Goal: Task Accomplishment & Management: Manage account settings

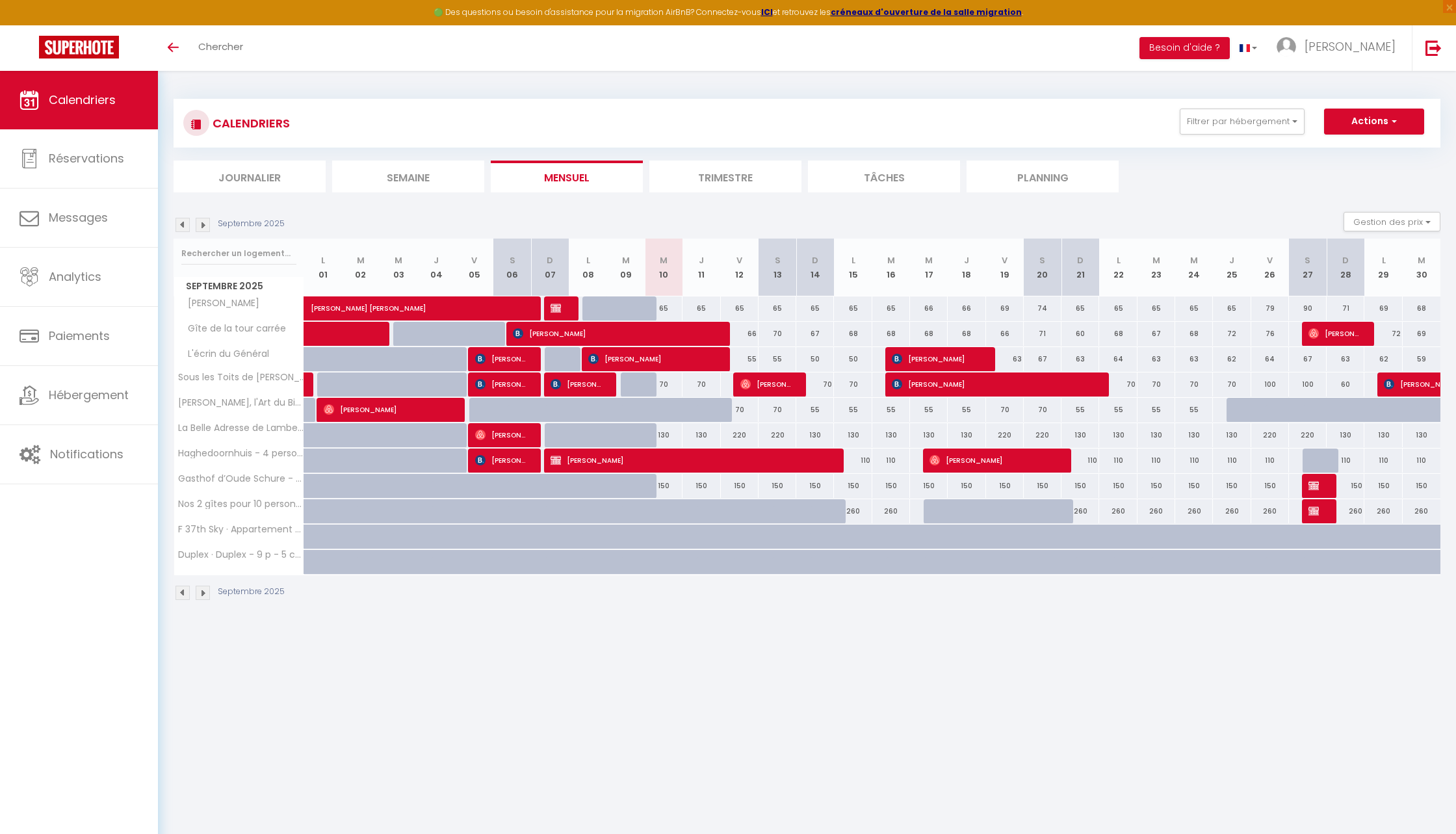
click at [1324, 489] on div at bounding box center [1321, 486] width 38 height 24
click at [1322, 516] on div at bounding box center [1321, 511] width 38 height 24
click at [1317, 477] on span "Réservé Gasthof" at bounding box center [1315, 486] width 12 height 24
select select "OK"
select select "KO"
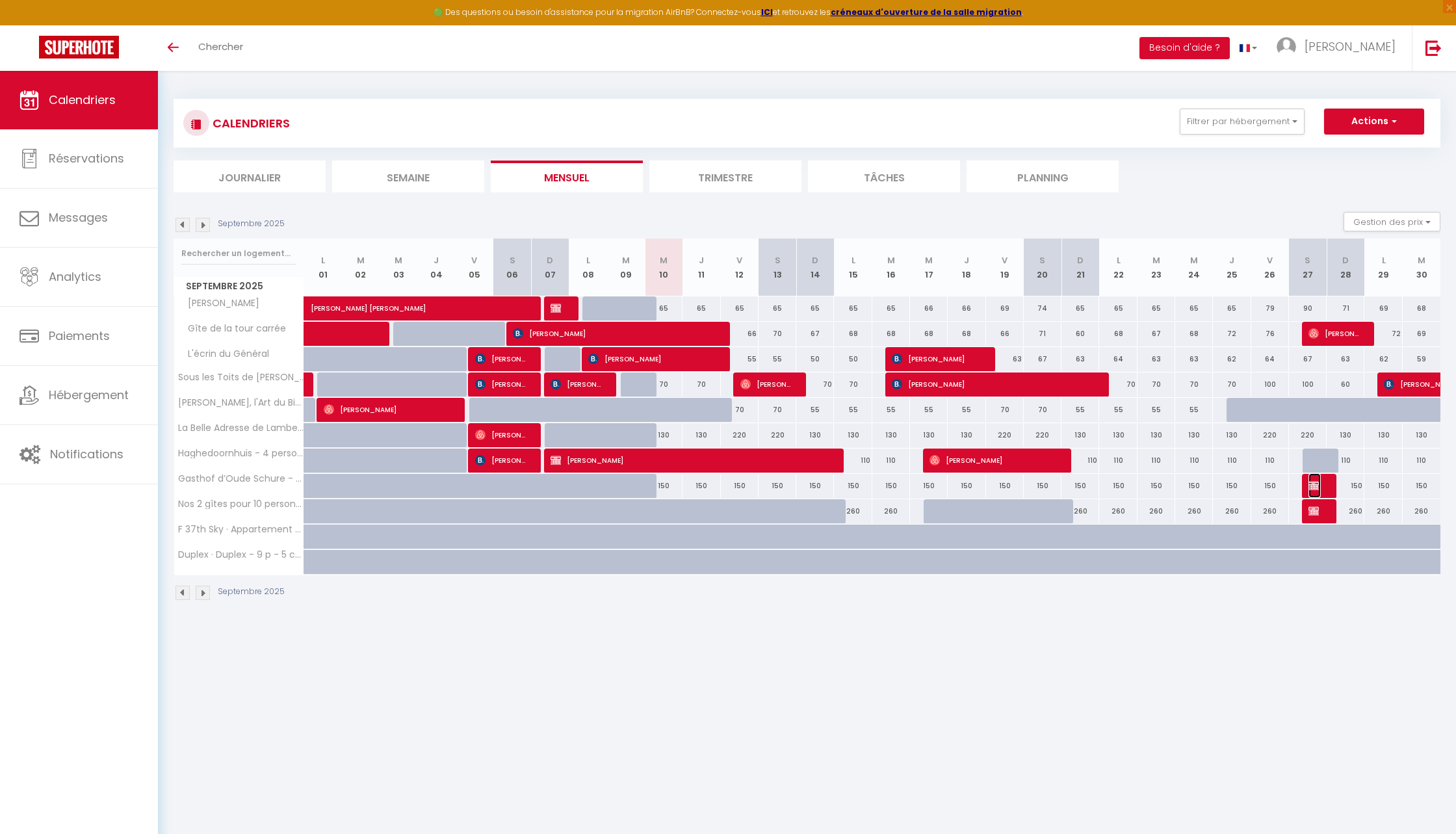
select select "0"
select select "1"
select select
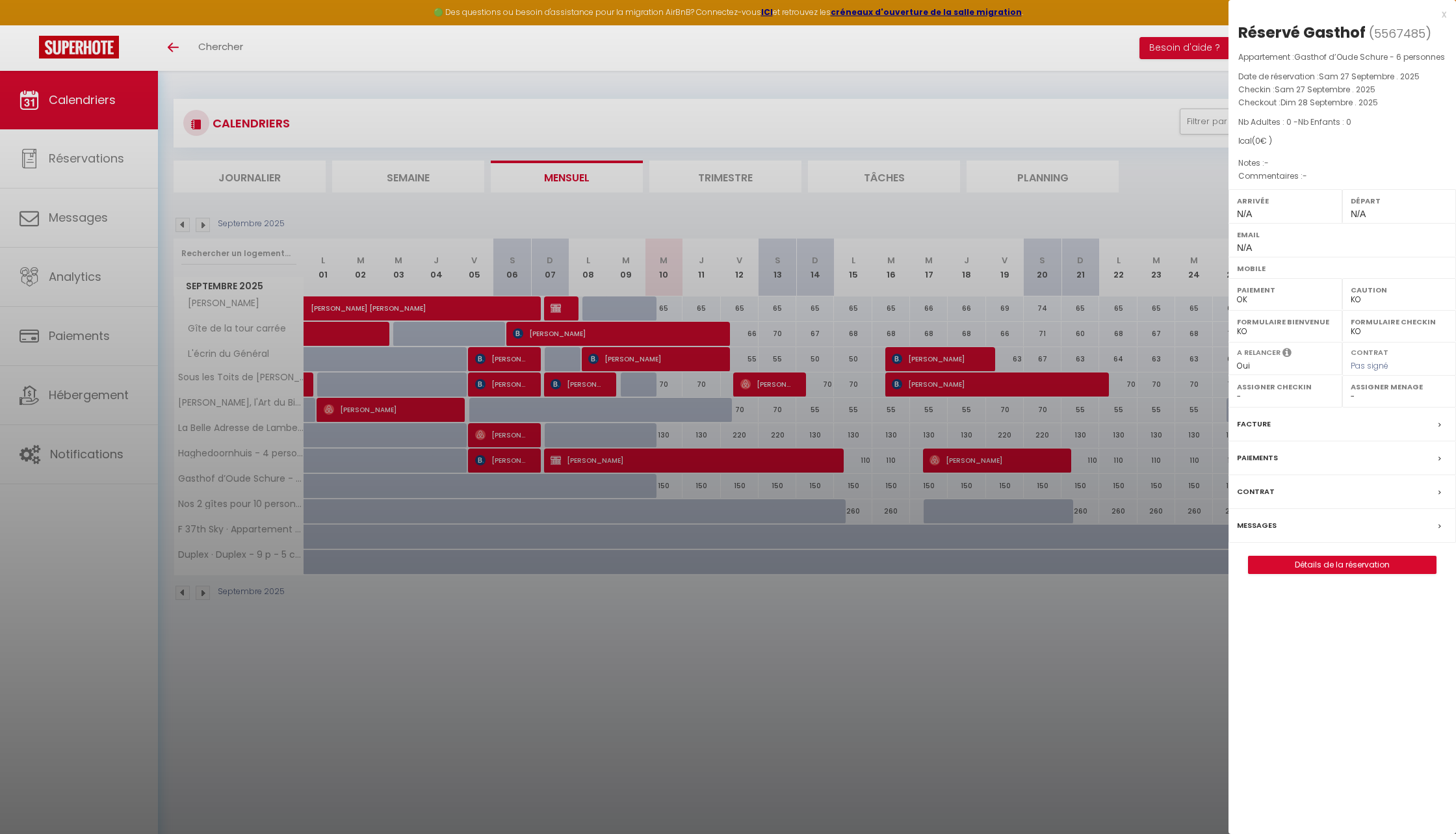
click at [1156, 596] on div at bounding box center [728, 417] width 1456 height 834
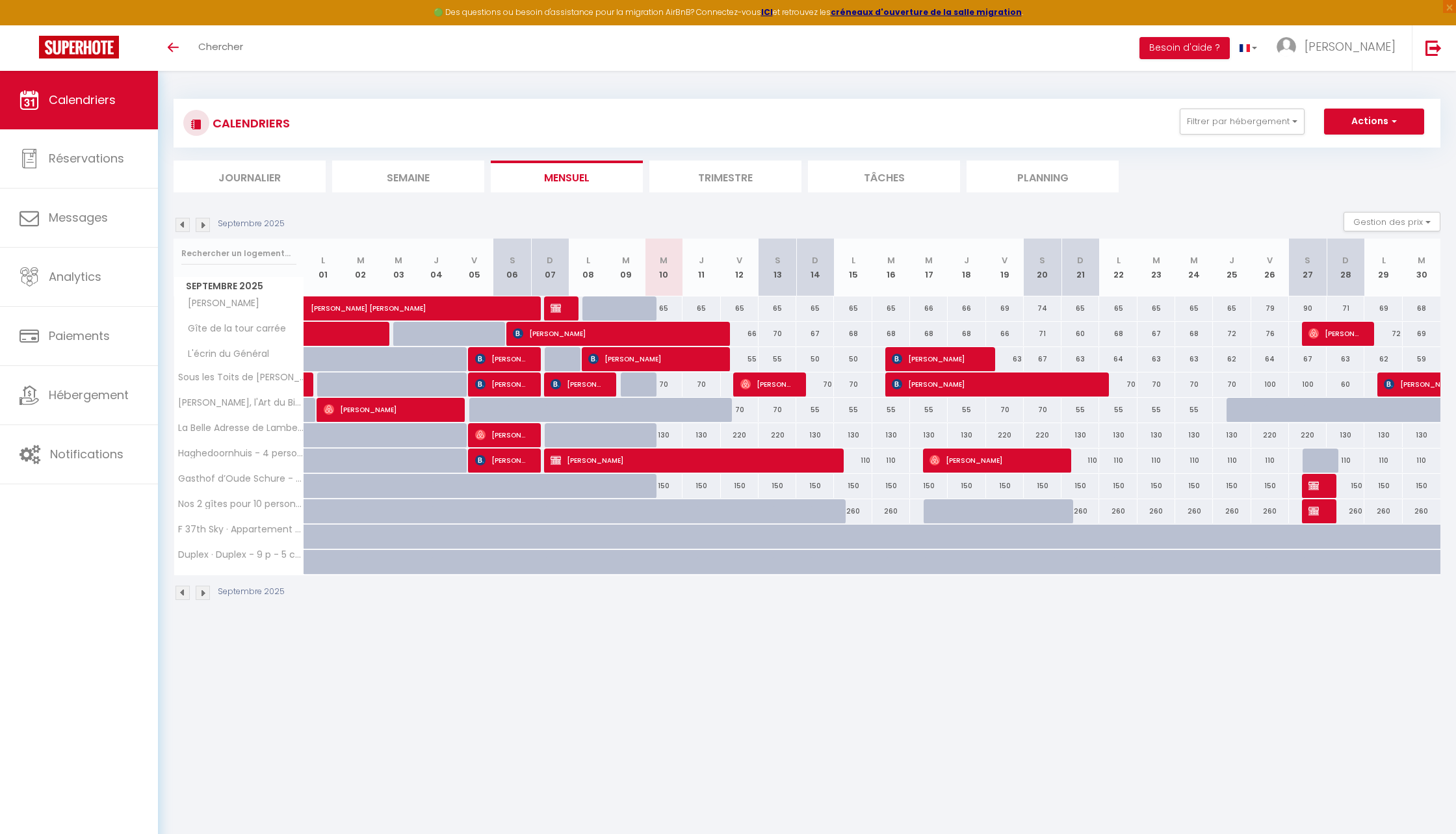
click at [1132, 478] on div "150" at bounding box center [1118, 486] width 38 height 24
type input "150"
type input "Lun 22 Septembre 2025"
type input "Mar 23 Septembre 2025"
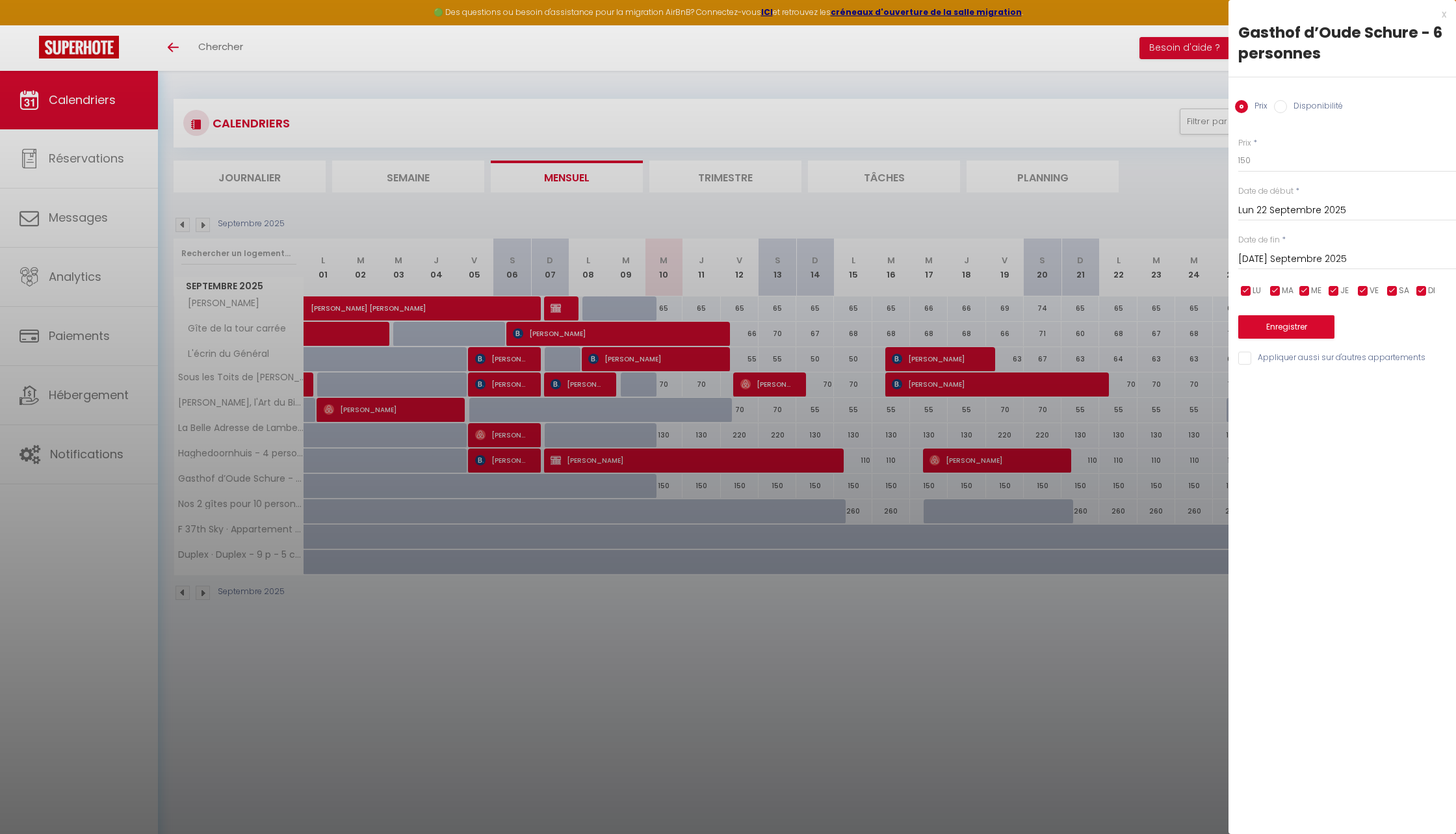
click at [1444, 17] on div "x" at bounding box center [1337, 14] width 218 height 16
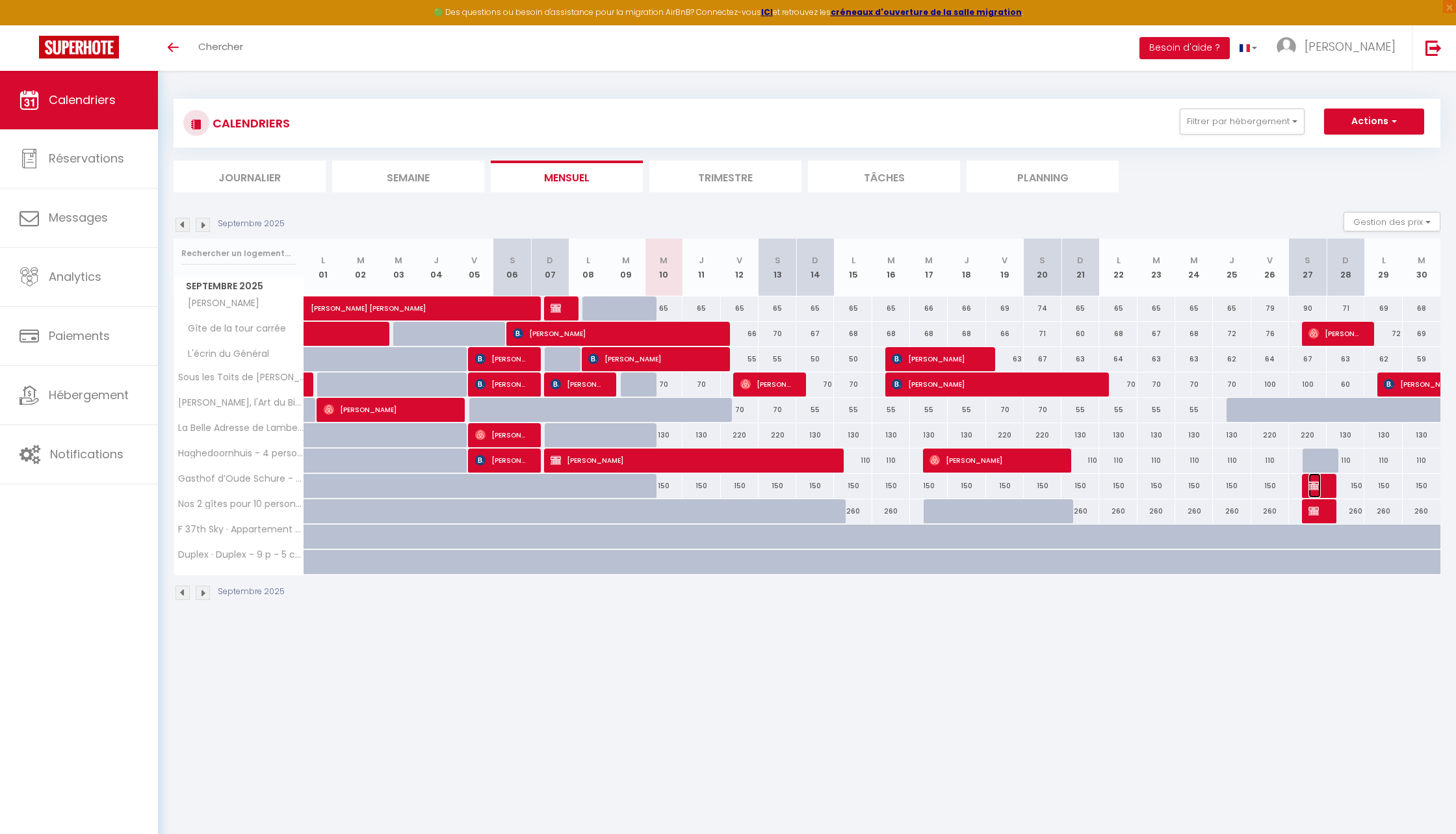
click at [1320, 492] on span "Réservé Gasthof" at bounding box center [1315, 486] width 12 height 24
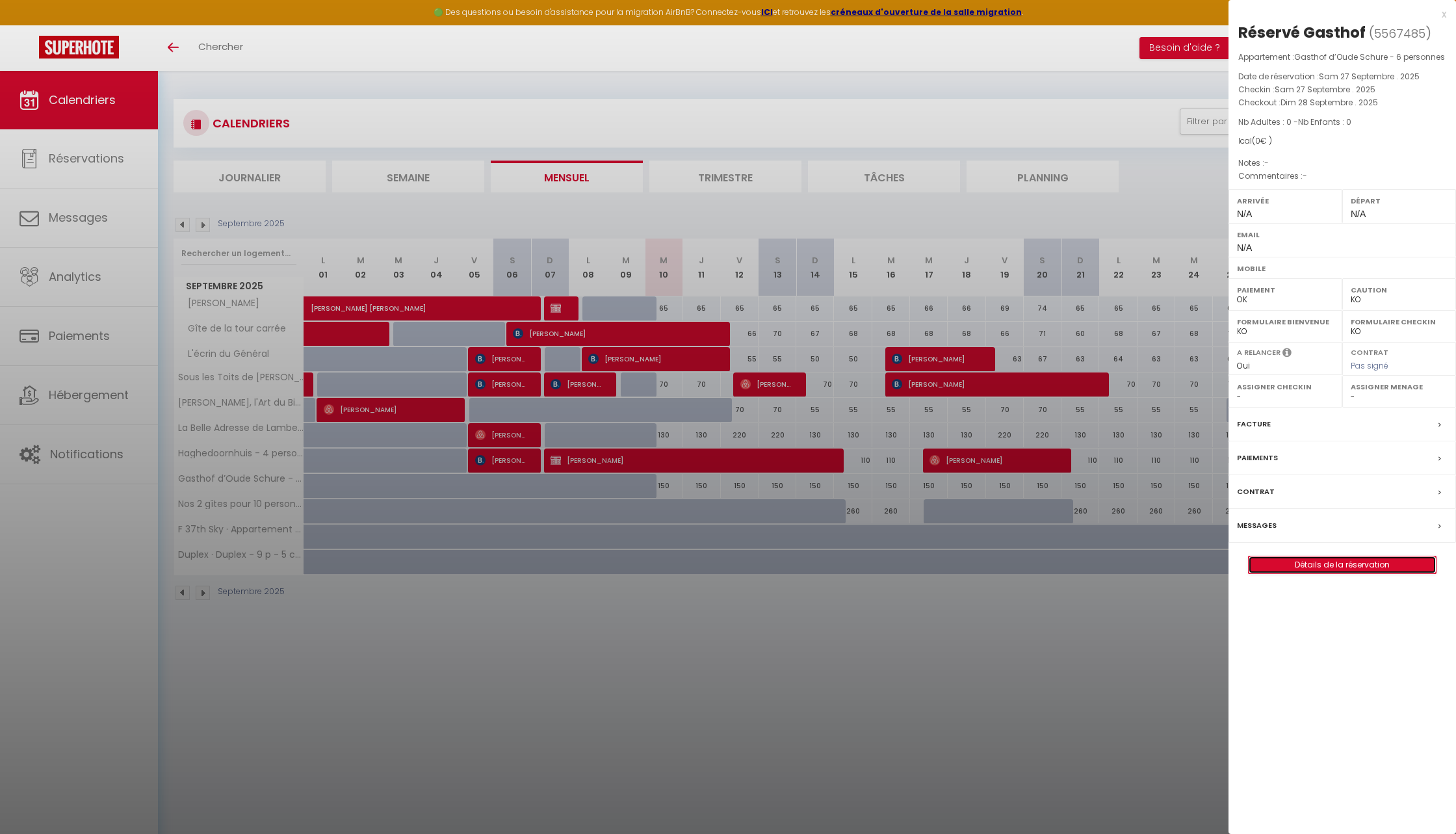
click at [1339, 562] on link "Détails de la réservation" at bounding box center [1343, 564] width 187 height 17
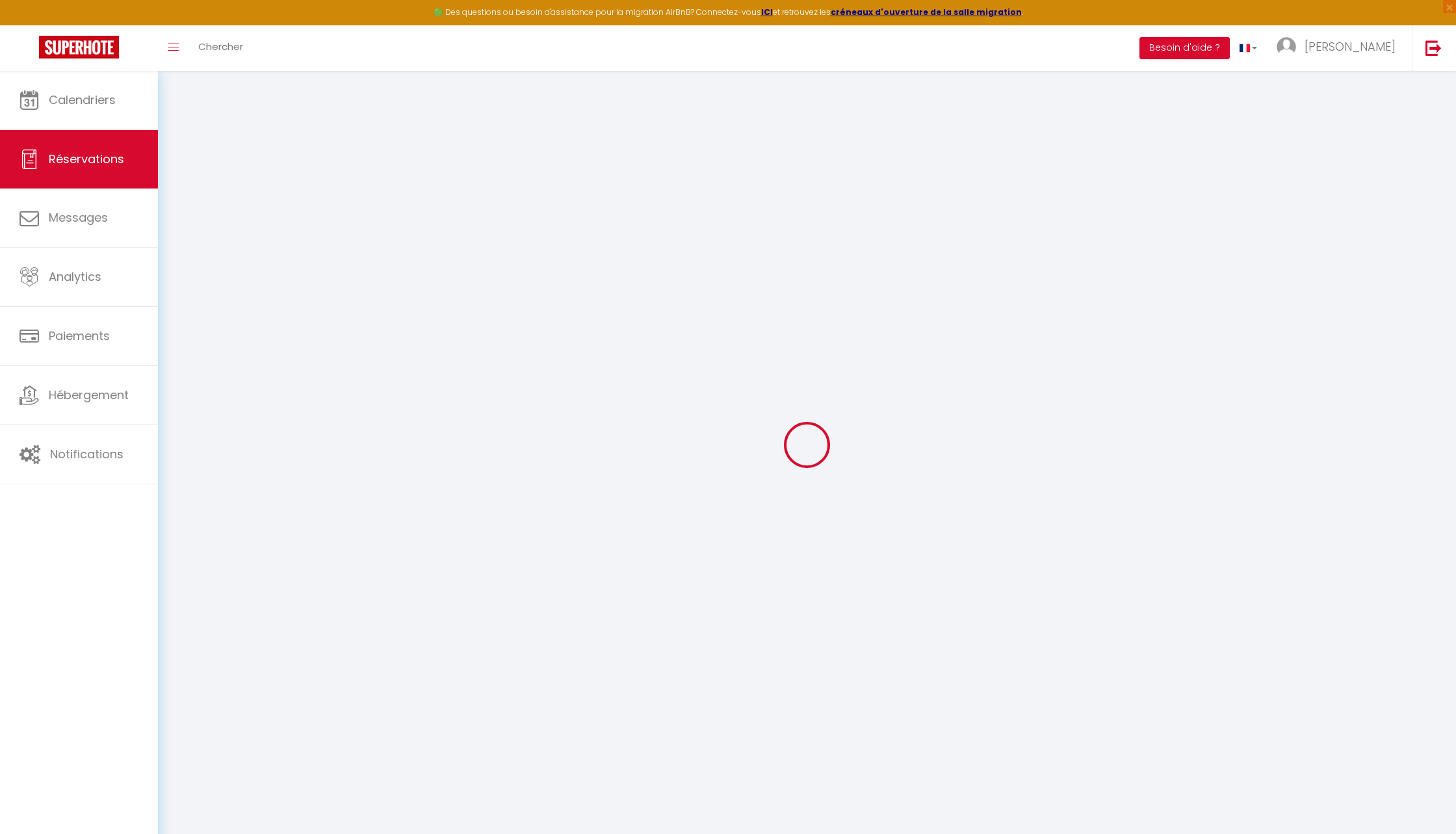
select select
checkbox input "false"
select select
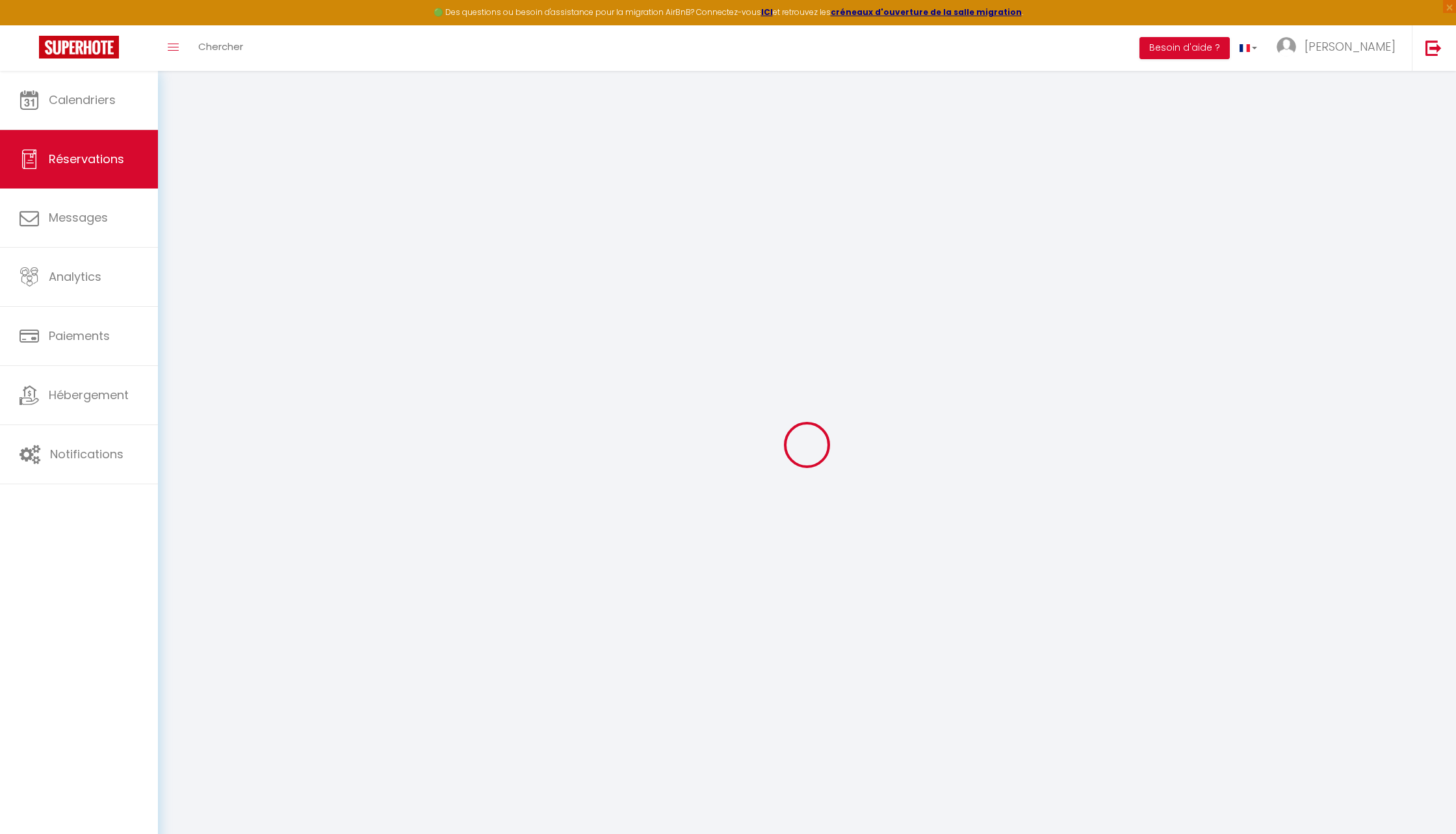
select select
checkbox input "false"
select select
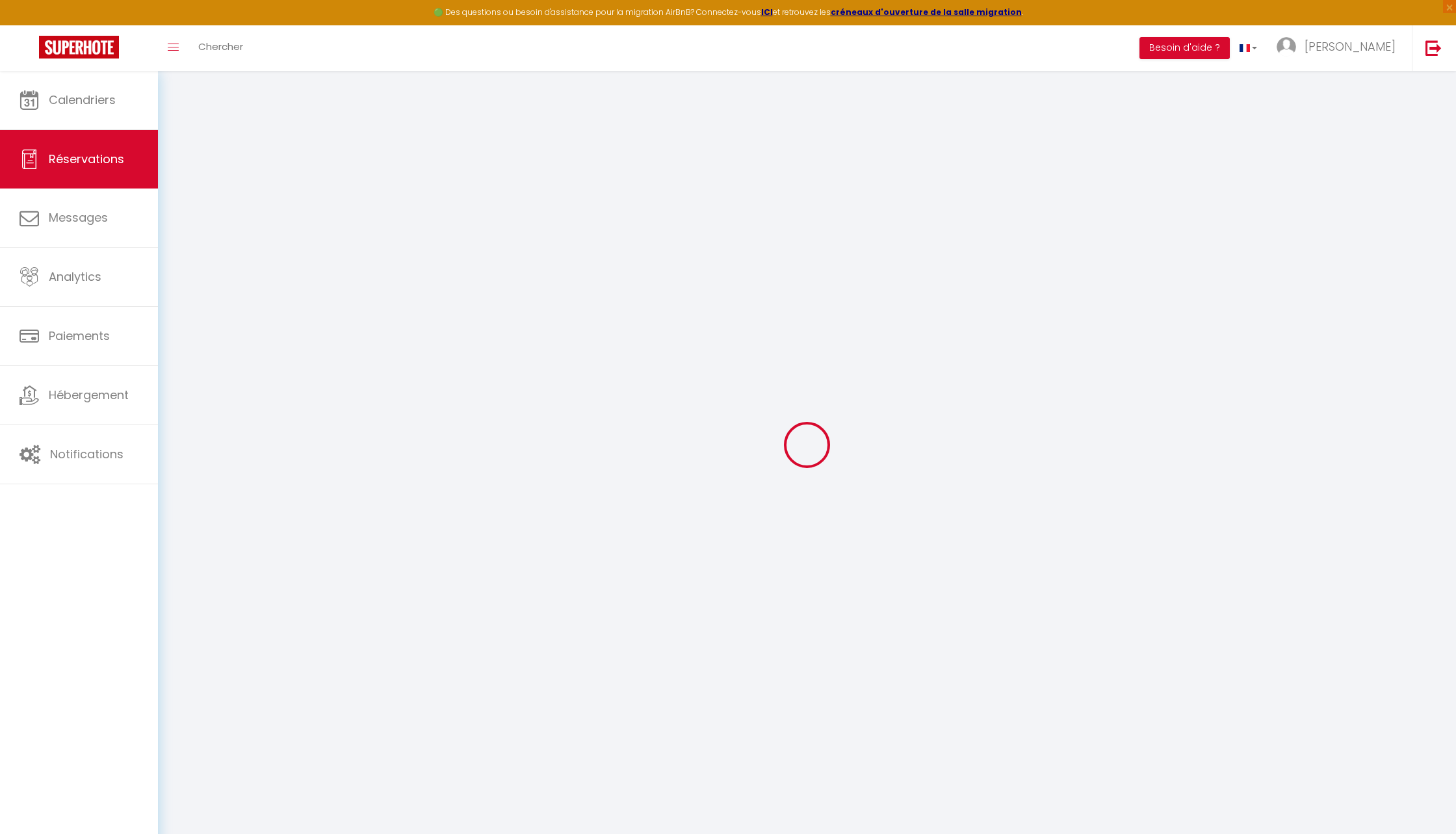
select select
checkbox input "false"
select select
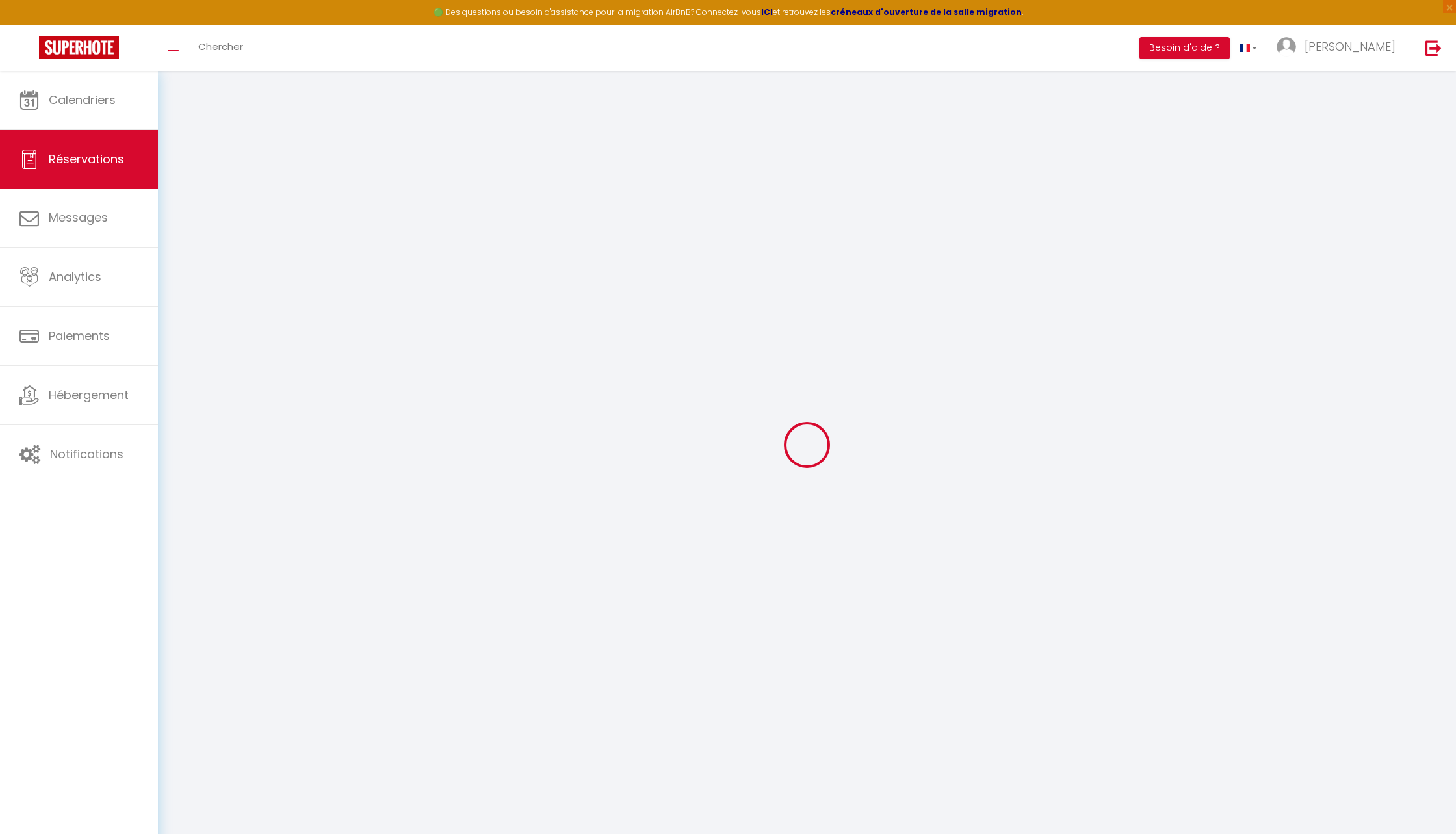
checkbox input "false"
select select
checkbox input "false"
select select
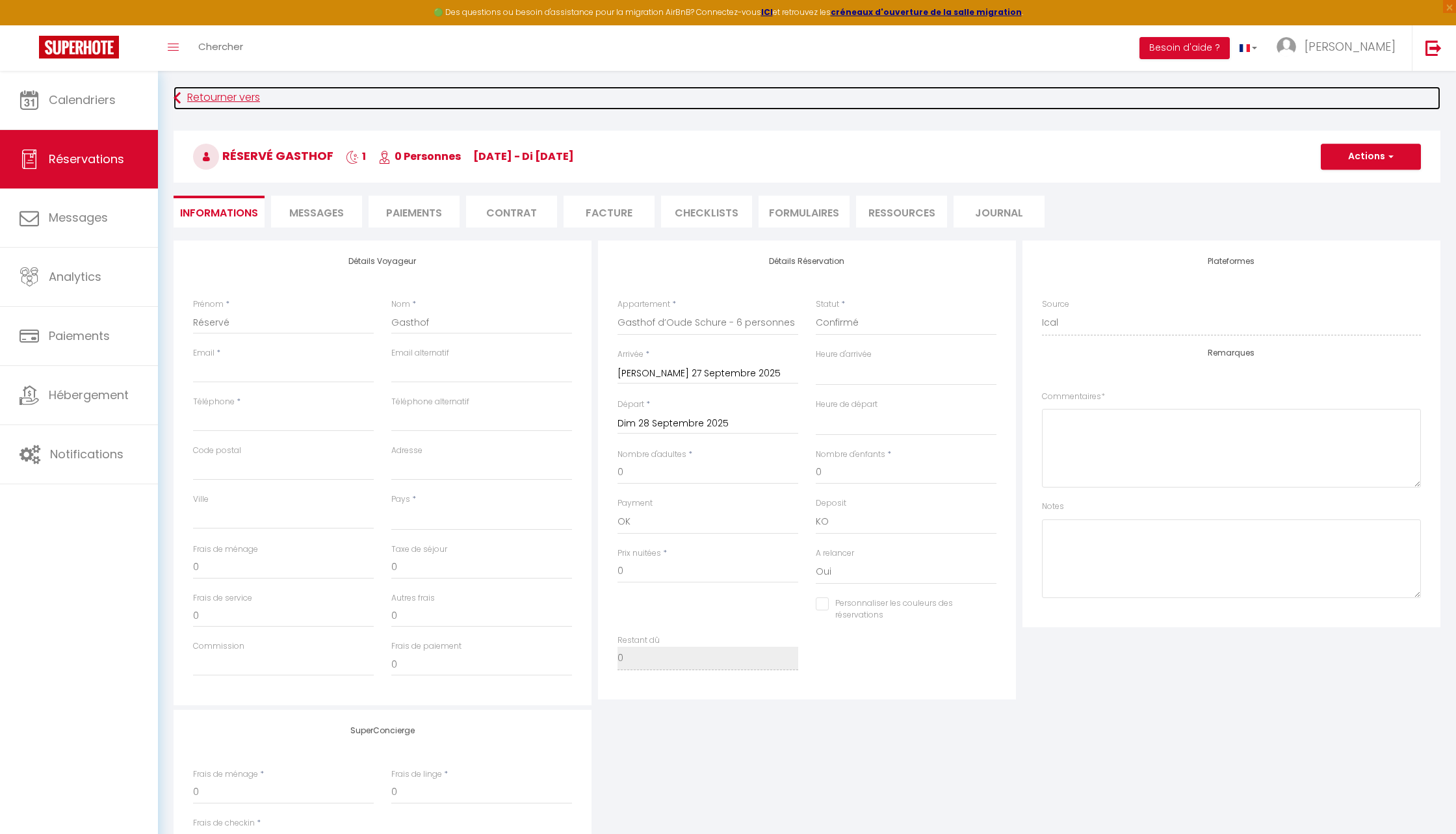
click at [175, 87] on icon at bounding box center [177, 98] width 7 height 23
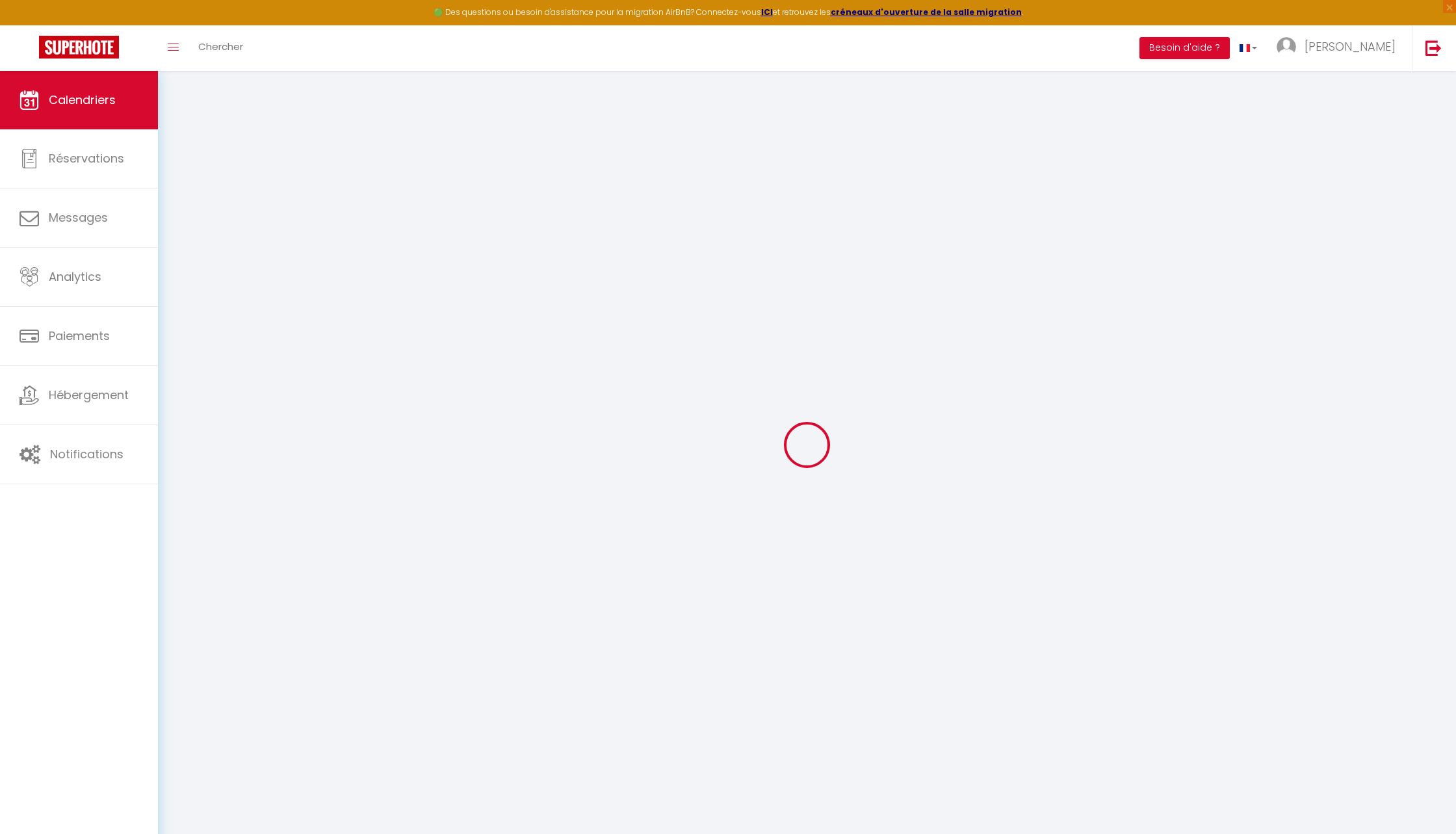
select select
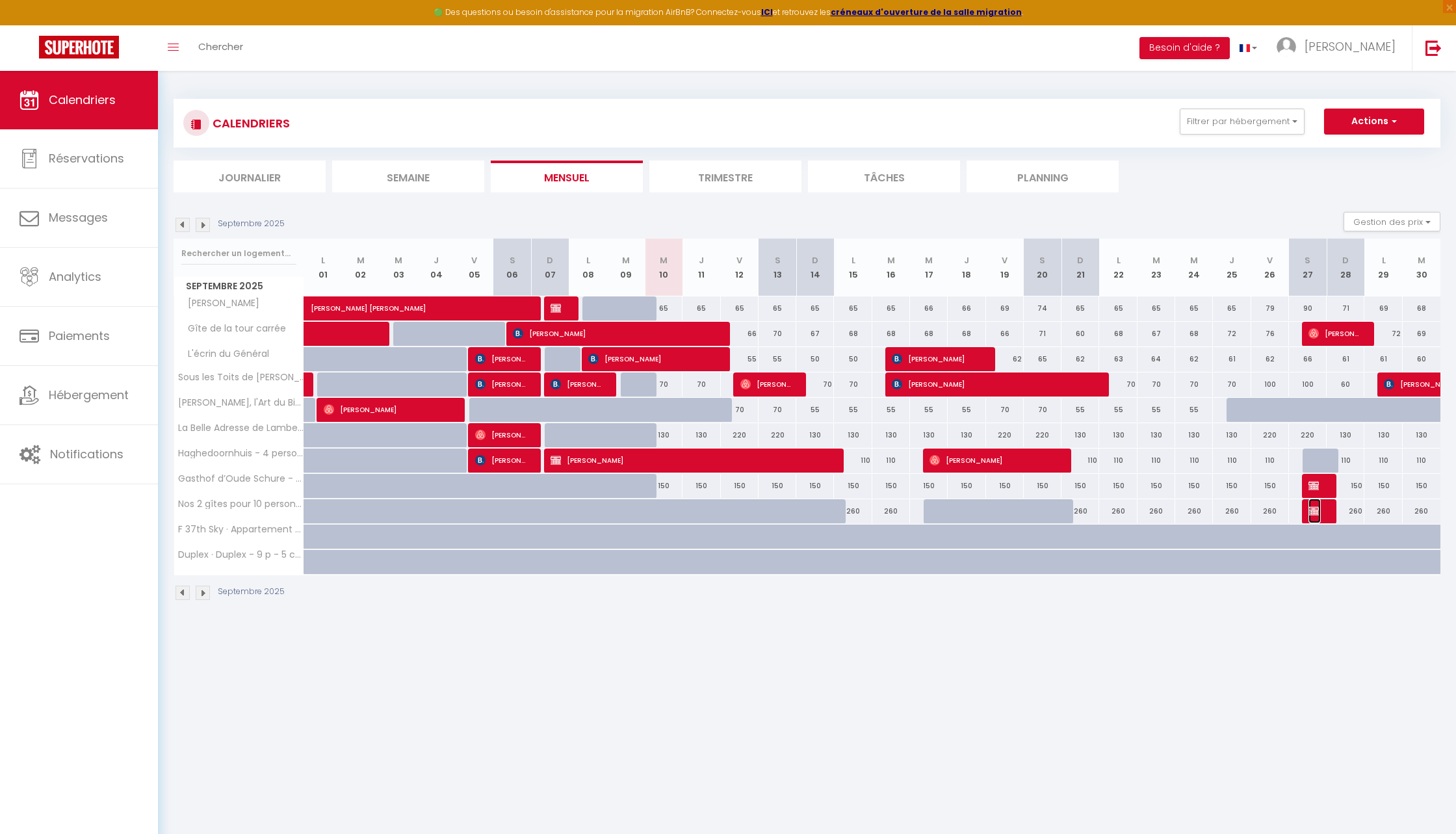
click at [1318, 501] on span "[PERSON_NAME]" at bounding box center [1315, 511] width 12 height 24
select select "OK"
select select "KO"
select select "0"
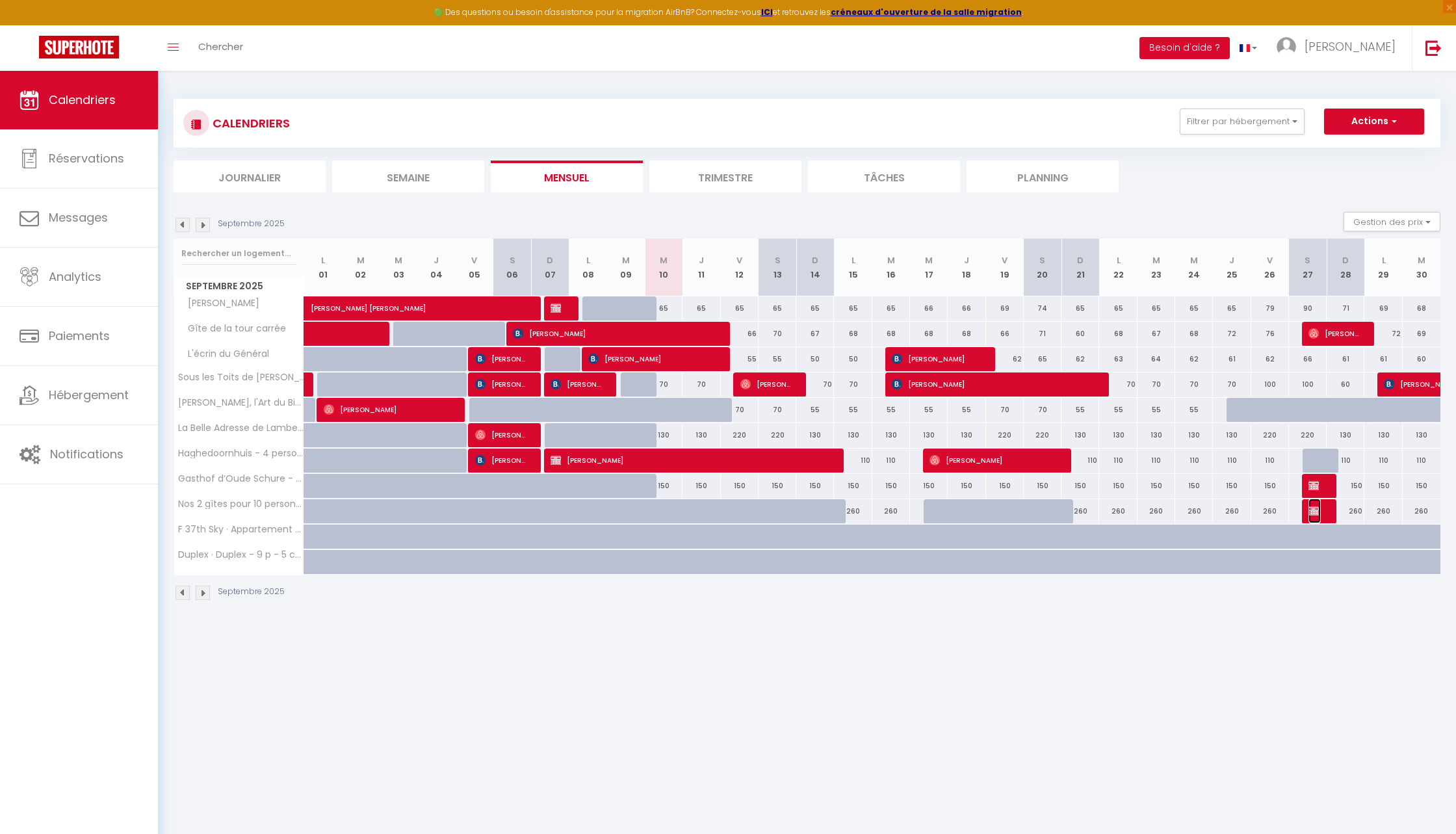
select select "1"
select select
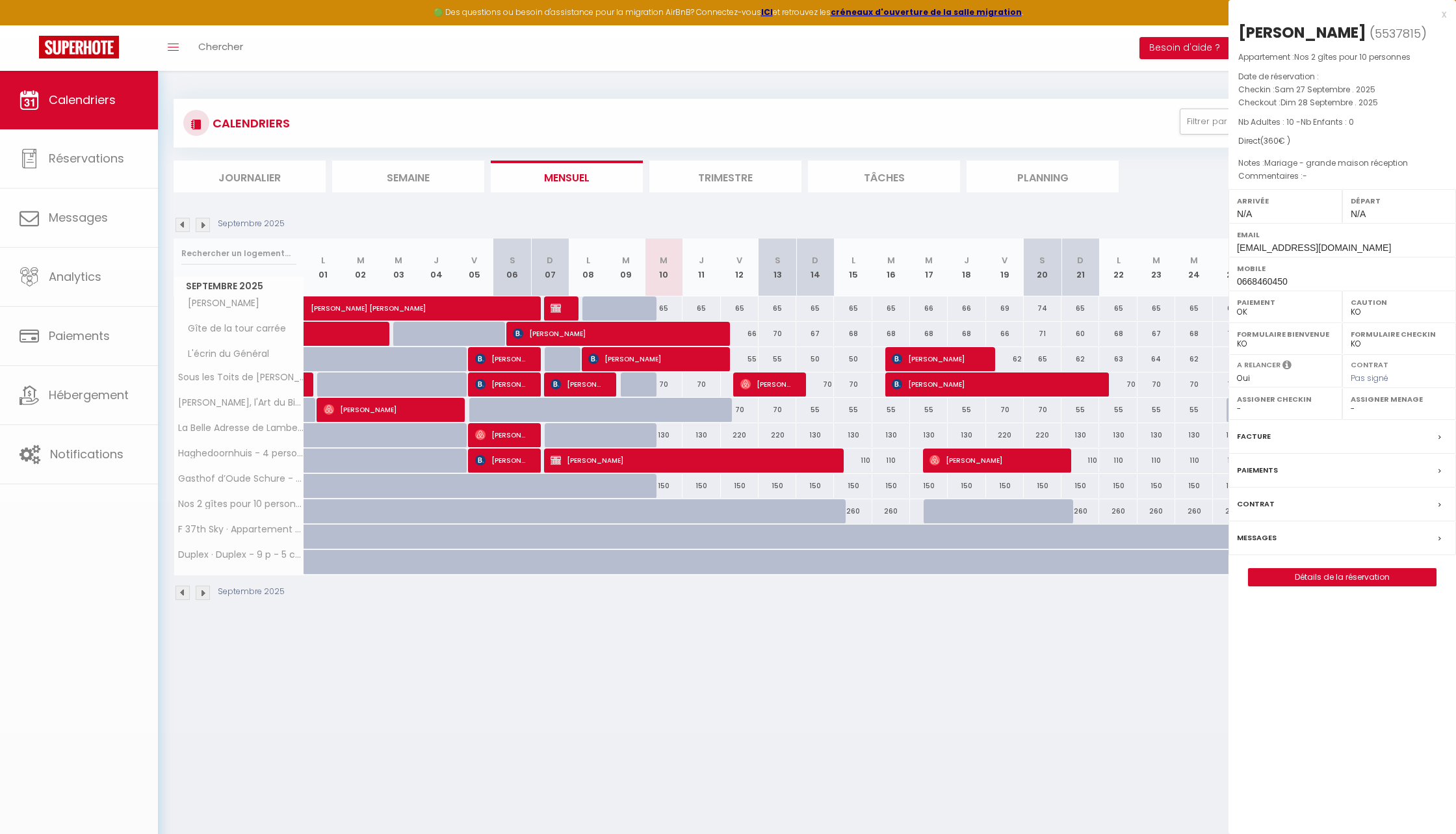
select select "10070"
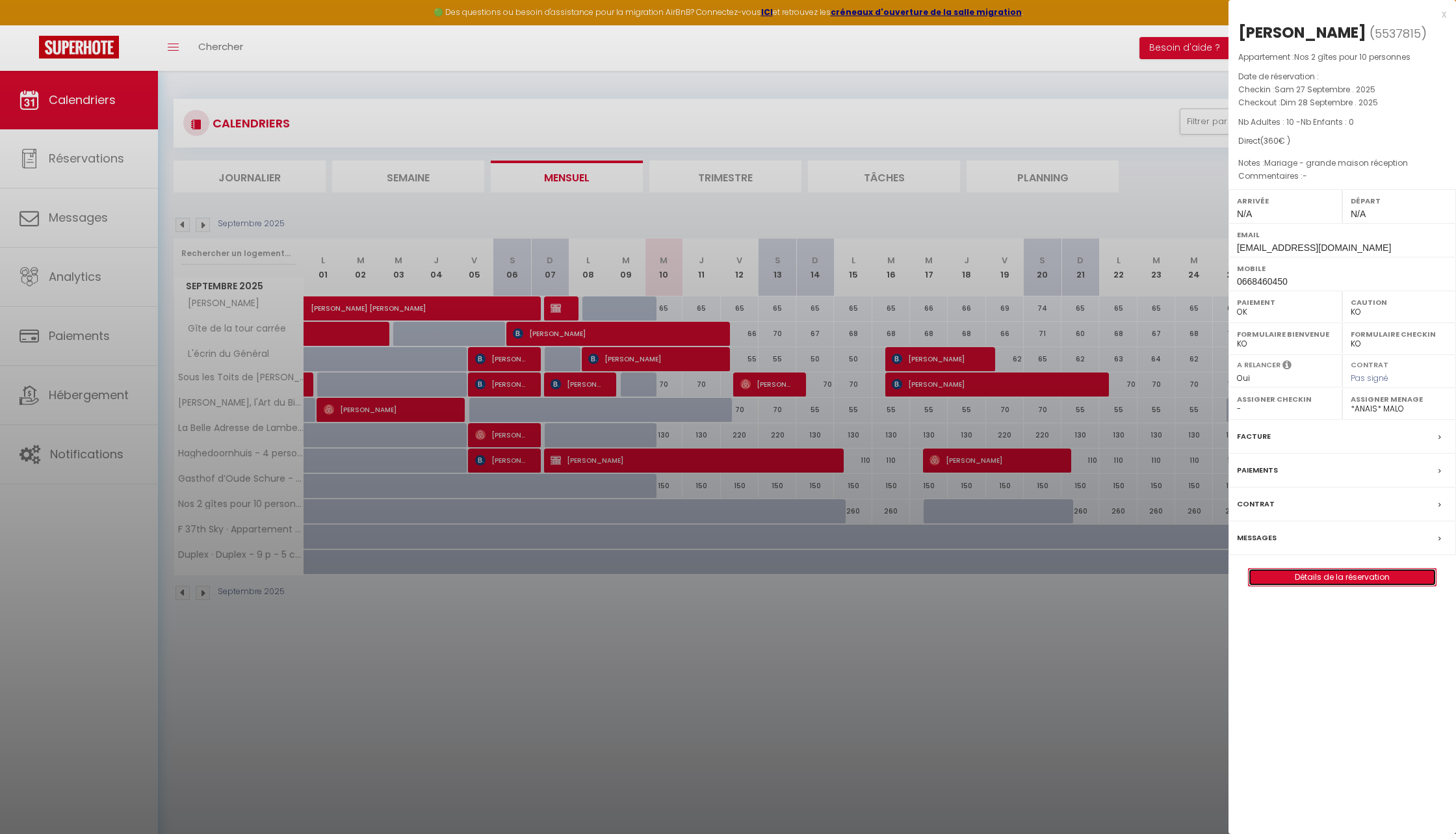
click at [1284, 573] on link "Détails de la réservation" at bounding box center [1343, 577] width 187 height 17
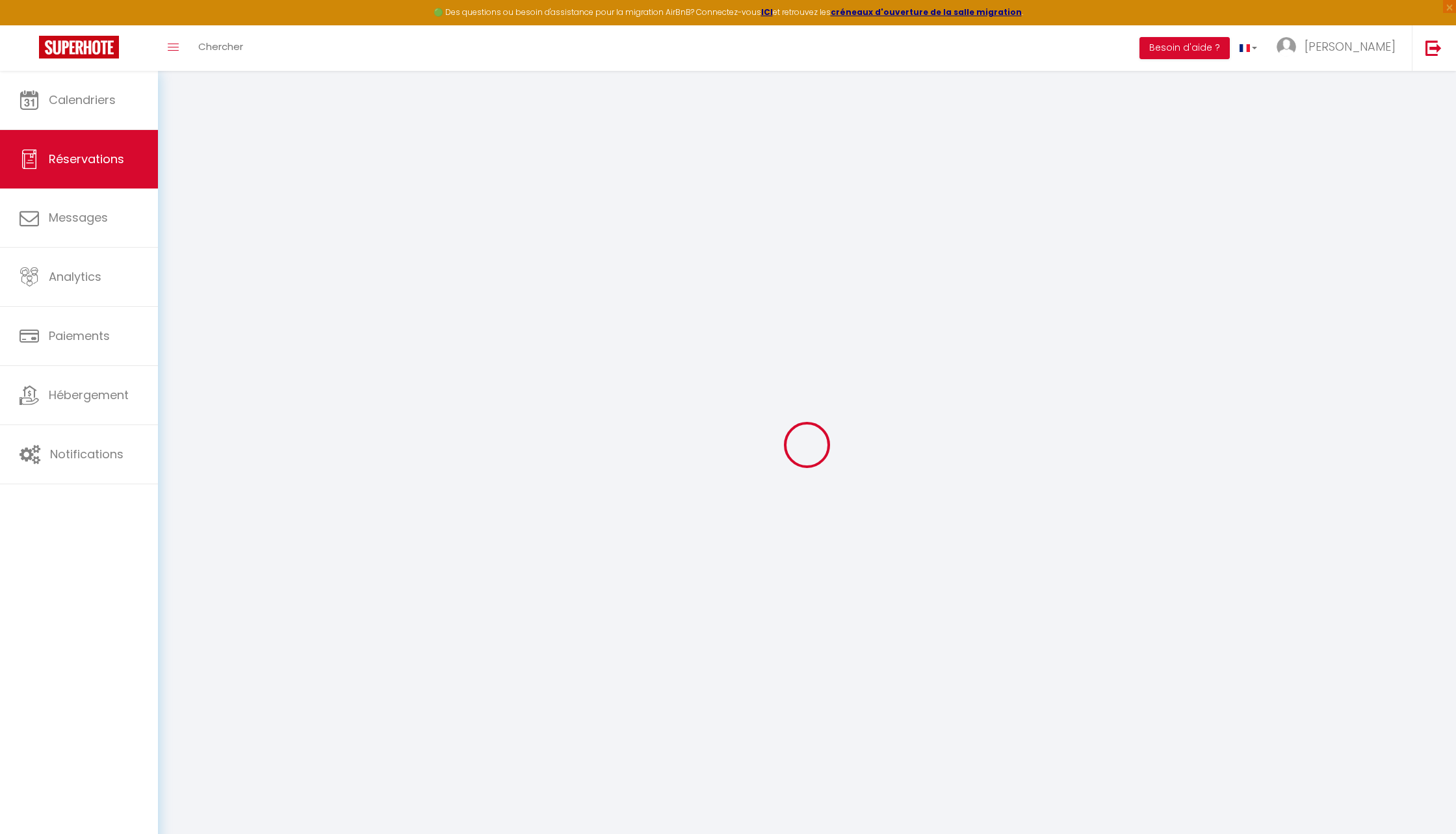
type input "[PERSON_NAME]"
type input "Ravel"
type input "[EMAIL_ADDRESS][DOMAIN_NAME]"
type input "0668460450"
select select "FR"
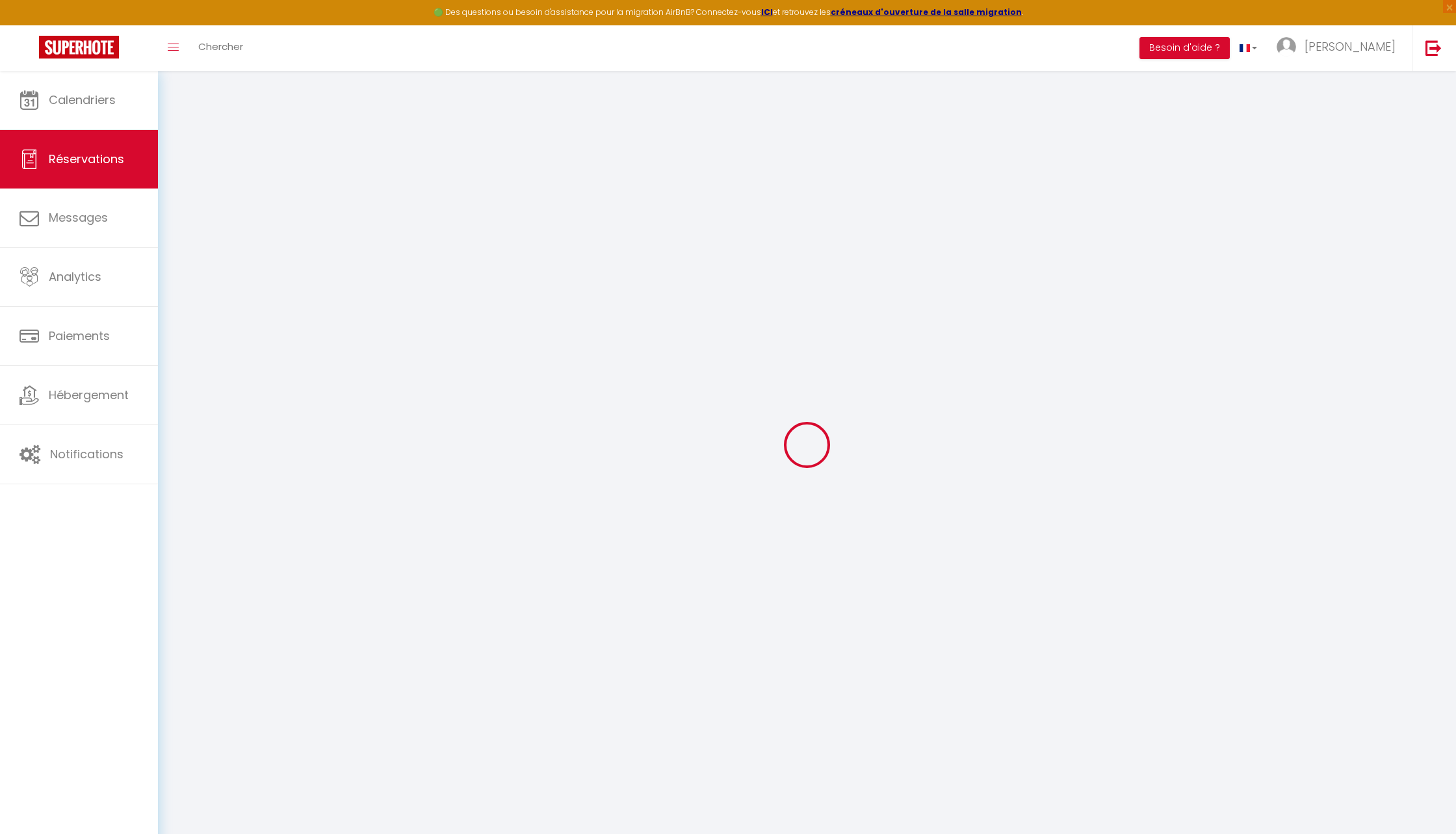
type input "0"
select select "65347"
select select "1"
type input "Sam 27 Septembre 2025"
select select
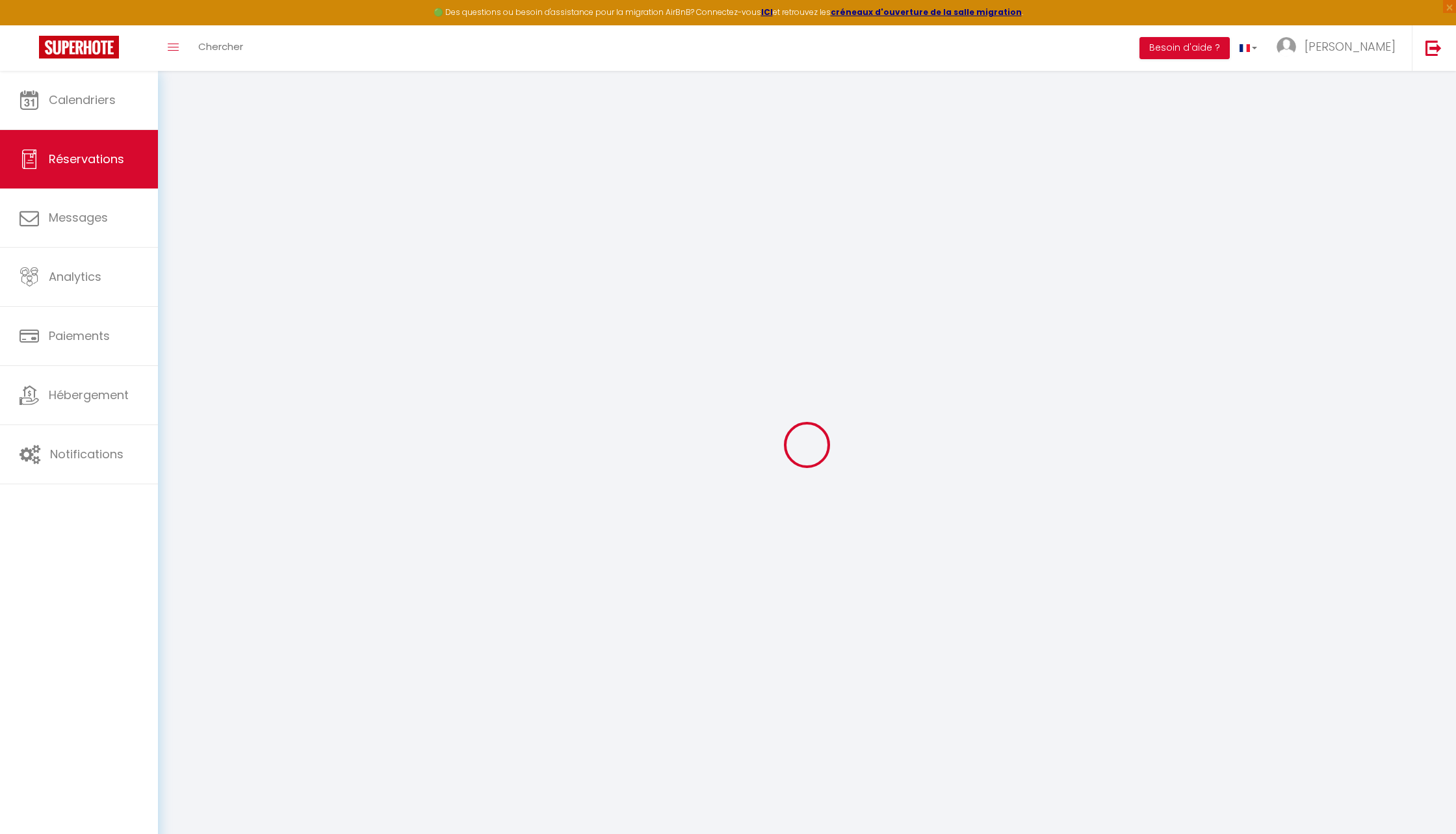
type input "Dim 28 Septembre 2025"
select select
type input "10"
select select "12"
select select
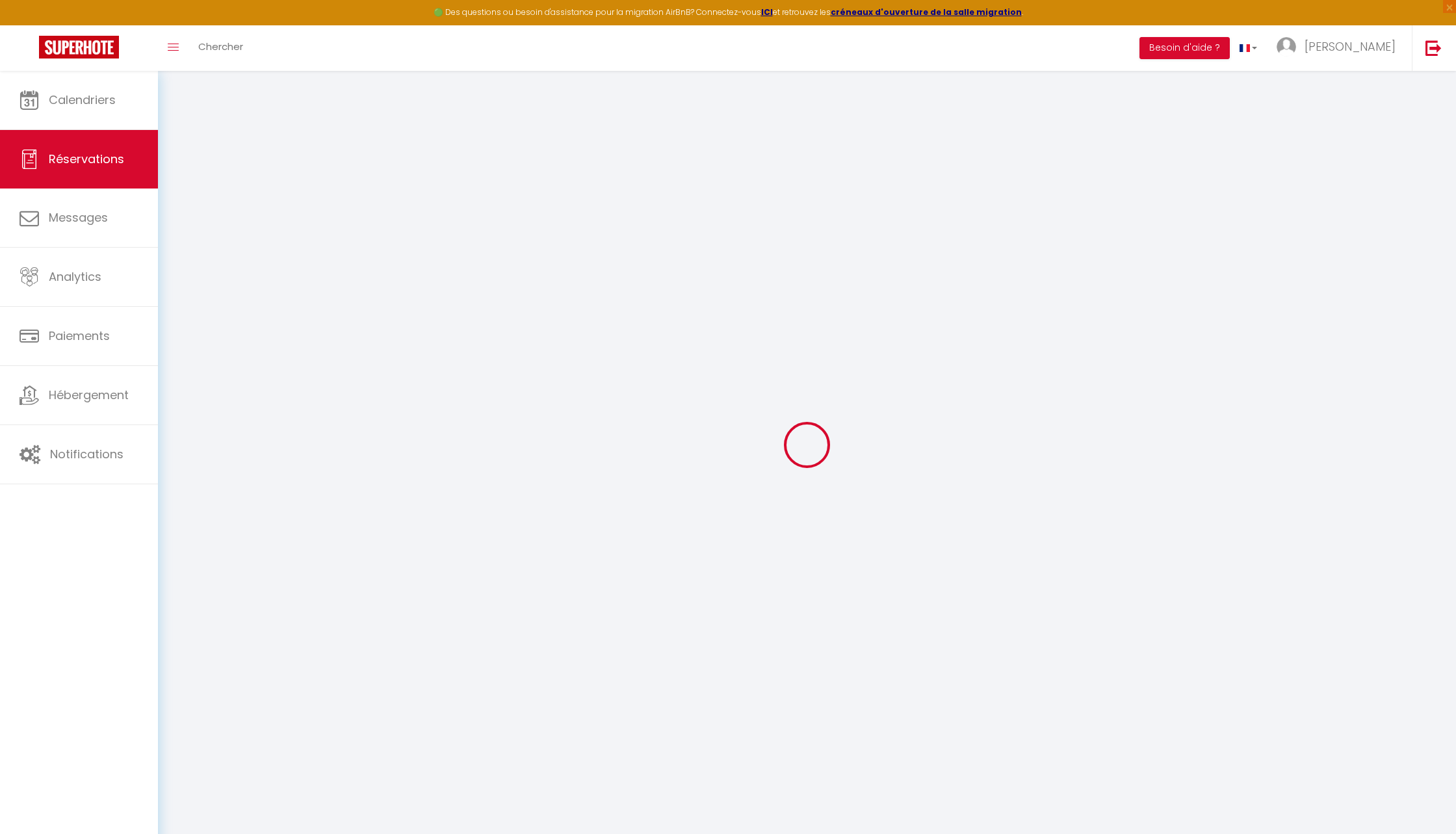
type input "260"
checkbox input "false"
type input "0"
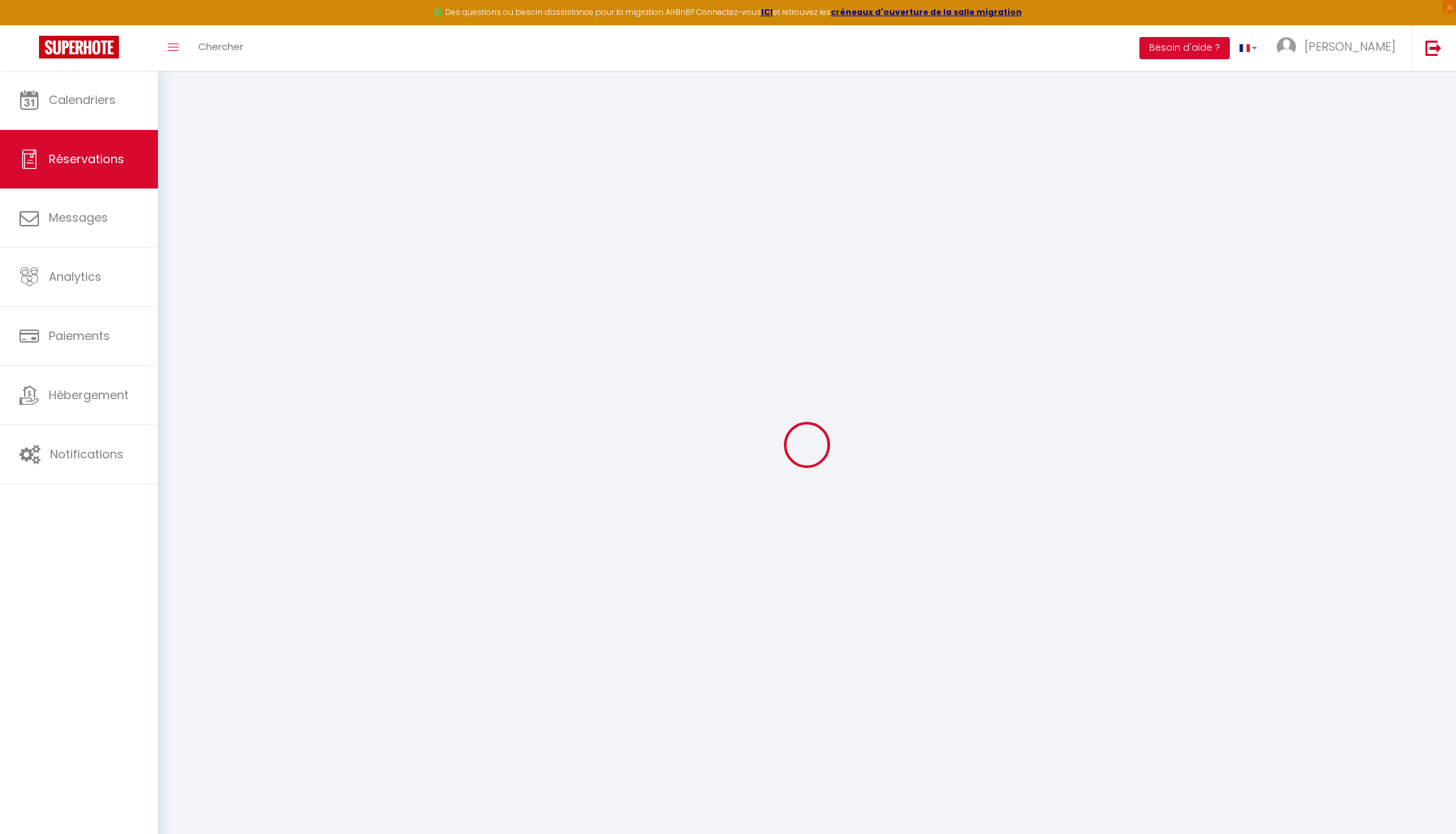
type input "0"
select select
select select "14"
checkbox input "false"
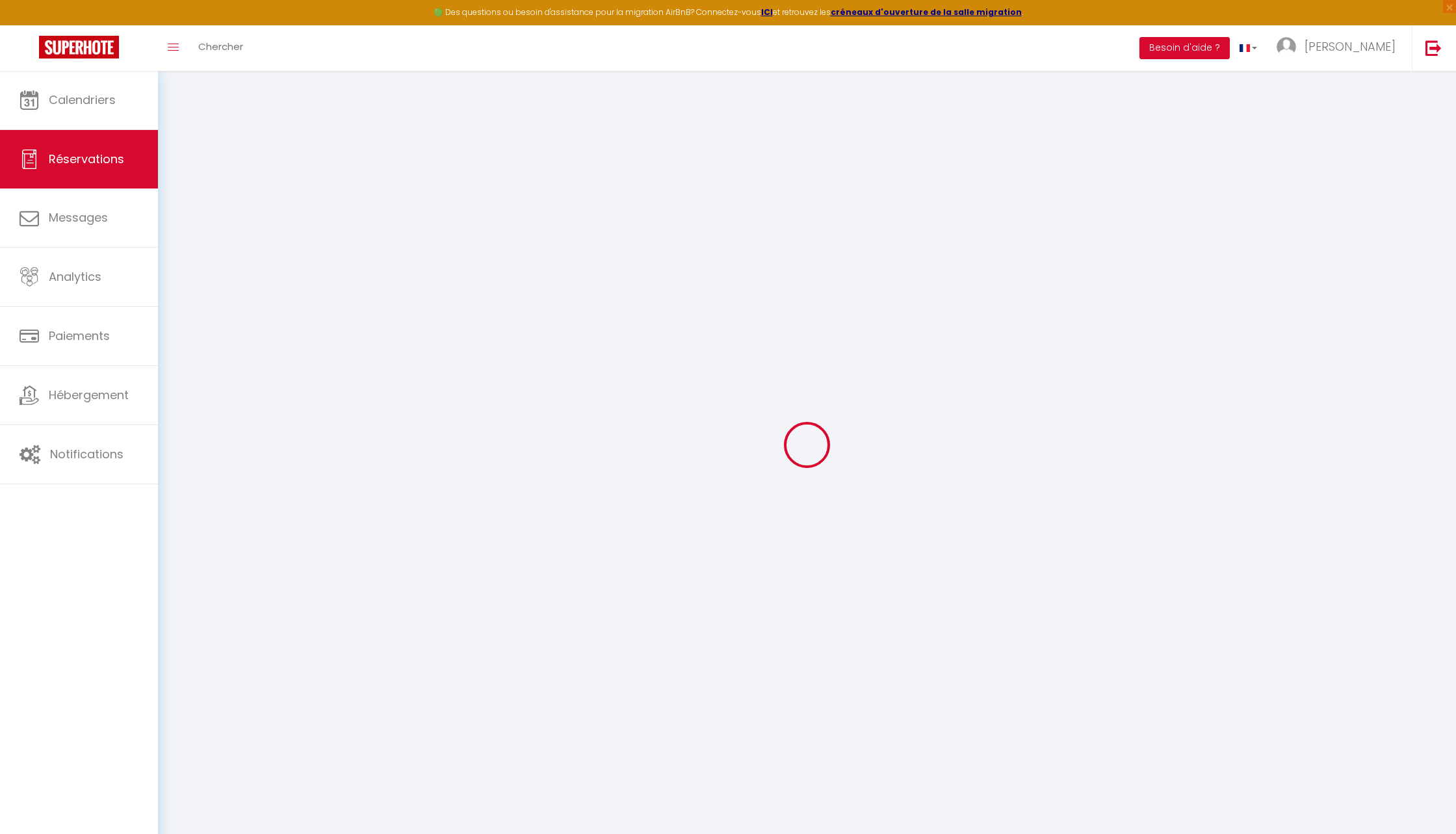
select select
checkbox input "false"
select select
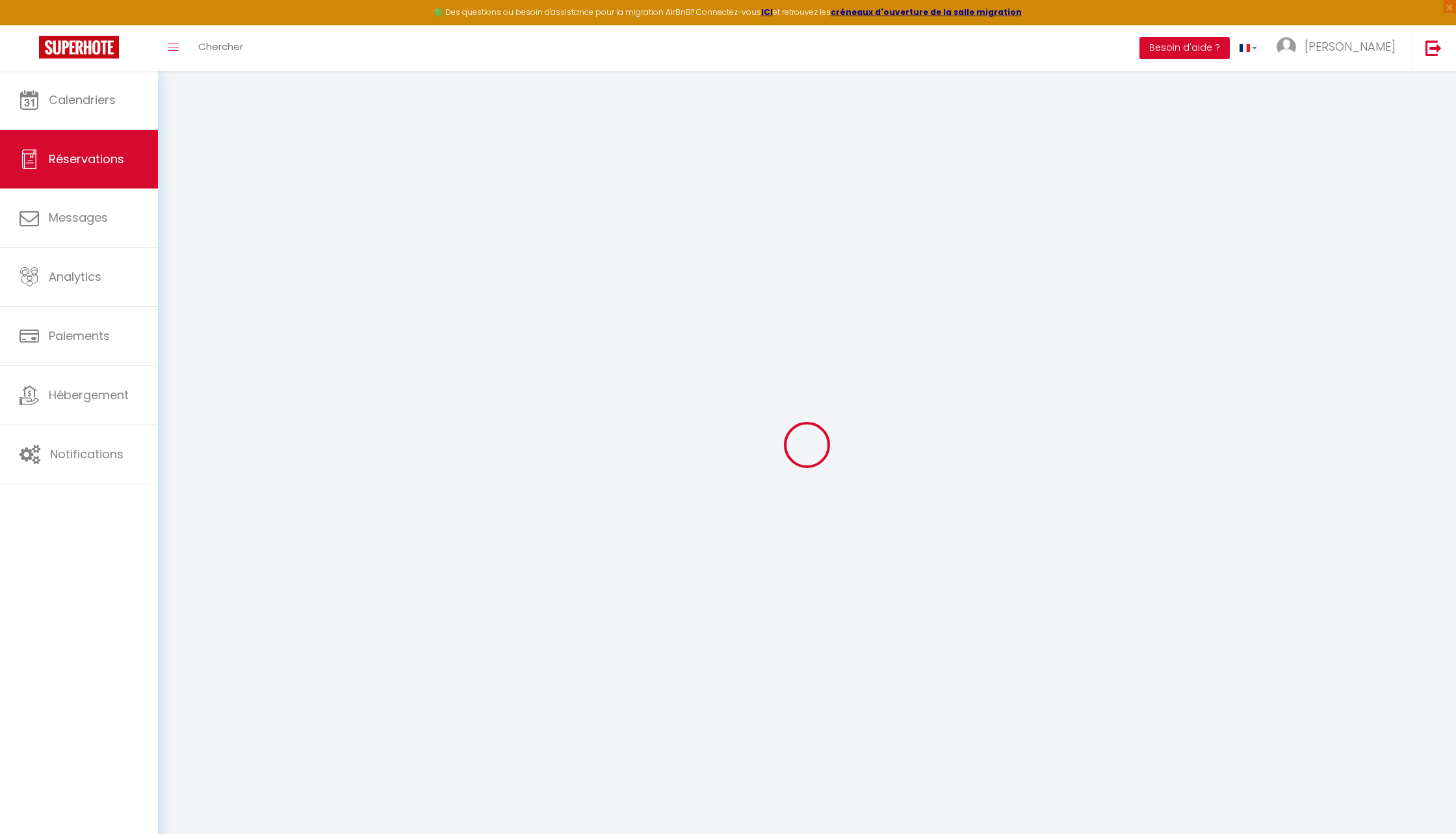
checkbox input "false"
type textarea "Mariage - grande maison réception"
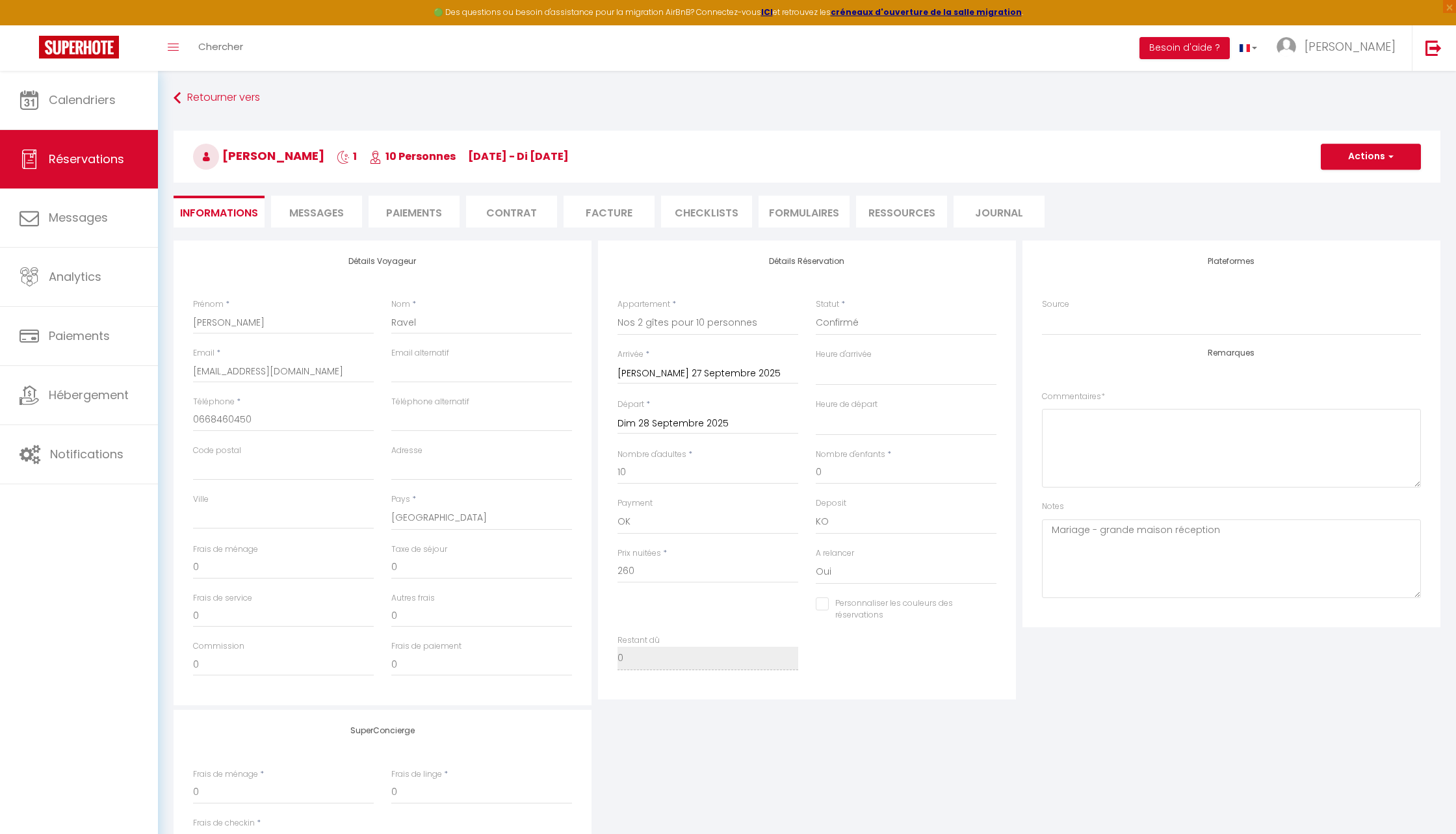
select select
checkbox input "false"
type input "100"
select select
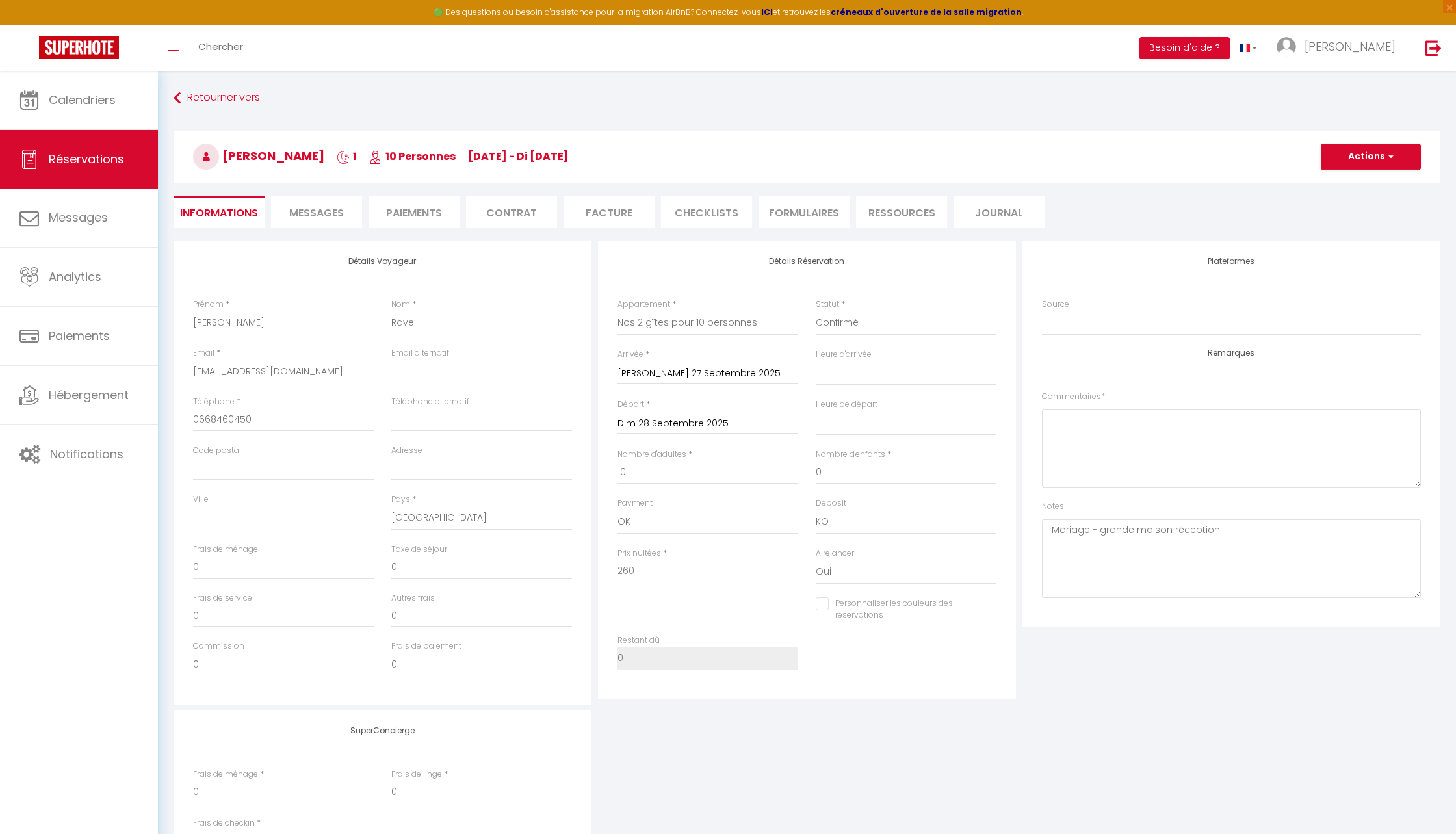
select select
checkbox input "false"
select select
click at [672, 370] on input "Sam 27 Septembre 2025" at bounding box center [708, 374] width 181 height 17
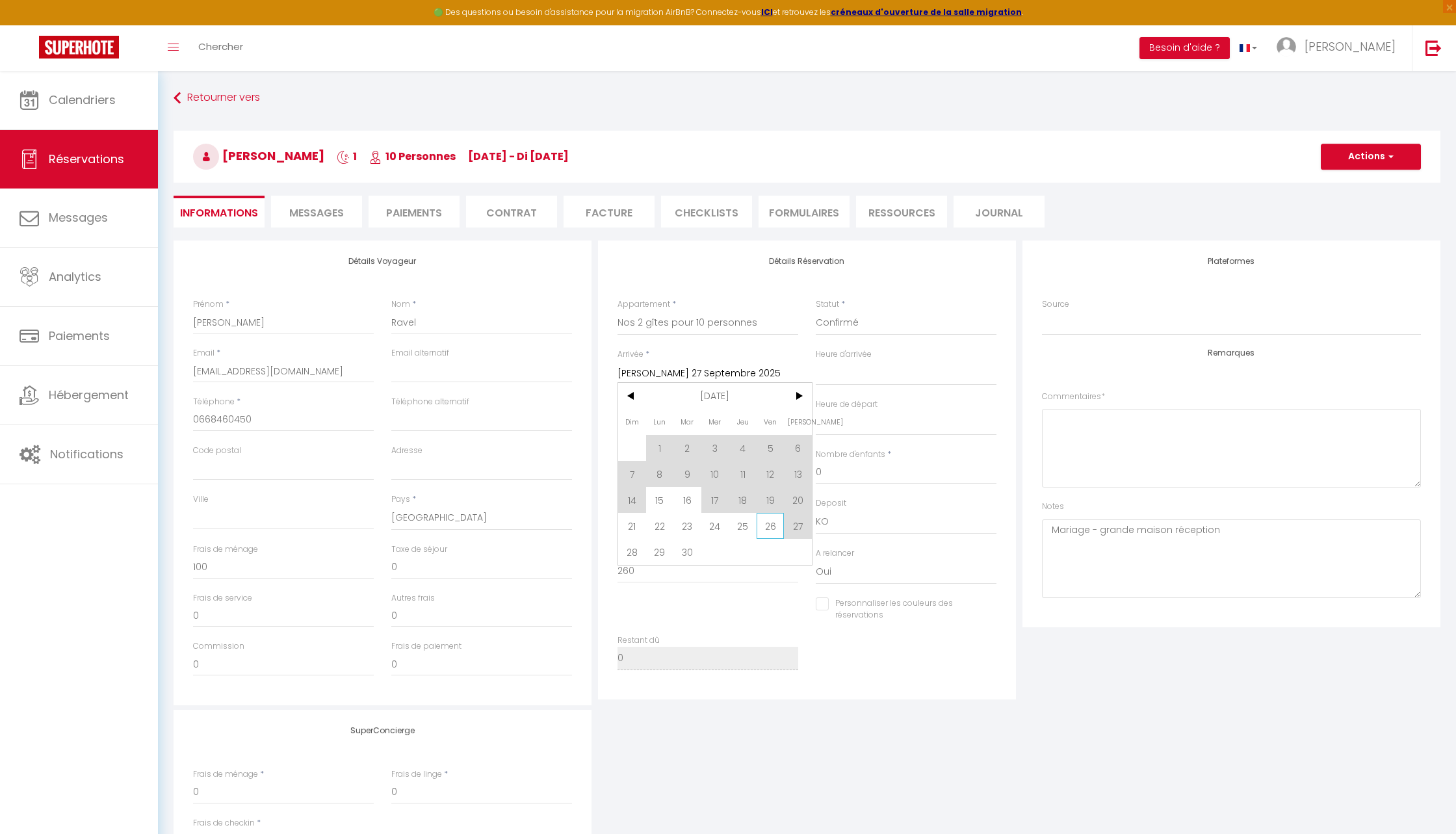
click at [766, 529] on span "26" at bounding box center [770, 526] width 28 height 26
type input "Ven 26 Septembre 2025"
select select
checkbox input "false"
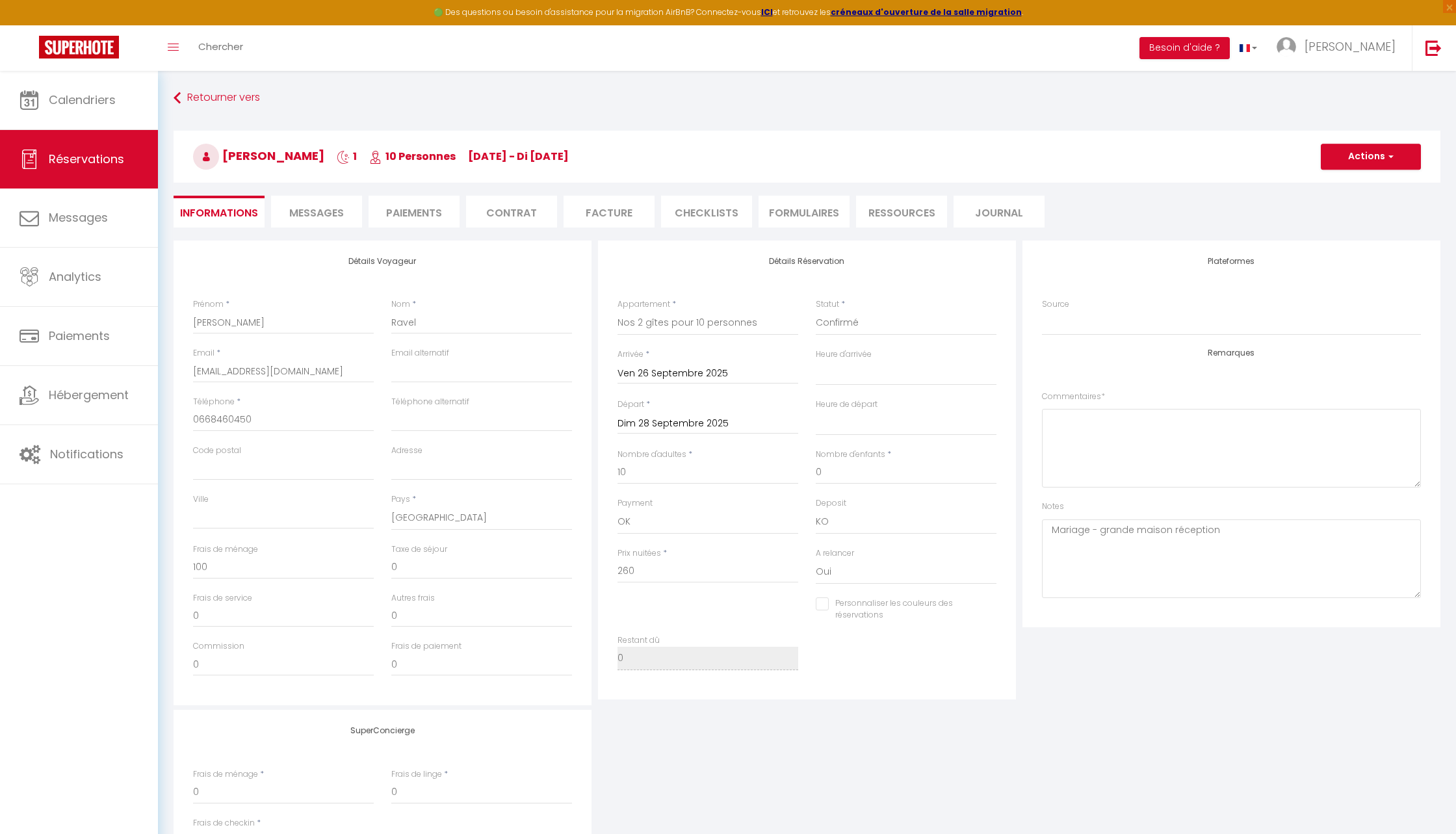
type input "160"
type input "18.2"
select select
type input "520"
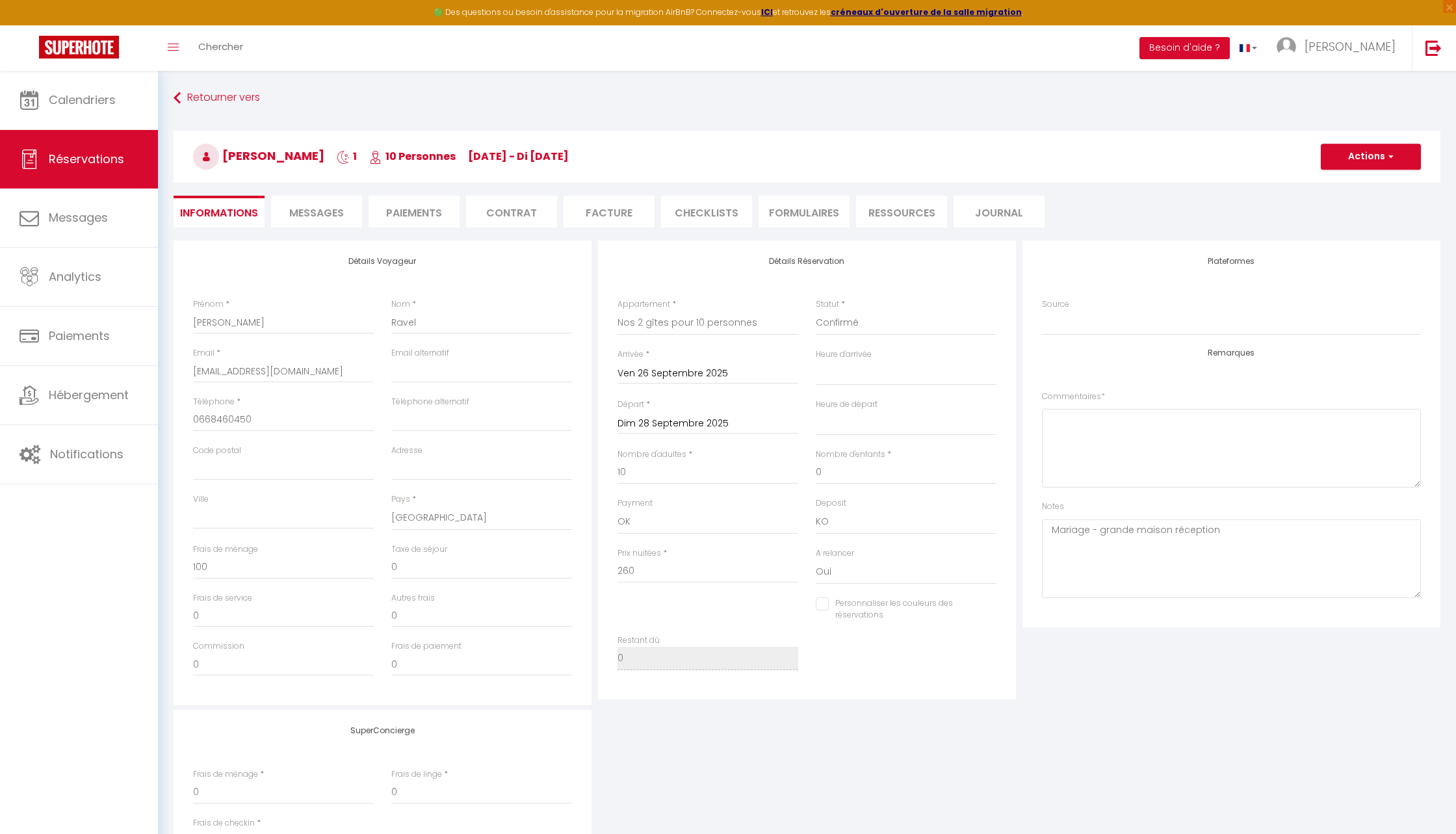
checkbox input "false"
click at [608, 686] on div "Détails Réservation Appartement * Gîte de la tour carrée Sous les Toits de Wamb…" at bounding box center [807, 470] width 418 height 459
click at [1379, 156] on button "Actions" at bounding box center [1370, 157] width 100 height 26
click at [1330, 218] on link "Supprimer" at bounding box center [1358, 219] width 103 height 17
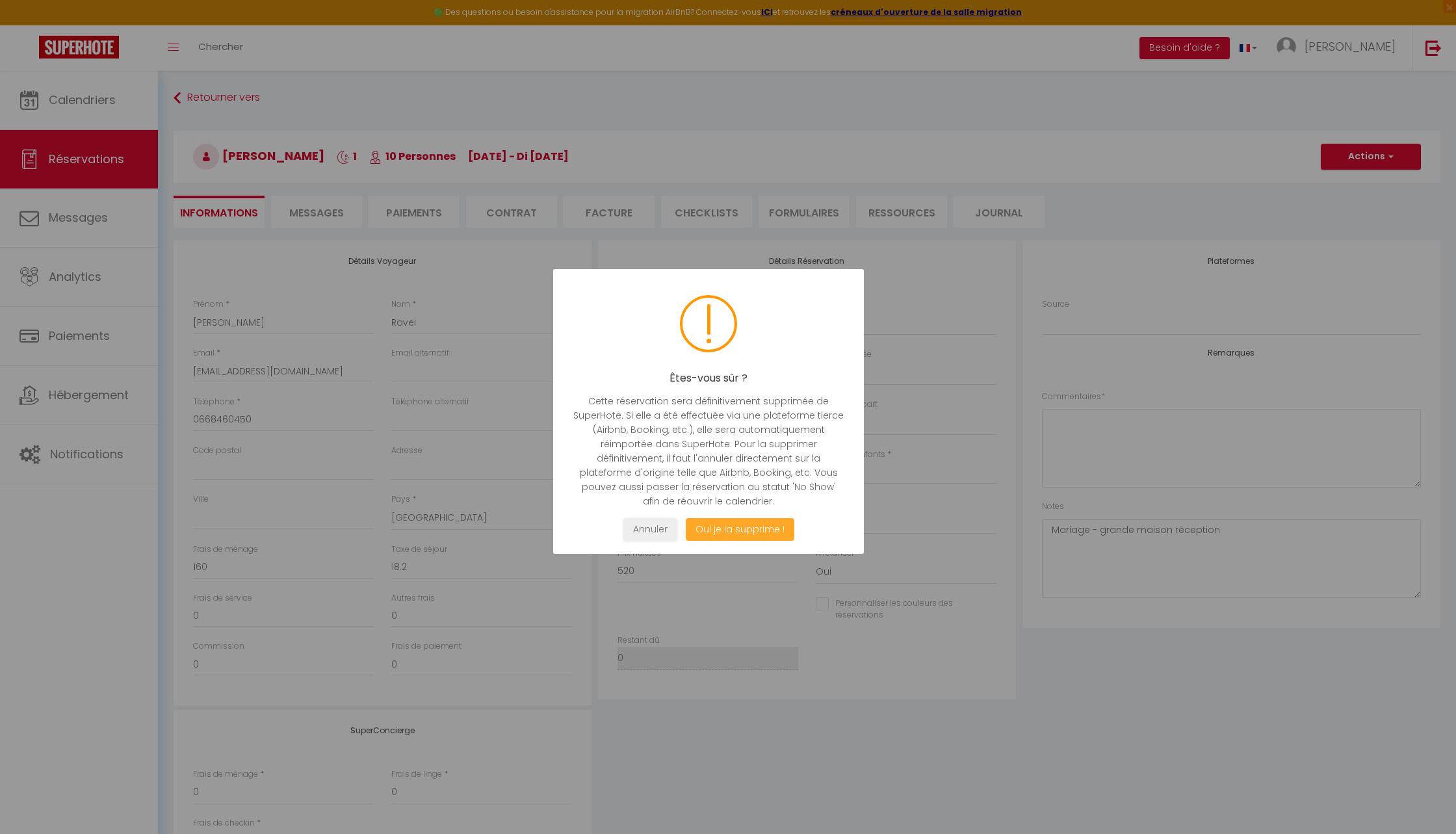
click at [740, 531] on button "Oui je la supprime !" at bounding box center [740, 530] width 109 height 23
select select "not_cancelled"
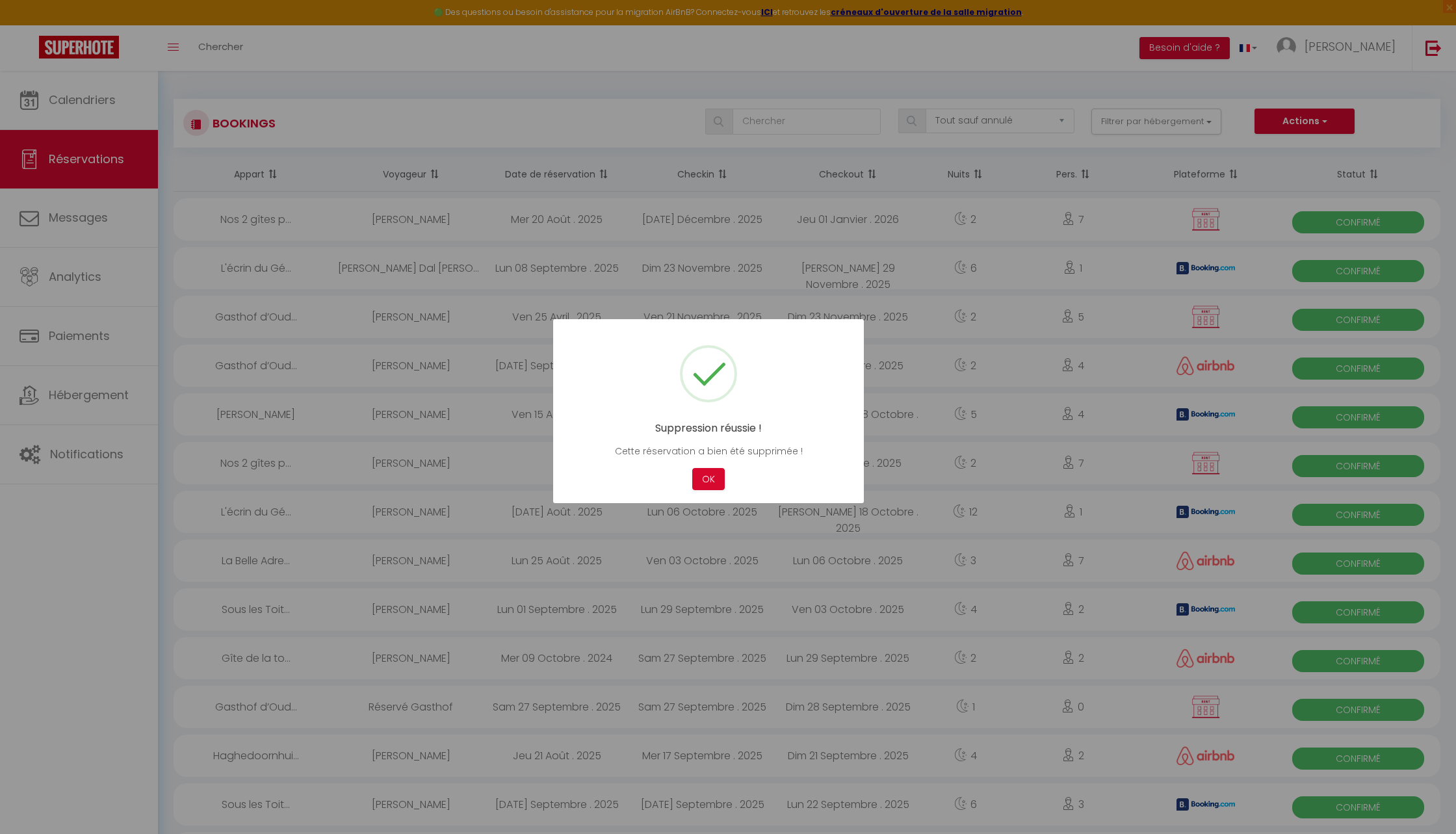
click at [68, 125] on div at bounding box center [728, 417] width 1456 height 834
click at [706, 486] on button "OK" at bounding box center [708, 479] width 33 height 23
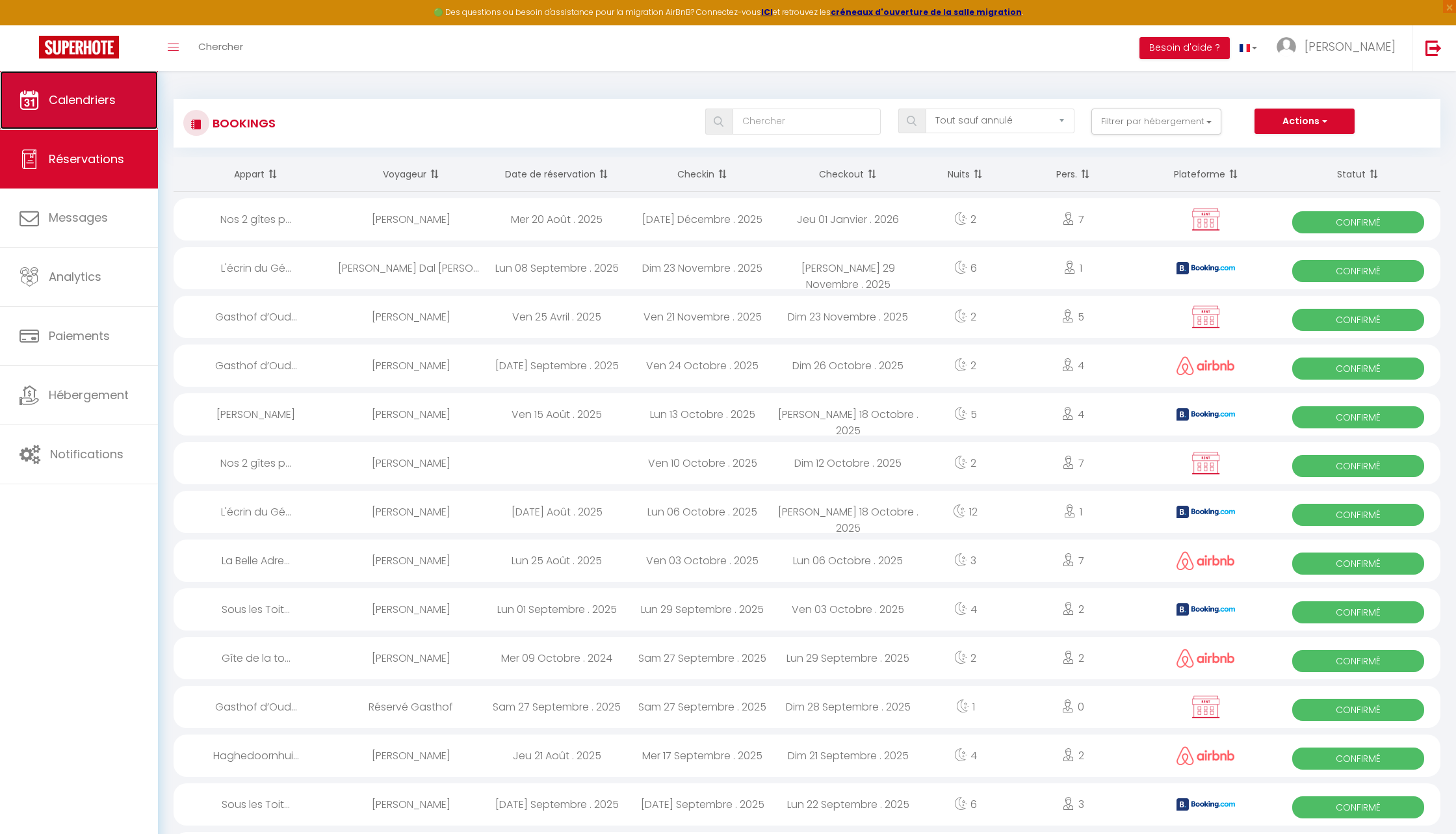
click at [84, 100] on span "Calendriers" at bounding box center [82, 100] width 67 height 16
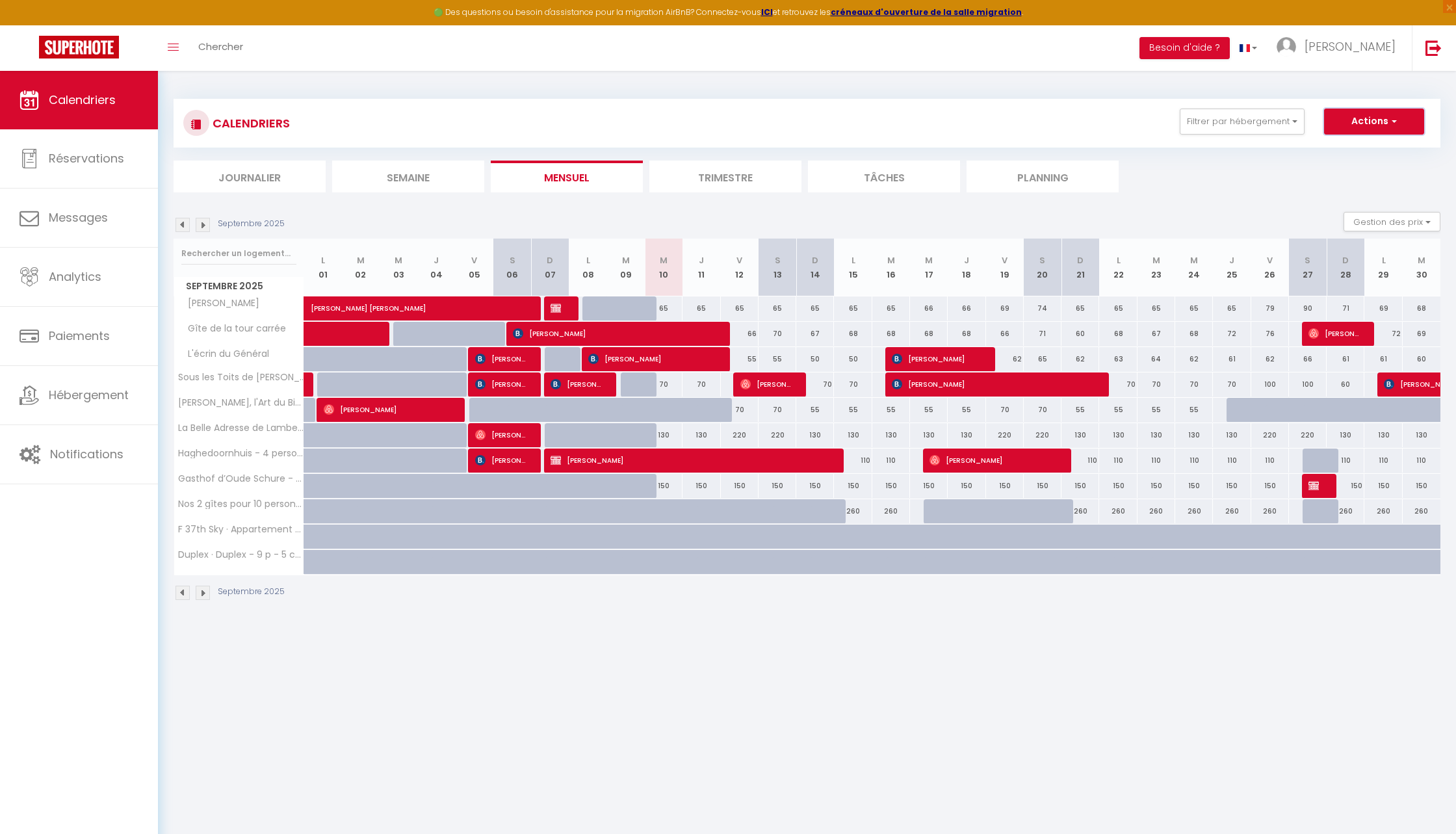
click at [1358, 128] on button "Actions" at bounding box center [1374, 122] width 100 height 26
click at [1347, 151] on link "Nouvelle réservation" at bounding box center [1360, 151] width 113 height 20
select select
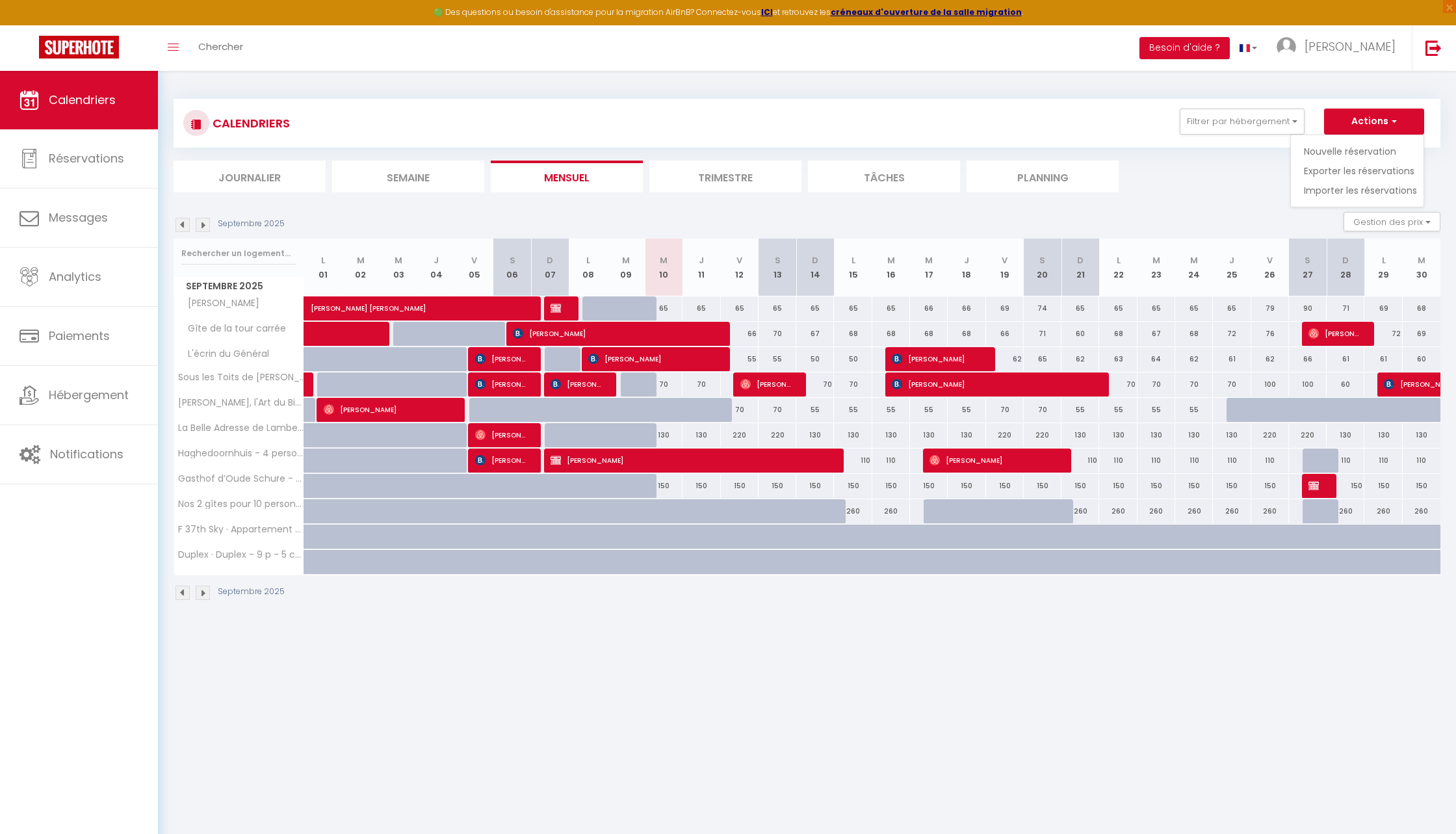
select select
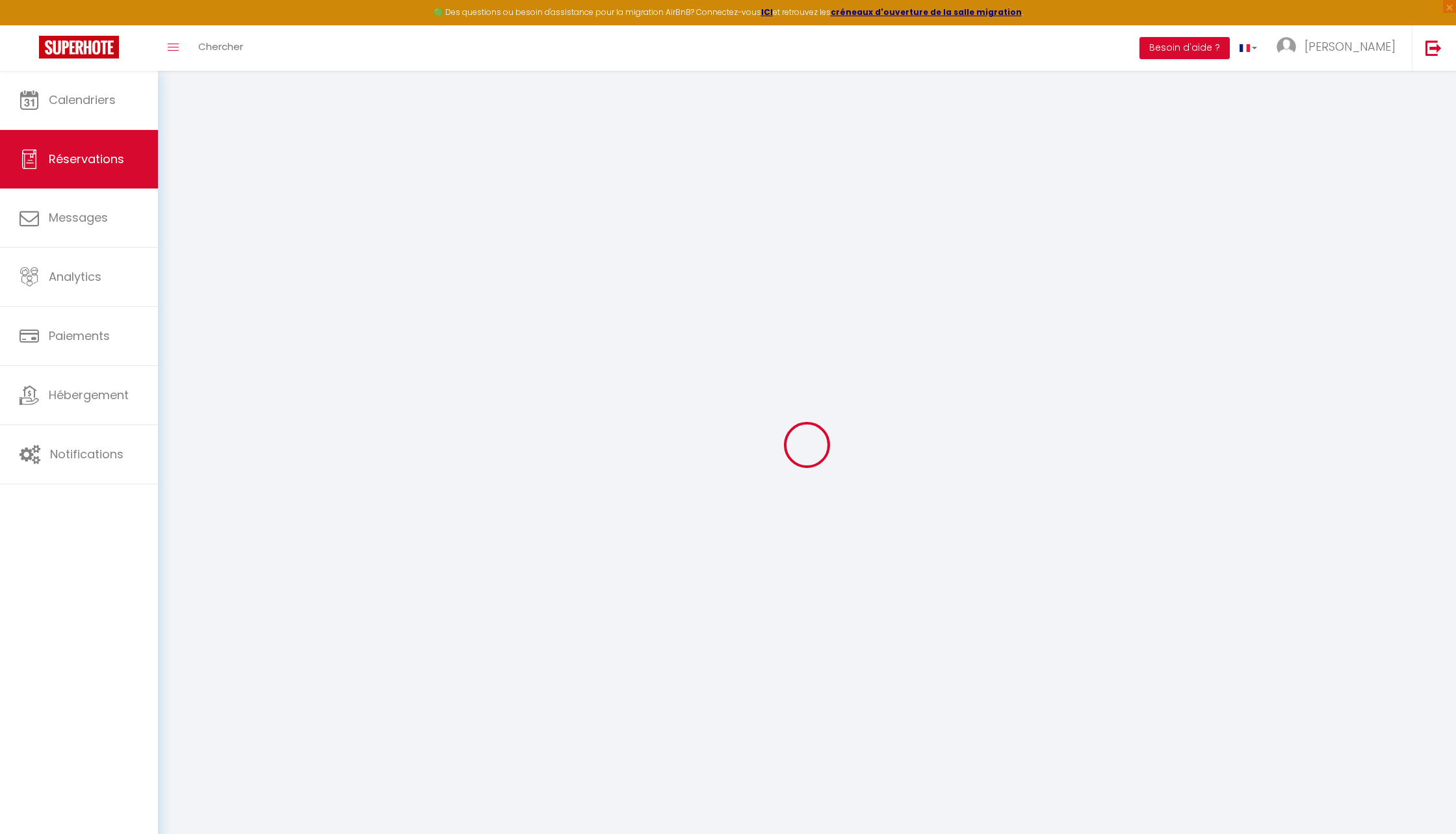
select select
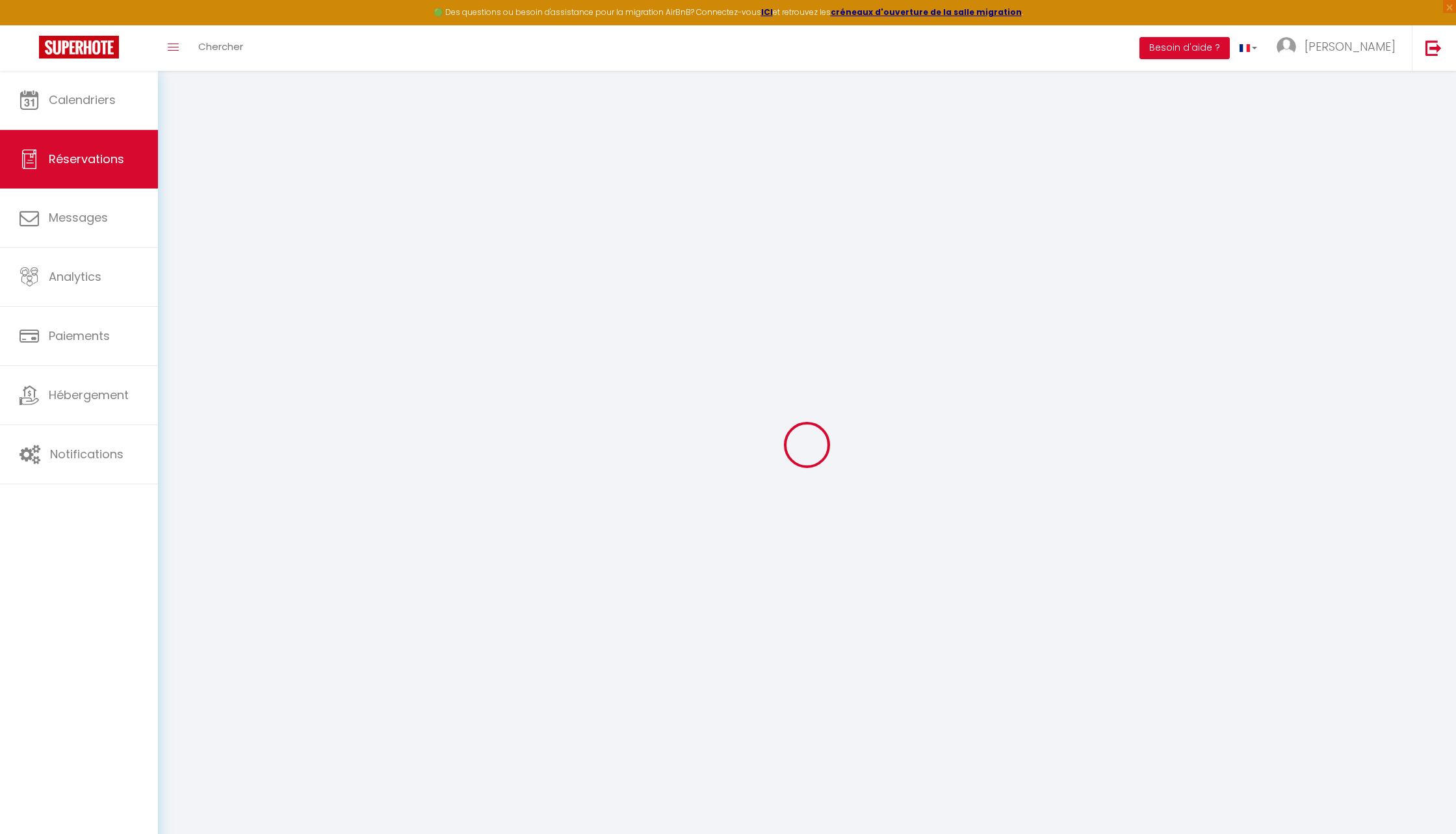
select select
checkbox input "false"
select select
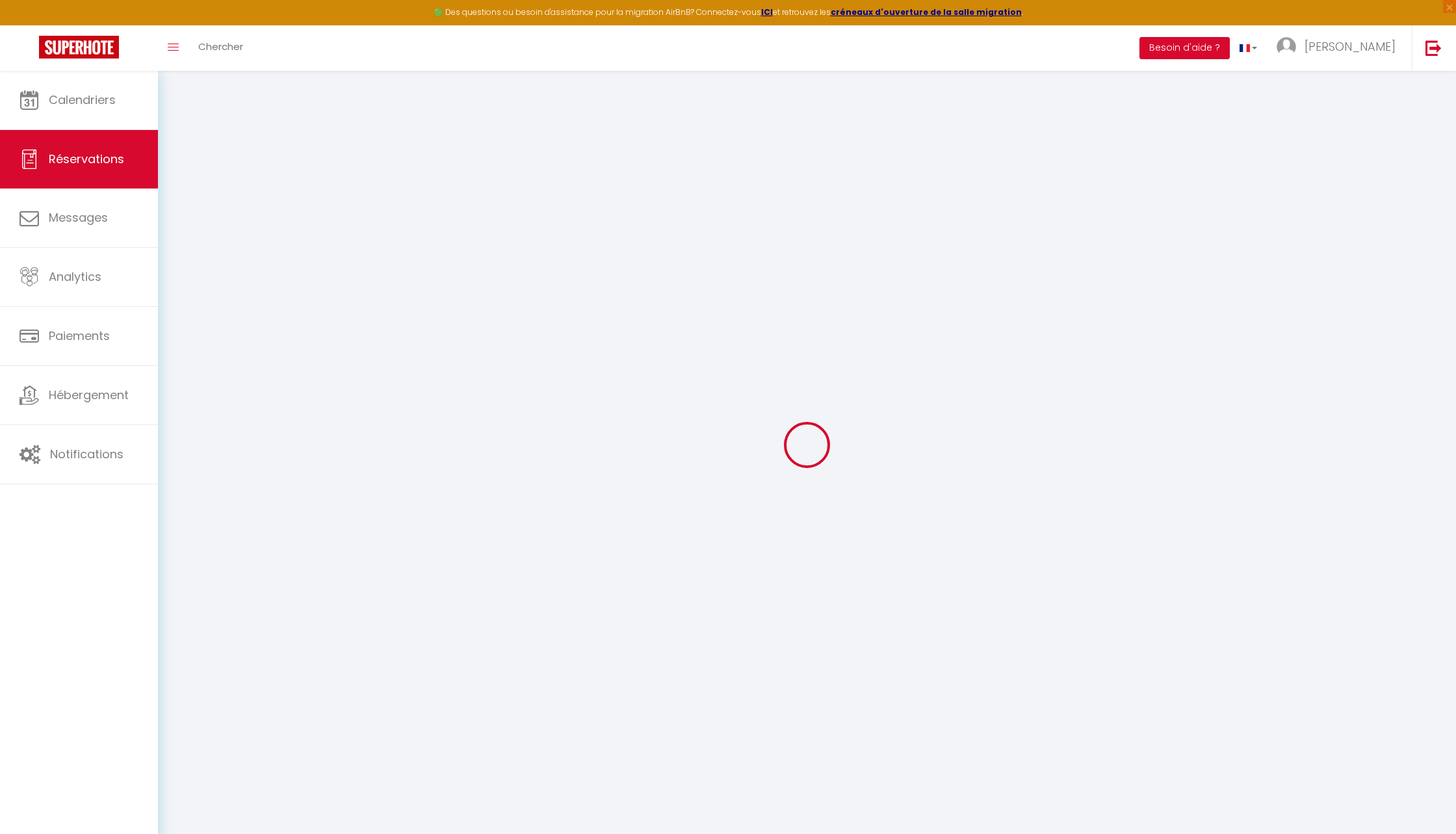
select select
checkbox input "false"
select select
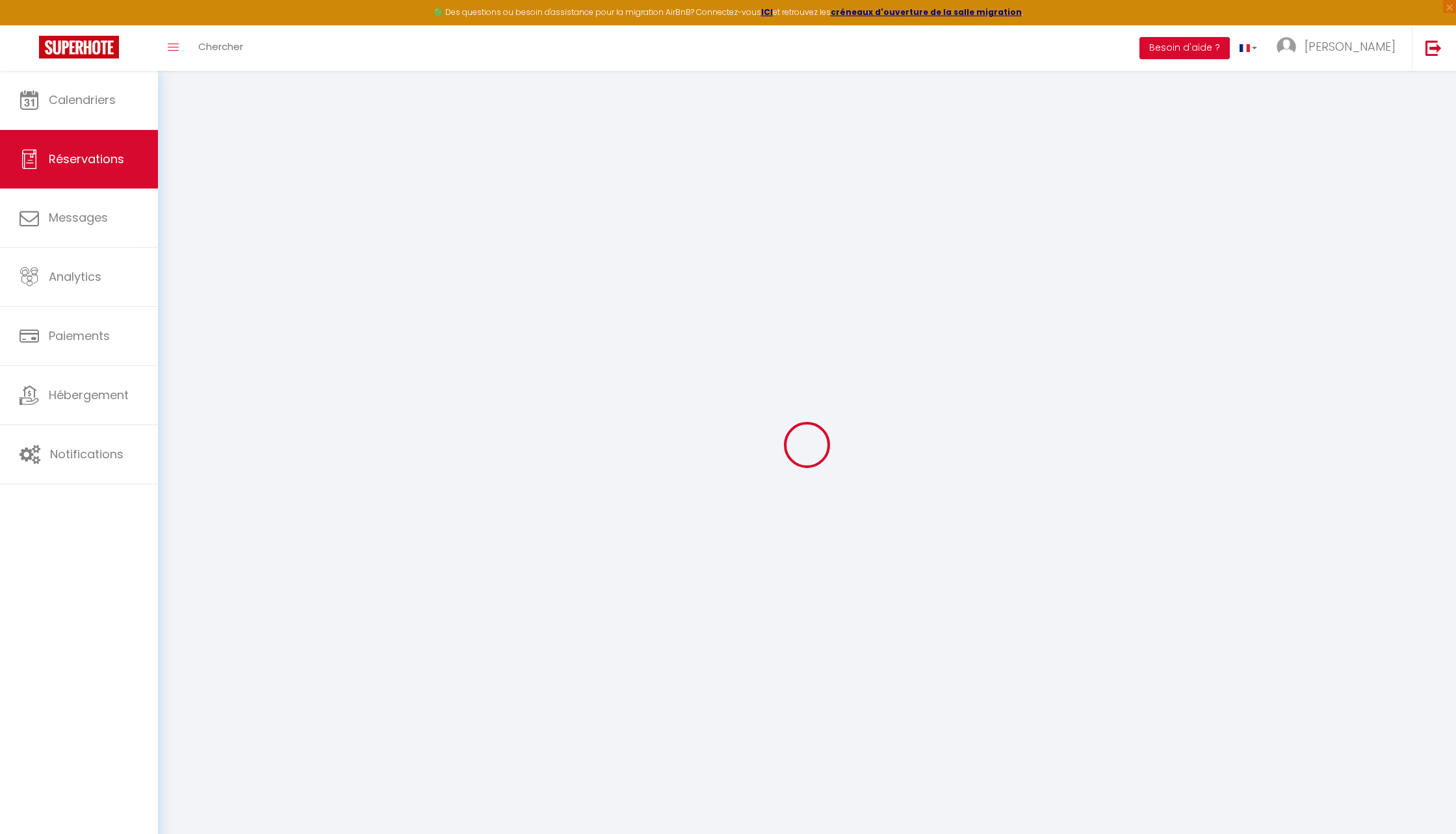
select select
checkbox input "false"
select select
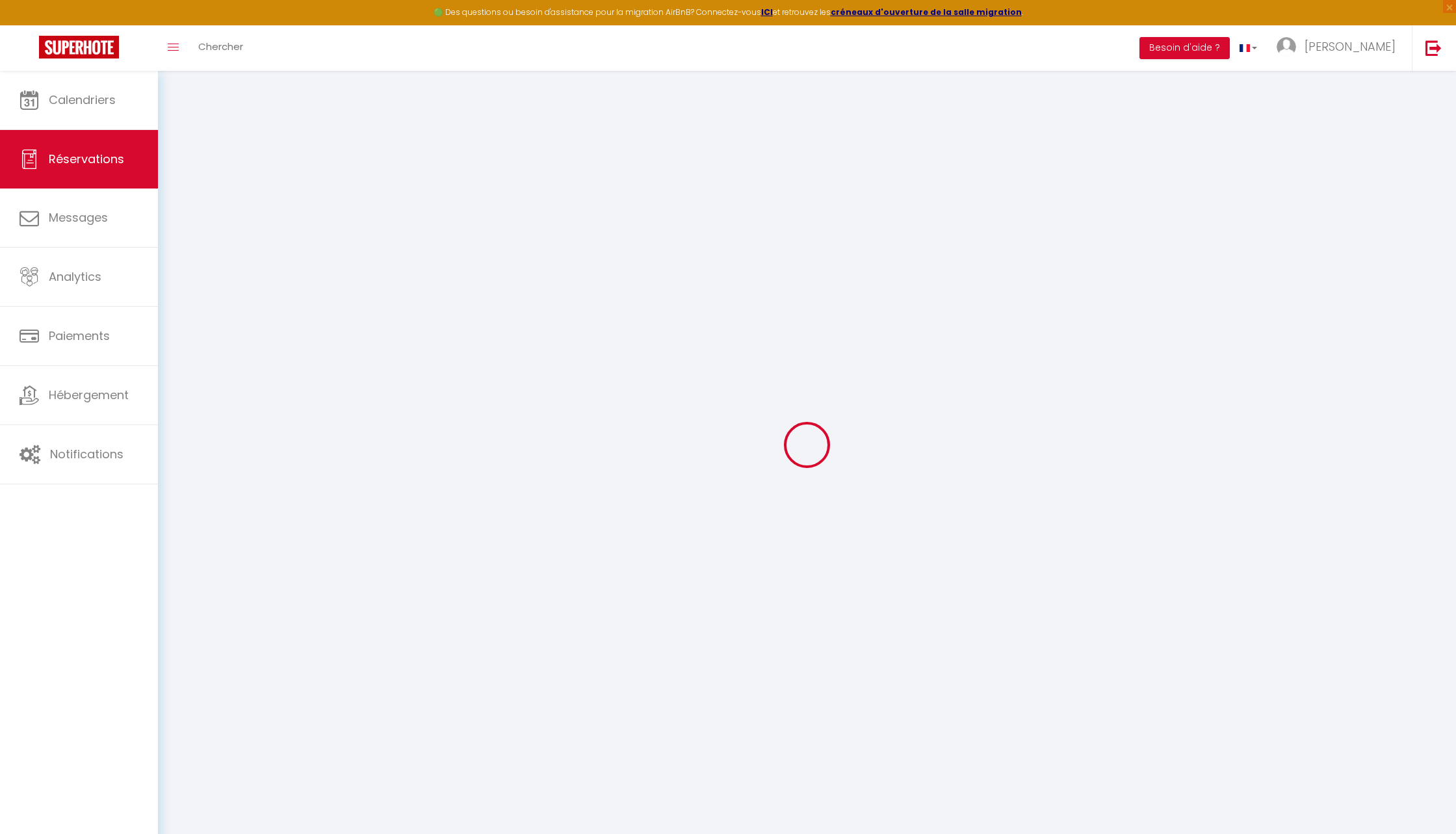
select select
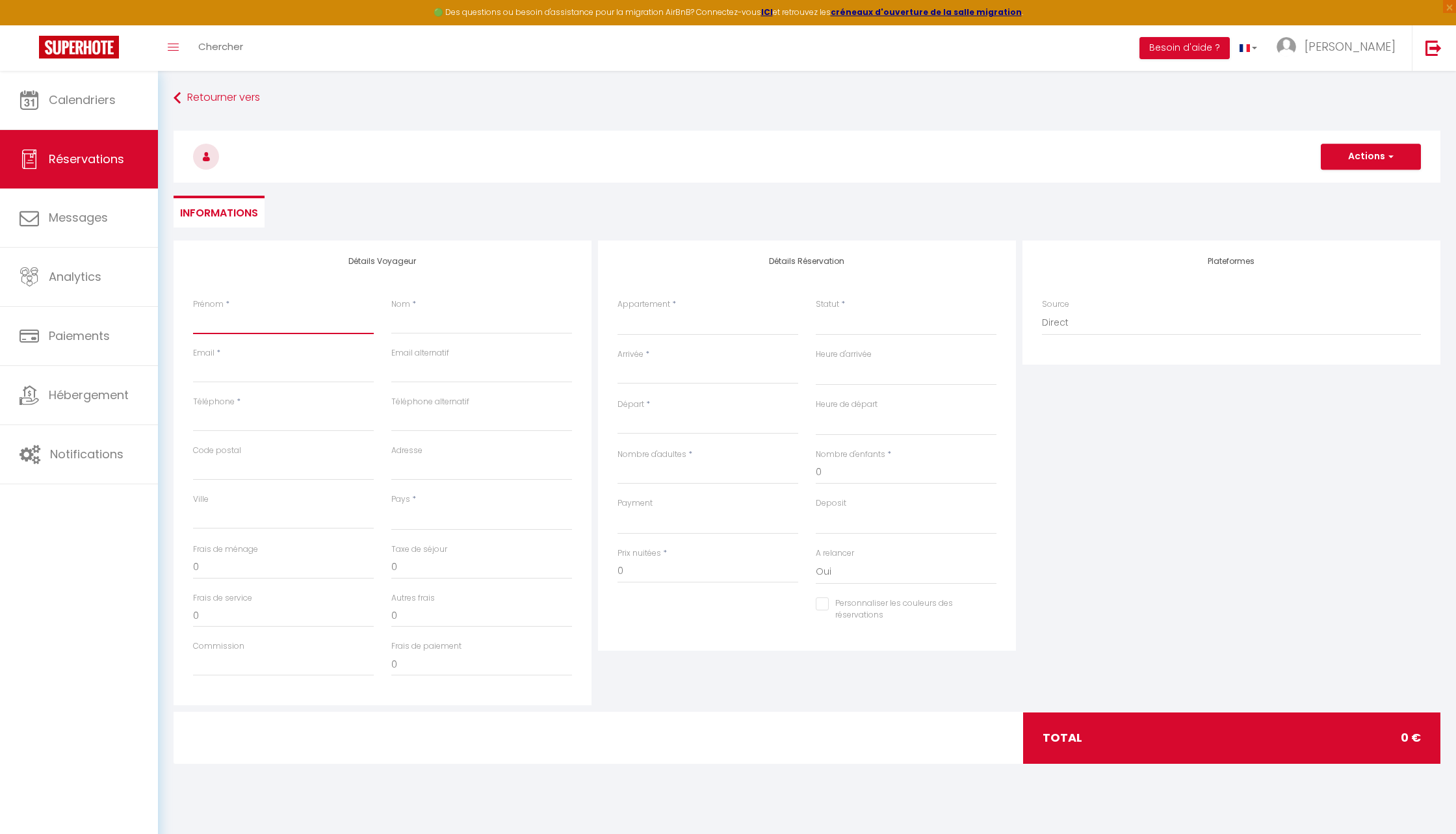
click at [260, 316] on input "Prénom" at bounding box center [283, 323] width 181 height 23
type input "A"
select select
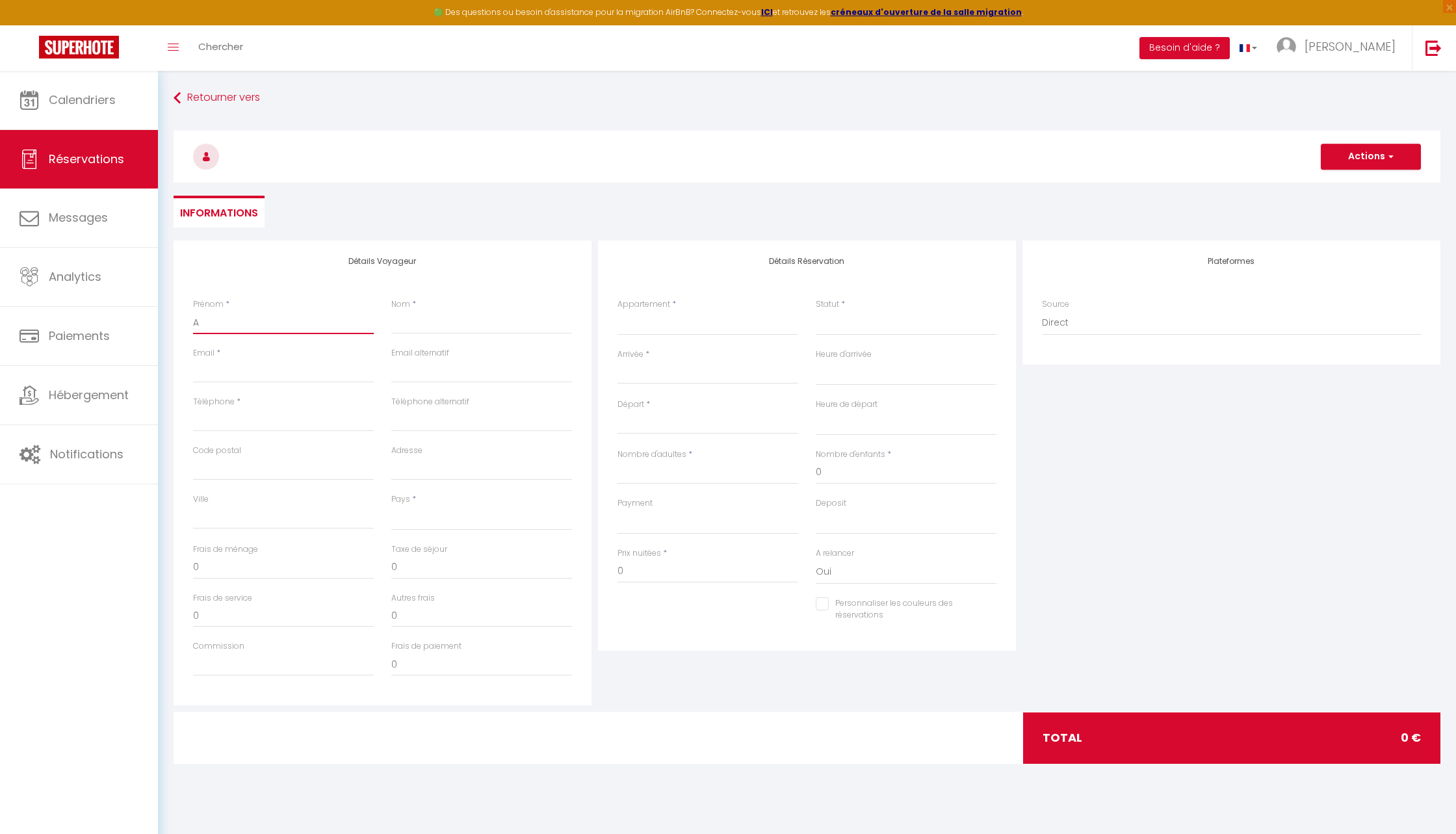
select select
checkbox input "false"
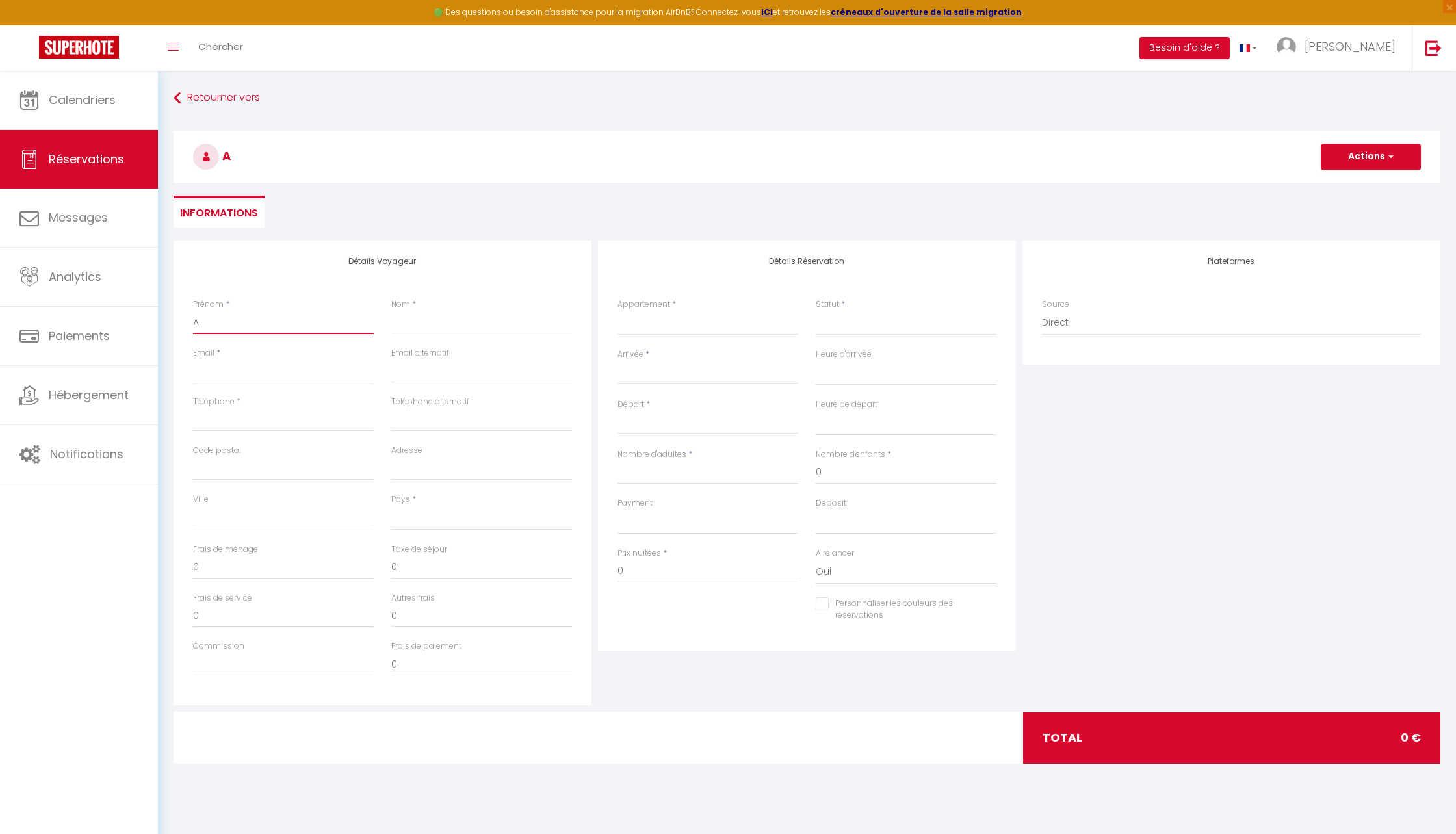
type input "Am"
select select
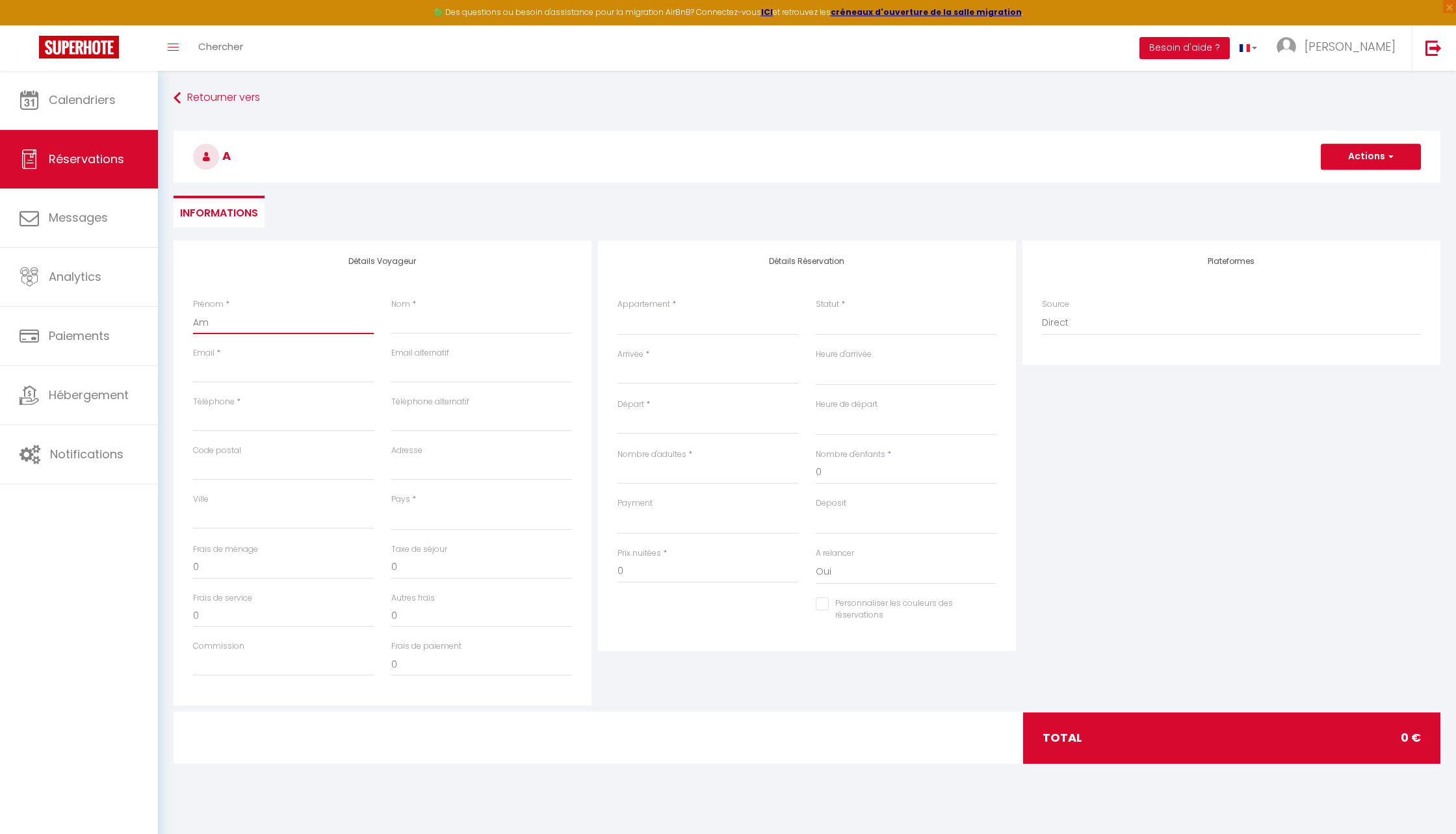
select select
checkbox input "false"
type input "Amé"
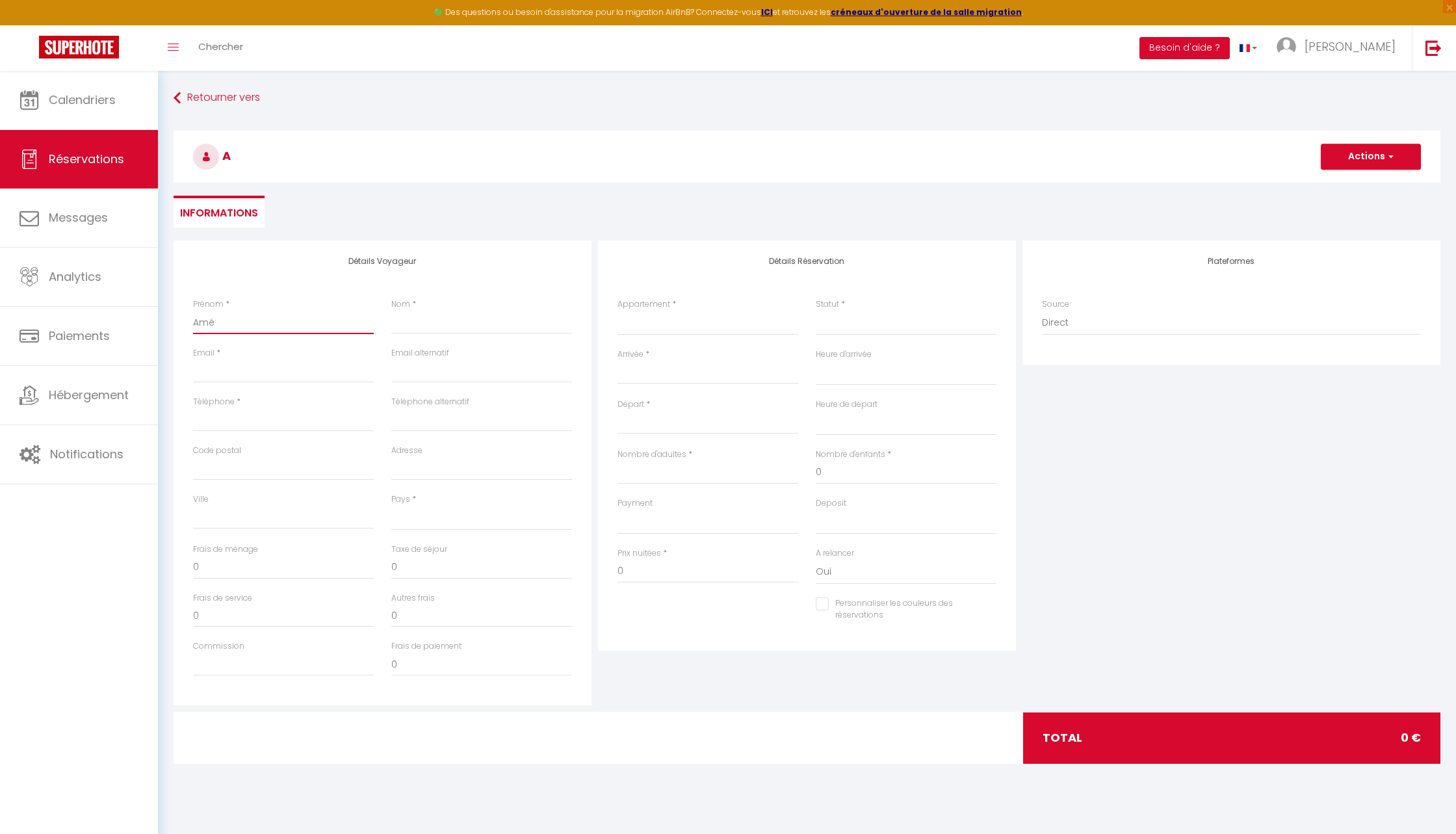
select select
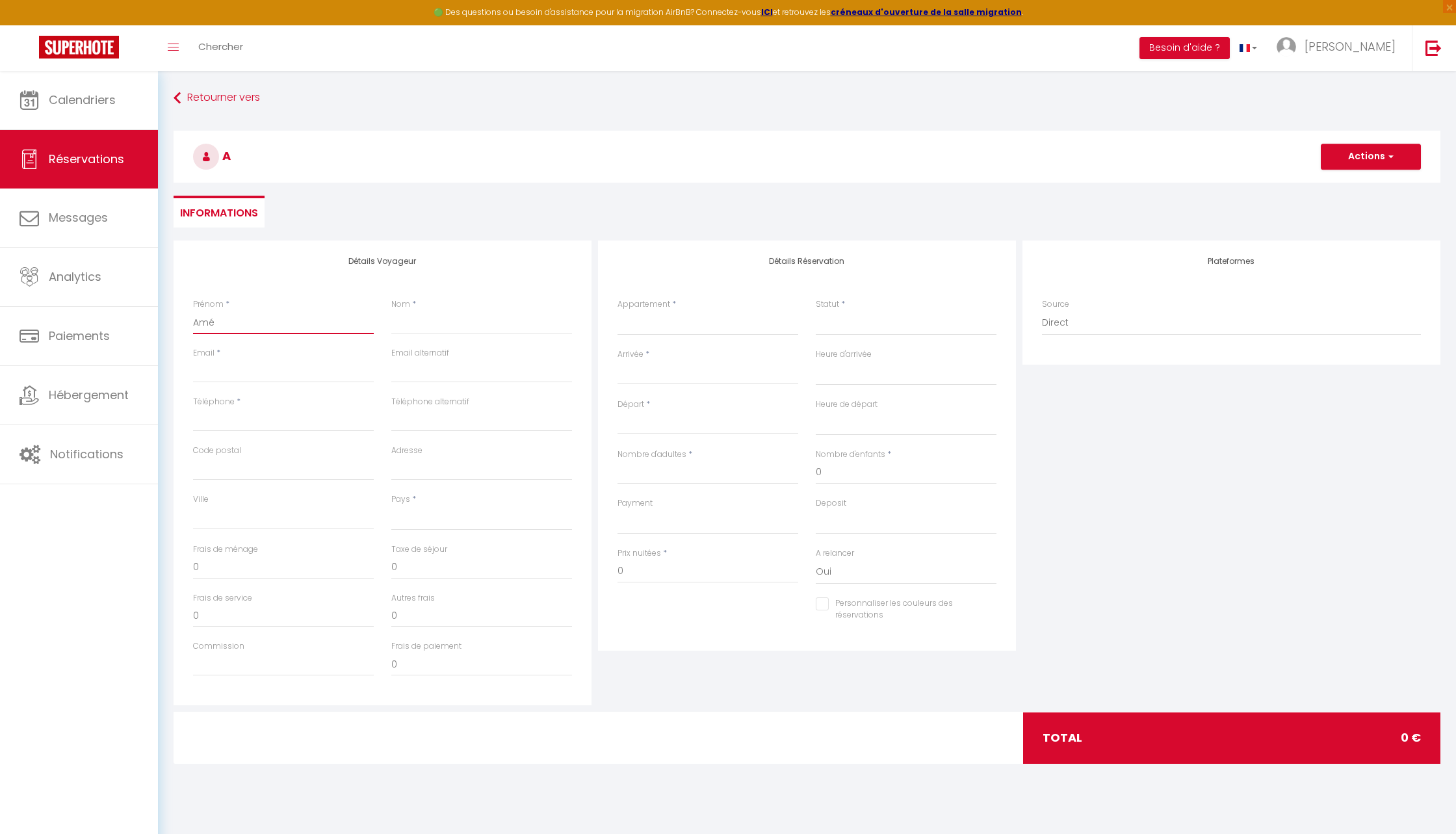
select select
checkbox input "false"
type input "Amél"
select select
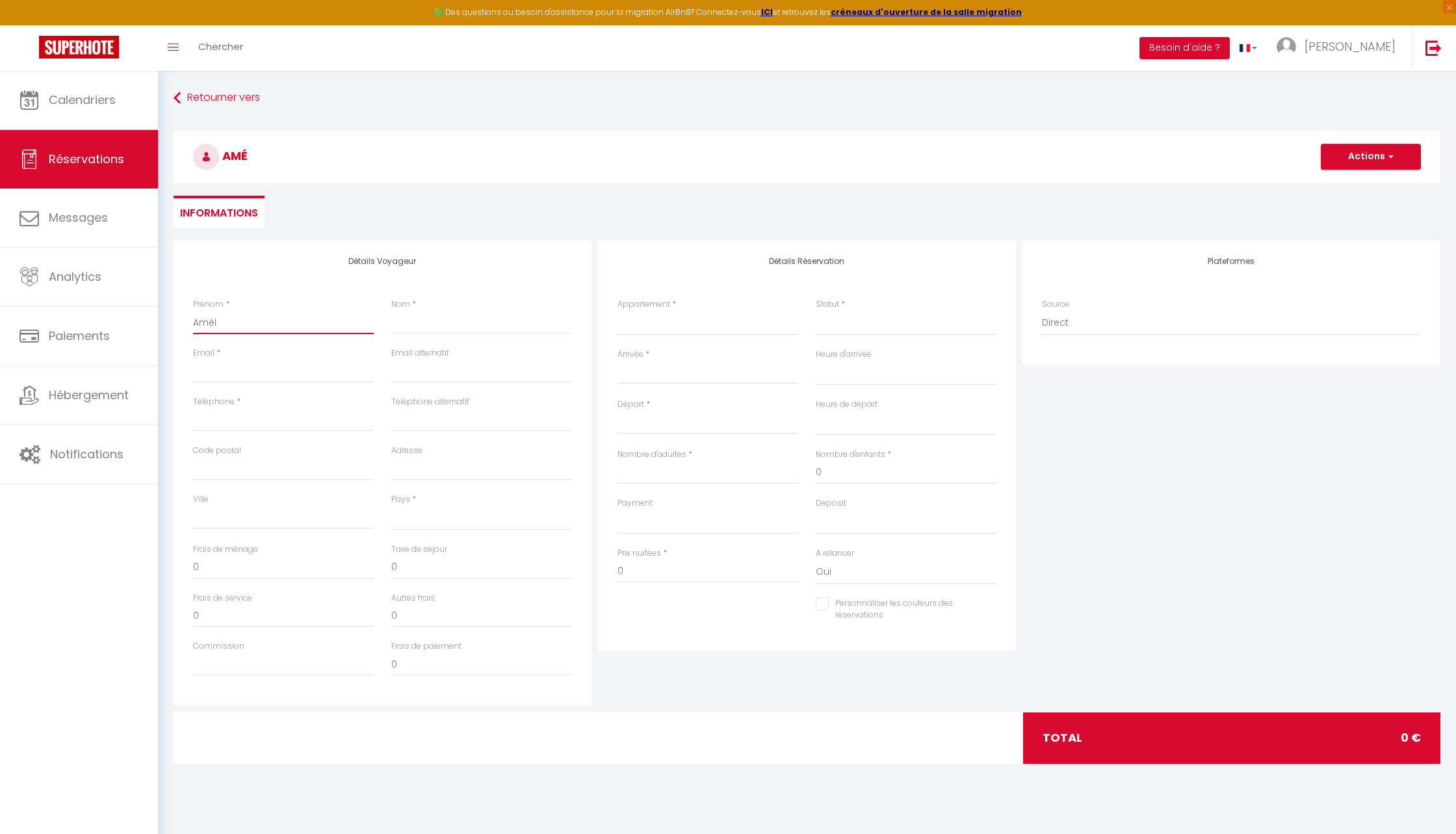
select select
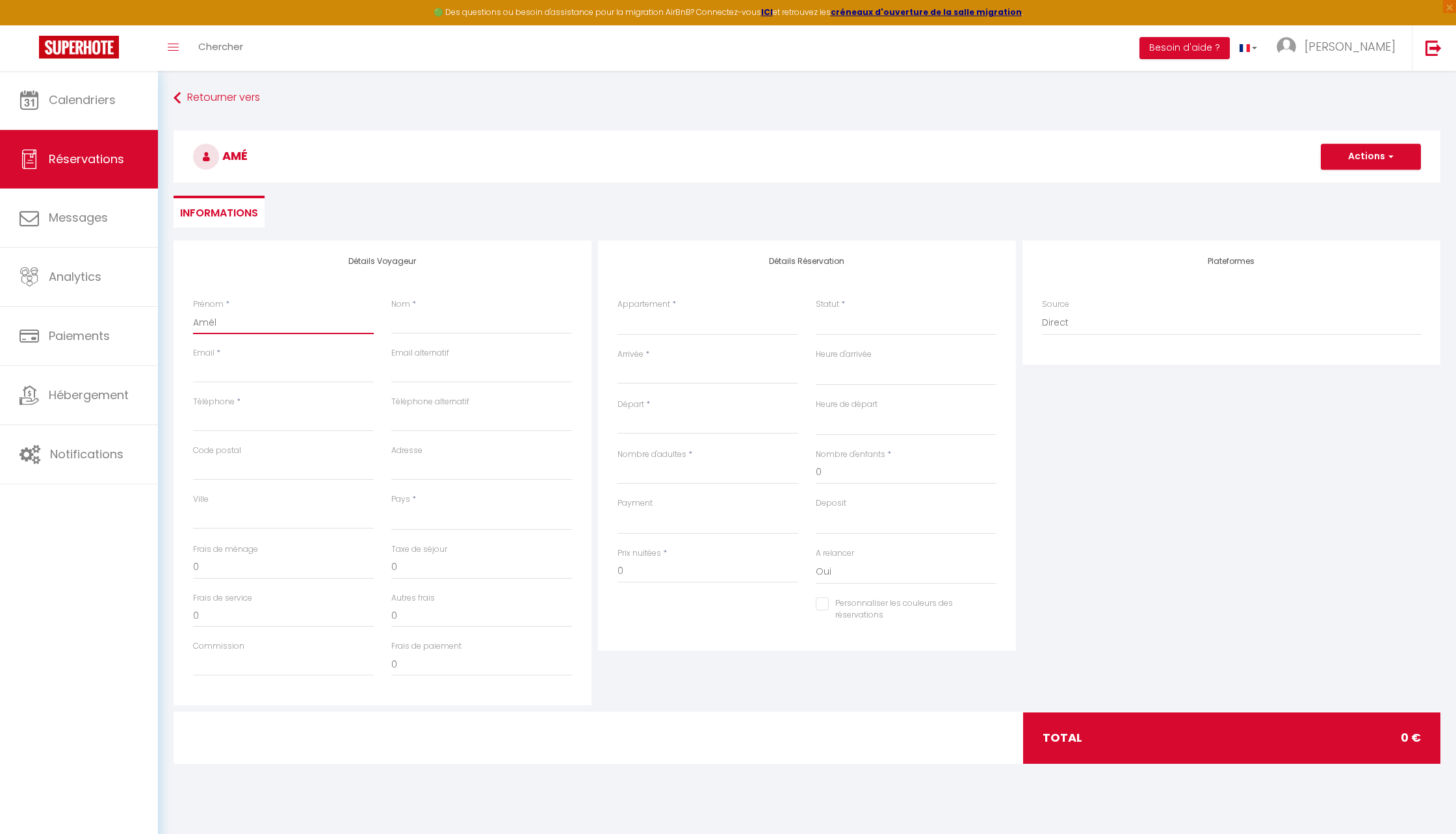
select select
checkbox input "false"
type input "Améli"
select select
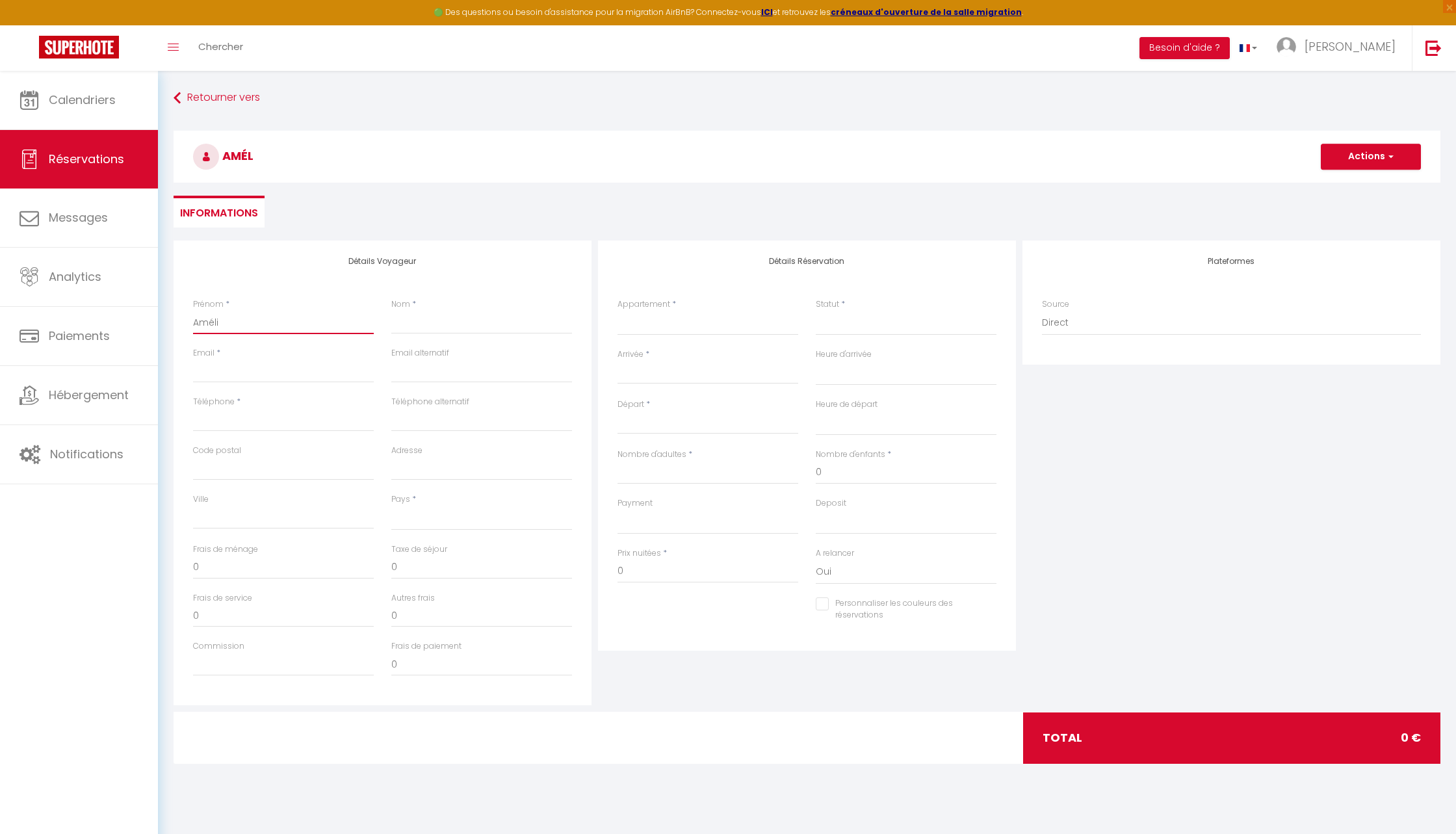
select select
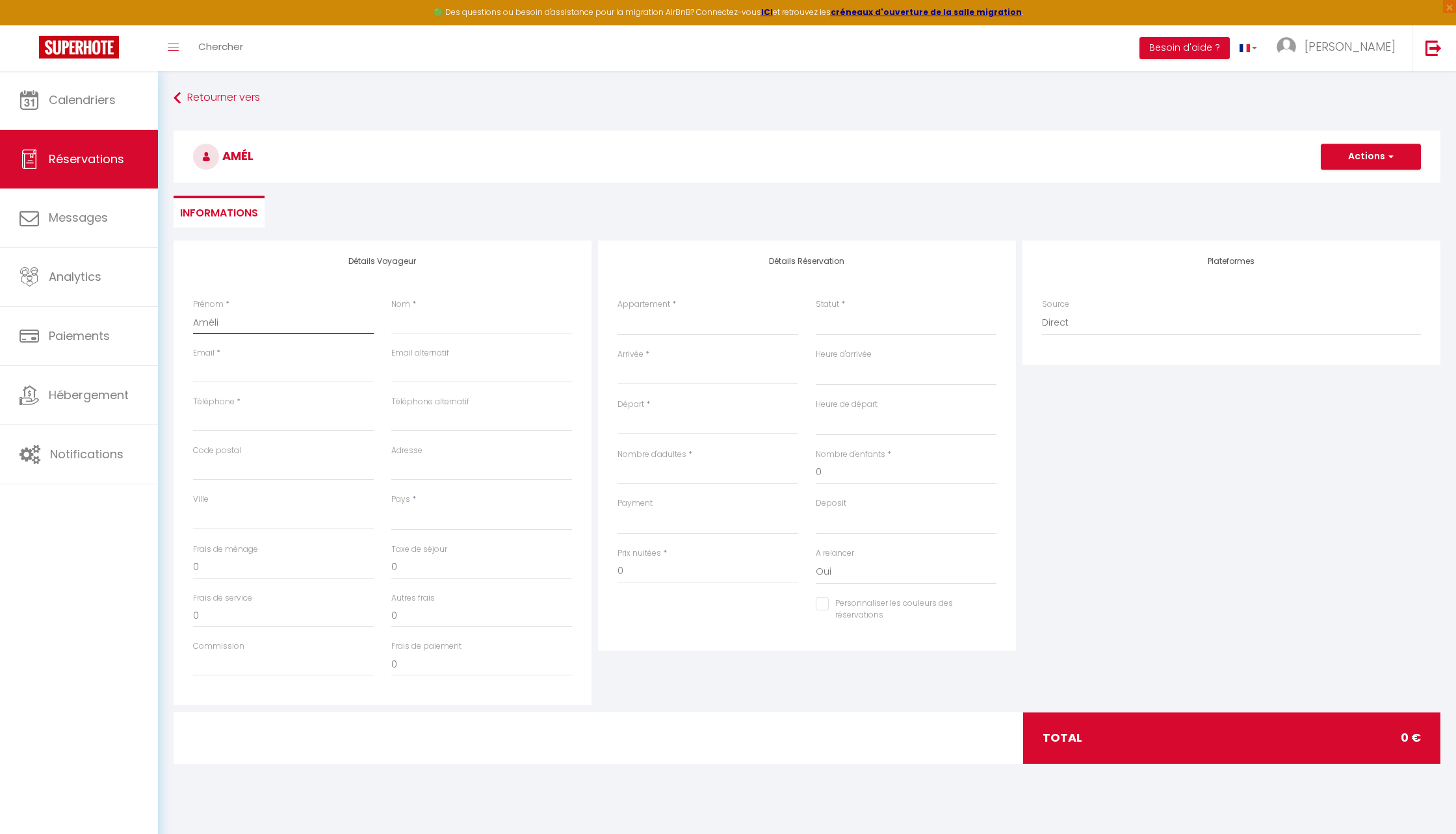
checkbox input "false"
type input "[PERSON_NAME]"
select select
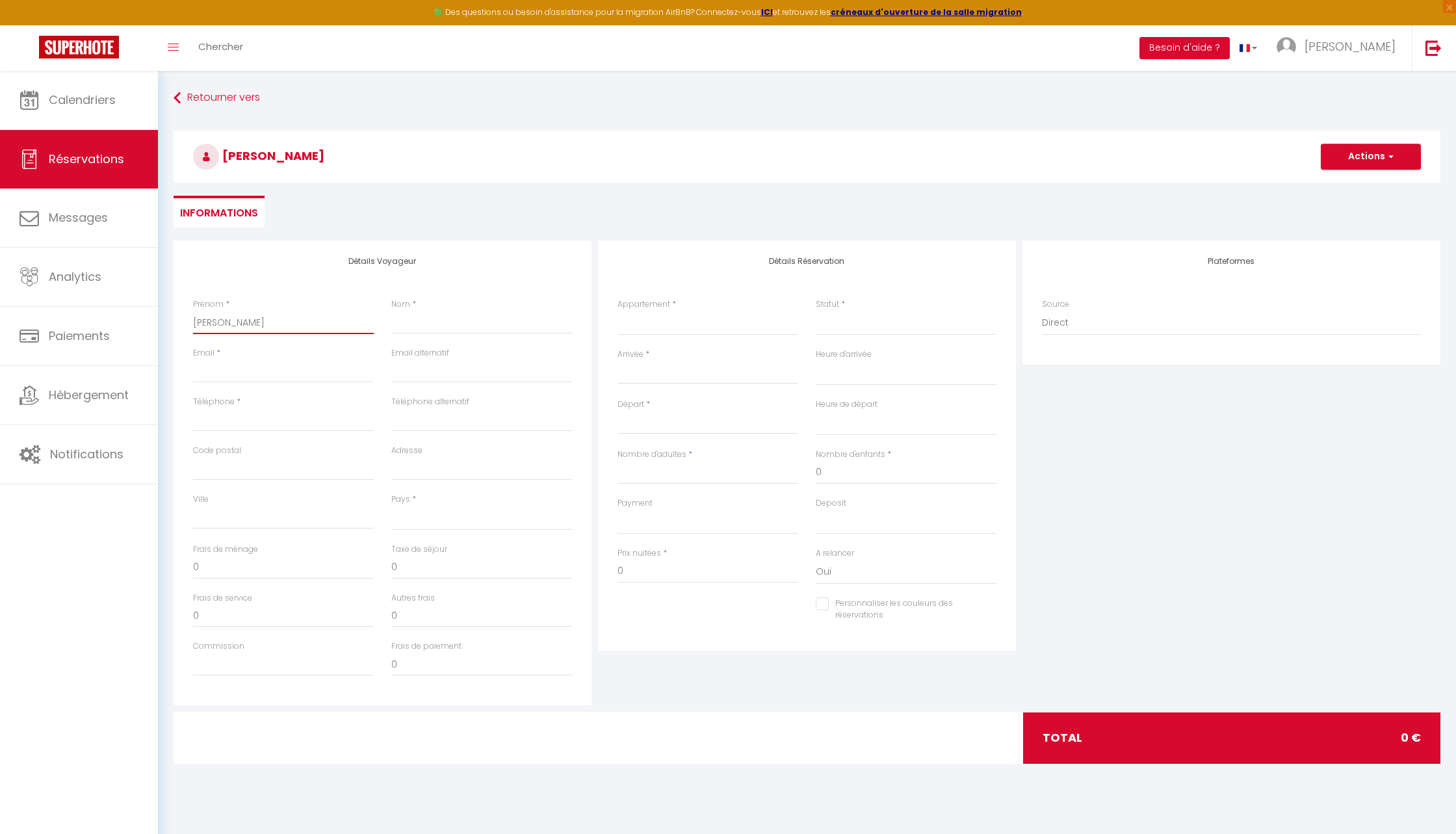
select select
checkbox input "false"
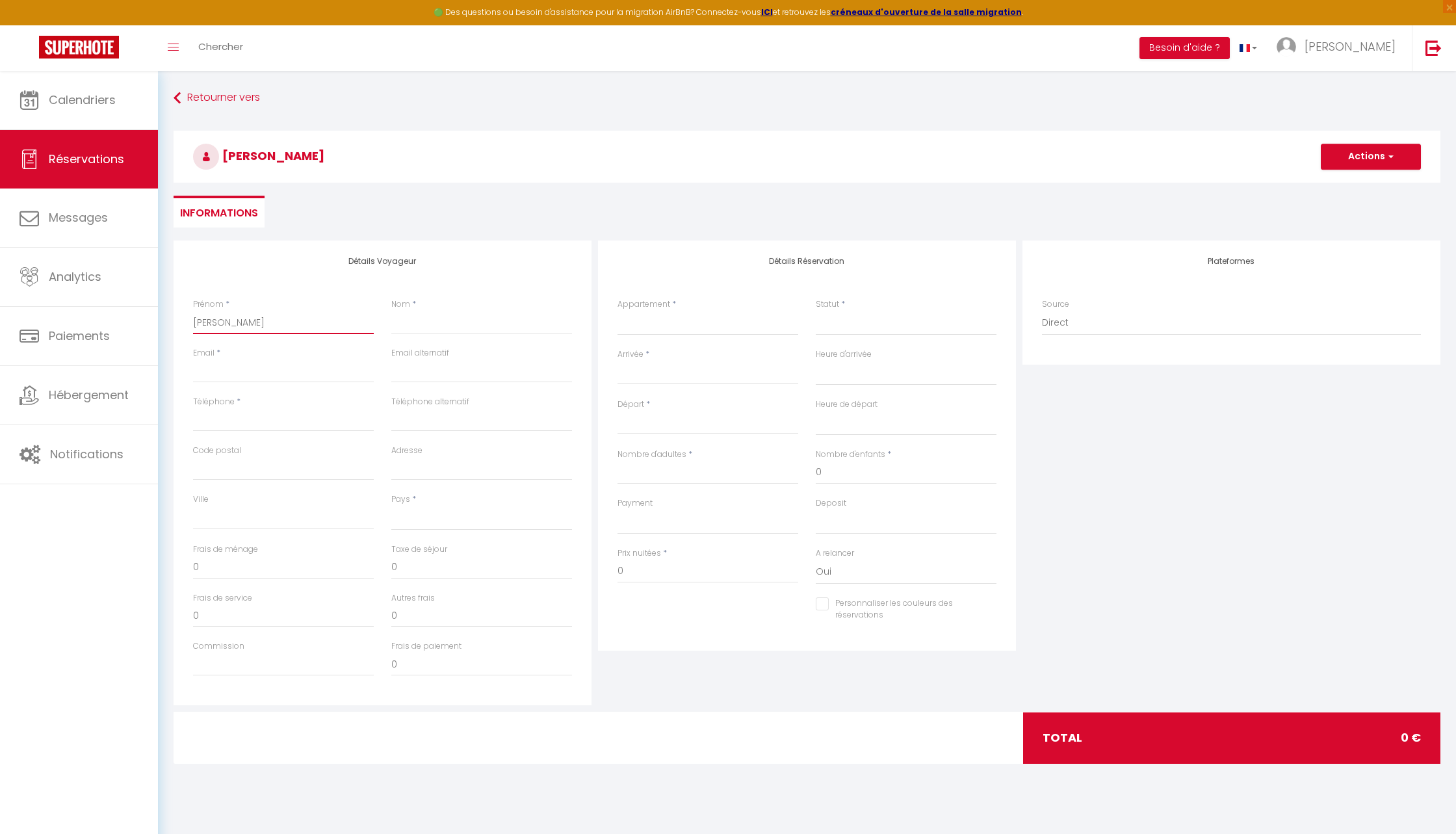
type input "[PERSON_NAME]"
click at [471, 326] on input "Nom" at bounding box center [481, 323] width 181 height 23
type input "R"
select select
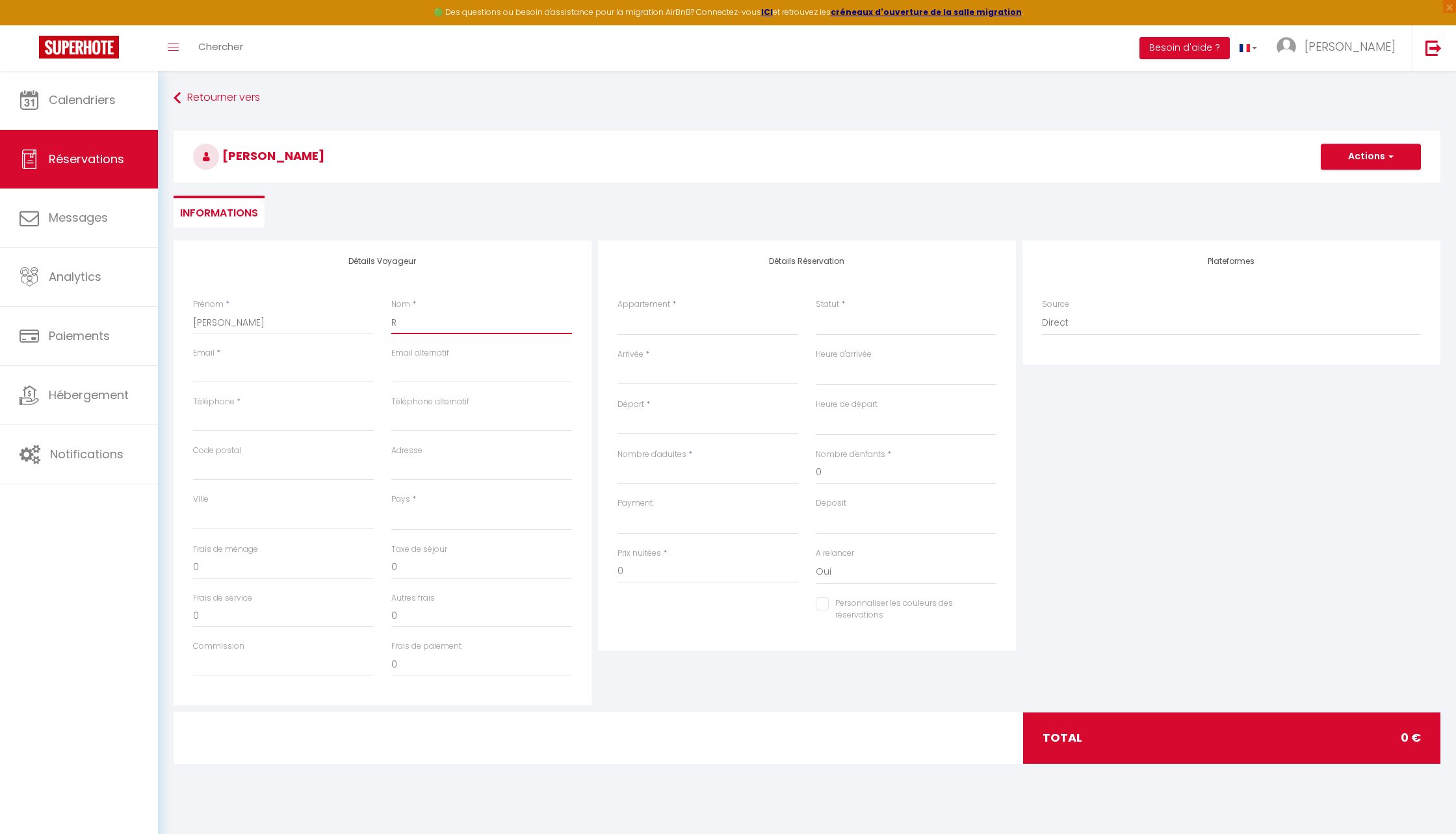
select select
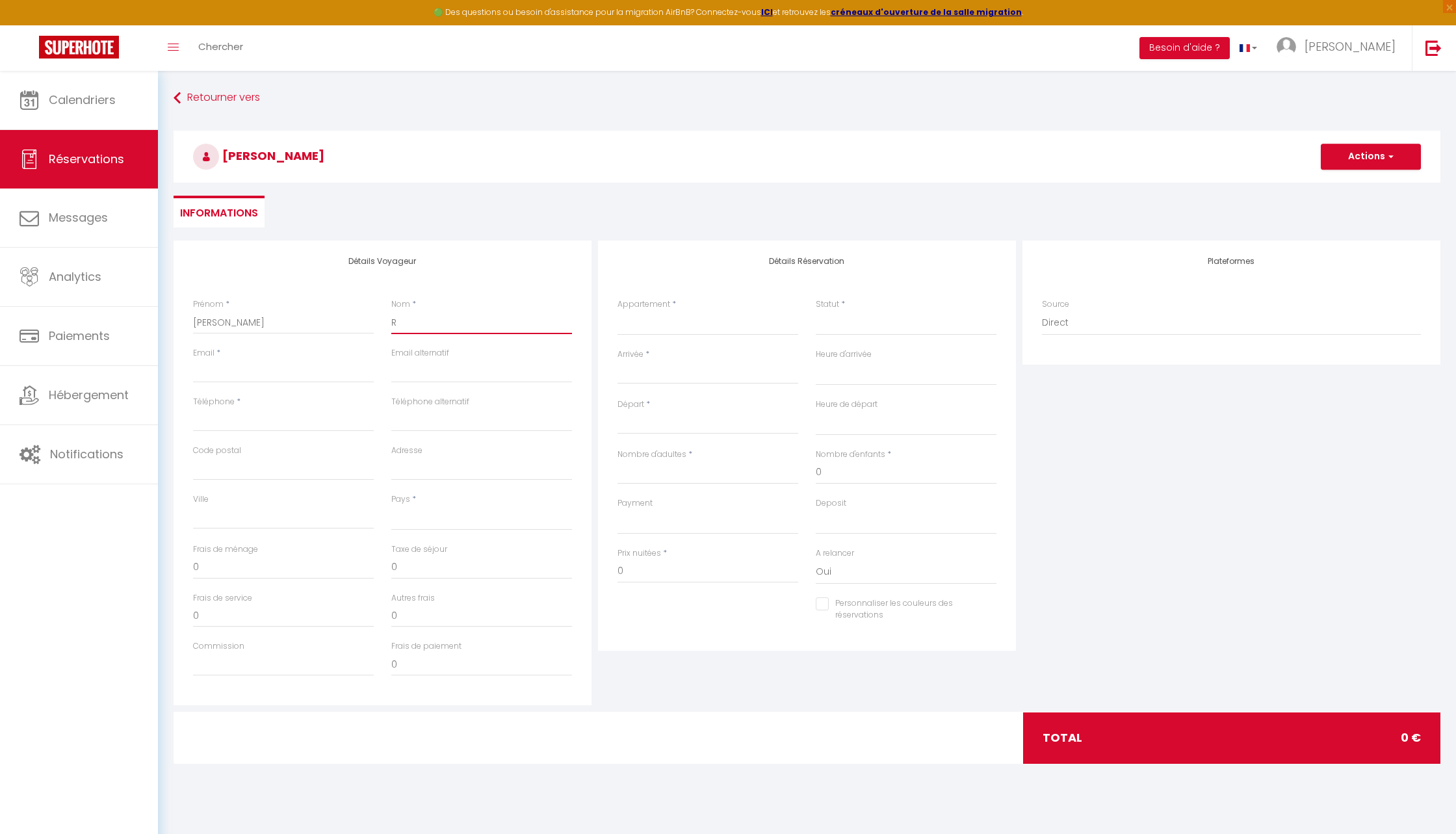
checkbox input "false"
type input "Ra"
select select
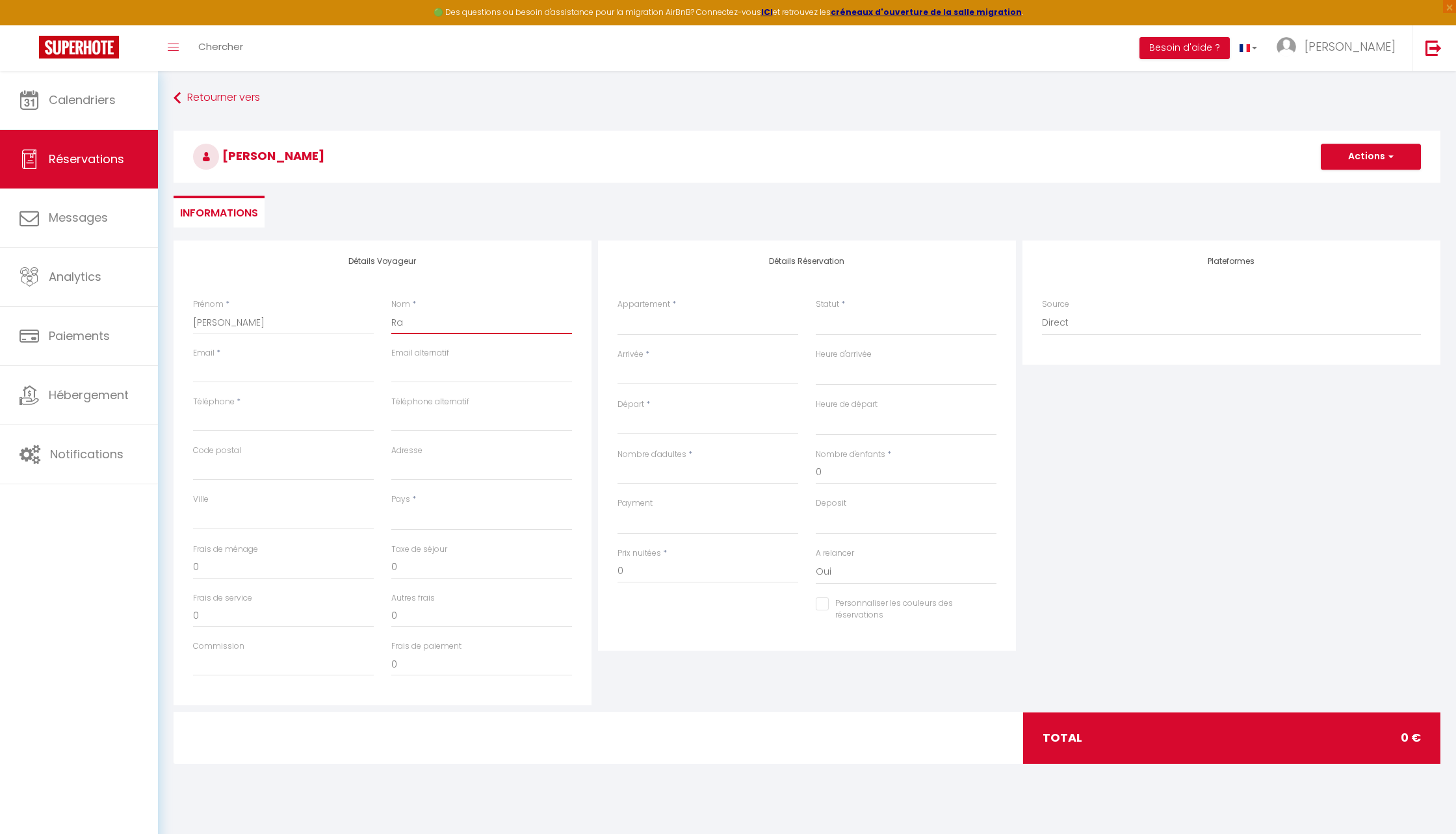
select select
checkbox input "false"
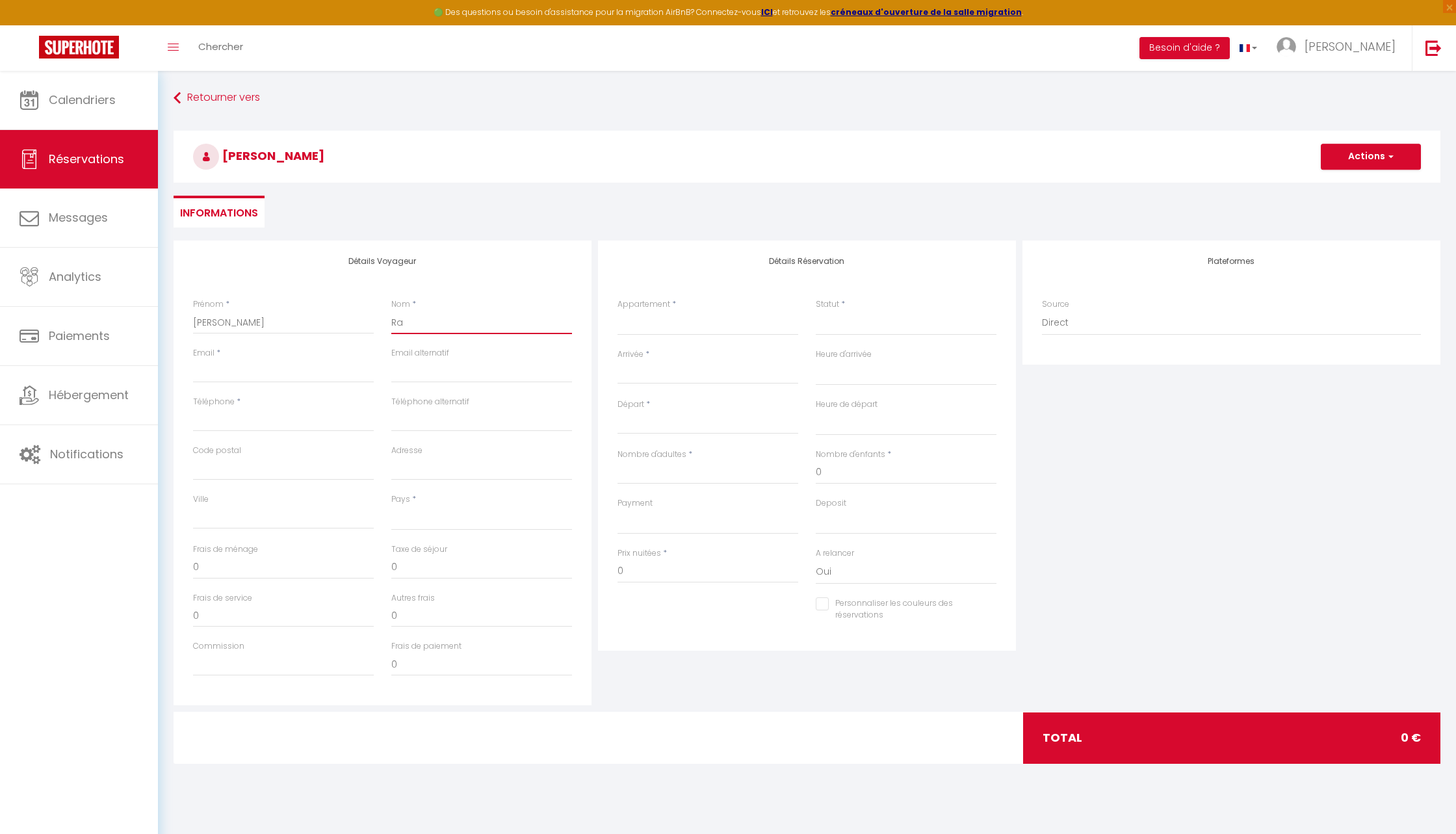
type input "Rav"
select select
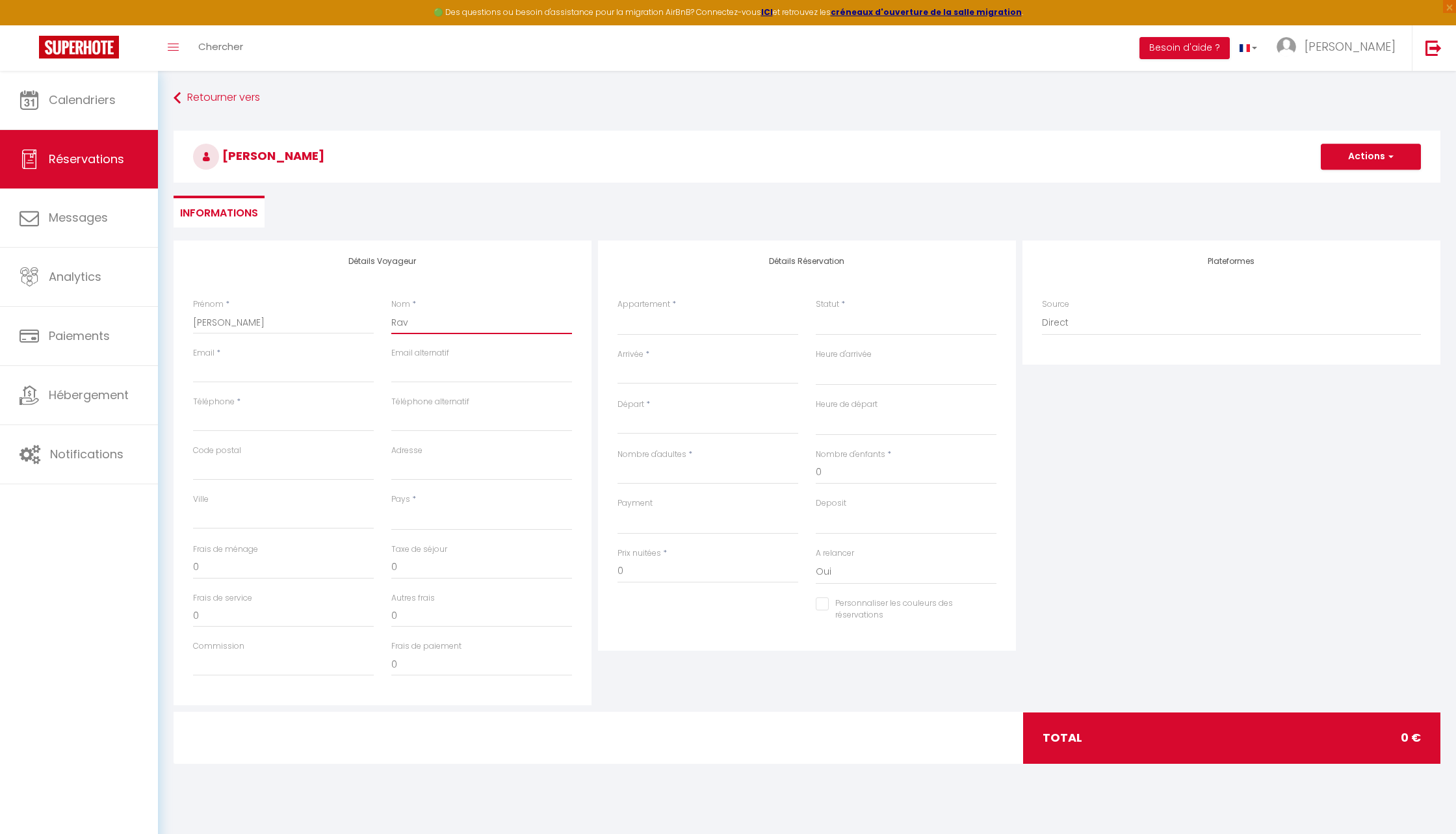
select select
click at [328, 375] on input "Email client" at bounding box center [283, 371] width 181 height 23
click at [677, 323] on select "Gîte de la tour carrée Sous les Toits de Wambrechies Chez Paul, l'Art du Bien-V…" at bounding box center [708, 323] width 181 height 24
click at [617, 311] on select "Gîte de la tour carrée Sous les Toits de Wambrechies Chez Paul, l'Art du Bien-V…" at bounding box center [708, 323] width 181 height 24
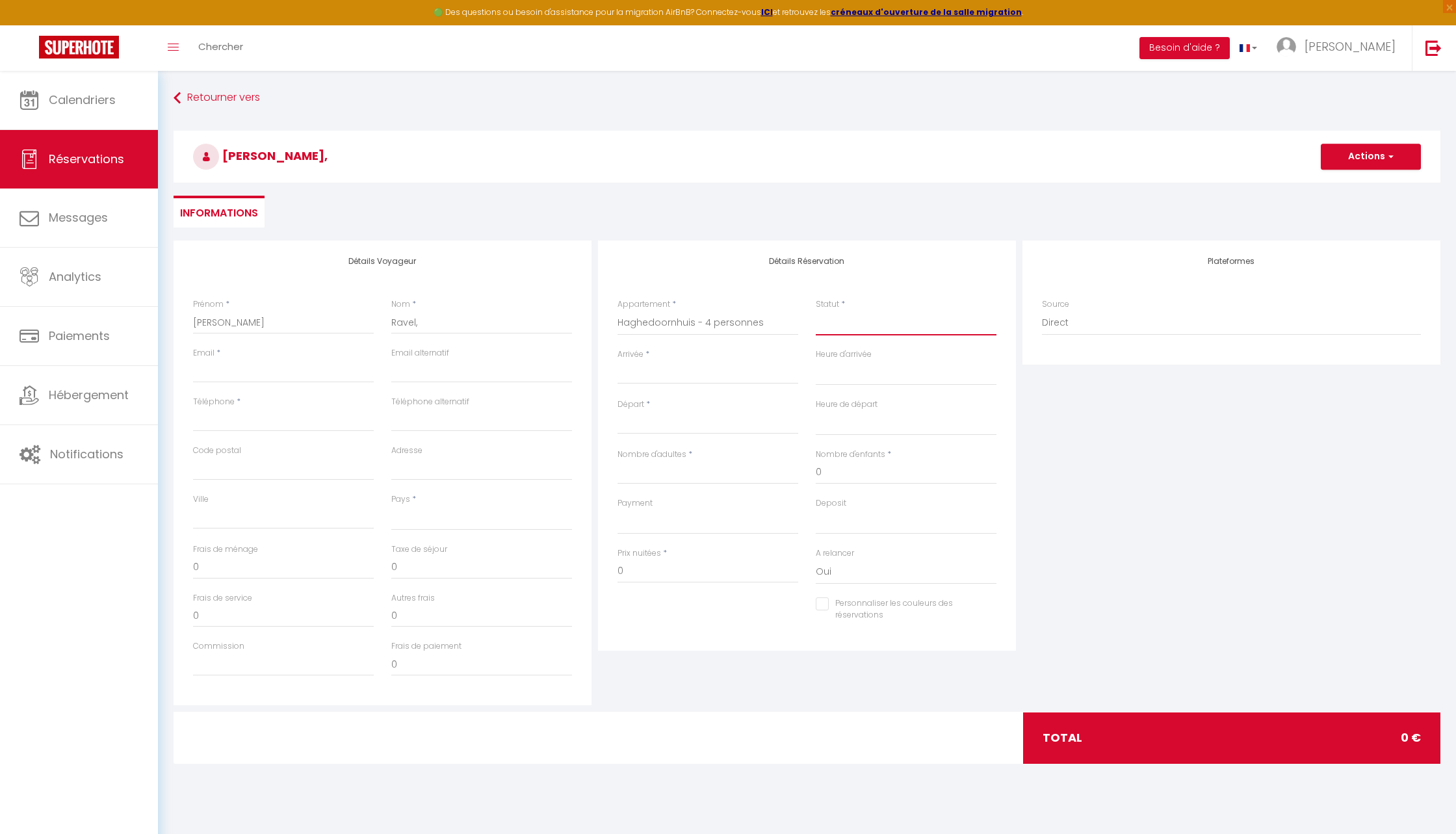
click at [844, 323] on select "Confirmé Non Confirmé Annulé Annulé par le voyageur No Show Request" at bounding box center [906, 323] width 181 height 24
click at [816, 311] on select "Confirmé Non Confirmé Annulé Annulé par le voyageur No Show Request" at bounding box center [906, 323] width 181 height 24
click at [679, 389] on div "Arrivée * < Sep 2025 > Dim Lun Mar Mer Jeu Ven Sam 1 2 3 4 5 6 7 8 9 10 11 12 1…" at bounding box center [708, 374] width 198 height 50
click at [670, 378] on input "Arrivée" at bounding box center [708, 374] width 181 height 17
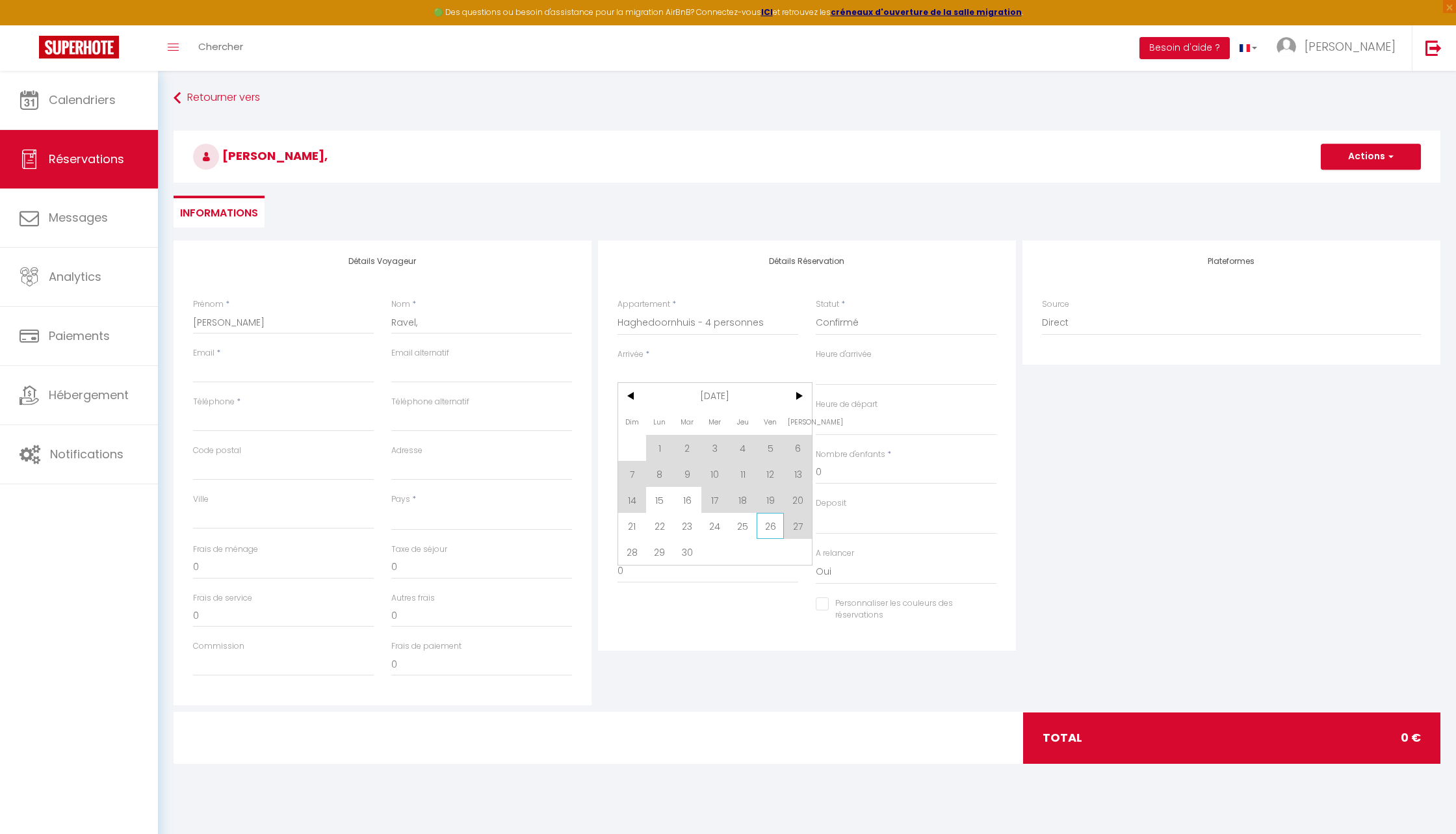
click at [771, 528] on span "26" at bounding box center [770, 526] width 28 height 26
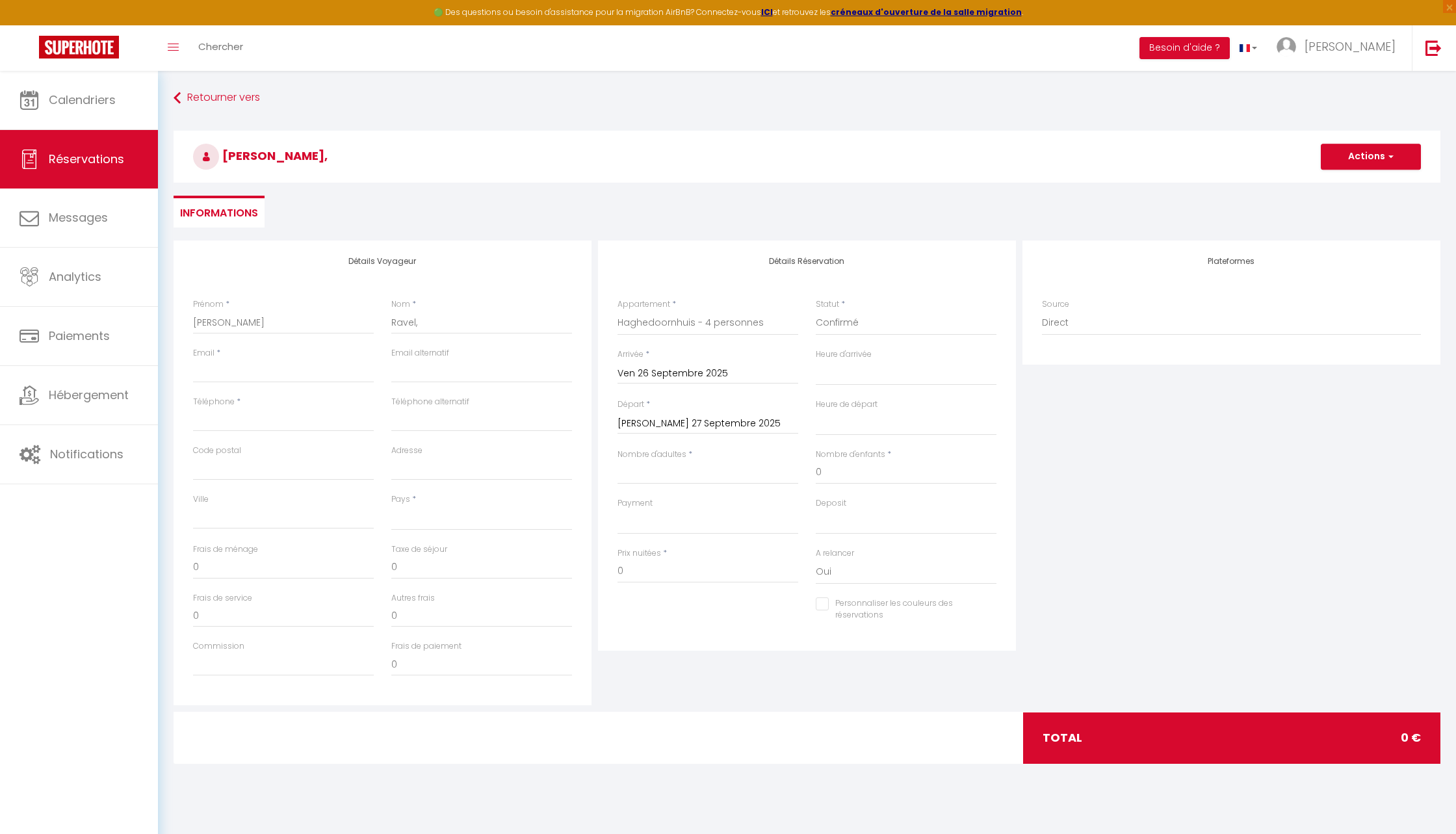
click at [693, 427] on input "Sam 27 Septembre 2025" at bounding box center [708, 424] width 181 height 17
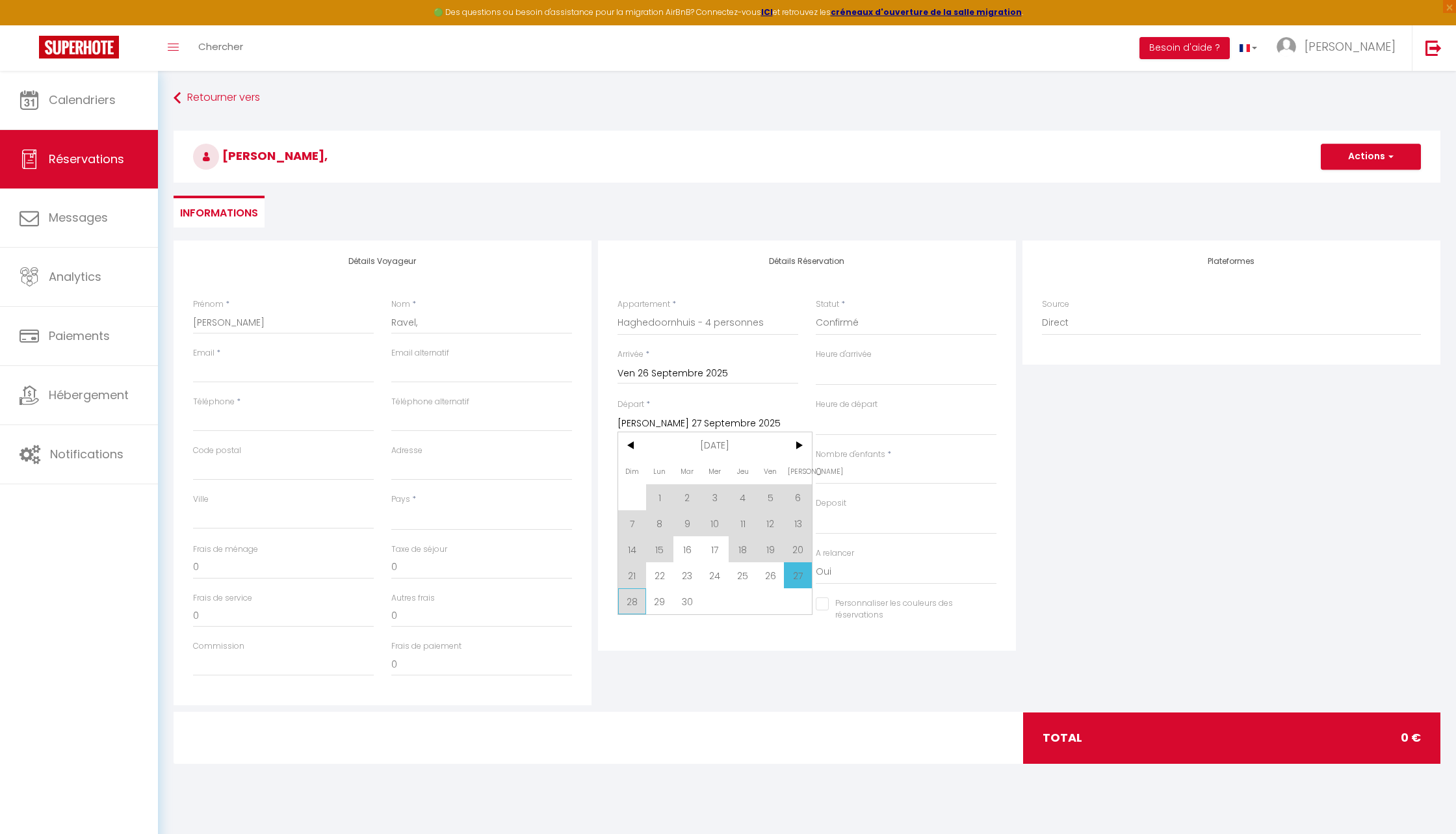
click at [630, 602] on span "28" at bounding box center [632, 601] width 28 height 26
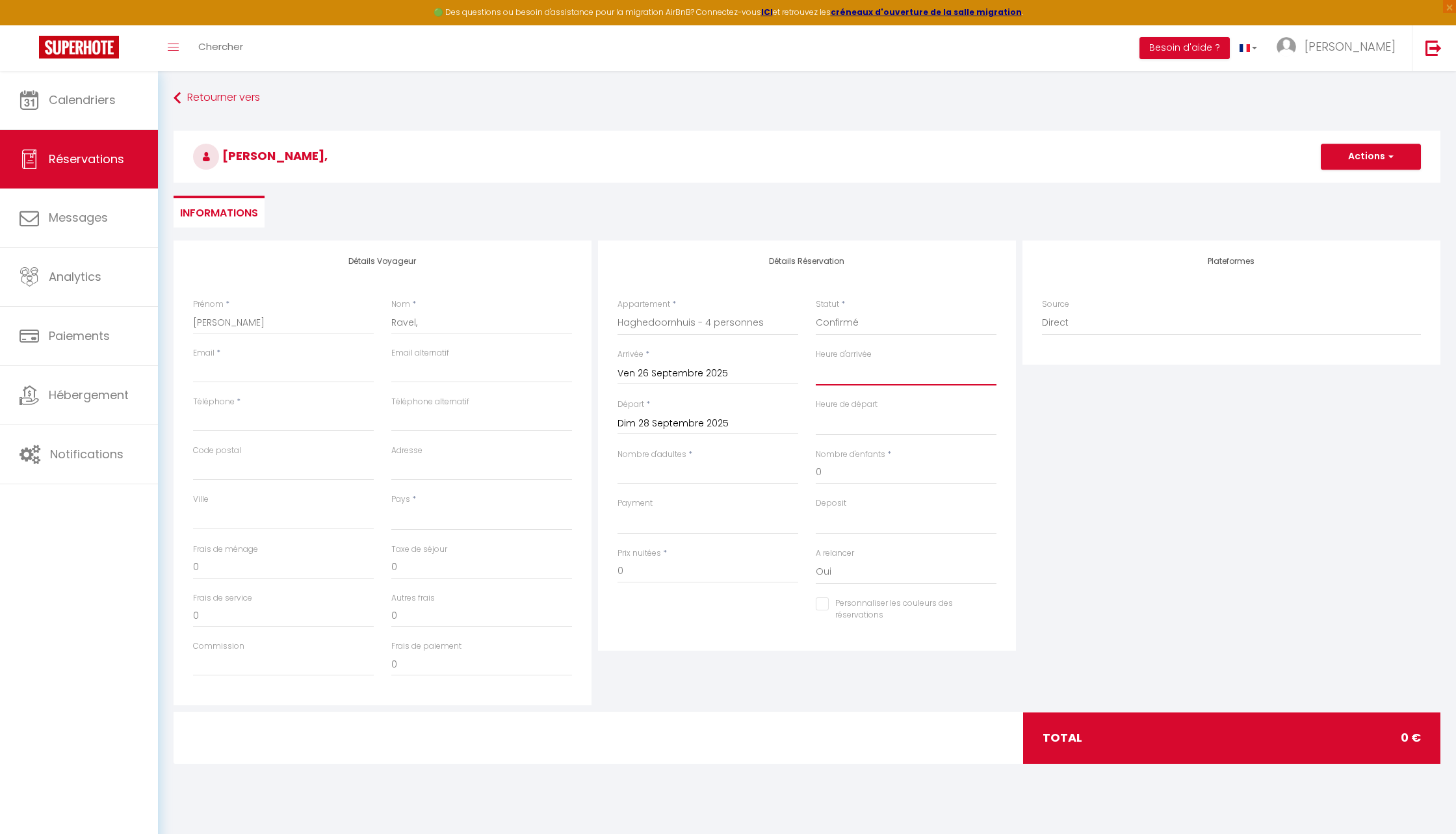
click at [838, 366] on select "00:00 00:30 01:00 01:30 02:00 02:30 03:00 03:30 04:00 04:30 05:00 05:30 06:00 0…" at bounding box center [906, 373] width 181 height 24
click at [816, 361] on select "00:00 00:30 01:00 01:30 02:00 02:30 03:00 03:30 04:00 04:30 05:00 05:30 06:00 0…" at bounding box center [906, 373] width 181 height 24
click at [885, 432] on select "00:00 00:30 01:00 01:30 02:00 02:30 03:00 03:30 04:00 04:30 05:00 05:30 06:00 0…" at bounding box center [906, 423] width 181 height 24
click at [816, 411] on select "00:00 00:30 01:00 01:30 02:00 02:30 03:00 03:30 04:00 04:30 05:00 05:30 06:00 0…" at bounding box center [906, 423] width 181 height 24
click at [678, 480] on input "Nombre d'adultes" at bounding box center [708, 473] width 181 height 23
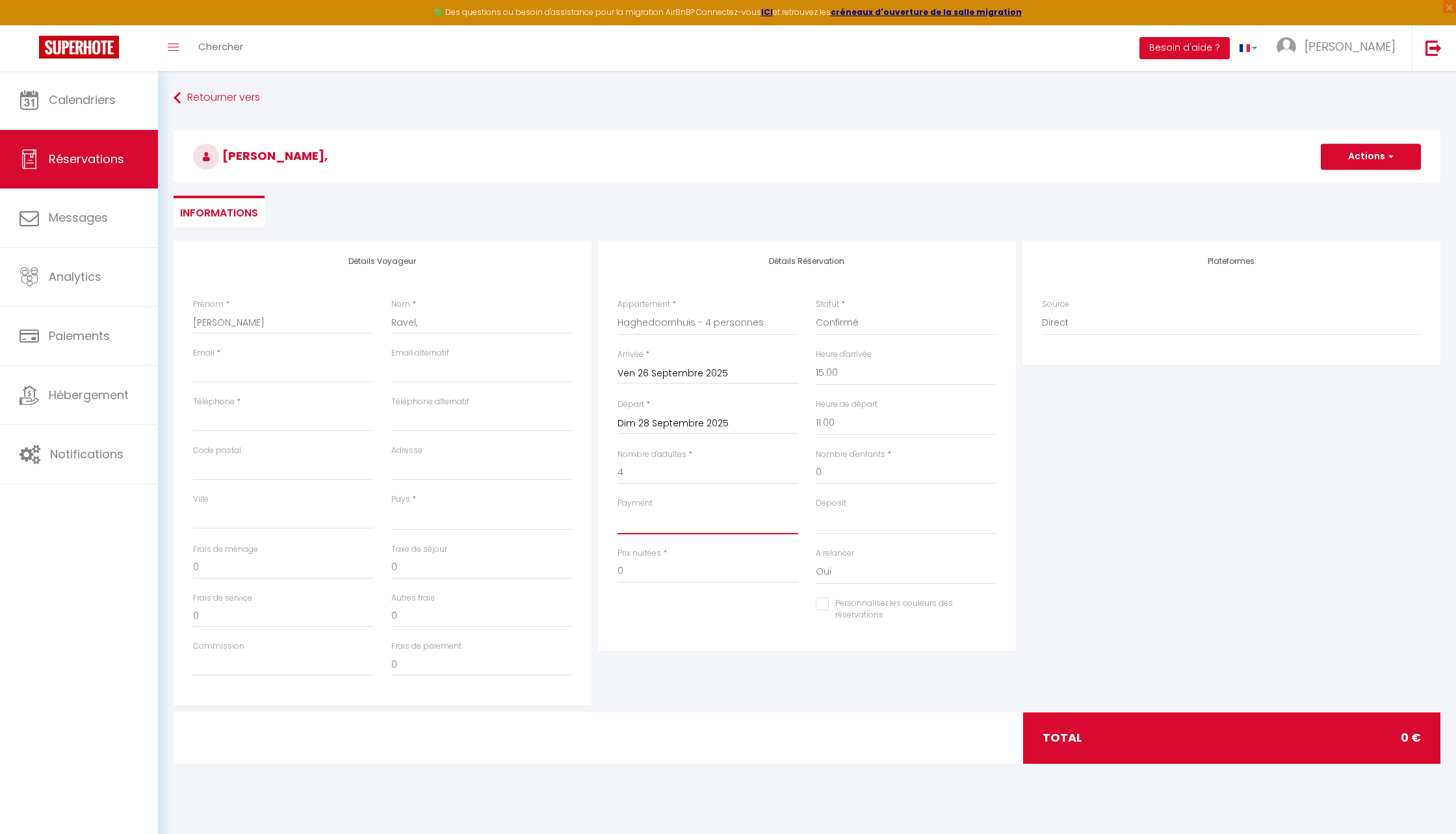
click at [716, 524] on select "OK KO" at bounding box center [708, 522] width 181 height 24
click at [617, 509] on select "OK KO" at bounding box center [708, 522] width 181 height 24
click at [497, 518] on select "France Portugal Afghanistan Albania Algeria American Samoa Andorra Angola Angui…" at bounding box center [481, 518] width 181 height 24
click at [391, 506] on select "France Portugal Afghanistan Albania Algeria American Samoa Andorra Angola Angui…" at bounding box center [481, 518] width 181 height 24
click at [271, 381] on input "Email client" at bounding box center [283, 371] width 181 height 23
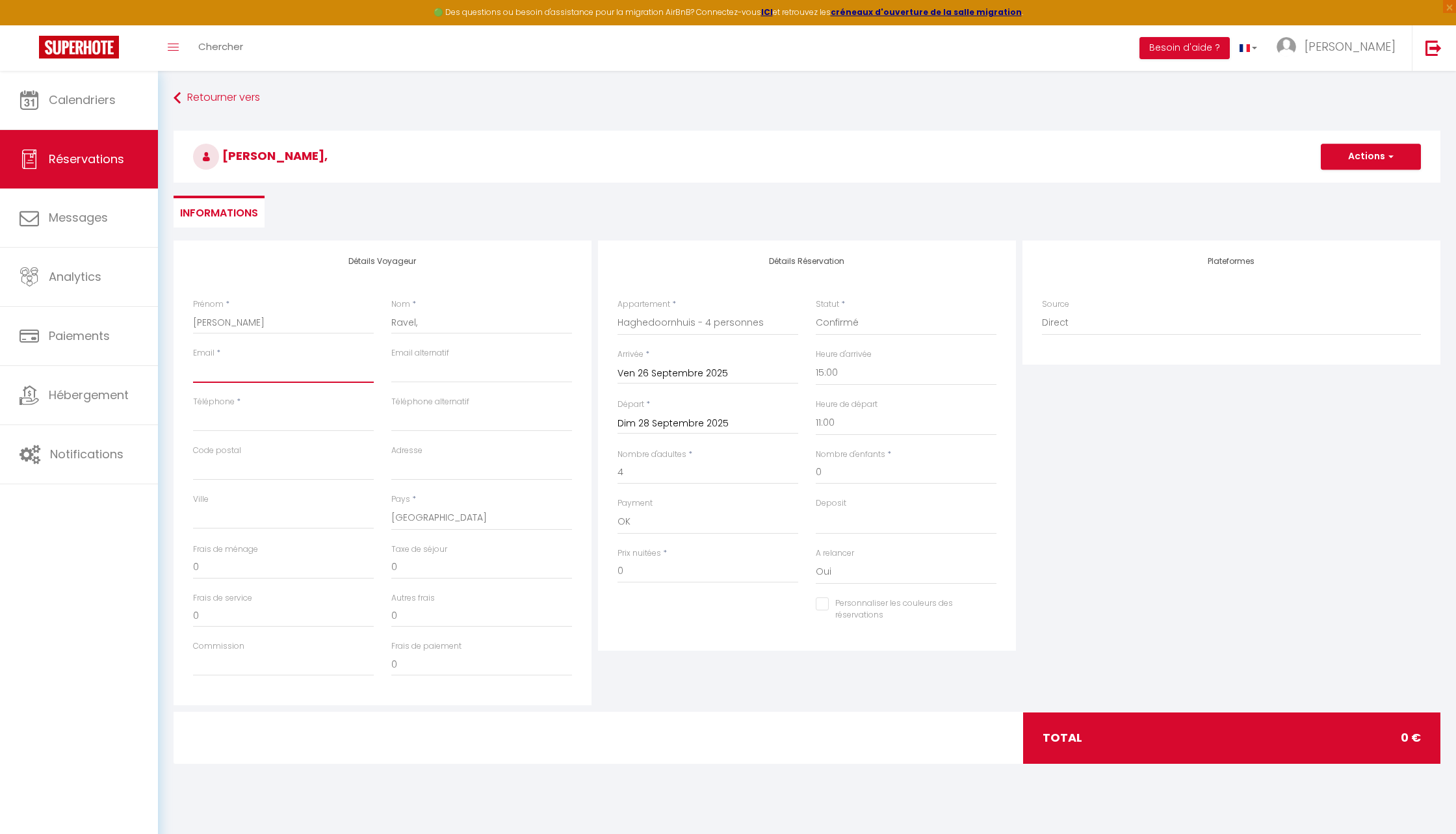
paste input "[EMAIL_ADDRESS][DOMAIN_NAME]"
click at [259, 420] on input "Téléphone" at bounding box center [283, 420] width 181 height 23
click at [718, 667] on div "Détails Réservation Appartement * Gîte de la tour carrée Sous les Toits de Wamb…" at bounding box center [807, 473] width 424 height 465
click at [261, 577] on input "0" at bounding box center [283, 567] width 181 height 23
click at [677, 653] on div "Détails Réservation Appartement * Gîte de la tour carrée Sous les Toits de Wamb…" at bounding box center [807, 473] width 424 height 465
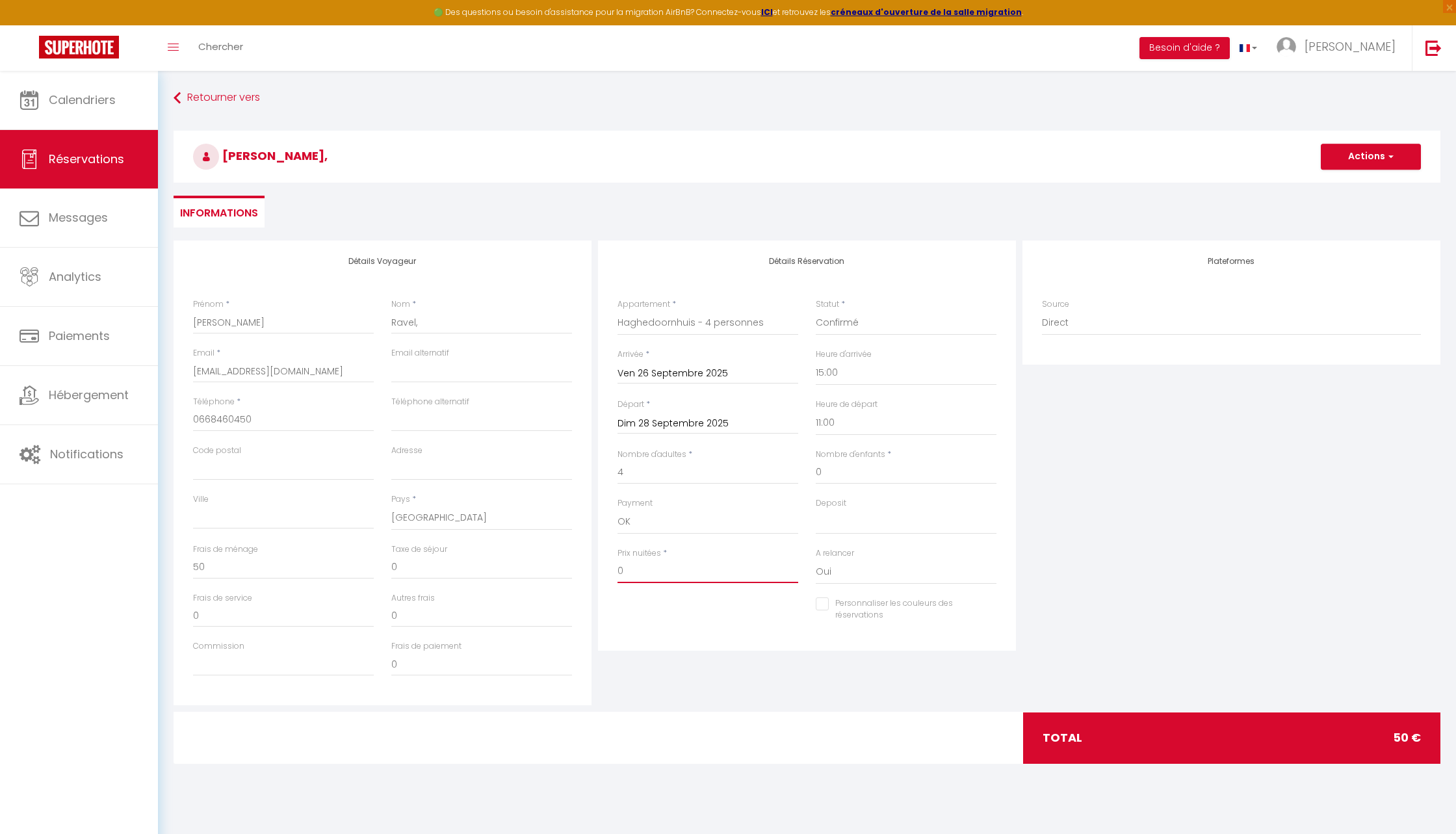
click at [657, 570] on input "0" at bounding box center [708, 571] width 181 height 23
click at [693, 636] on div "Détails Réservation Appartement * Gîte de la tour carrée Sous les Toits de Wamb…" at bounding box center [807, 446] width 418 height 410
click at [256, 580] on div "Frais de ménage 0" at bounding box center [284, 568] width 198 height 49
click at [231, 554] on label "Frais de ménage" at bounding box center [225, 549] width 65 height 12
click at [231, 556] on input "0" at bounding box center [283, 567] width 181 height 23
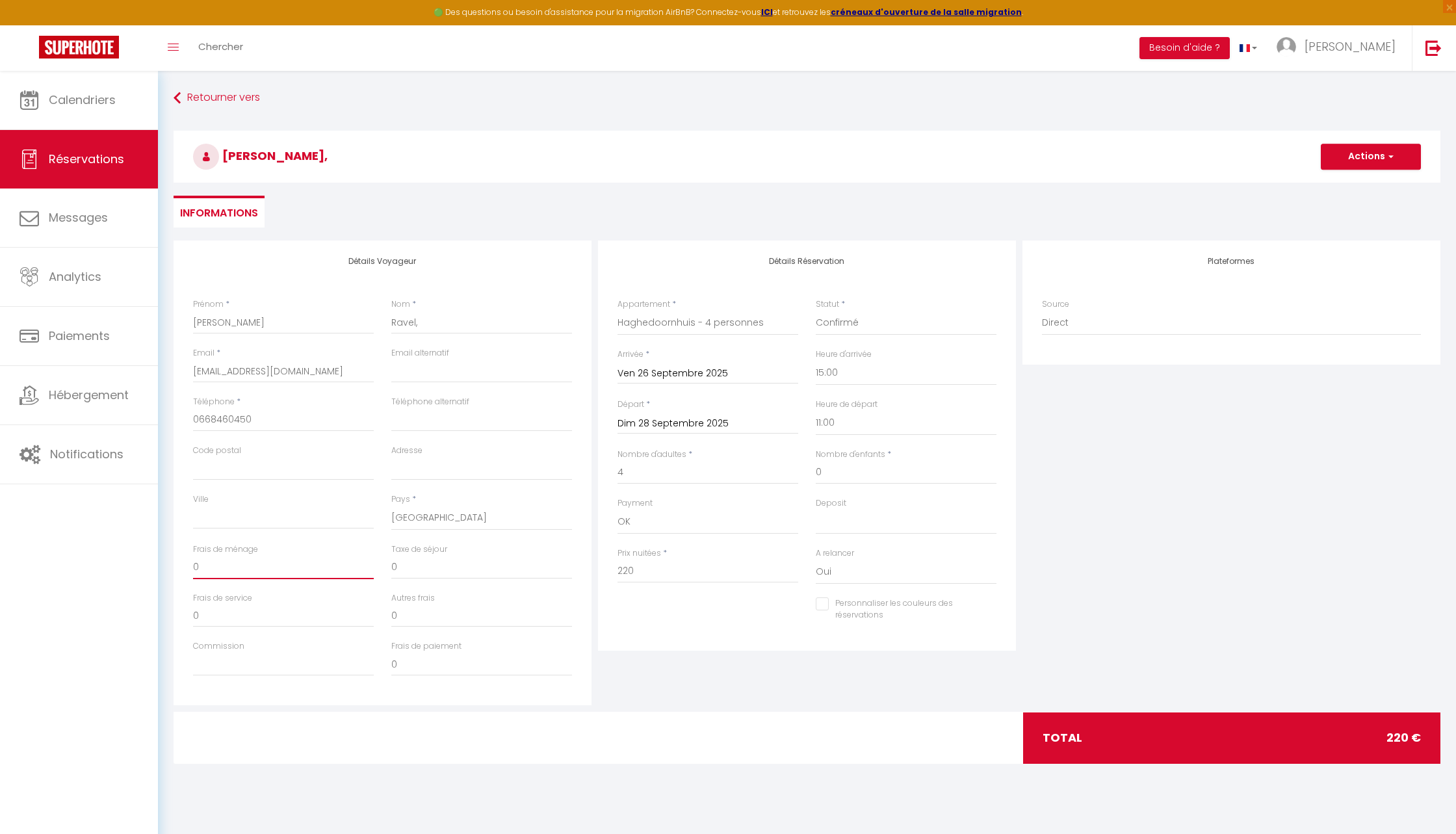
drag, startPoint x: 229, startPoint y: 564, endPoint x: 144, endPoint y: 564, distance: 85.0
click at [144, 564] on div "🟢 Des questions ou besoin d'assistance pour la migration AirBnB? Connectez-vous…" at bounding box center [728, 433] width 1456 height 725
click at [689, 614] on div "Personnaliser les couleurs des réservations #D7092E" at bounding box center [807, 617] width 396 height 38
click at [1343, 155] on button "Actions" at bounding box center [1370, 157] width 100 height 26
click at [468, 327] on input "Ravel," at bounding box center [481, 323] width 181 height 23
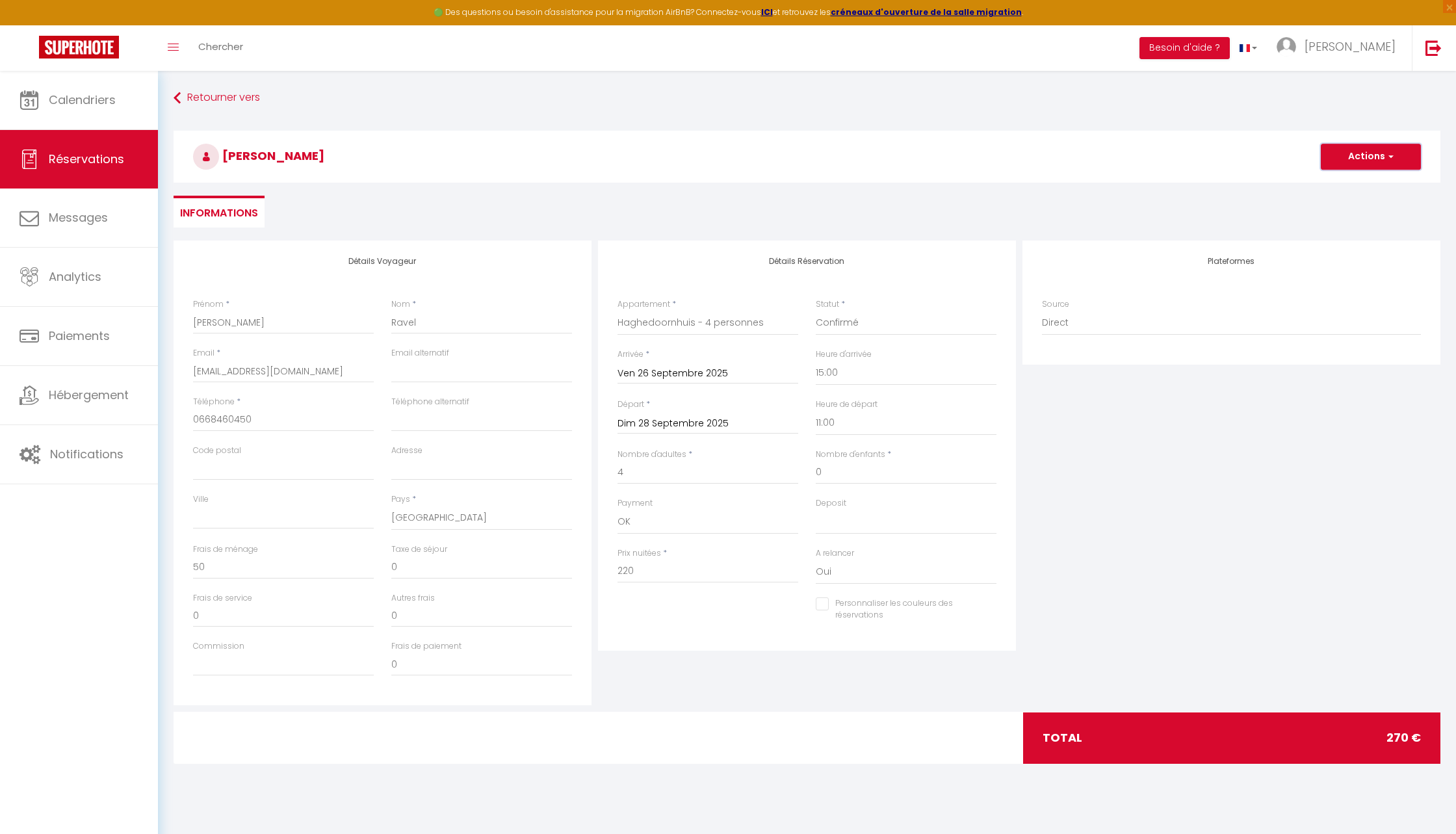
click at [1396, 155] on button "Actions" at bounding box center [1370, 157] width 100 height 26
click at [1340, 185] on link "Enregistrer" at bounding box center [1358, 185] width 103 height 17
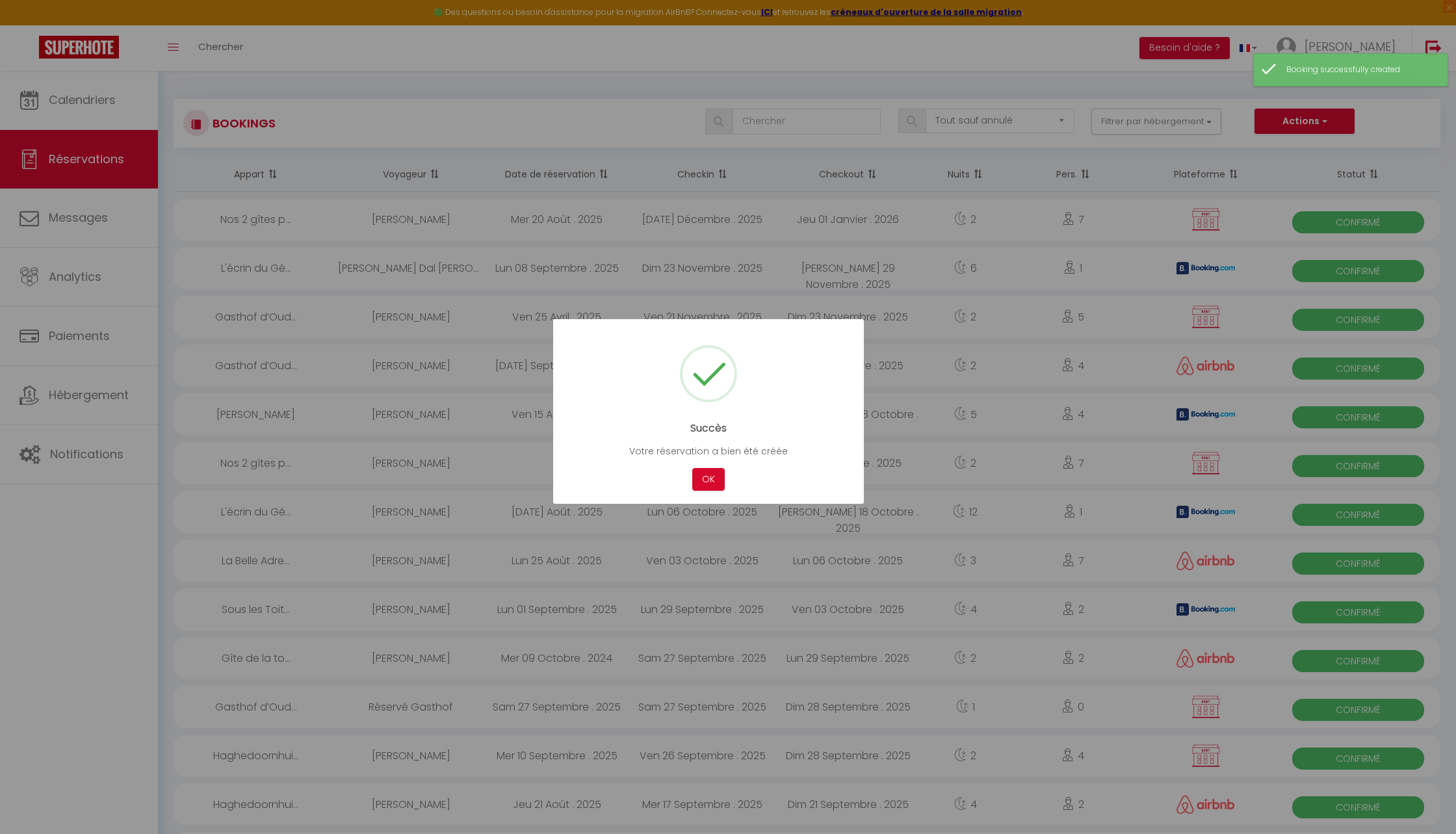
click at [98, 98] on div at bounding box center [728, 417] width 1456 height 834
click at [710, 477] on button "OK" at bounding box center [708, 479] width 33 height 23
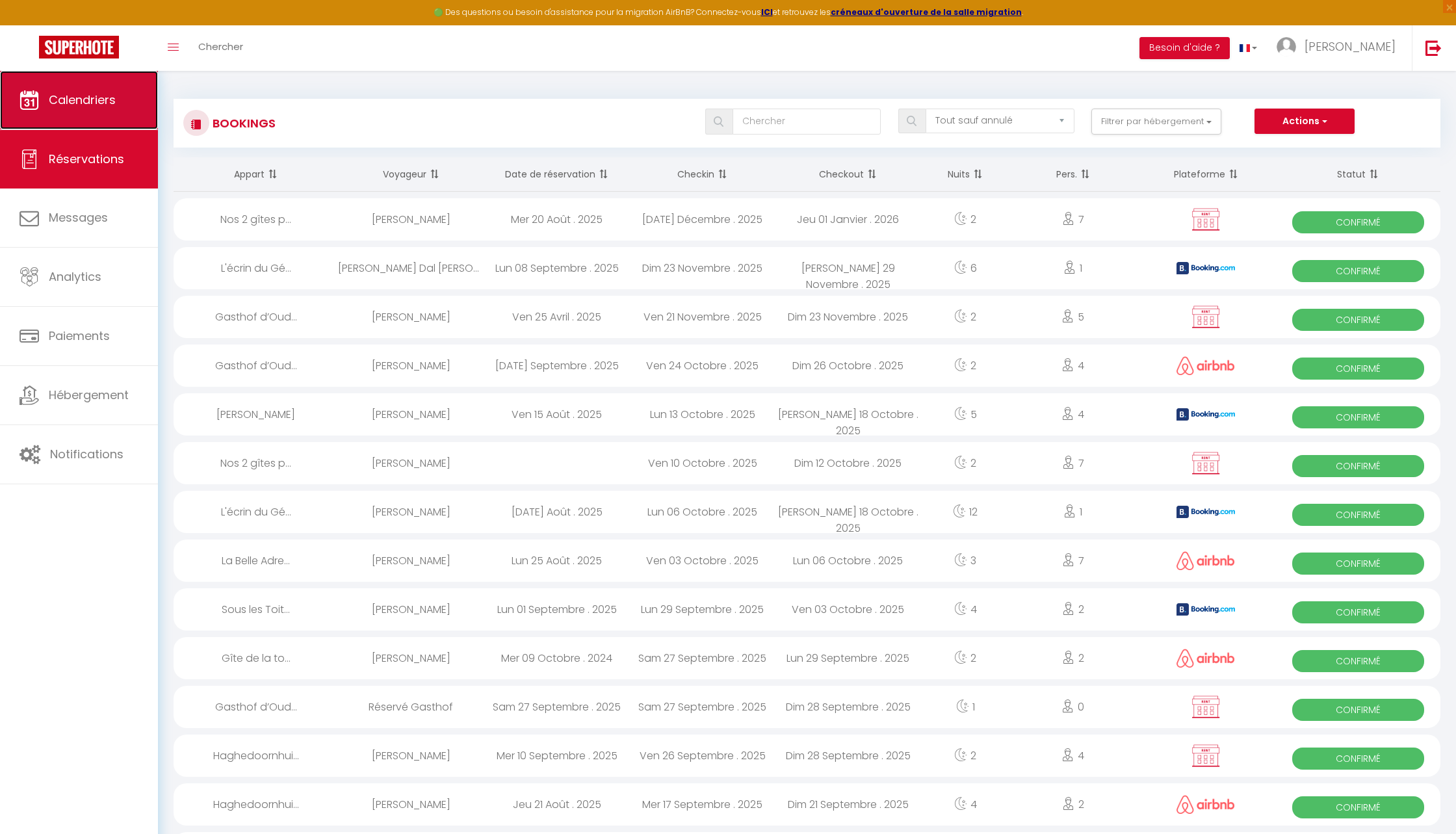
click at [69, 110] on link "Calendriers" at bounding box center [79, 100] width 158 height 58
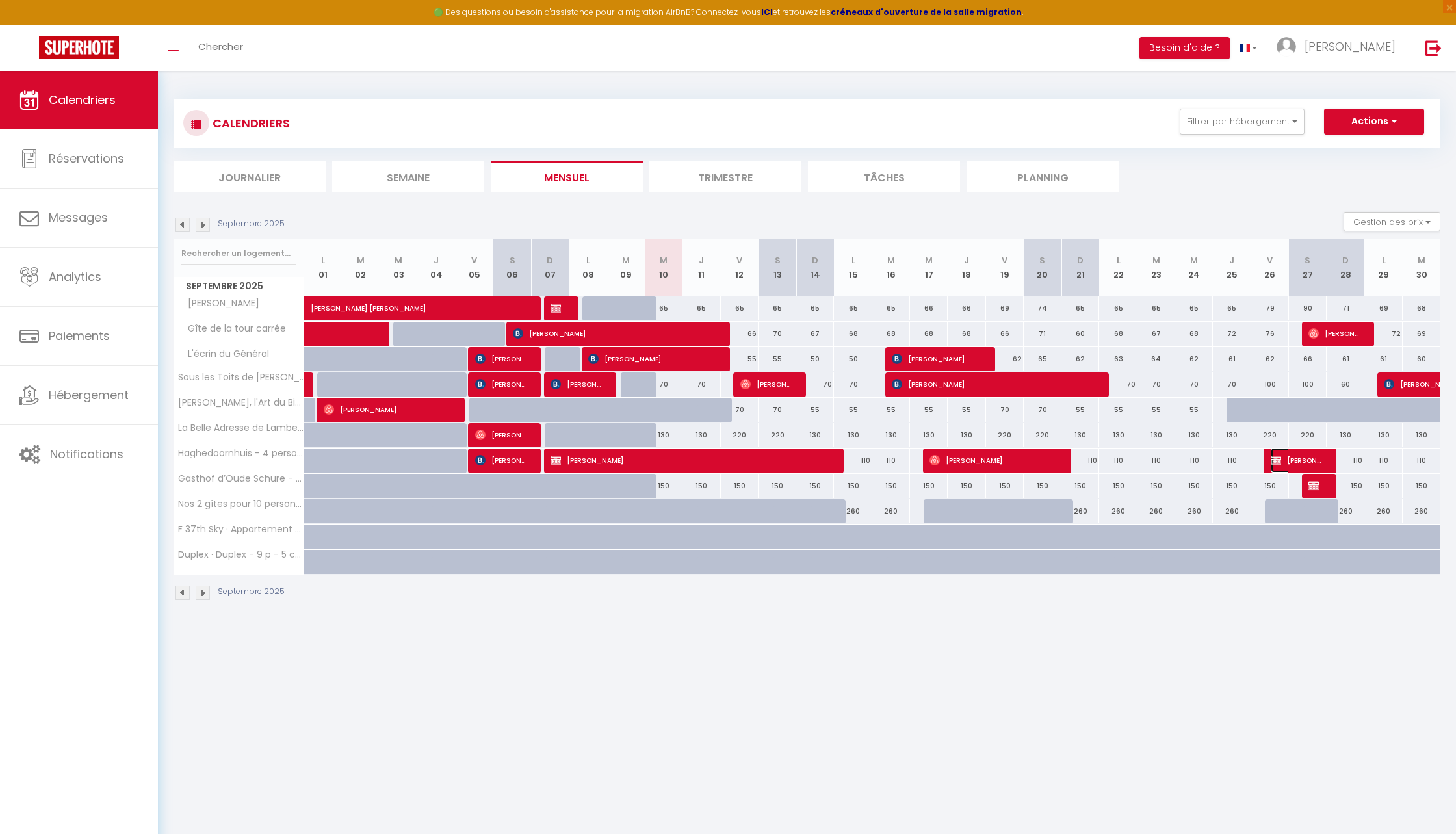
click at [1299, 462] on span "[PERSON_NAME]" at bounding box center [1296, 460] width 50 height 24
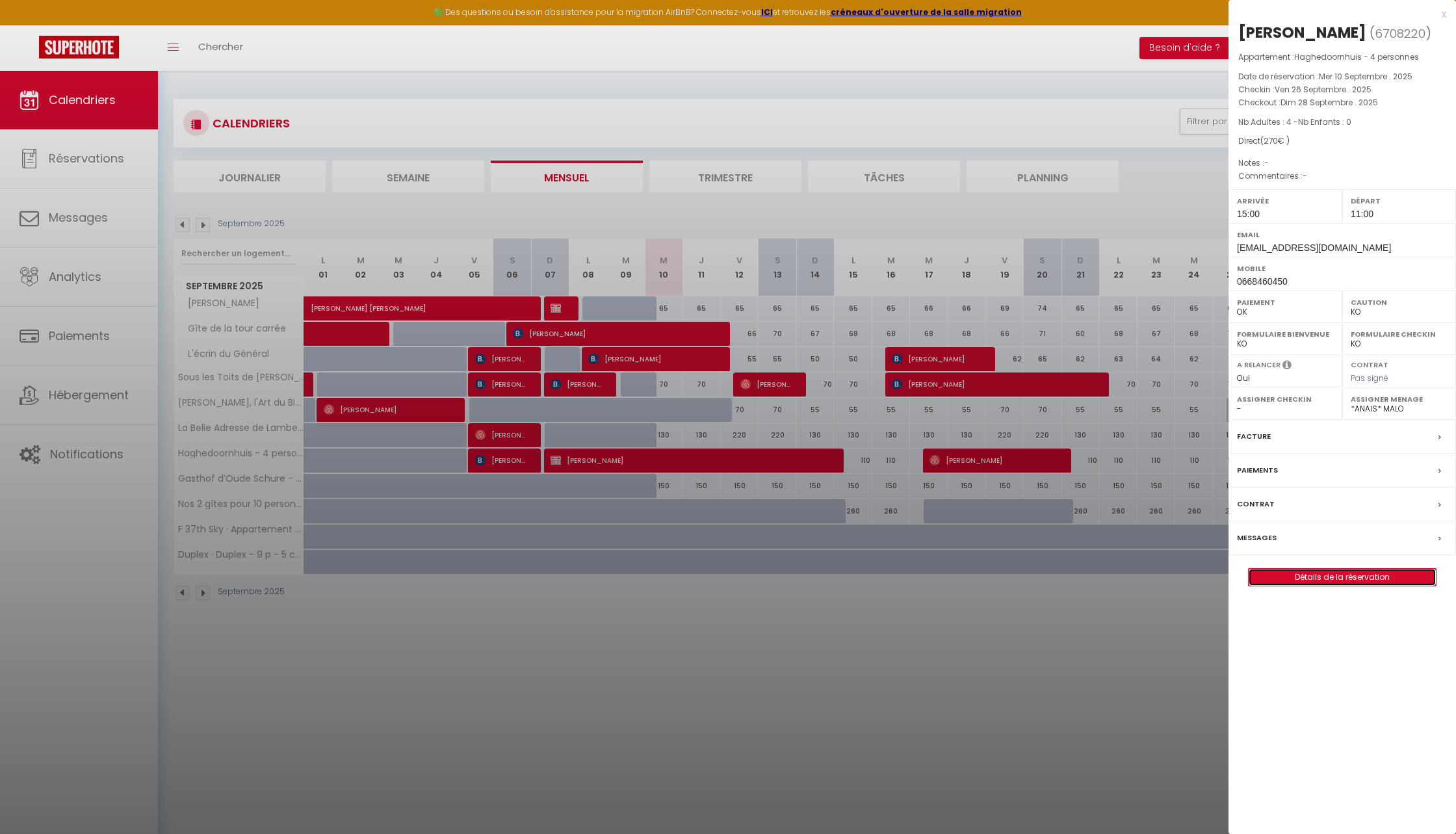
click at [1298, 575] on link "Détails de la réservation" at bounding box center [1343, 577] width 187 height 17
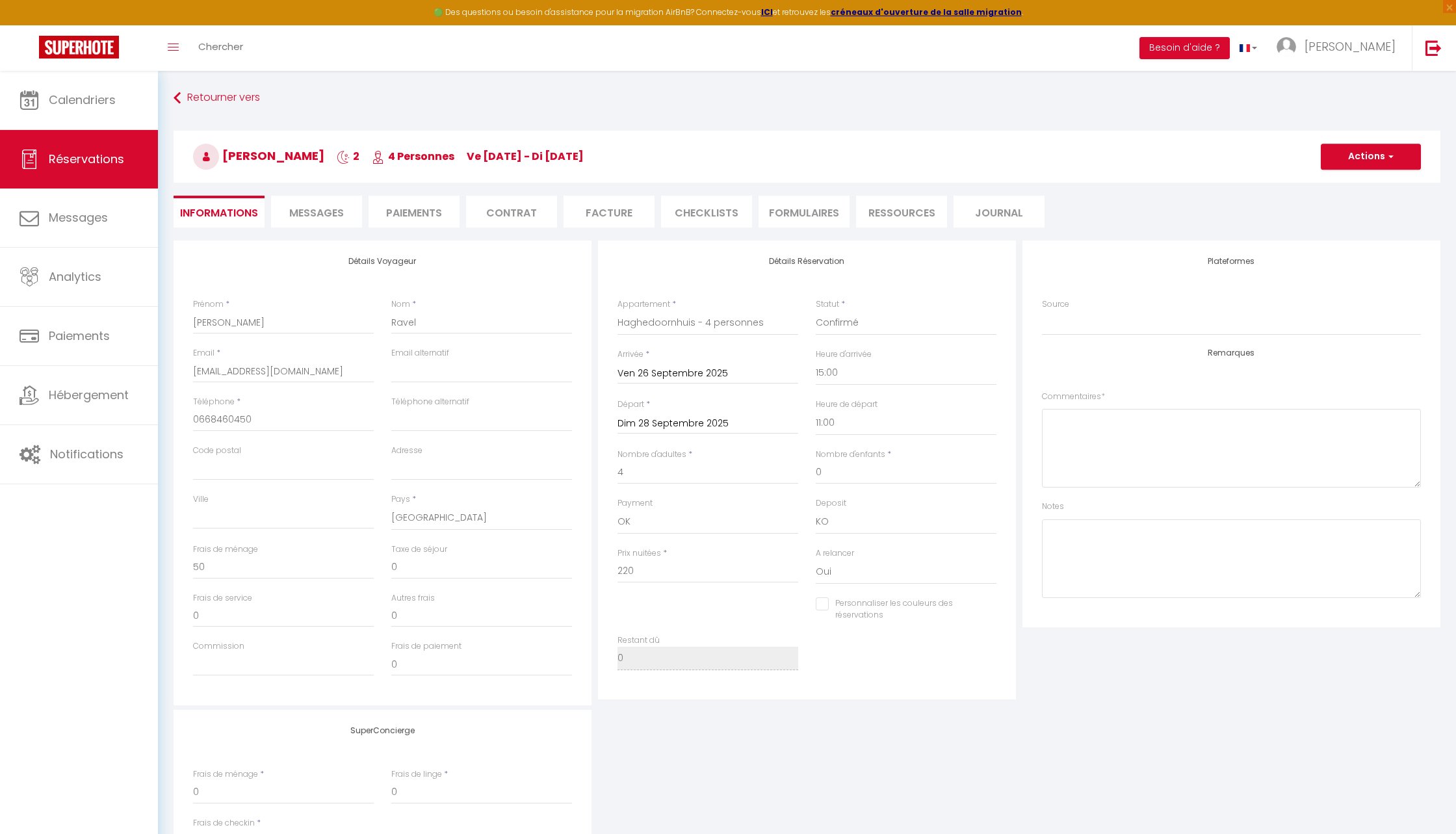
click at [292, 220] on span "Messages" at bounding box center [316, 213] width 54 height 15
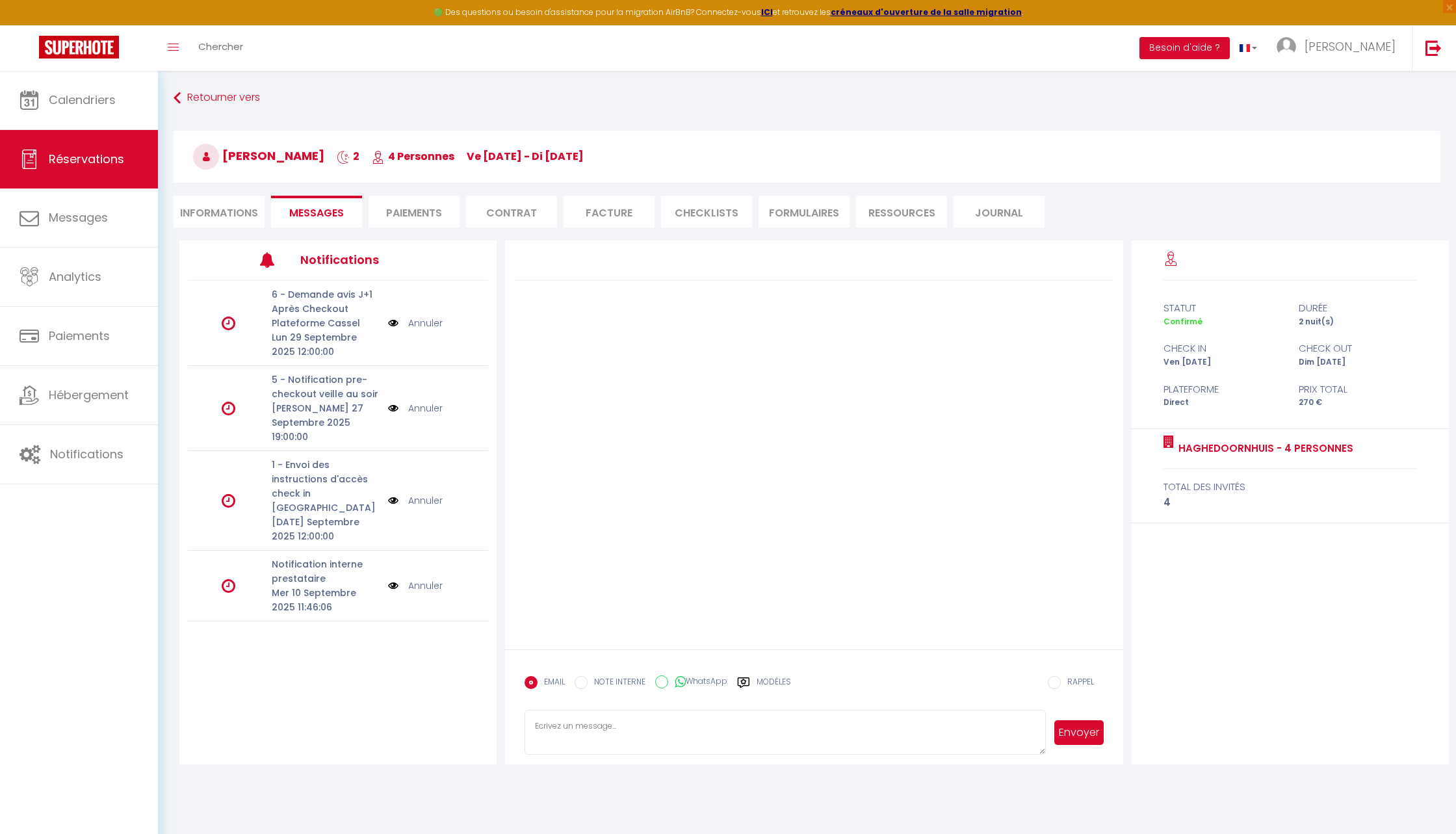
click at [395, 656] on div "6 - Demande avis J+1 Après Checkout Plateforme Cassel Lun 29 Septembre 2025 12:…" at bounding box center [338, 486] width 317 height 409
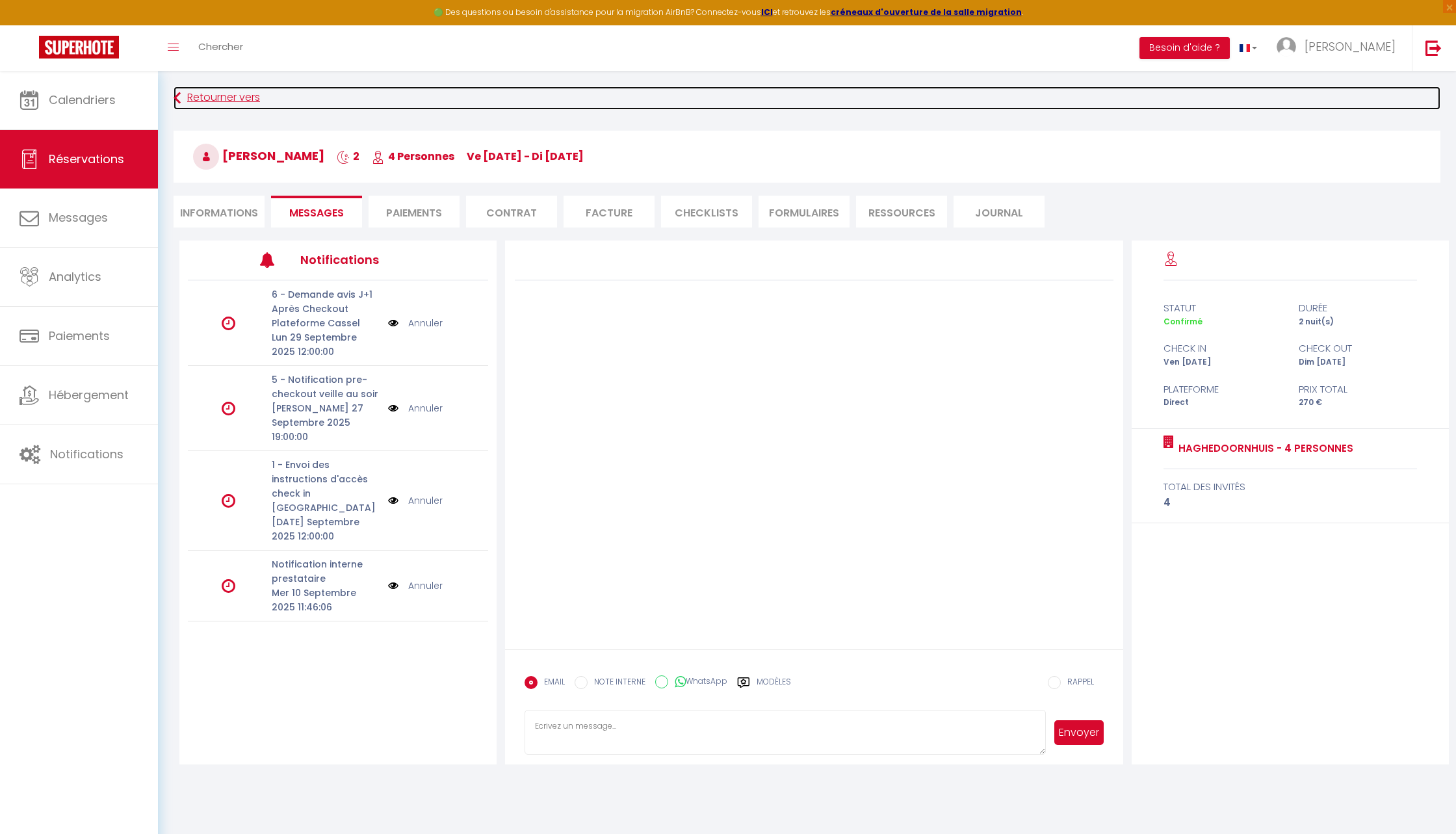
click at [181, 107] on link "Retourner vers" at bounding box center [807, 98] width 1267 height 23
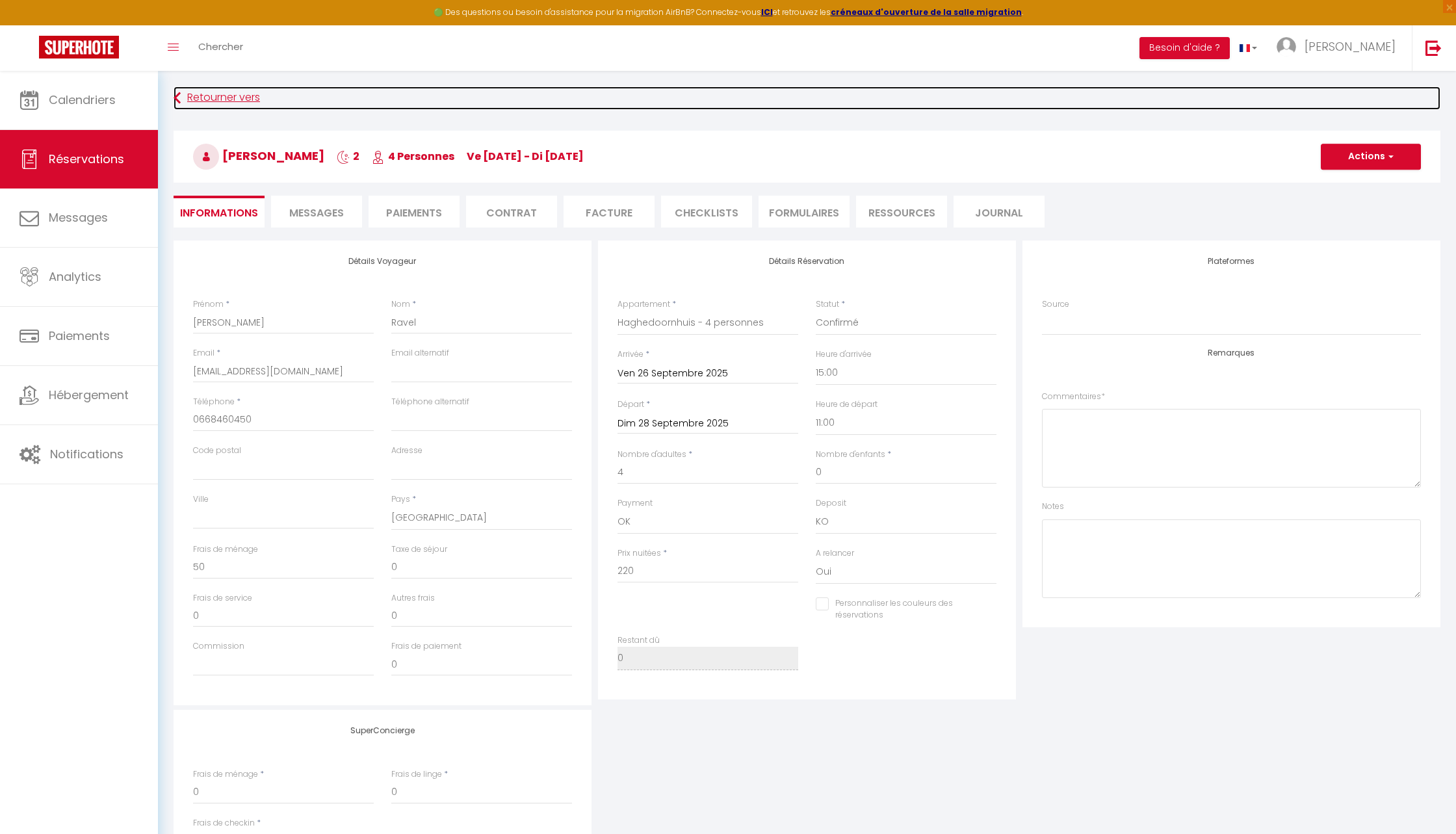
click at [219, 100] on link "Retourner vers" at bounding box center [807, 98] width 1267 height 23
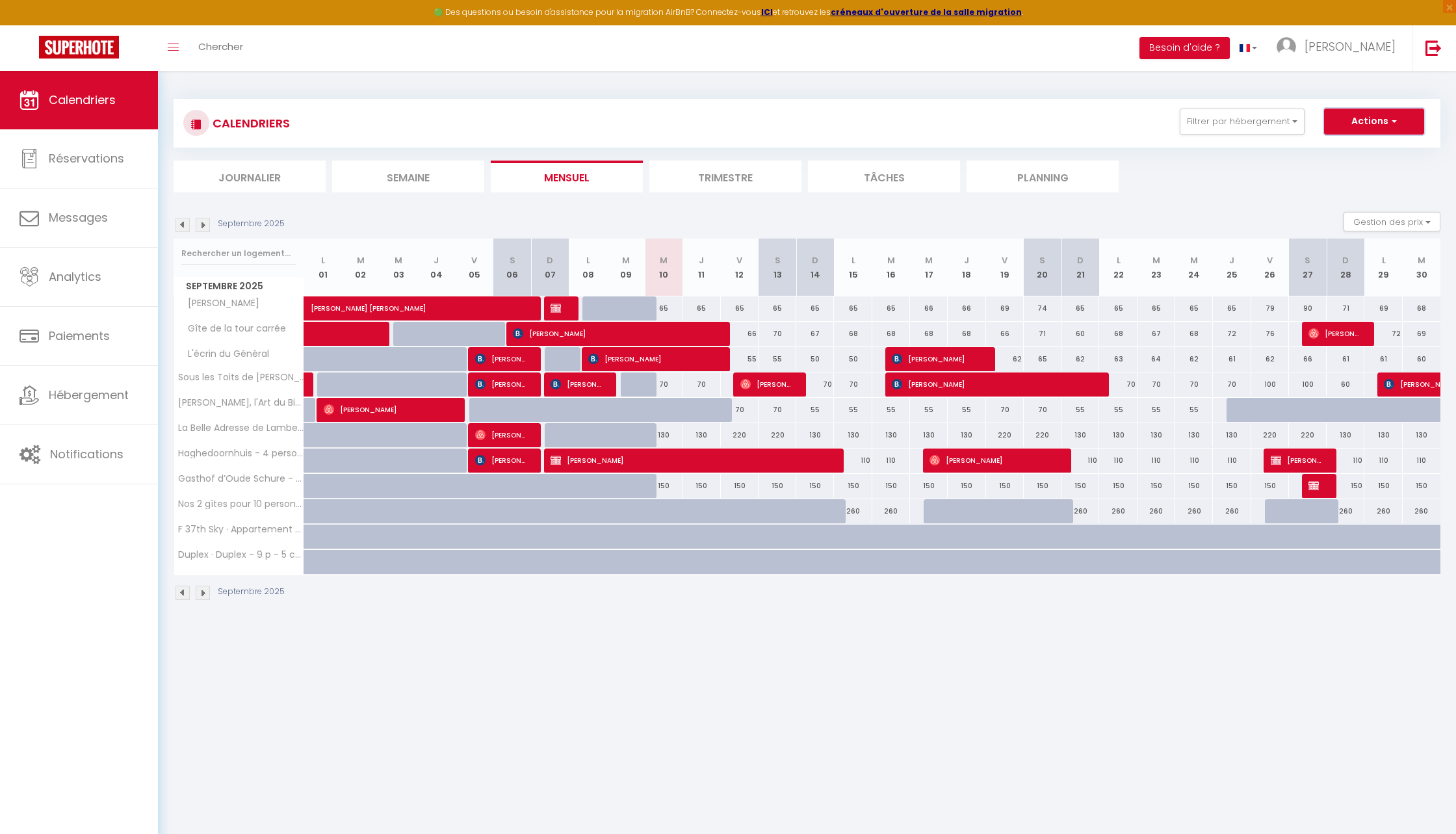
click at [1360, 120] on button "Actions" at bounding box center [1374, 122] width 100 height 26
click at [1353, 146] on link "Nouvelle réservation" at bounding box center [1360, 151] width 113 height 20
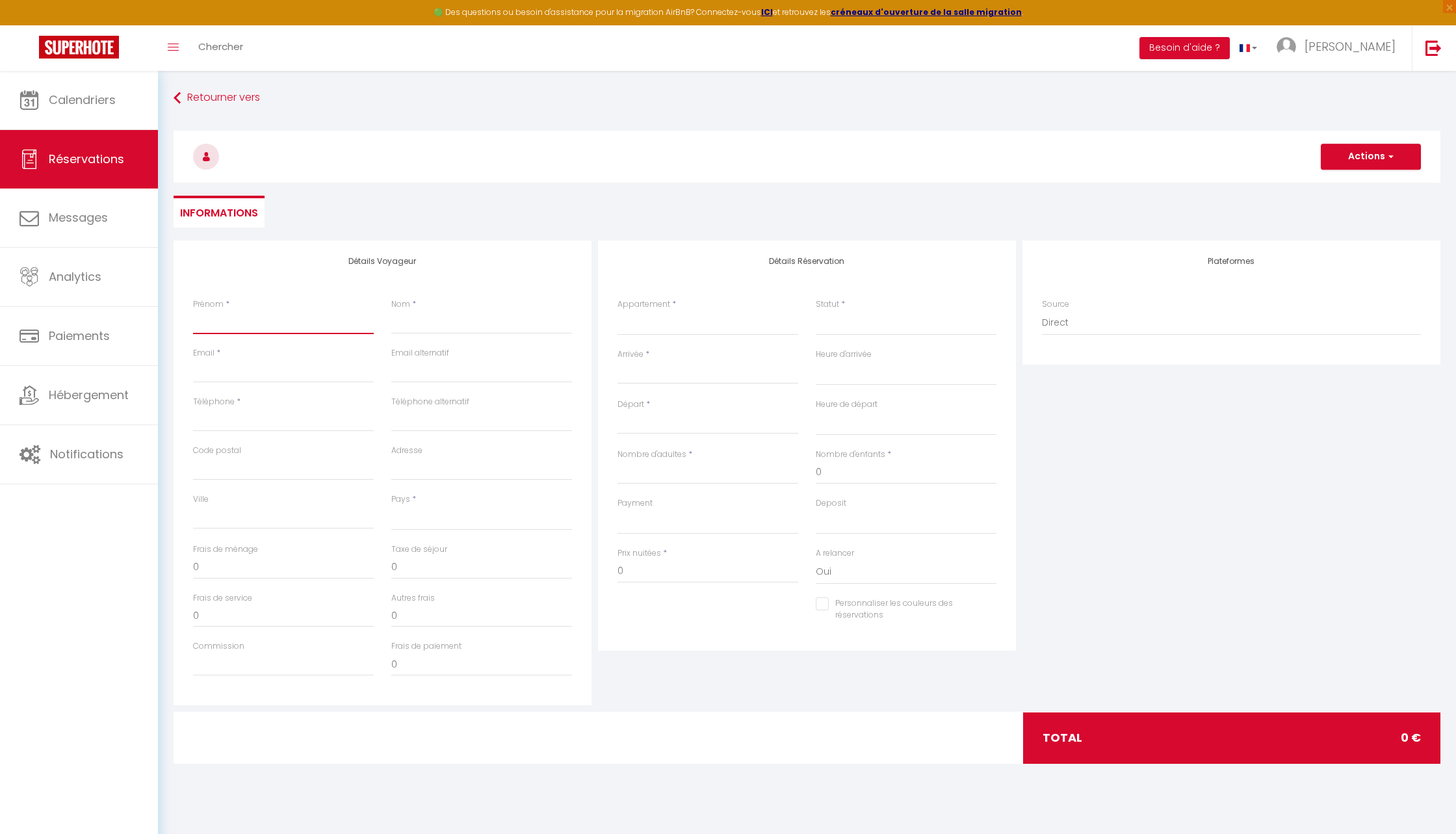
click at [240, 331] on input "Prénom" at bounding box center [283, 323] width 181 height 23
click at [454, 323] on input "Nom" at bounding box center [481, 323] width 181 height 23
click at [687, 328] on select "Gîte de la tour carrée Sous les Toits de Wambrechies Chez Paul, l'Art du Bien-V…" at bounding box center [708, 323] width 181 height 24
click at [617, 311] on select "Gîte de la tour carrée Sous les Toits de Wambrechies Chez Paul, l'Art du Bien-V…" at bounding box center [708, 323] width 181 height 24
click at [869, 314] on select "Confirmé Non Confirmé Annulé Annulé par le voyageur No Show Request" at bounding box center [906, 323] width 181 height 24
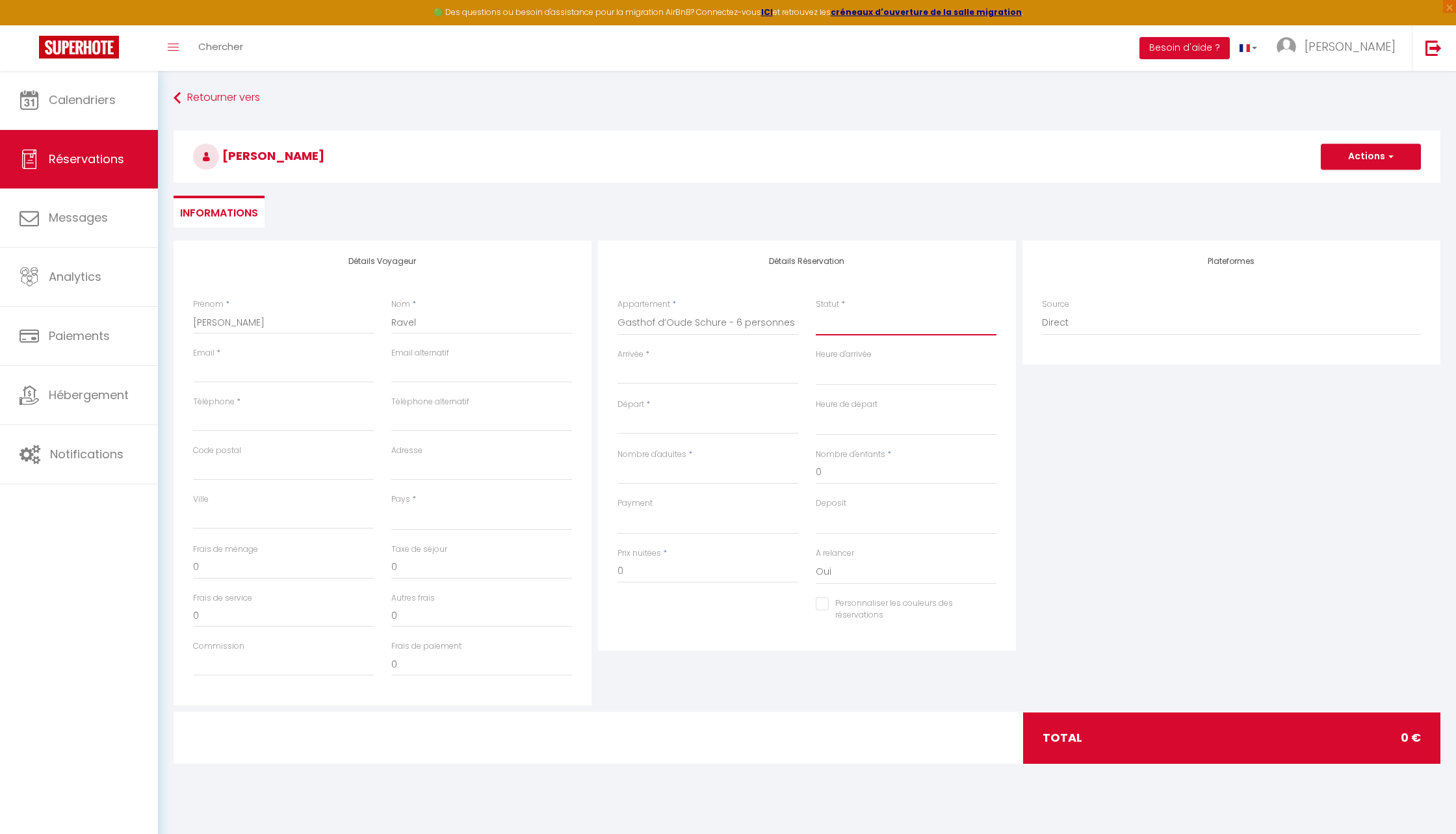
click at [869, 314] on select "Confirmé Non Confirmé Annulé Annulé par le voyageur No Show Request" at bounding box center [906, 323] width 181 height 24
click at [841, 321] on select "Confirmé Non Confirmé Annulé Annulé par le voyageur No Show Request" at bounding box center [906, 323] width 181 height 24
click at [816, 311] on select "Confirmé Non Confirmé Annulé Annulé par le voyageur No Show Request" at bounding box center [906, 323] width 181 height 24
click at [699, 370] on input "Arrivée" at bounding box center [708, 374] width 181 height 17
click at [737, 527] on span "25" at bounding box center [742, 526] width 28 height 26
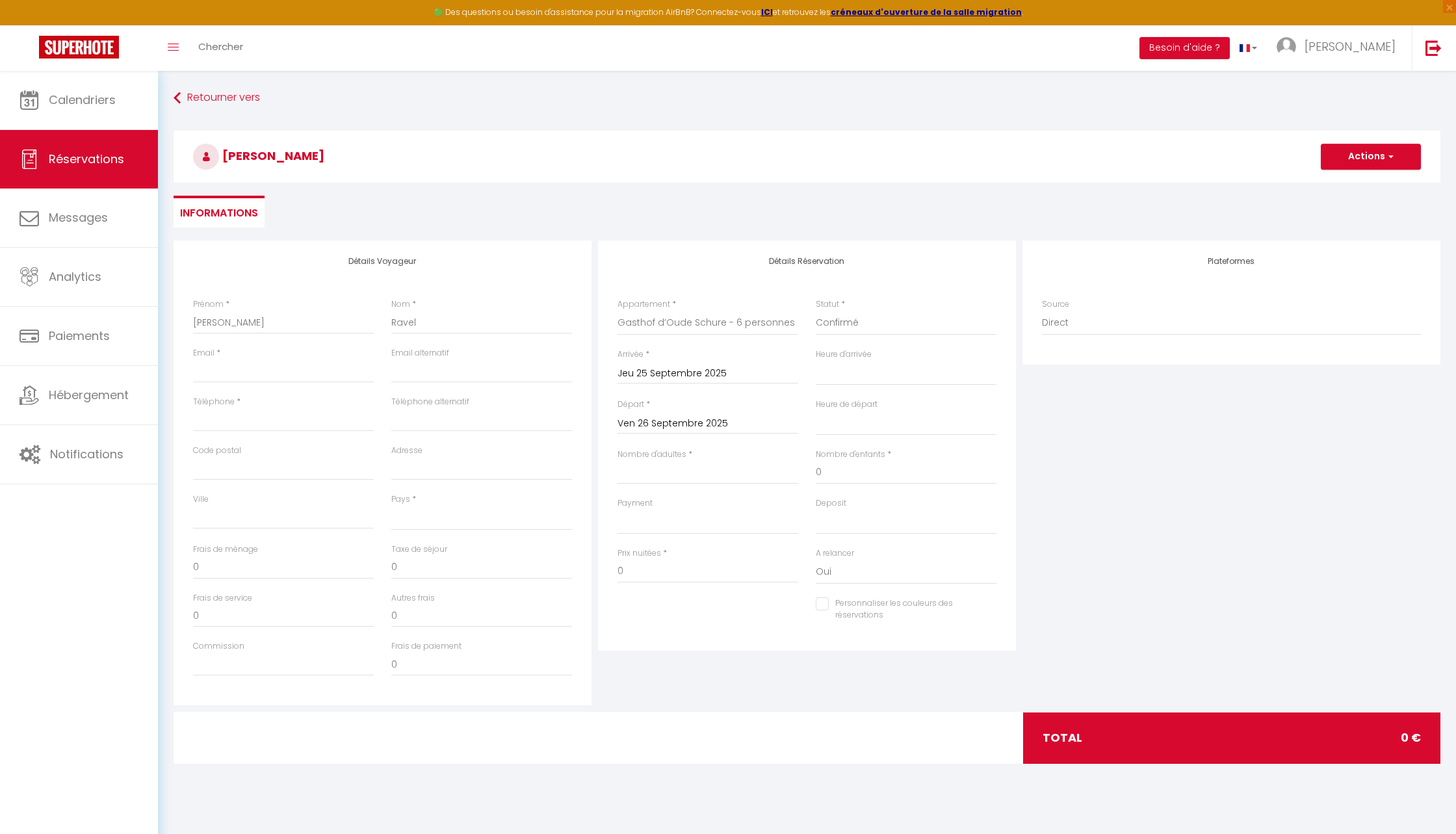
click at [681, 414] on div "Ven 26 Septembre 2025 < Sep 2025 > Dim Lun Mar Mer Jeu Ven Sam 1 2 3 4 5 6 7 8 …" at bounding box center [708, 422] width 181 height 23
click at [679, 419] on input "Ven 26 Septembre 2025" at bounding box center [708, 424] width 181 height 17
click at [636, 600] on span "28" at bounding box center [632, 601] width 28 height 26
click at [675, 469] on input "Nombre d'adultes" at bounding box center [708, 473] width 181 height 23
click at [853, 372] on select "00:00 00:30 01:00 01:30 02:00 02:30 03:00 03:30 04:00 04:30 05:00 05:30 06:00 0…" at bounding box center [906, 373] width 181 height 24
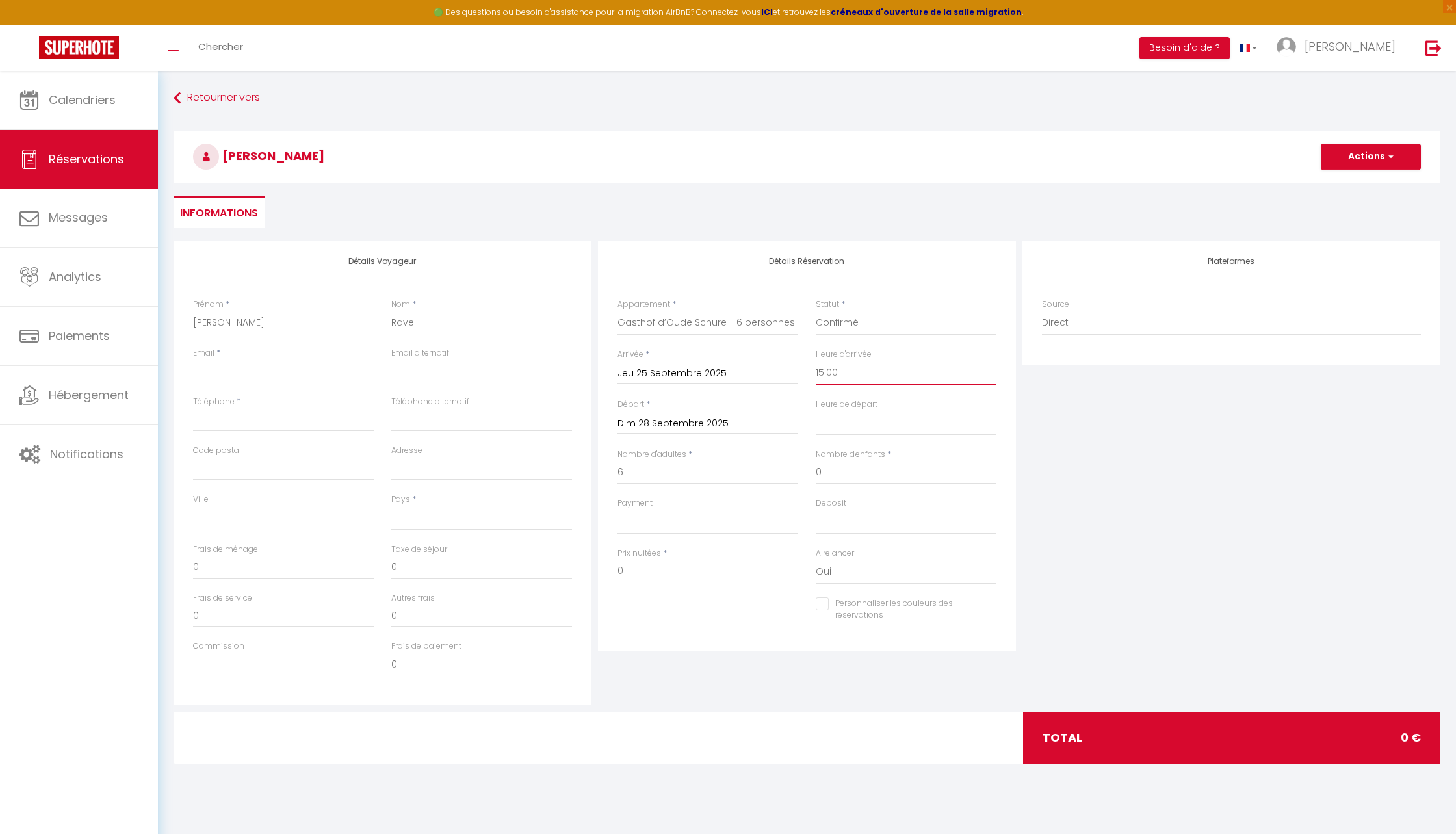
click at [816, 361] on select "00:00 00:30 01:00 01:30 02:00 02:30 03:00 03:30 04:00 04:30 05:00 05:30 06:00 0…" at bounding box center [906, 373] width 181 height 24
click at [873, 427] on select "00:00 00:30 01:00 01:30 02:00 02:30 03:00 03:30 04:00 04:30 05:00 05:30 06:00 0…" at bounding box center [906, 423] width 181 height 24
click at [816, 411] on select "00:00 00:30 01:00 01:30 02:00 02:30 03:00 03:30 04:00 04:30 05:00 05:30 06:00 0…" at bounding box center [906, 423] width 181 height 24
click at [647, 566] on input "0" at bounding box center [708, 571] width 181 height 23
click at [204, 574] on input "0" at bounding box center [283, 567] width 181 height 23
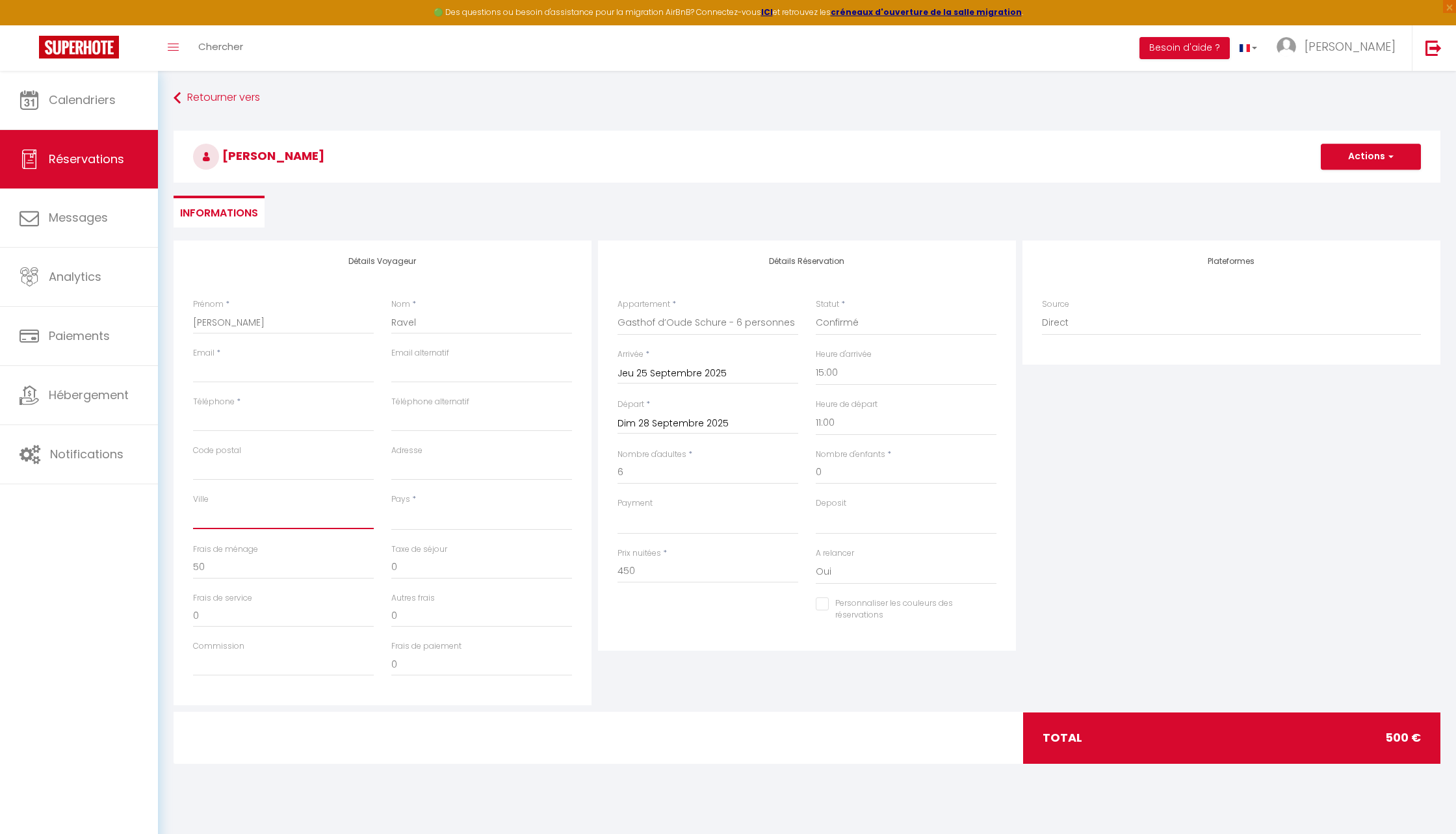
click at [240, 514] on input "Ville" at bounding box center [283, 518] width 181 height 23
click at [429, 506] on select "France Portugal Afghanistan Albania Algeria American Samoa Andorra Angola Angui…" at bounding box center [481, 518] width 181 height 24
click at [391, 506] on select "France Portugal Afghanistan Albania Algeria American Samoa Andorra Angola Angui…" at bounding box center [481, 518] width 181 height 24
click at [268, 424] on input "Téléphone" at bounding box center [283, 420] width 181 height 23
click at [238, 373] on input "Email client" at bounding box center [283, 371] width 181 height 23
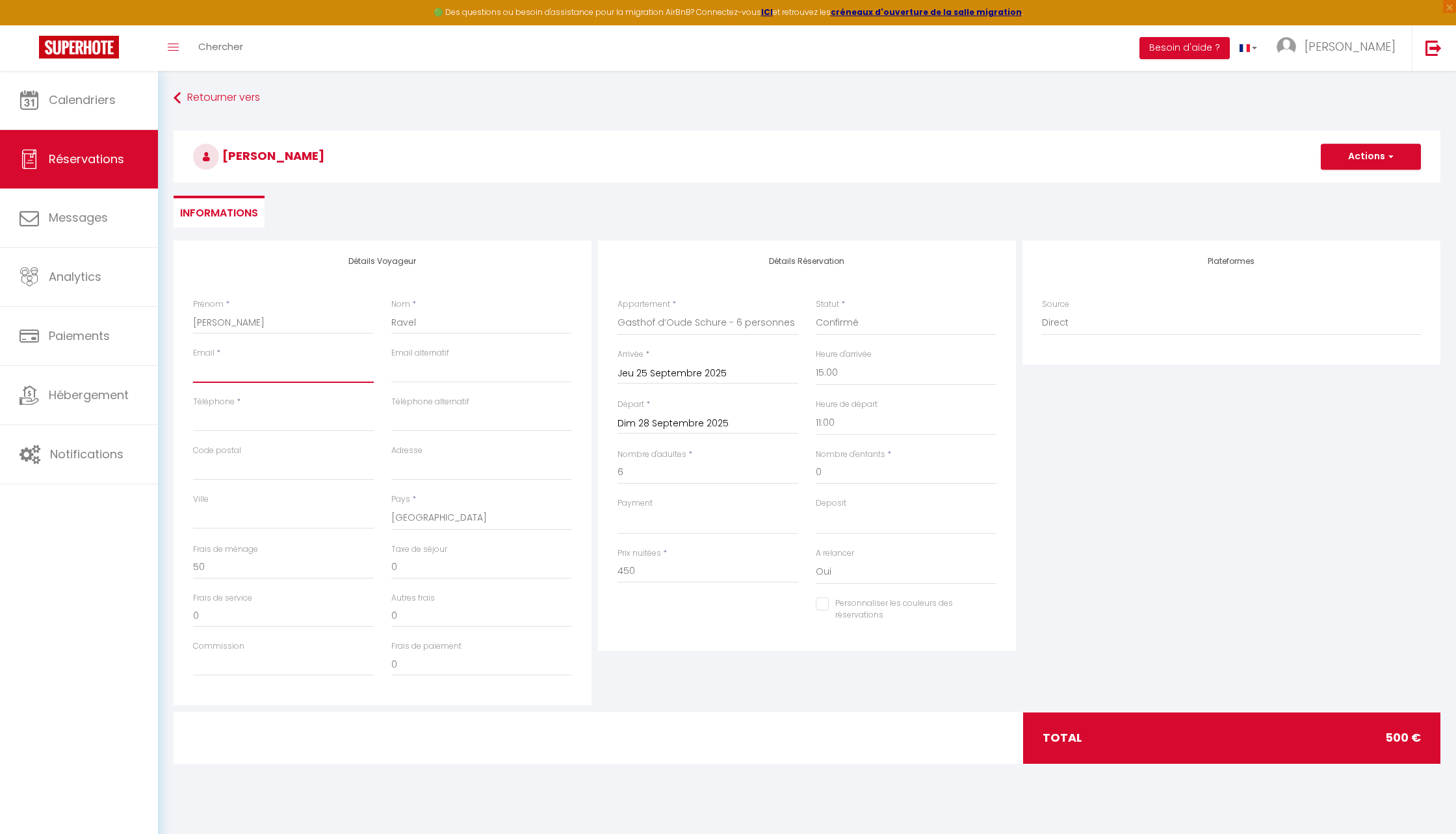
paste input "[EMAIL_ADDRESS][DOMAIN_NAME]"
click at [269, 434] on div "Téléphone *" at bounding box center [284, 420] width 198 height 49
click at [259, 417] on input "Téléphone" at bounding box center [283, 420] width 181 height 23
click at [687, 704] on div "Détails Réservation Appartement * Gîte de la tour carrée Sous les Toits de Wamb…" at bounding box center [807, 473] width 424 height 465
click at [1363, 160] on button "Actions" at bounding box center [1370, 157] width 100 height 26
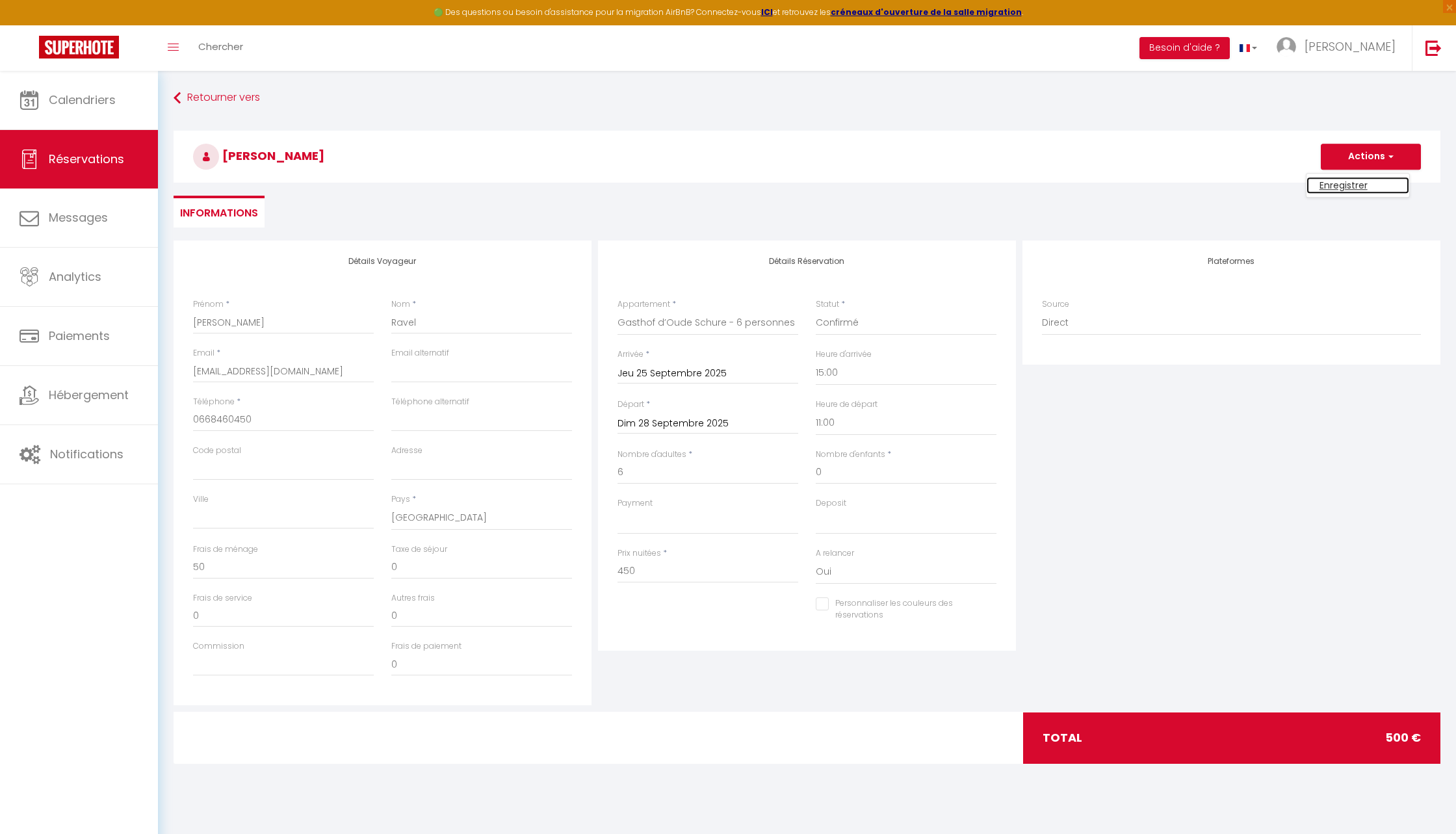
click at [1344, 184] on link "Enregistrer" at bounding box center [1358, 185] width 103 height 17
click at [1366, 158] on button "Actions" at bounding box center [1370, 157] width 100 height 26
click at [1346, 181] on link "Enregistrer" at bounding box center [1358, 185] width 103 height 17
click at [1207, 632] on div "Plateformes Source Direct Airbnb.com Booking.com Chalet montagne Expedia Gite d…" at bounding box center [1231, 473] width 424 height 465
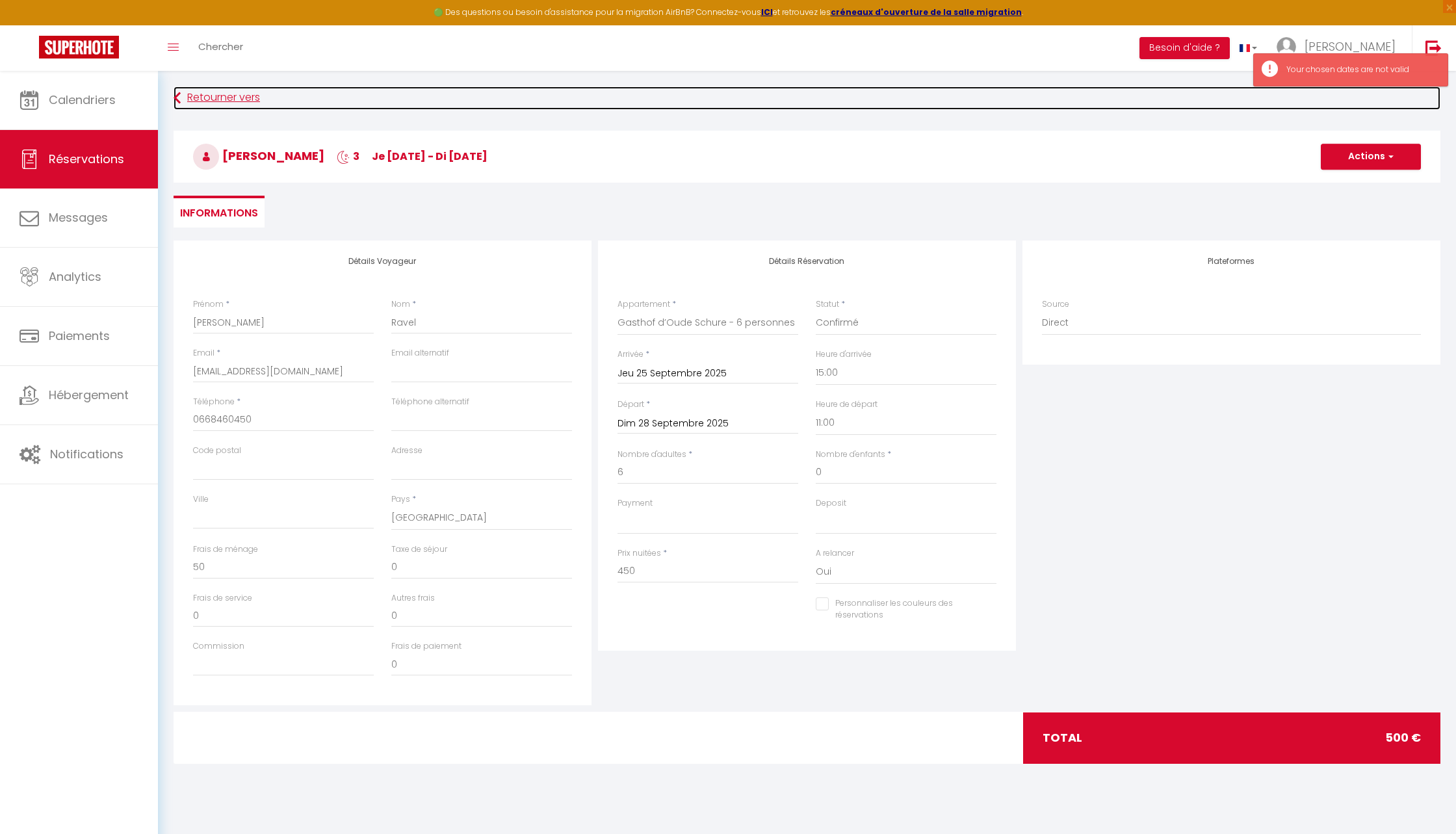
click at [206, 99] on link "Retourner vers" at bounding box center [807, 98] width 1267 height 23
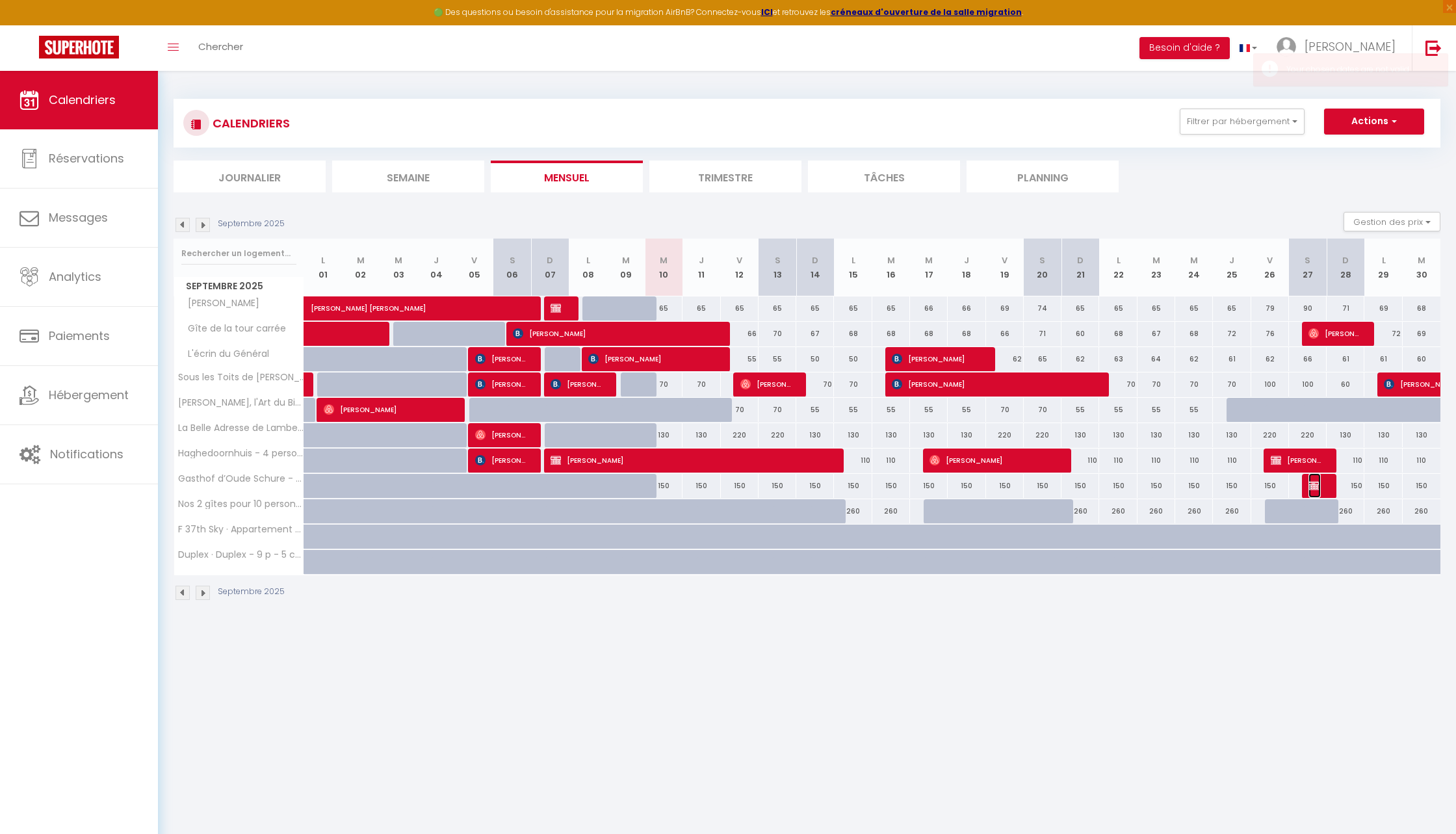
click at [1317, 490] on span "Réservé Gasthof" at bounding box center [1315, 486] width 12 height 24
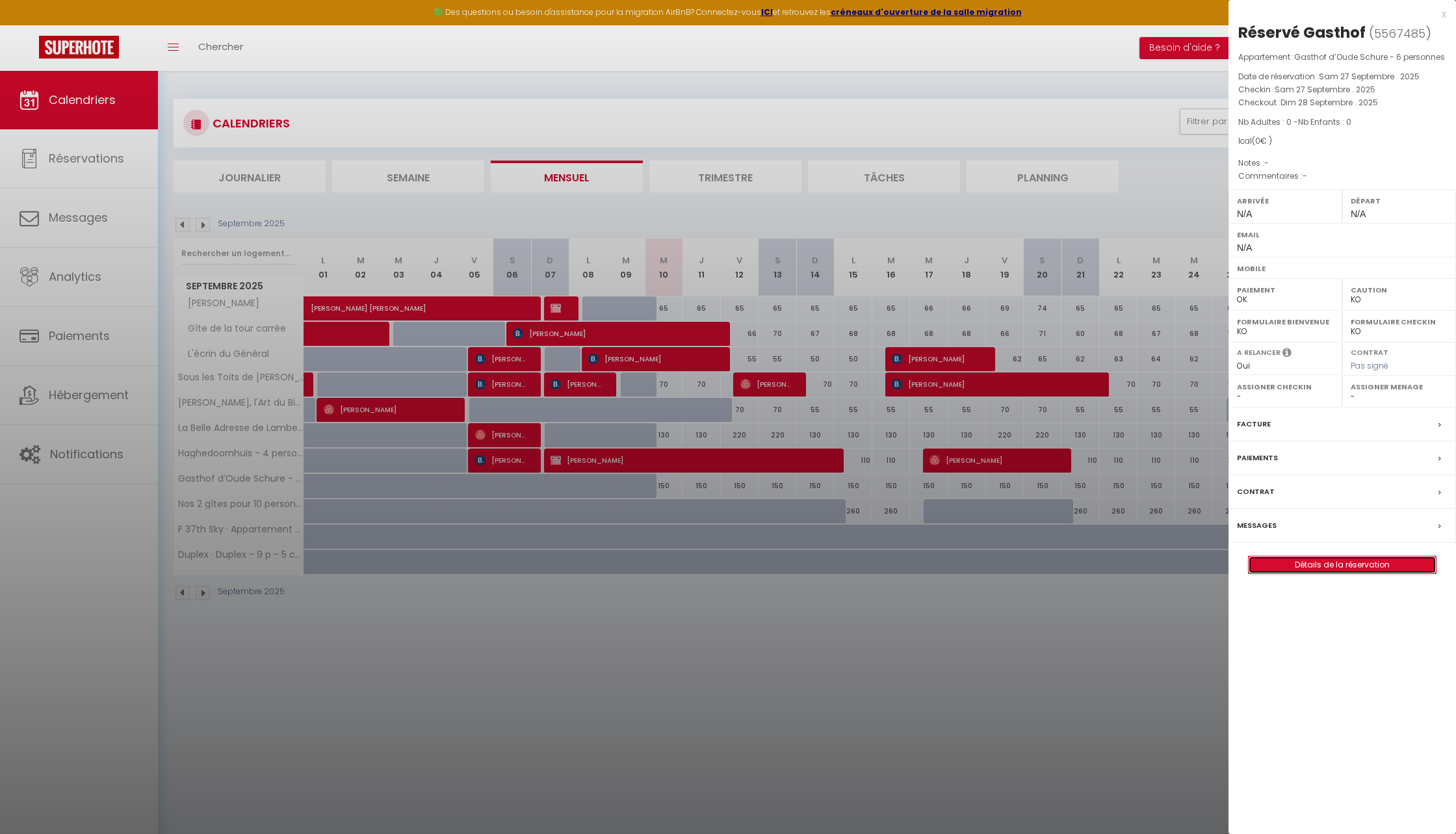
click at [1285, 564] on link "Détails de la réservation" at bounding box center [1343, 564] width 187 height 17
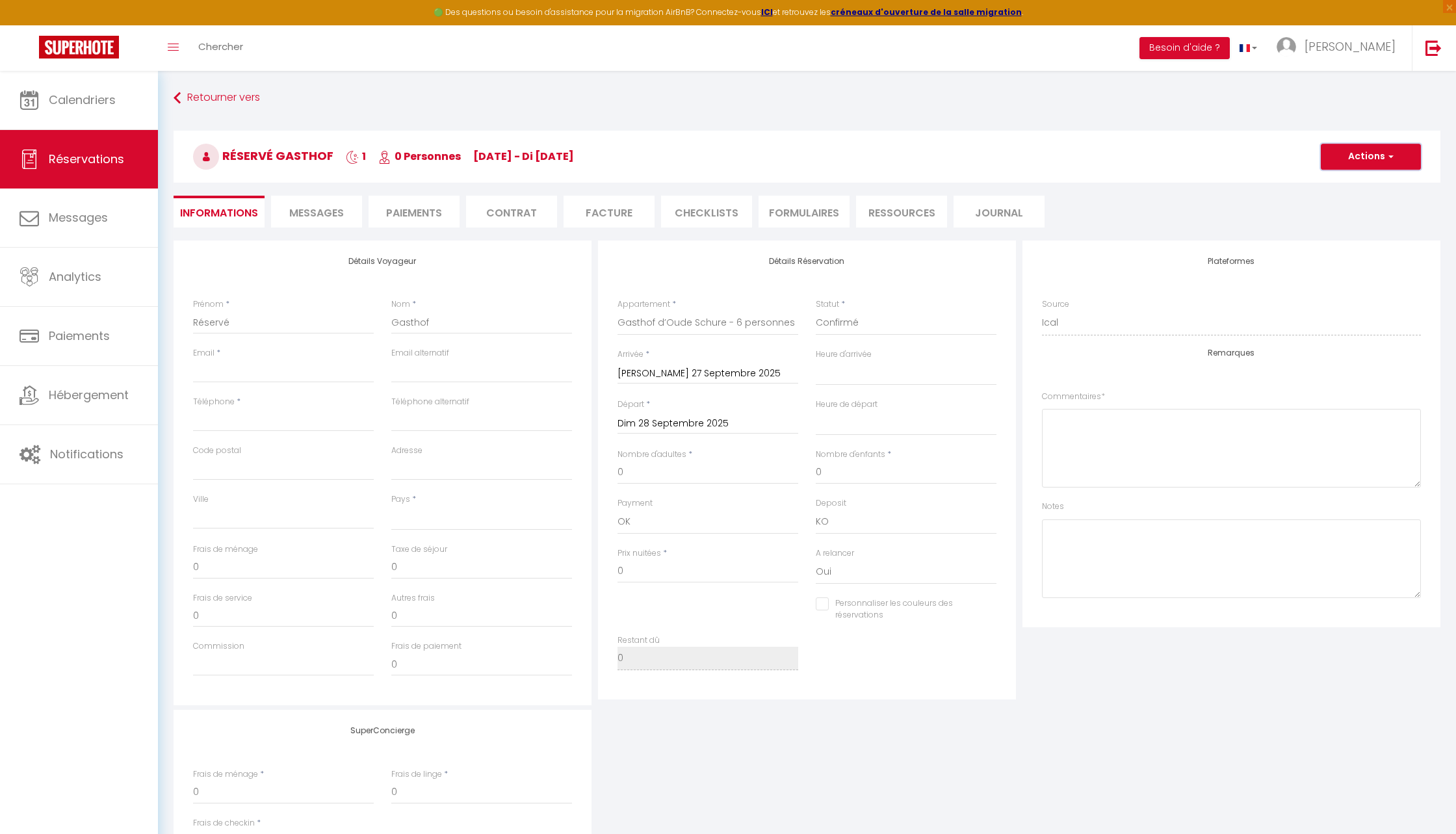
click at [1371, 158] on button "Actions" at bounding box center [1370, 157] width 100 height 26
click at [1333, 221] on link "Supprimer" at bounding box center [1358, 219] width 103 height 17
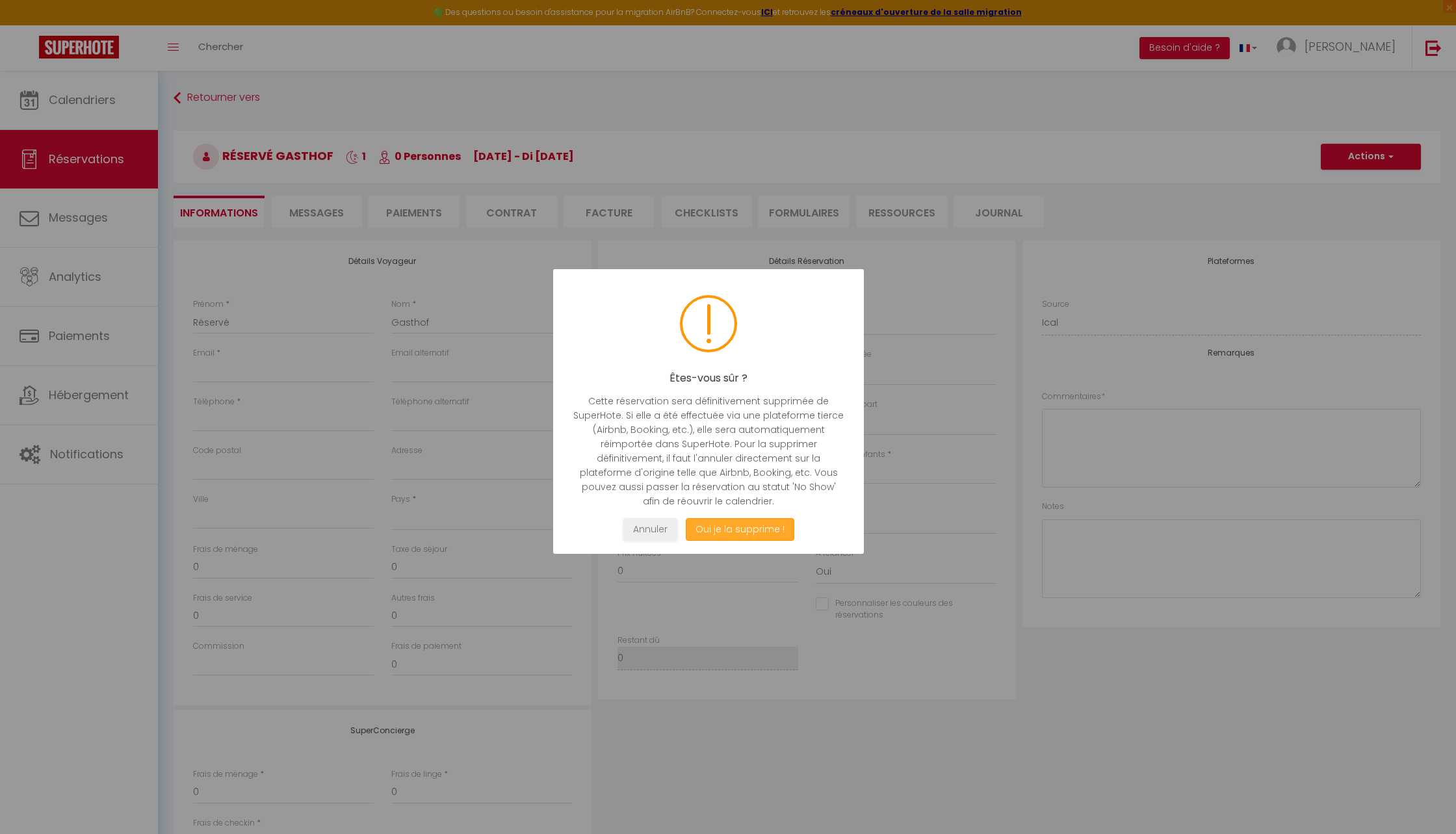
click at [750, 533] on button "Oui je la supprime !" at bounding box center [740, 530] width 109 height 23
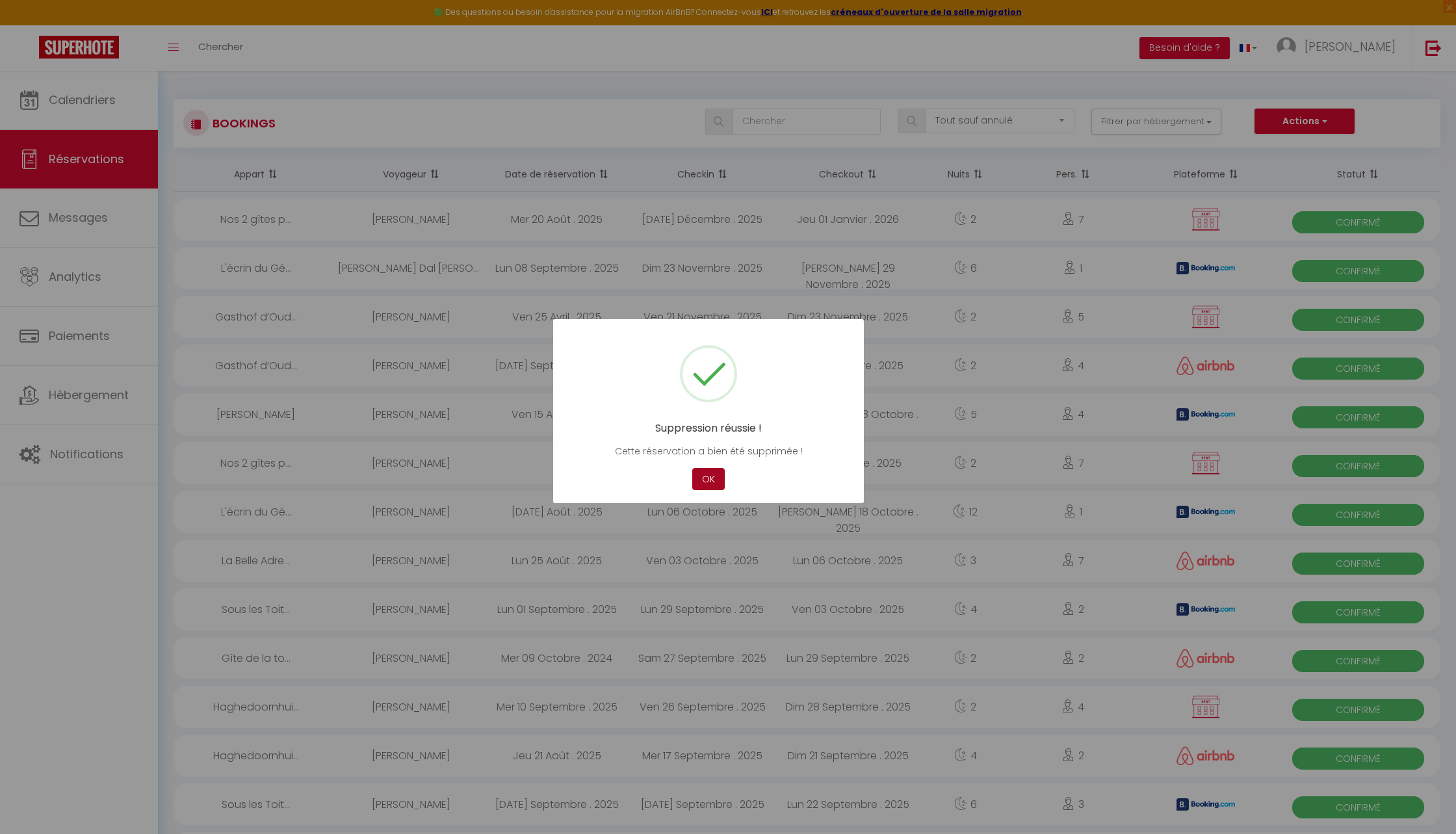
click at [707, 484] on button "OK" at bounding box center [708, 479] width 33 height 23
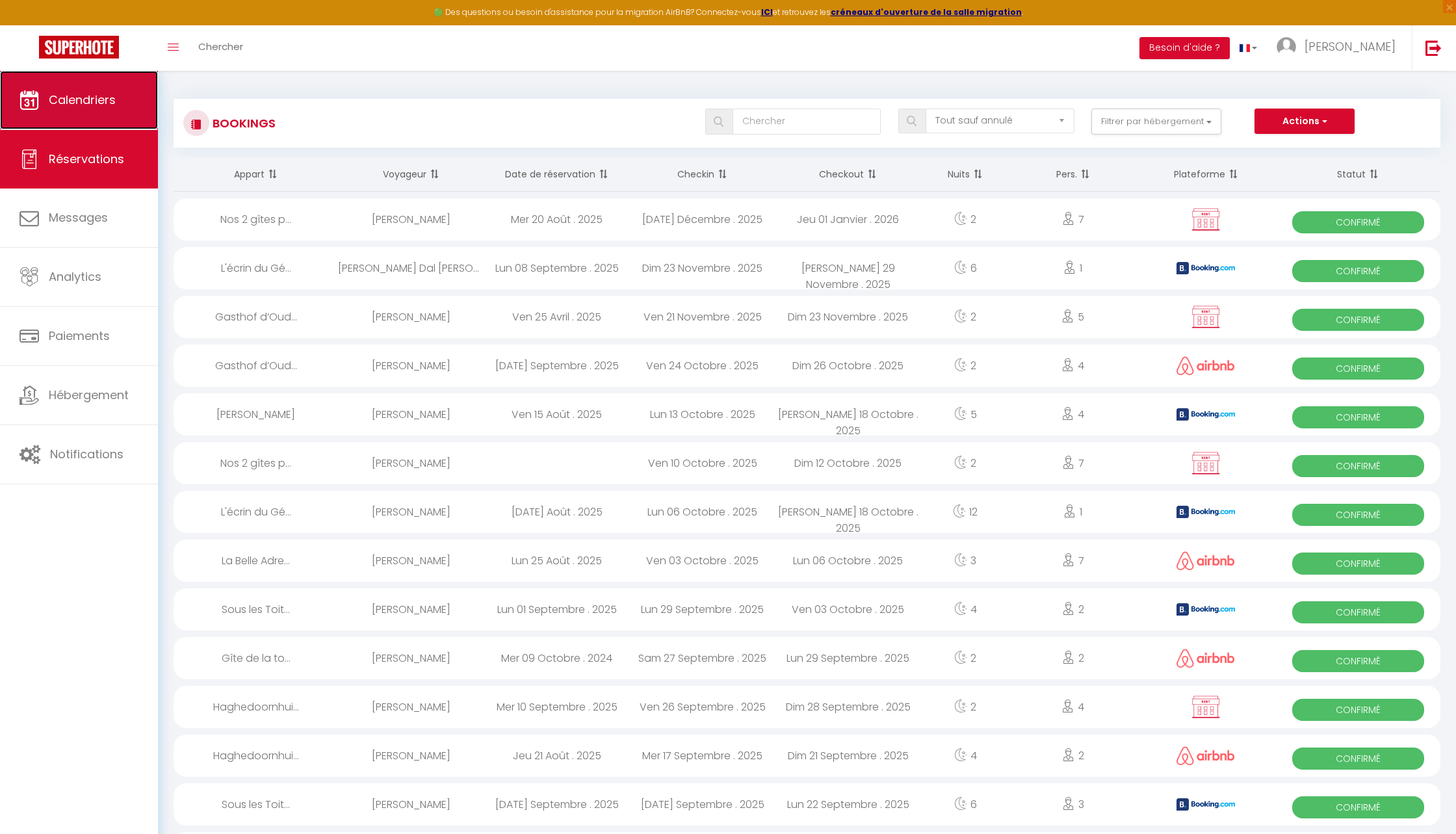
click at [99, 124] on link "Calendriers" at bounding box center [79, 100] width 158 height 58
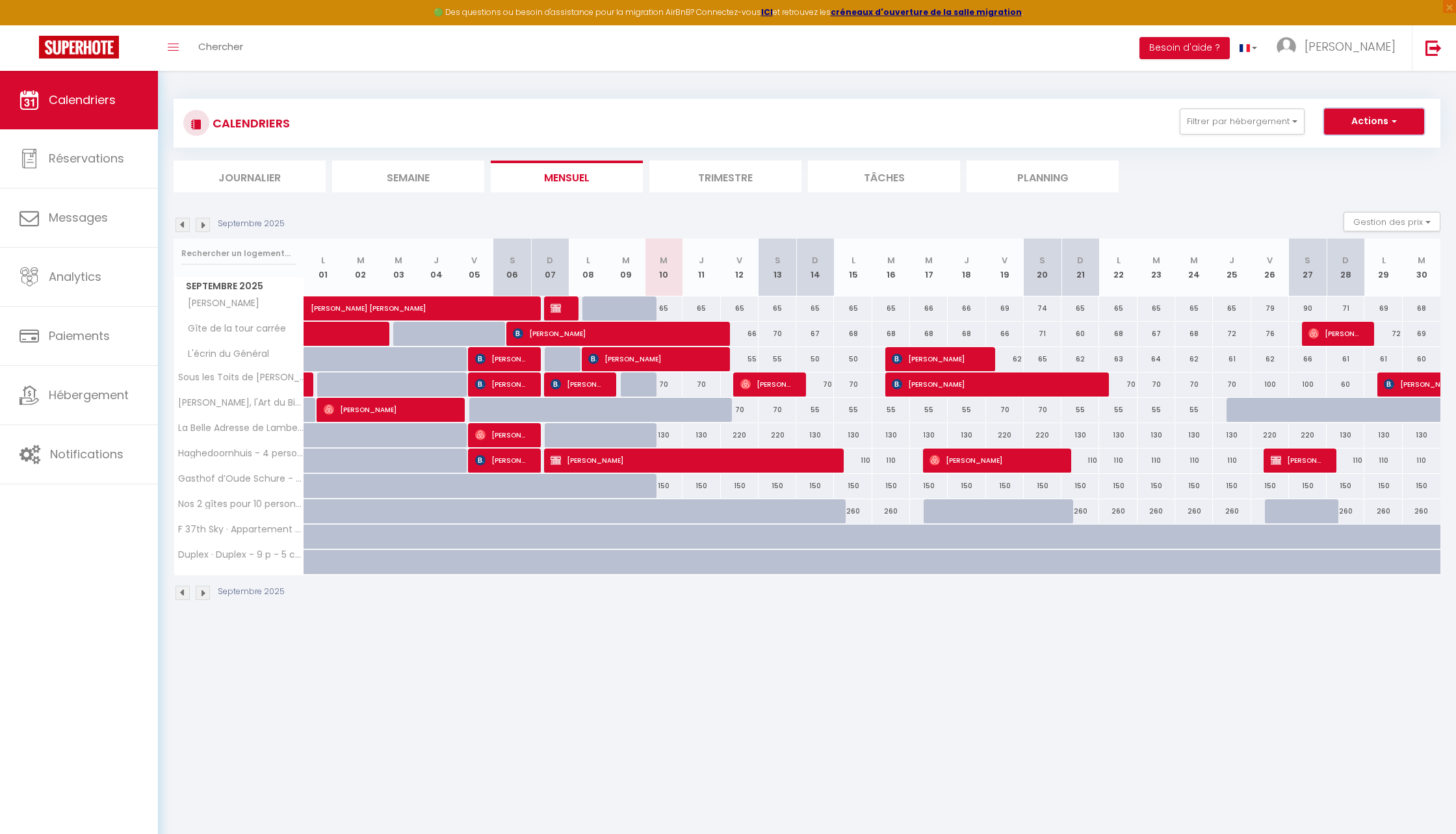
click at [1399, 131] on button "Actions" at bounding box center [1374, 122] width 100 height 26
click at [1336, 147] on link "Nouvelle réservation" at bounding box center [1360, 151] width 113 height 20
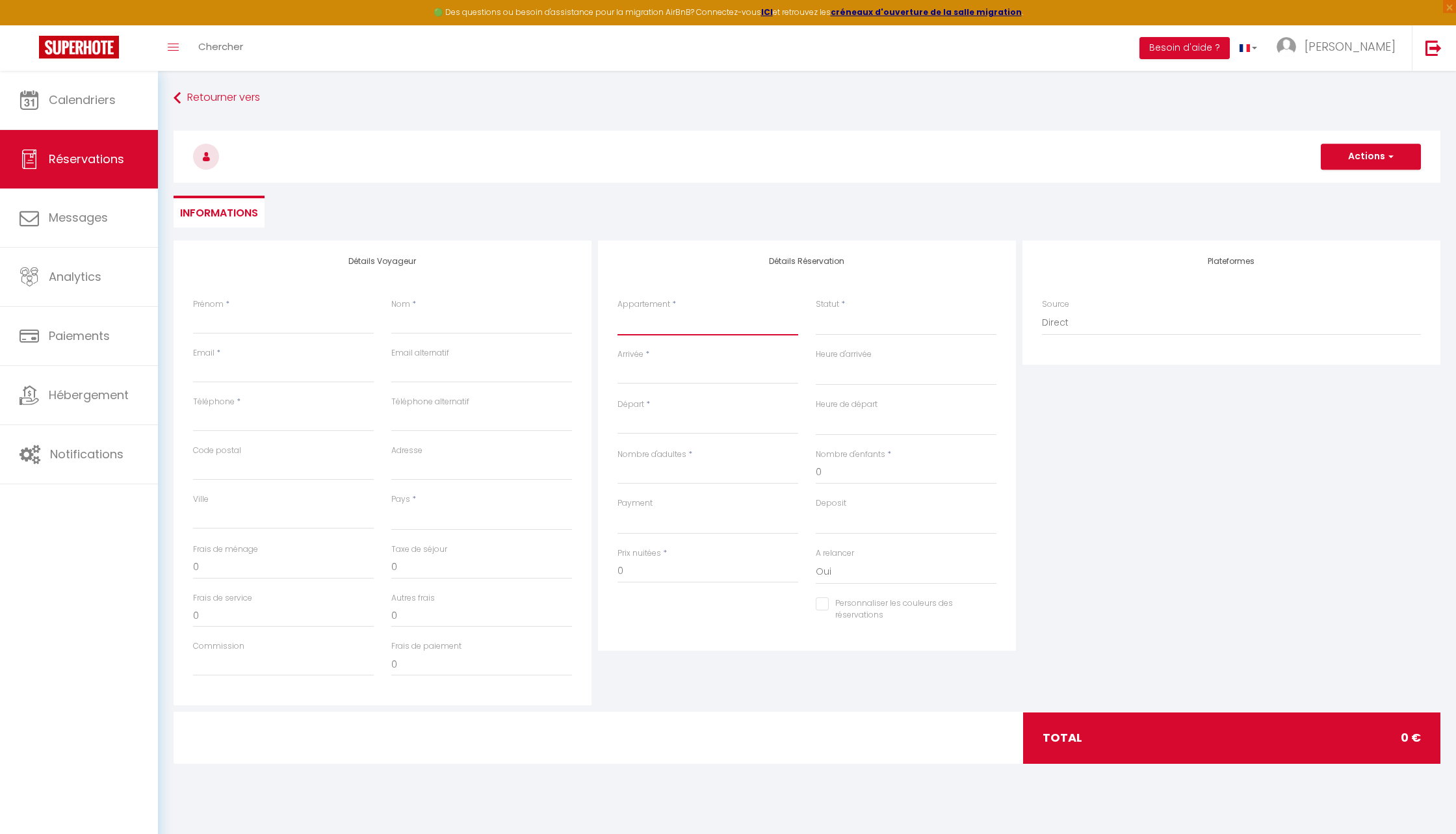
click at [625, 319] on select "Gîte de la tour carrée Sous les Toits de Wambrechies Chez Paul, l'Art du Bien-V…" at bounding box center [708, 323] width 181 height 24
click at [617, 311] on select "Gîte de la tour carrée Sous les Toits de Wambrechies Chez Paul, l'Art du Bien-V…" at bounding box center [708, 323] width 181 height 24
click at [655, 370] on input "Arrivée" at bounding box center [708, 374] width 181 height 17
click at [655, 376] on input "Arrivée" at bounding box center [708, 374] width 181 height 17
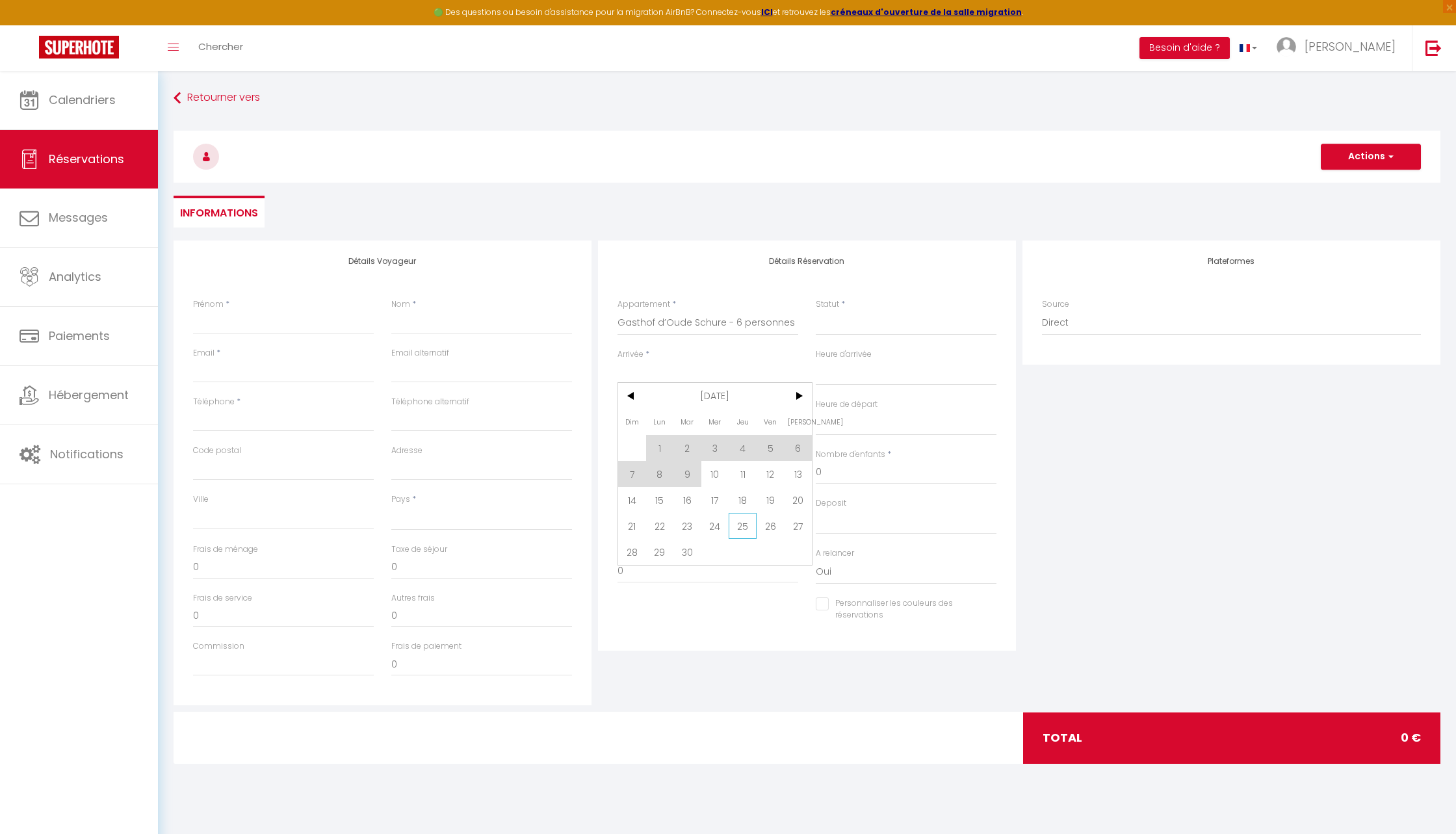
click at [738, 531] on span "25" at bounding box center [742, 526] width 28 height 26
click at [710, 422] on input "Ven 26 Septembre 2025" at bounding box center [708, 424] width 181 height 17
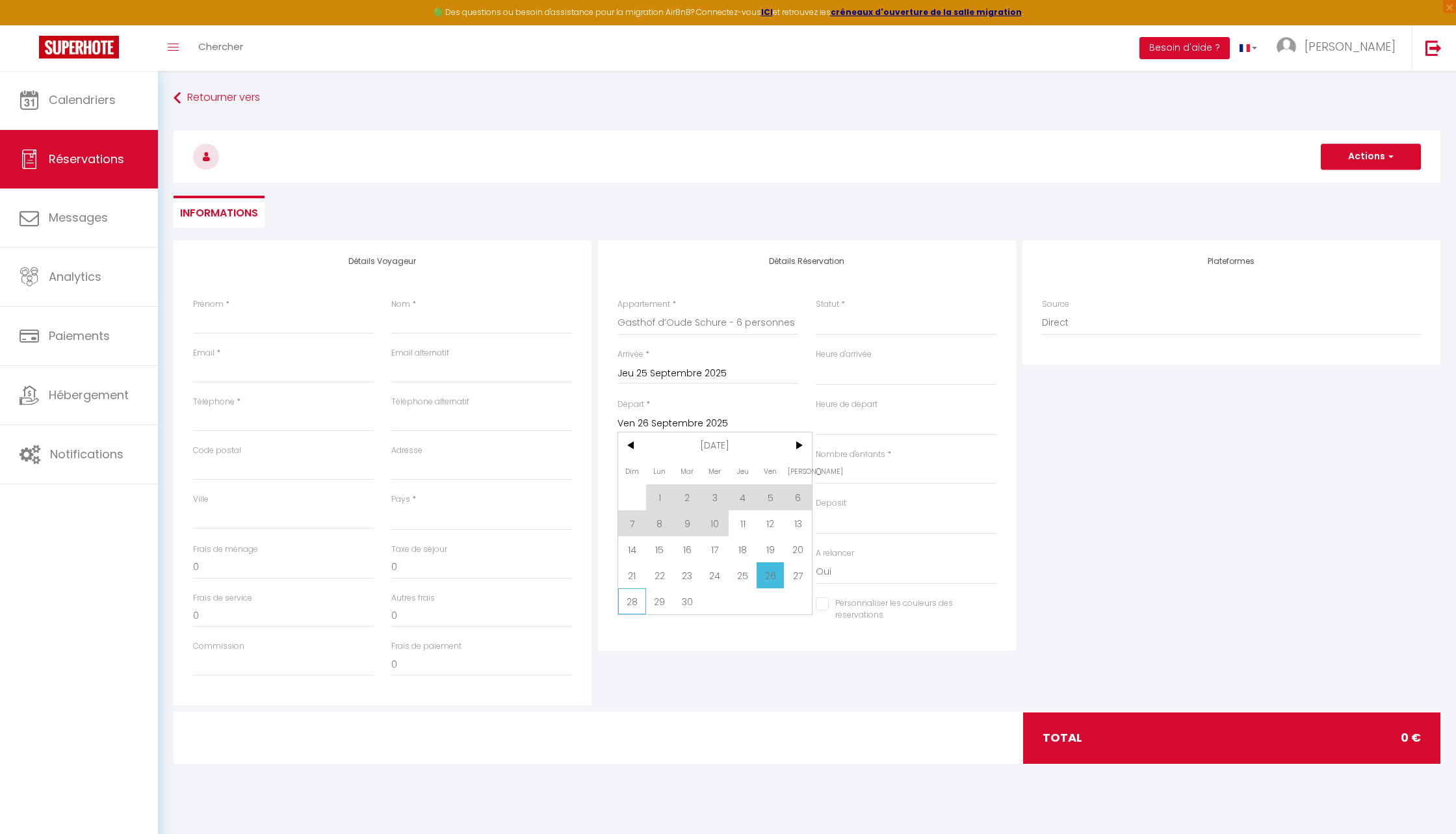
click at [630, 600] on span "28" at bounding box center [632, 601] width 28 height 26
click at [704, 476] on input "Nombre d'adultes" at bounding box center [708, 473] width 181 height 23
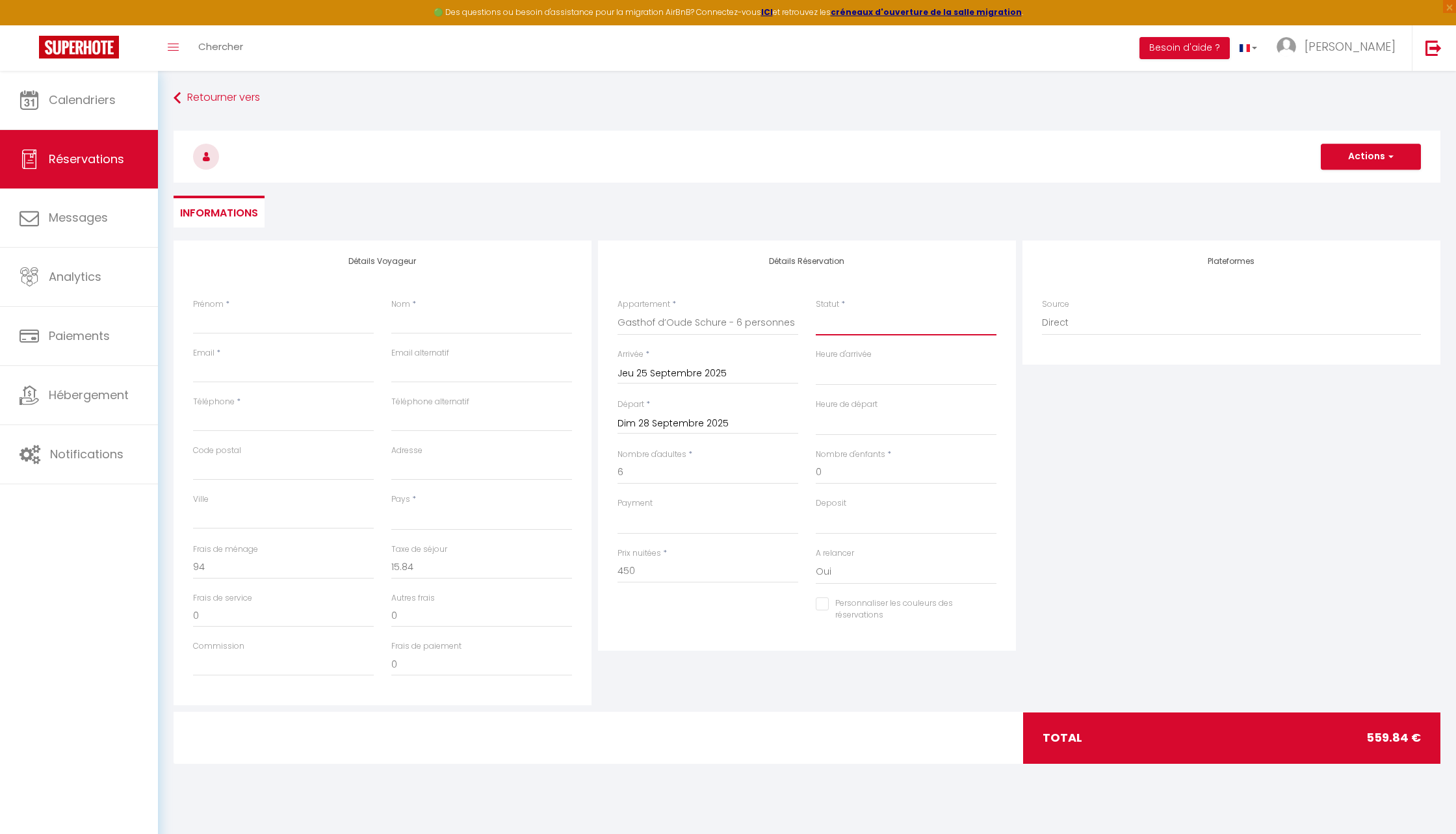
click at [873, 322] on select "Confirmé Non Confirmé Annulé Annulé par le voyageur No Show Request" at bounding box center [906, 323] width 181 height 24
click at [816, 311] on select "Confirmé Non Confirmé Annulé Annulé par le voyageur No Show Request" at bounding box center [906, 323] width 181 height 24
click at [293, 321] on input "Prénom" at bounding box center [283, 323] width 181 height 23
click at [469, 318] on input "Nom" at bounding box center [481, 323] width 181 height 23
click at [298, 386] on div "Email *" at bounding box center [284, 371] width 198 height 49
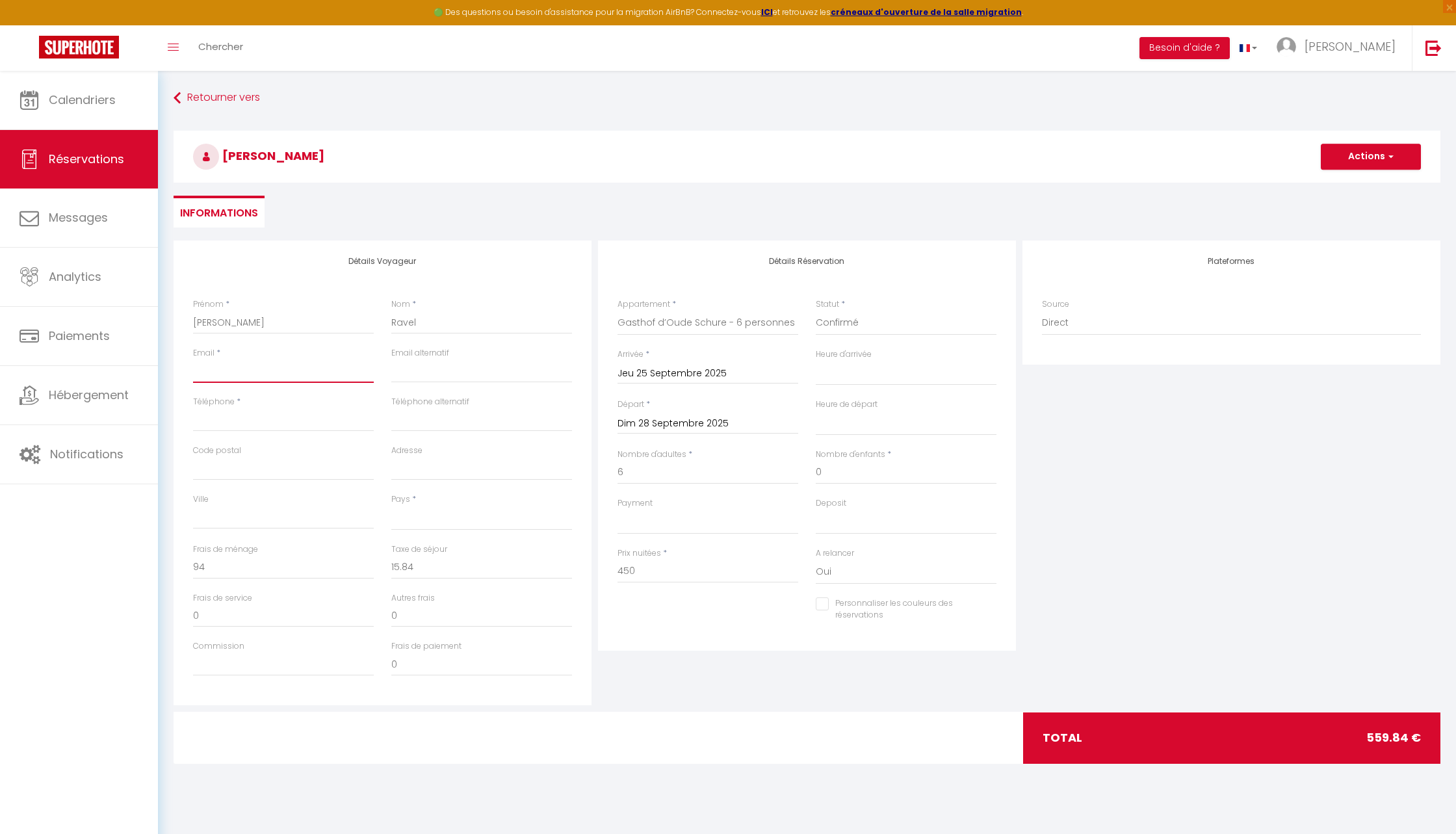
click at [293, 361] on input "Email client" at bounding box center [283, 371] width 181 height 23
paste input "[EMAIL_ADDRESS][DOMAIN_NAME]"
click at [265, 422] on input "Téléphone" at bounding box center [283, 420] width 181 height 23
click at [448, 514] on select "France Portugal Afghanistan Albania Algeria American Samoa Andorra Angola Angui…" at bounding box center [481, 518] width 181 height 24
click at [391, 506] on select "France Portugal Afghanistan Albania Algeria American Samoa Andorra Angola Angui…" at bounding box center [481, 518] width 181 height 24
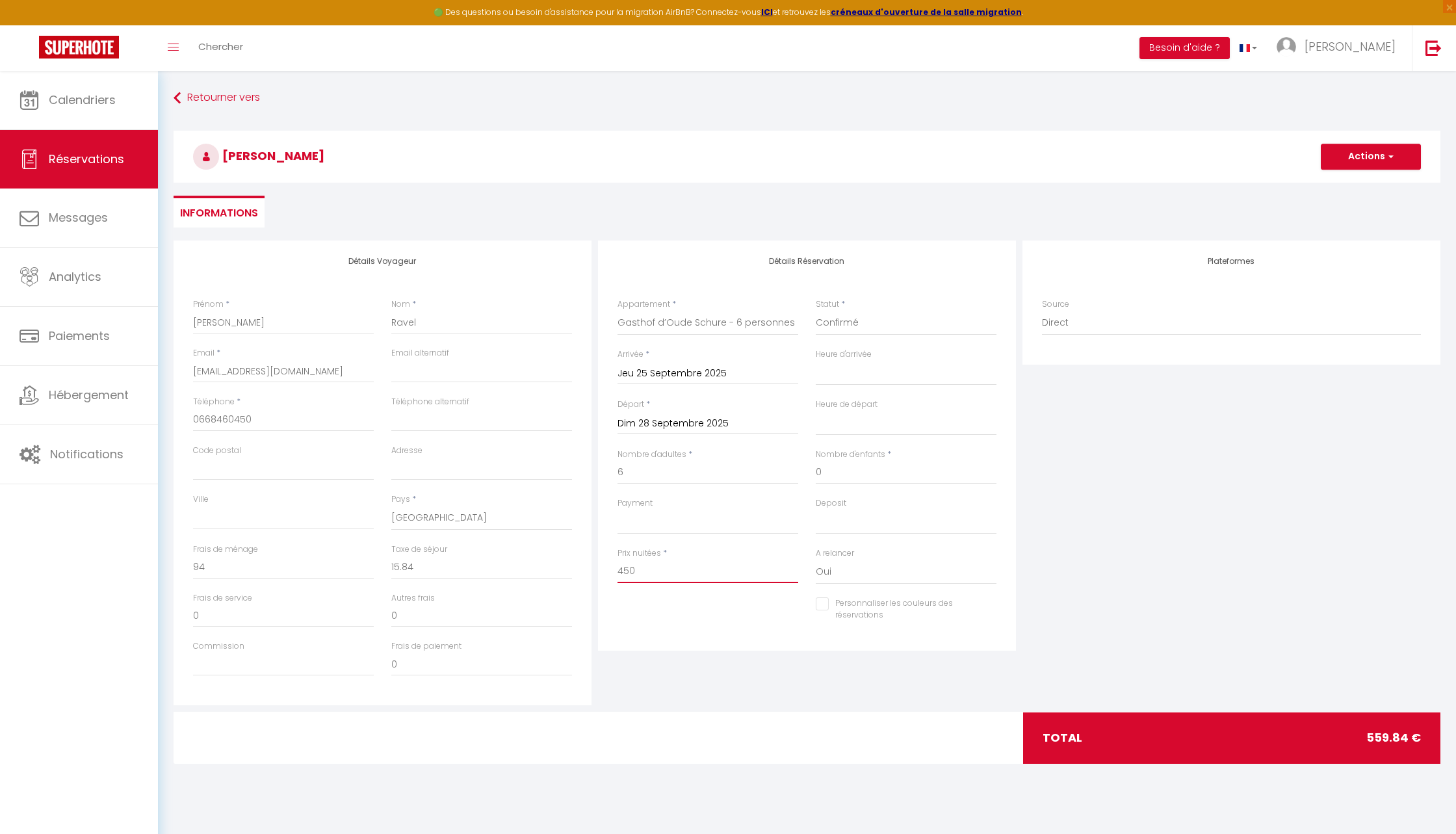
click at [635, 568] on input "450" at bounding box center [708, 571] width 181 height 23
drag, startPoint x: 198, startPoint y: 573, endPoint x: 166, endPoint y: 569, distance: 32.2
click at [166, 569] on div "Détails Voyageur Prénom * Amélie Nom * Ravel Email * ravel.amelie@gmail.com Ema…" at bounding box center [807, 510] width 1284 height 540
drag, startPoint x: 233, startPoint y: 568, endPoint x: 184, endPoint y: 568, distance: 49.0
click at [185, 568] on div "Frais de ménage 94" at bounding box center [284, 568] width 198 height 49
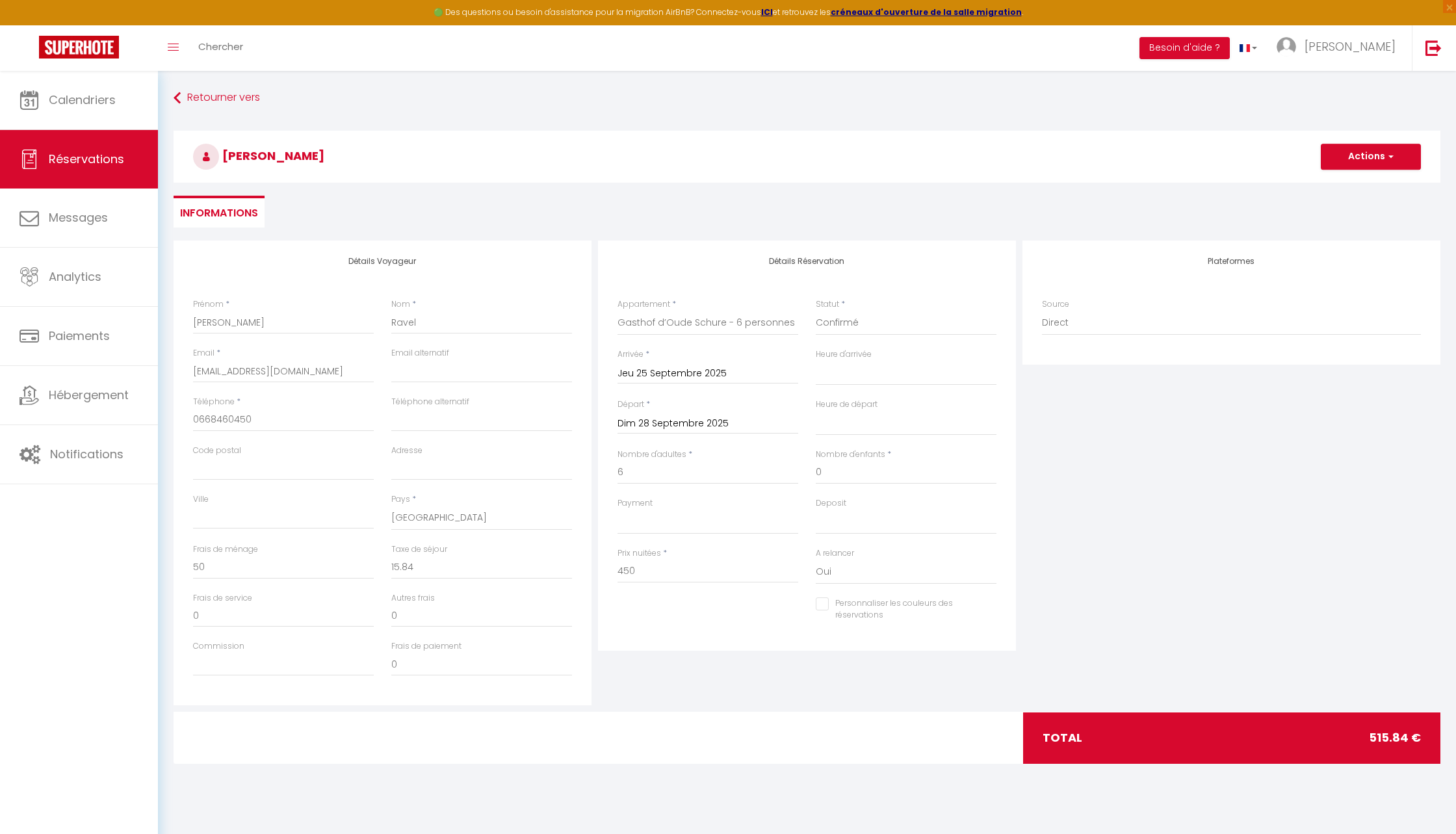
click at [685, 669] on div "Détails Réservation Appartement * Gîte de la tour carrée Sous les Toits de Wamb…" at bounding box center [807, 473] width 424 height 465
click at [1362, 149] on button "Actions" at bounding box center [1370, 157] width 100 height 26
click at [1337, 185] on link "Enregistrer" at bounding box center [1358, 185] width 103 height 17
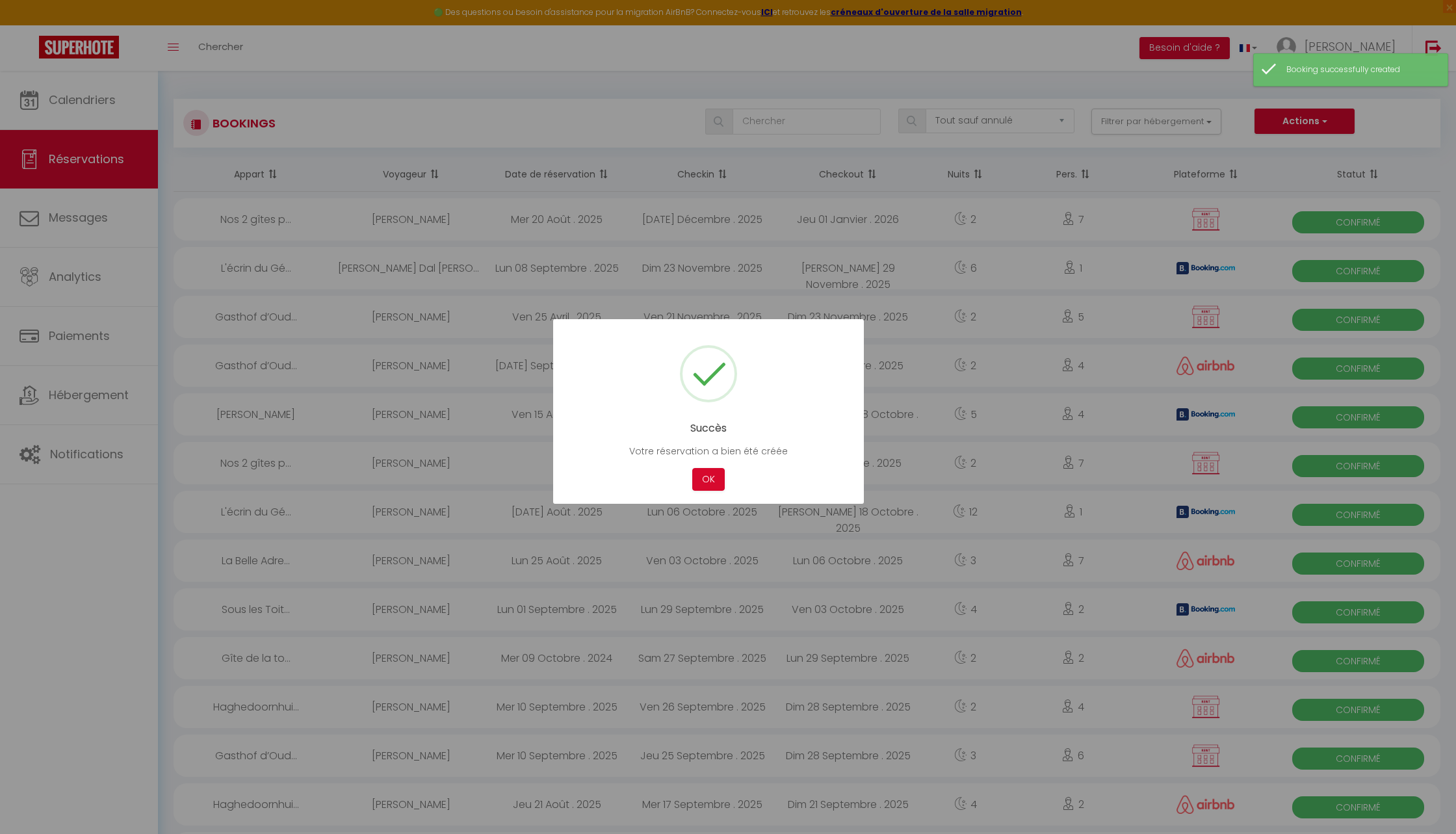
click at [94, 109] on div at bounding box center [728, 417] width 1456 height 834
click at [710, 477] on button "OK" at bounding box center [708, 479] width 33 height 23
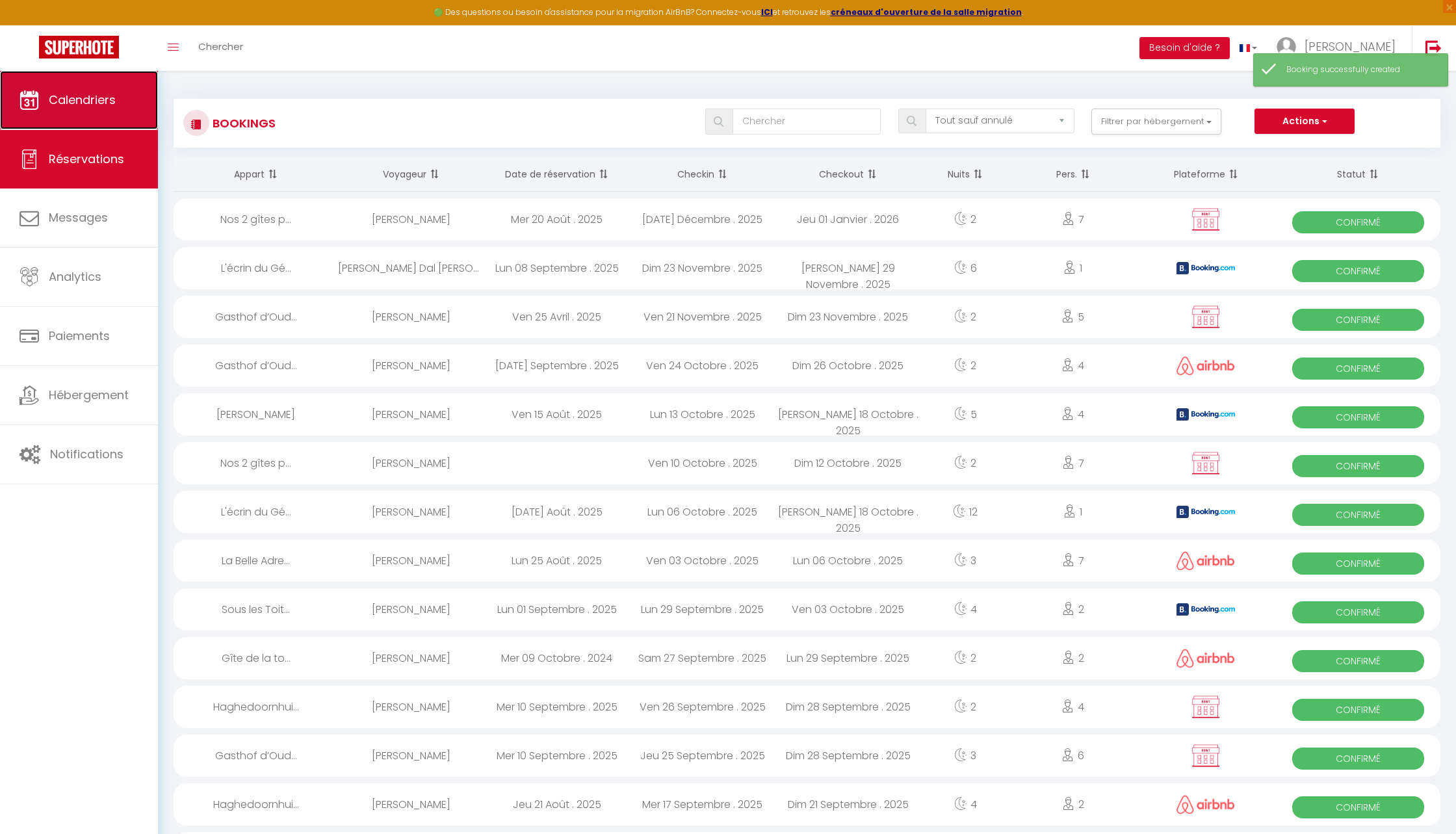
click at [125, 112] on link "Calendriers" at bounding box center [79, 100] width 158 height 58
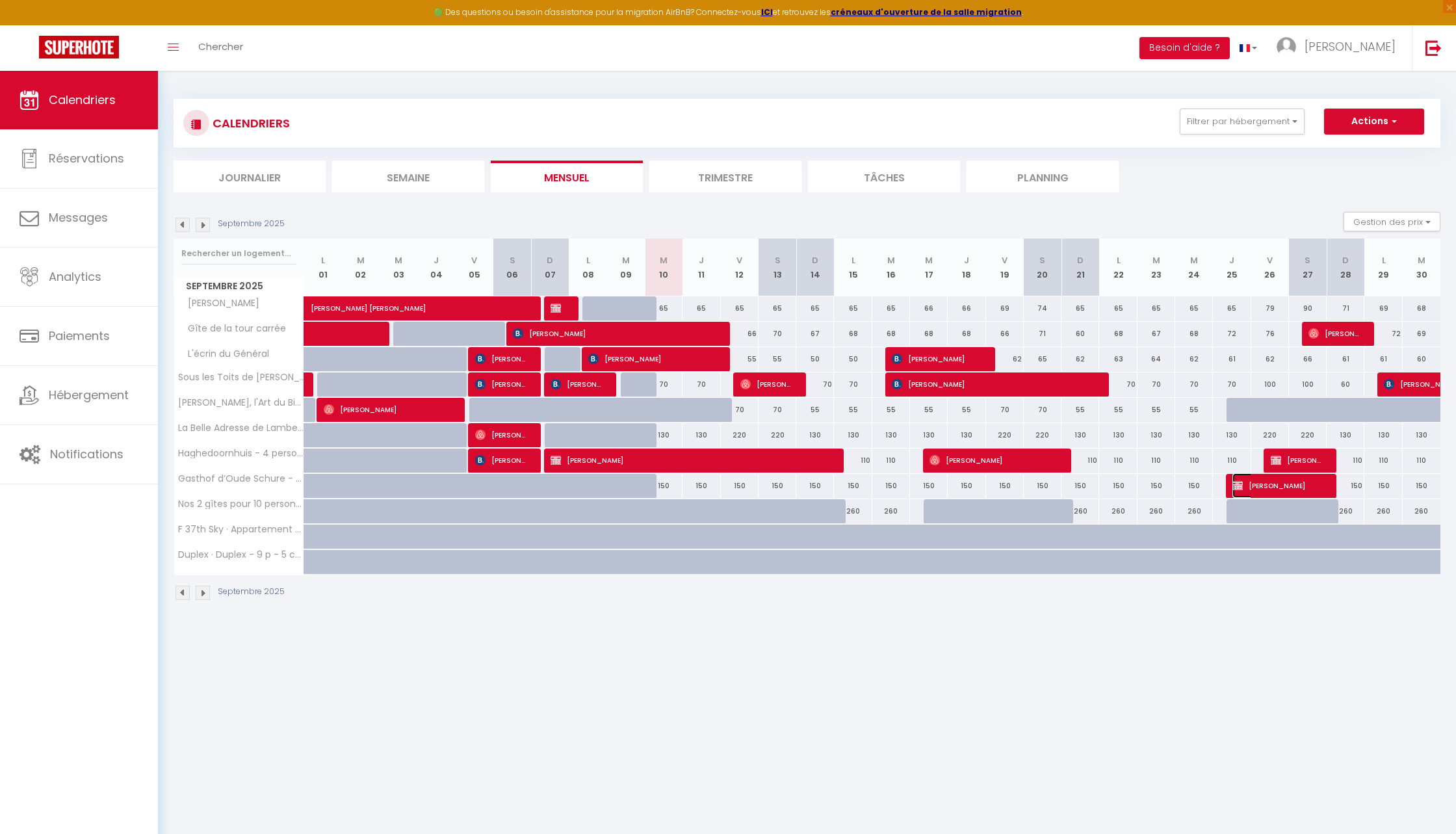
click at [1284, 483] on span "[PERSON_NAME]" at bounding box center [1276, 486] width 88 height 24
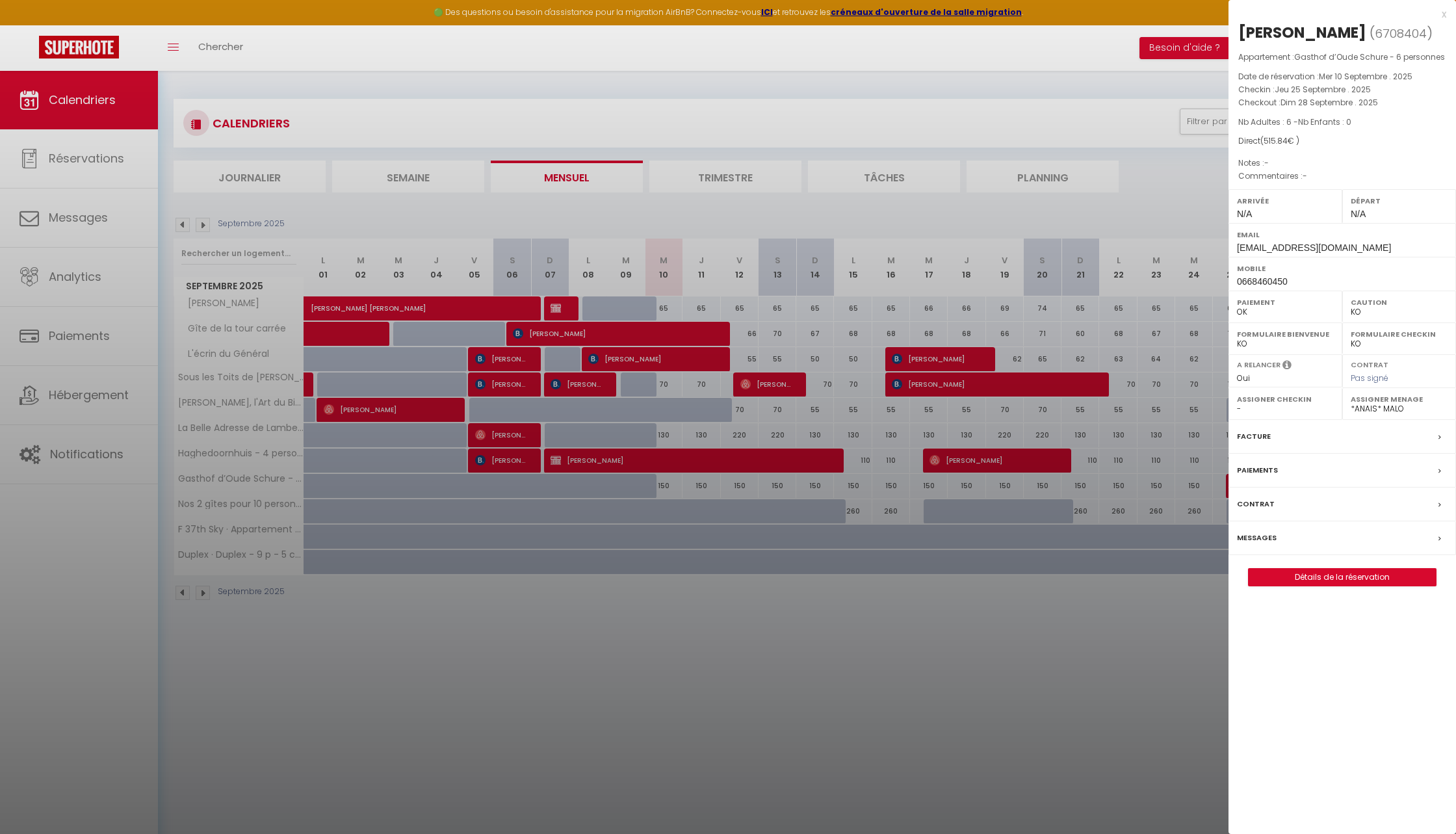
click at [1258, 534] on label "Messages" at bounding box center [1257, 538] width 39 height 14
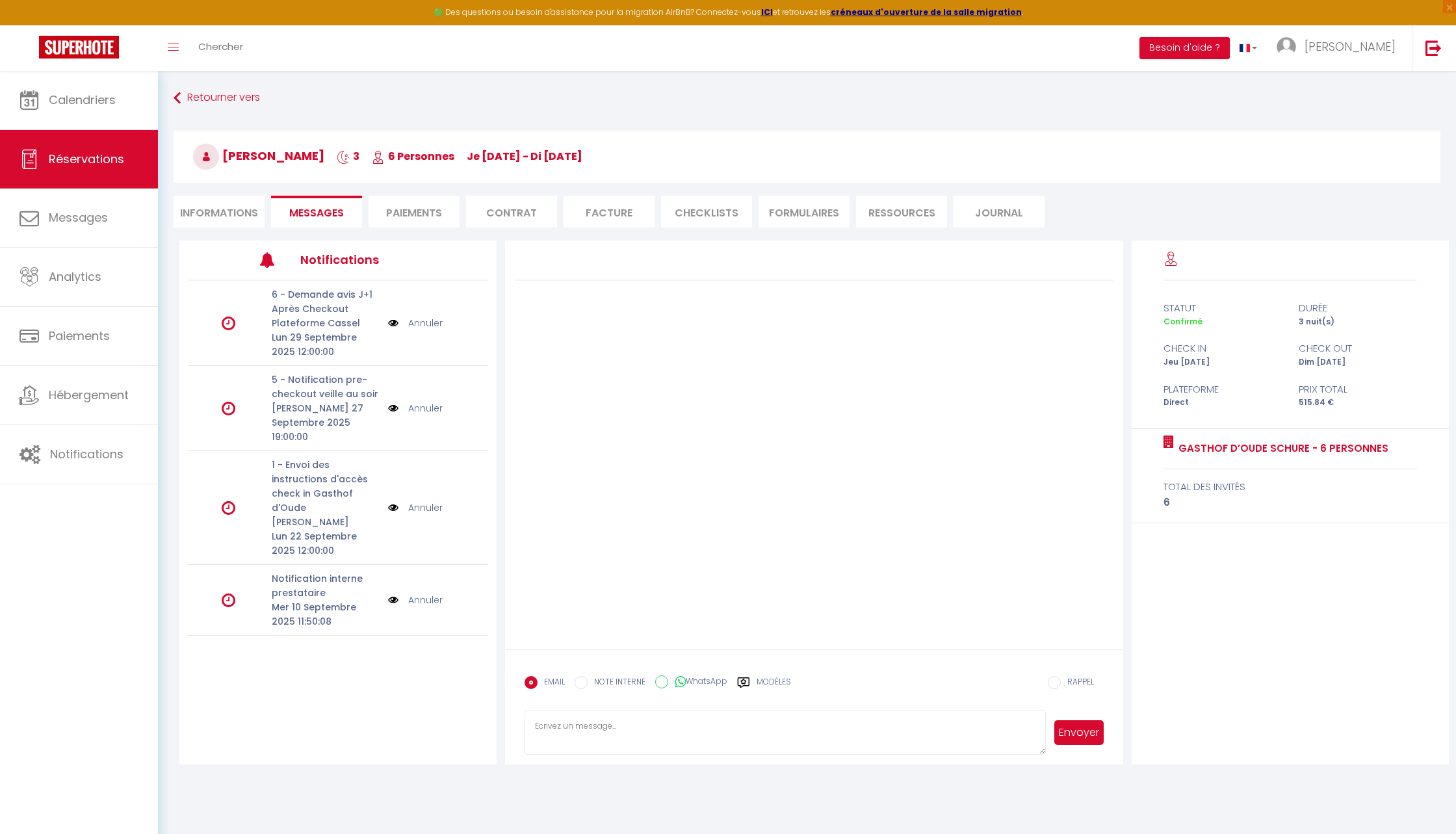
click at [418, 501] on link "Annuler" at bounding box center [425, 507] width 35 height 14
click at [421, 401] on link "Annuler" at bounding box center [425, 408] width 35 height 14
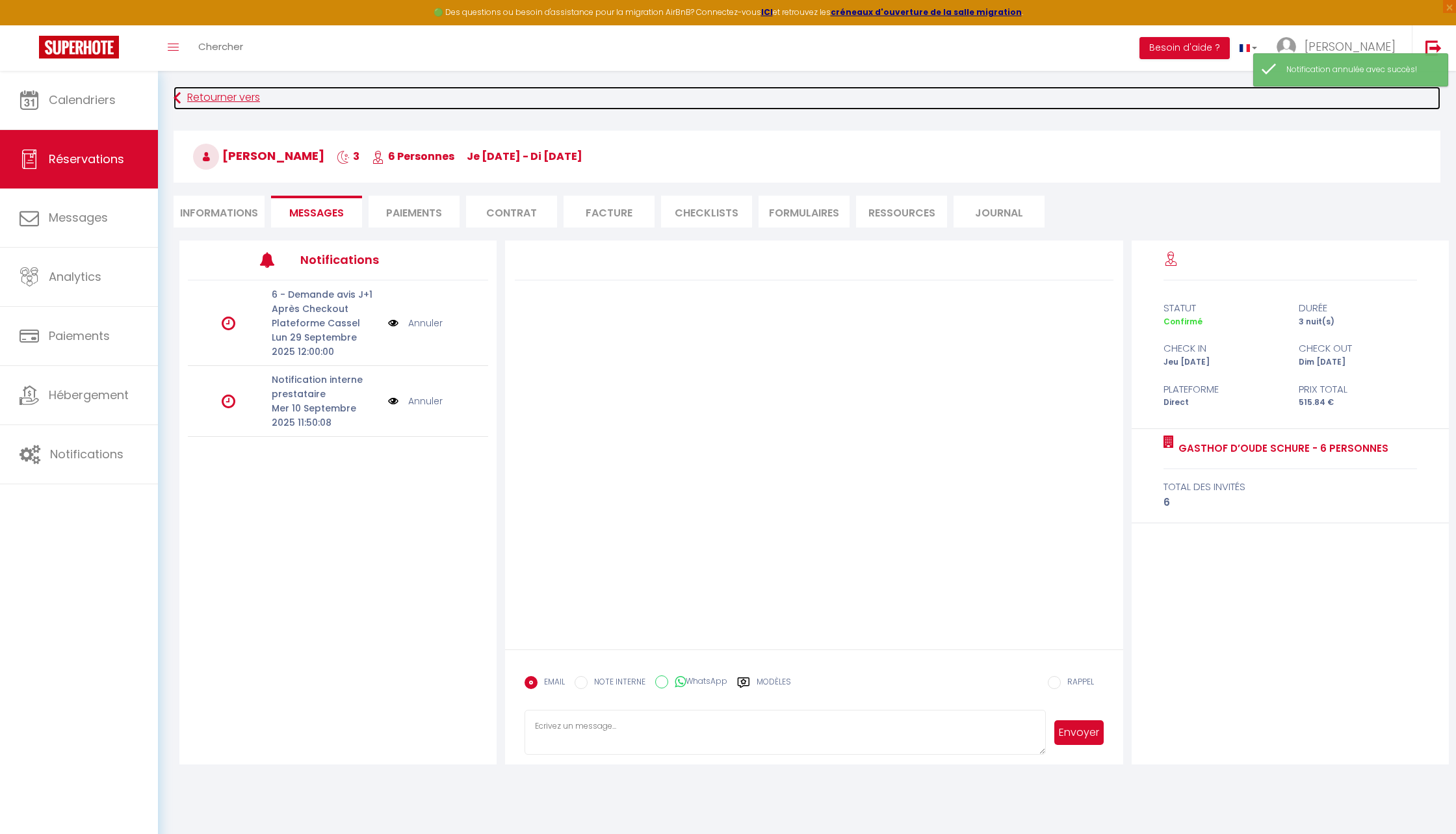
click at [216, 89] on link "Retourner vers" at bounding box center [807, 98] width 1267 height 23
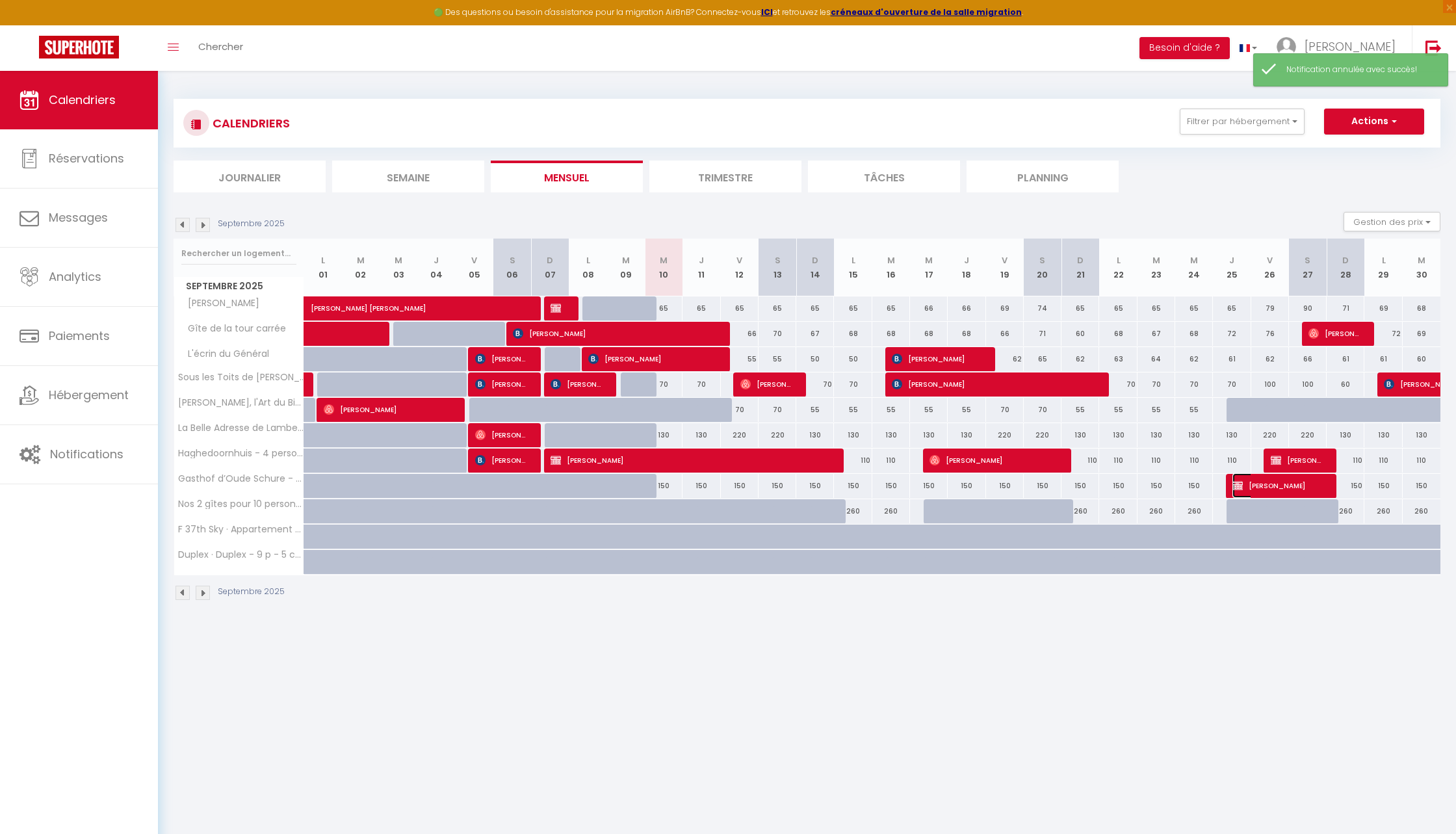
click at [1279, 486] on span "[PERSON_NAME]" at bounding box center [1276, 486] width 88 height 24
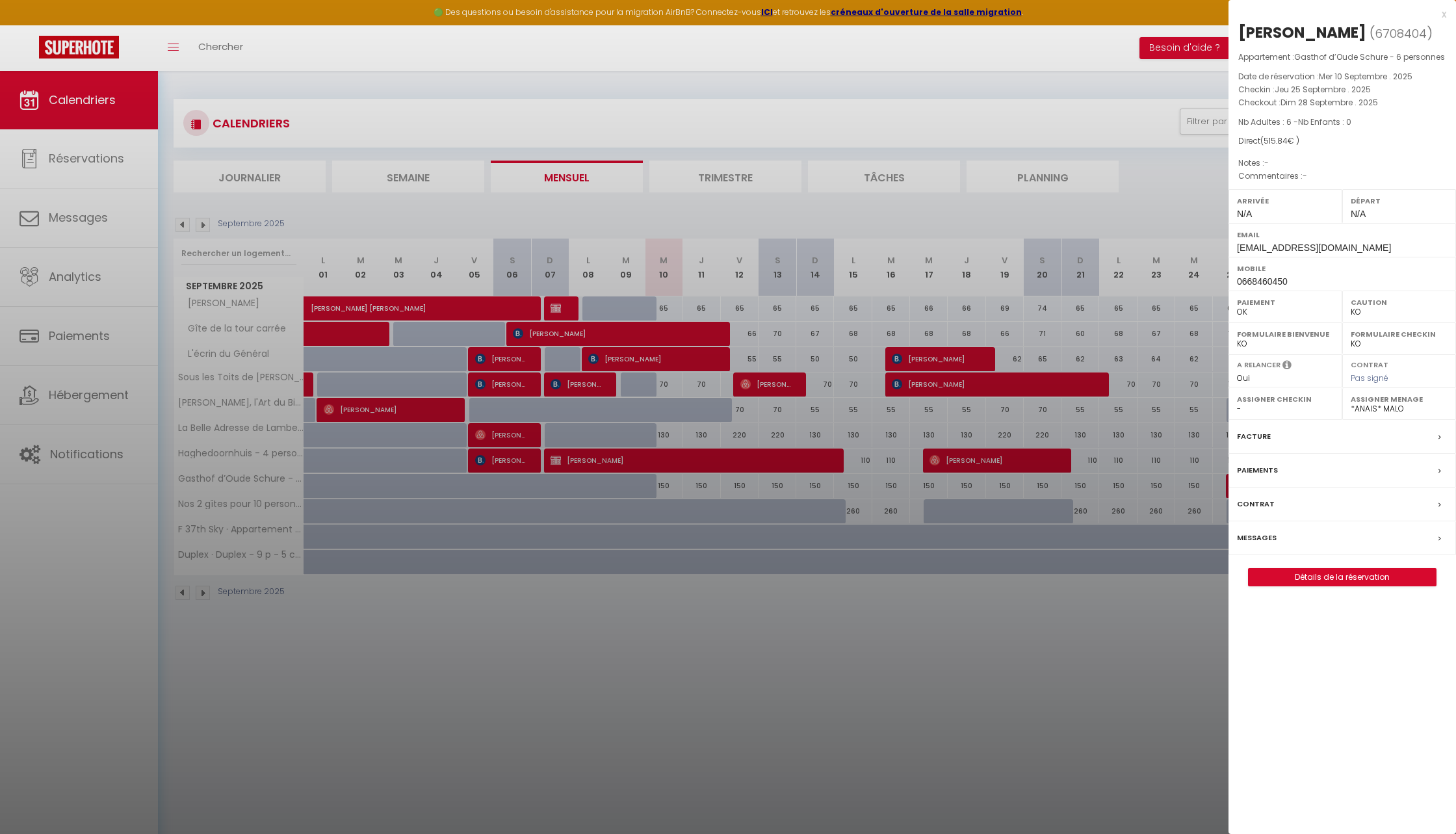
click at [1261, 537] on label "Messages" at bounding box center [1257, 538] width 39 height 14
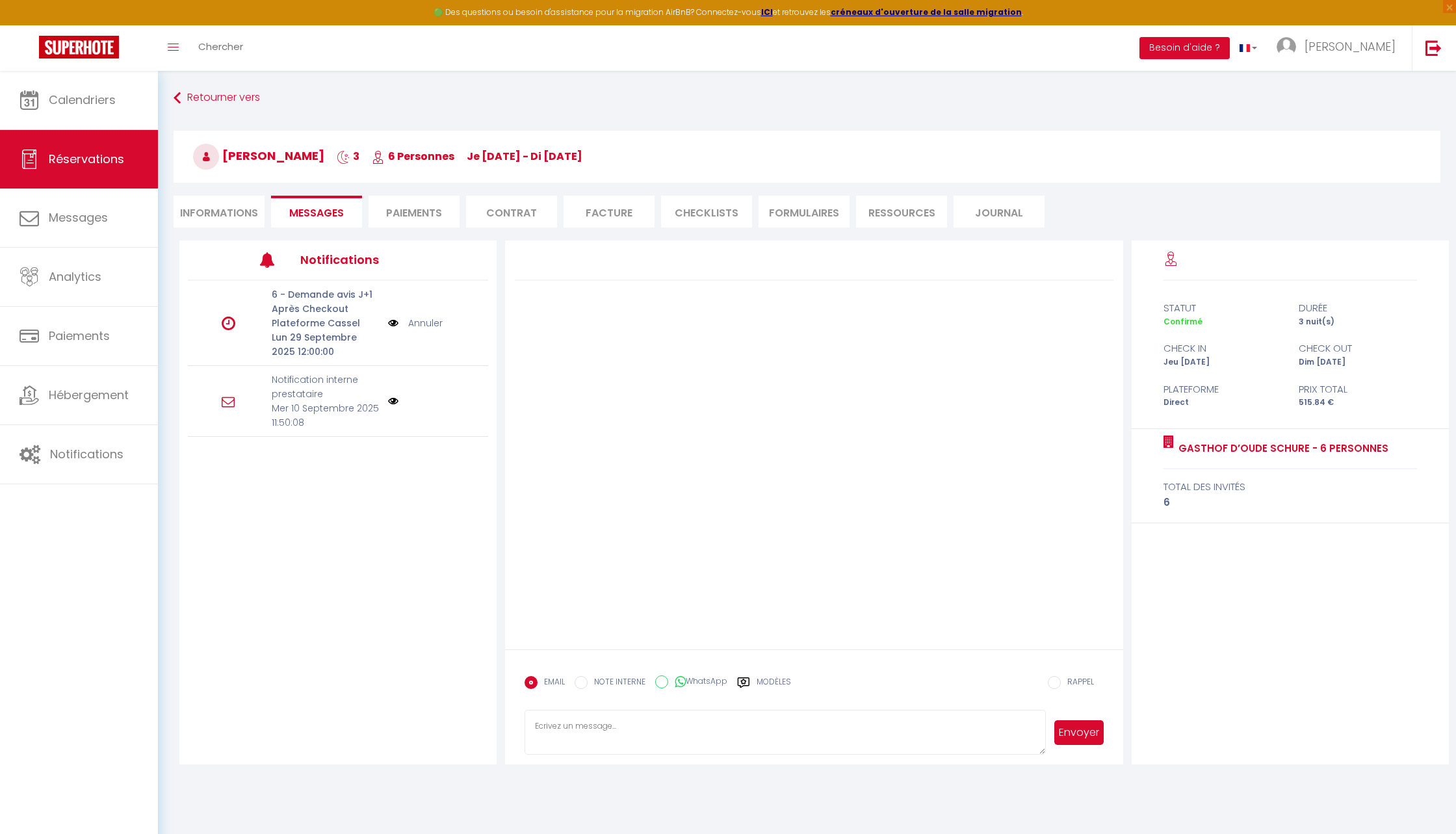
click at [217, 209] on li "Informations" at bounding box center [219, 211] width 91 height 32
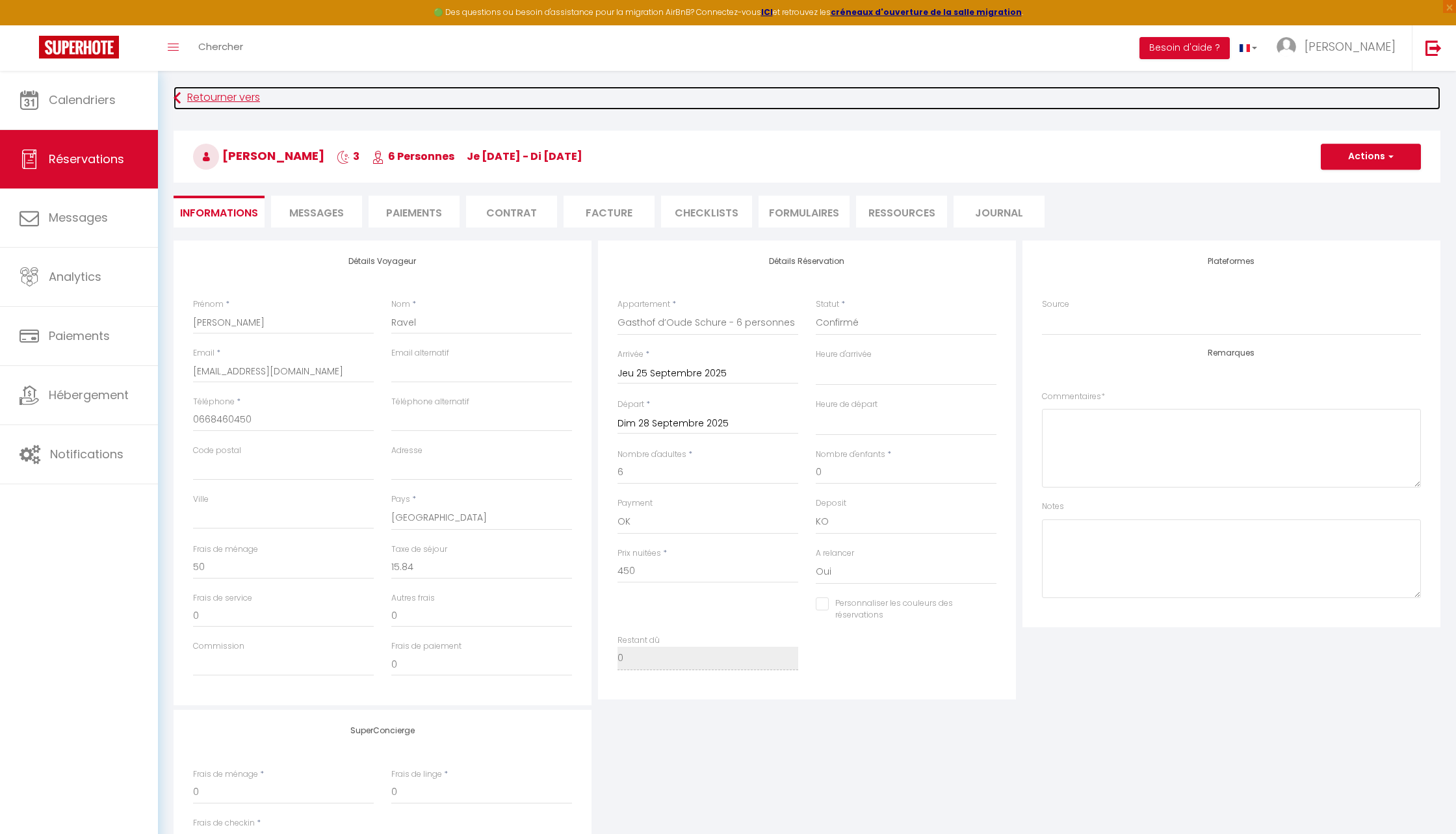
click at [194, 100] on link "Retourner vers" at bounding box center [807, 98] width 1267 height 23
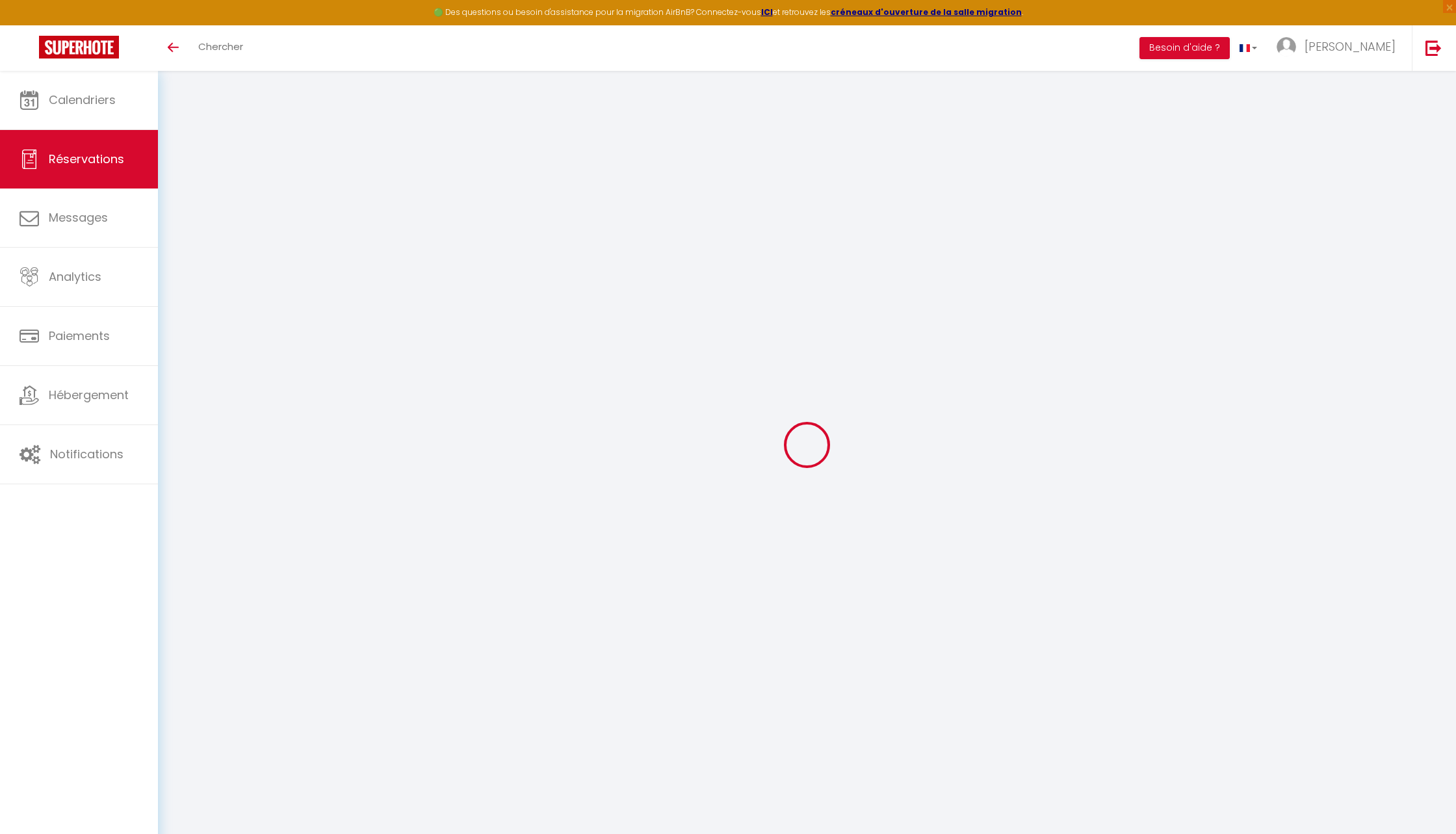
select select
checkbox input "false"
select select
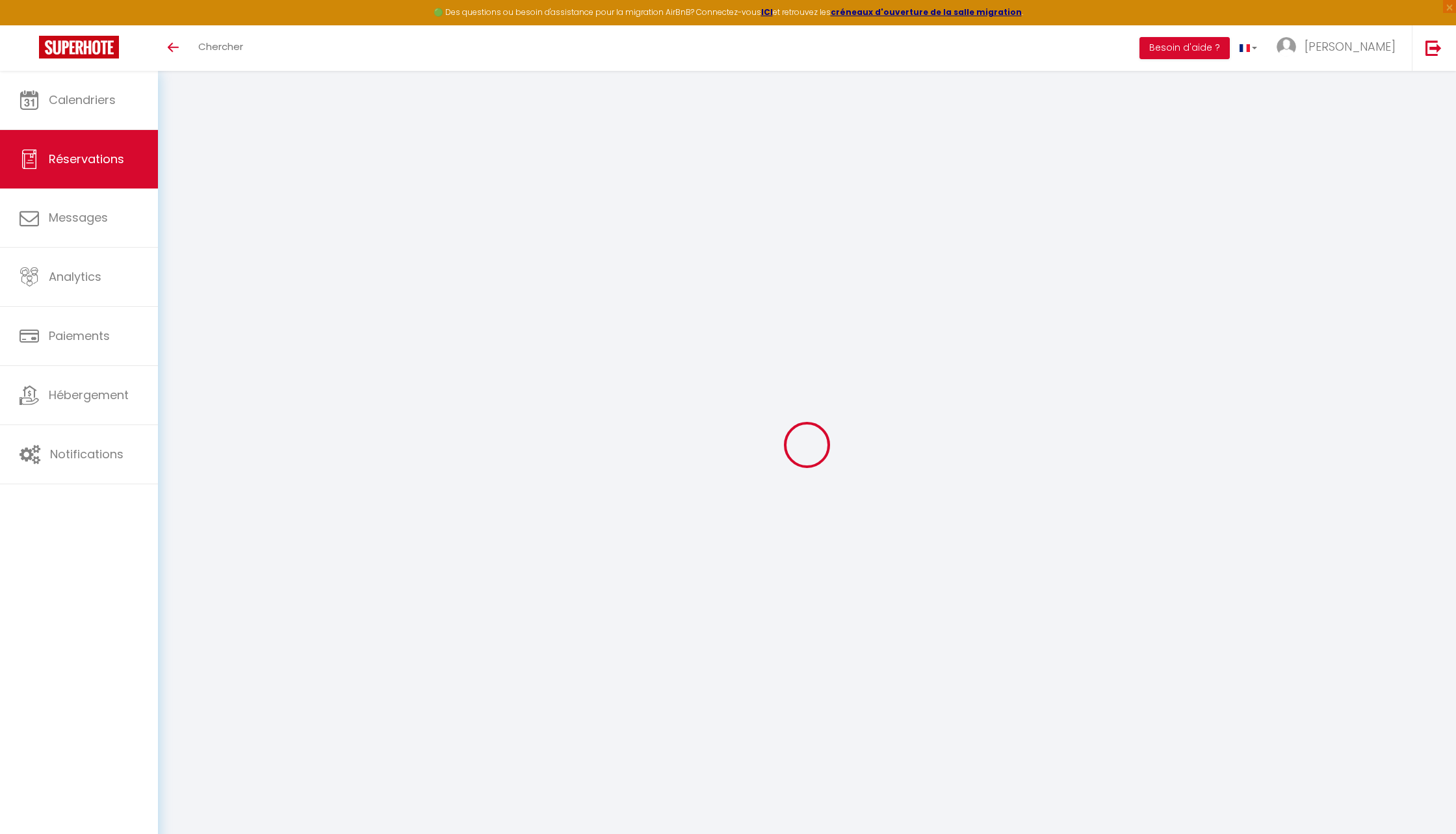
checkbox input "false"
select select
checkbox input "false"
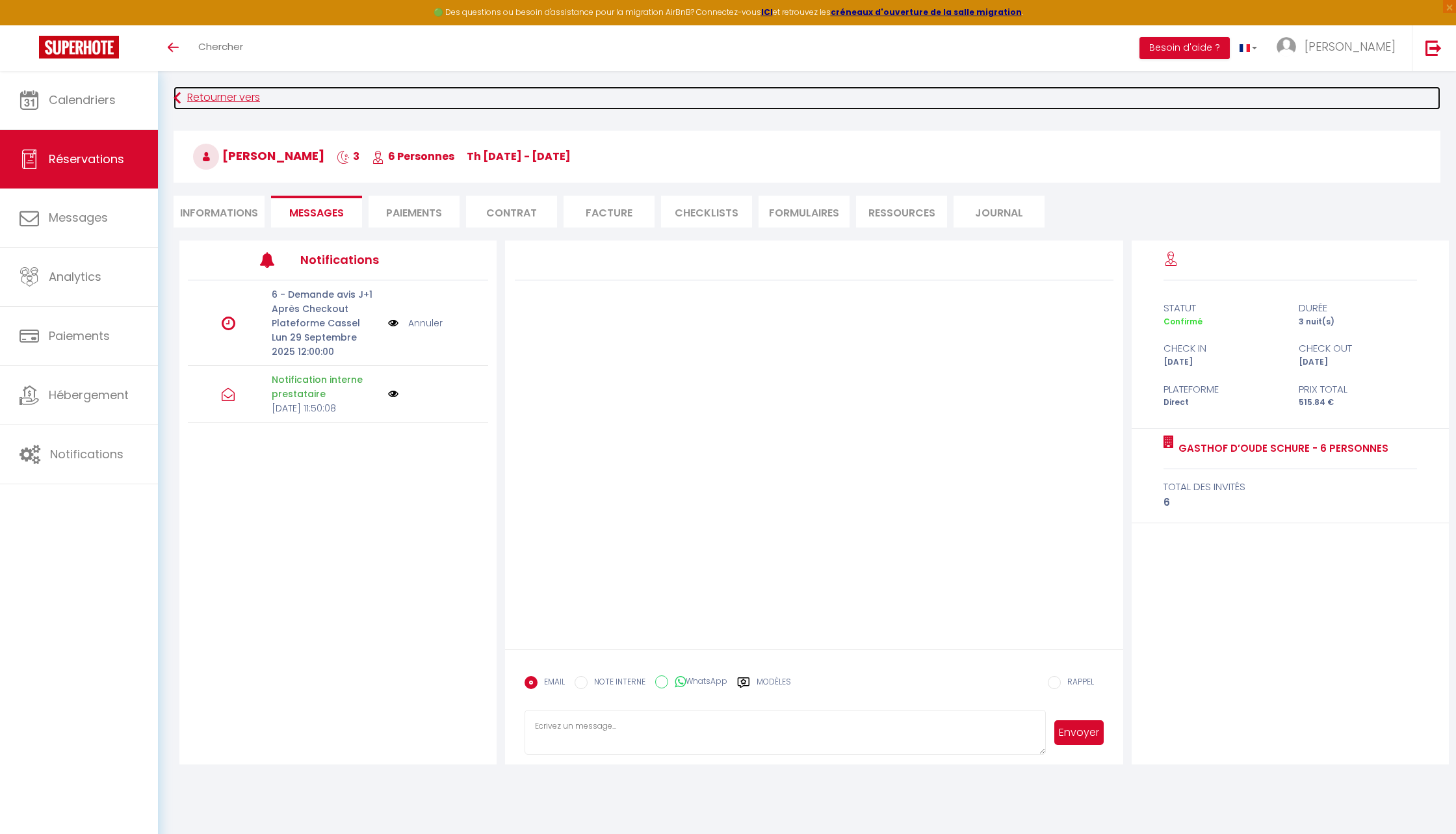
click at [202, 97] on link "Retourner vers" at bounding box center [807, 98] width 1267 height 23
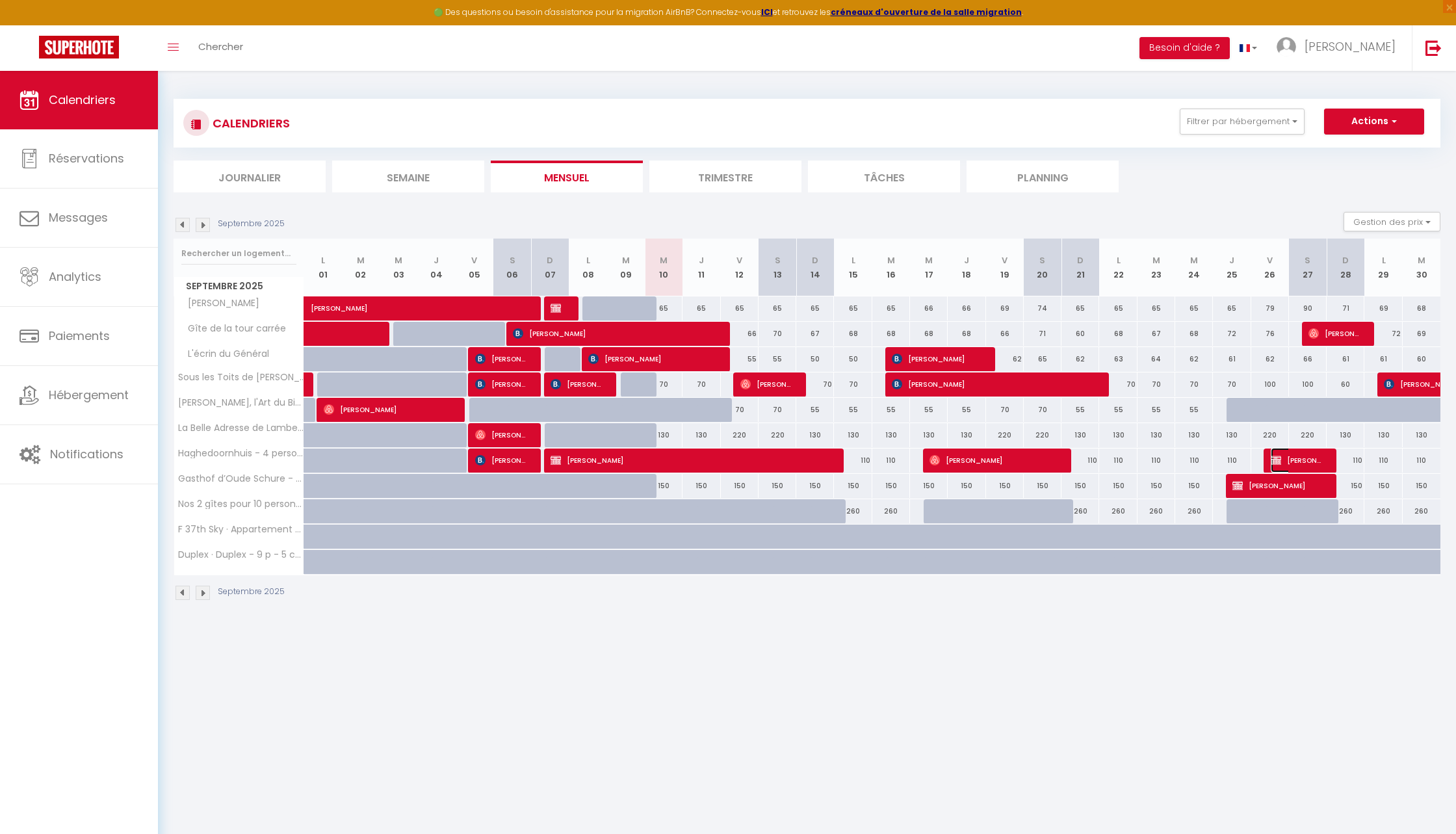
click at [1303, 452] on span "[PERSON_NAME]" at bounding box center [1296, 460] width 50 height 24
select select "OK"
select select "KO"
select select "0"
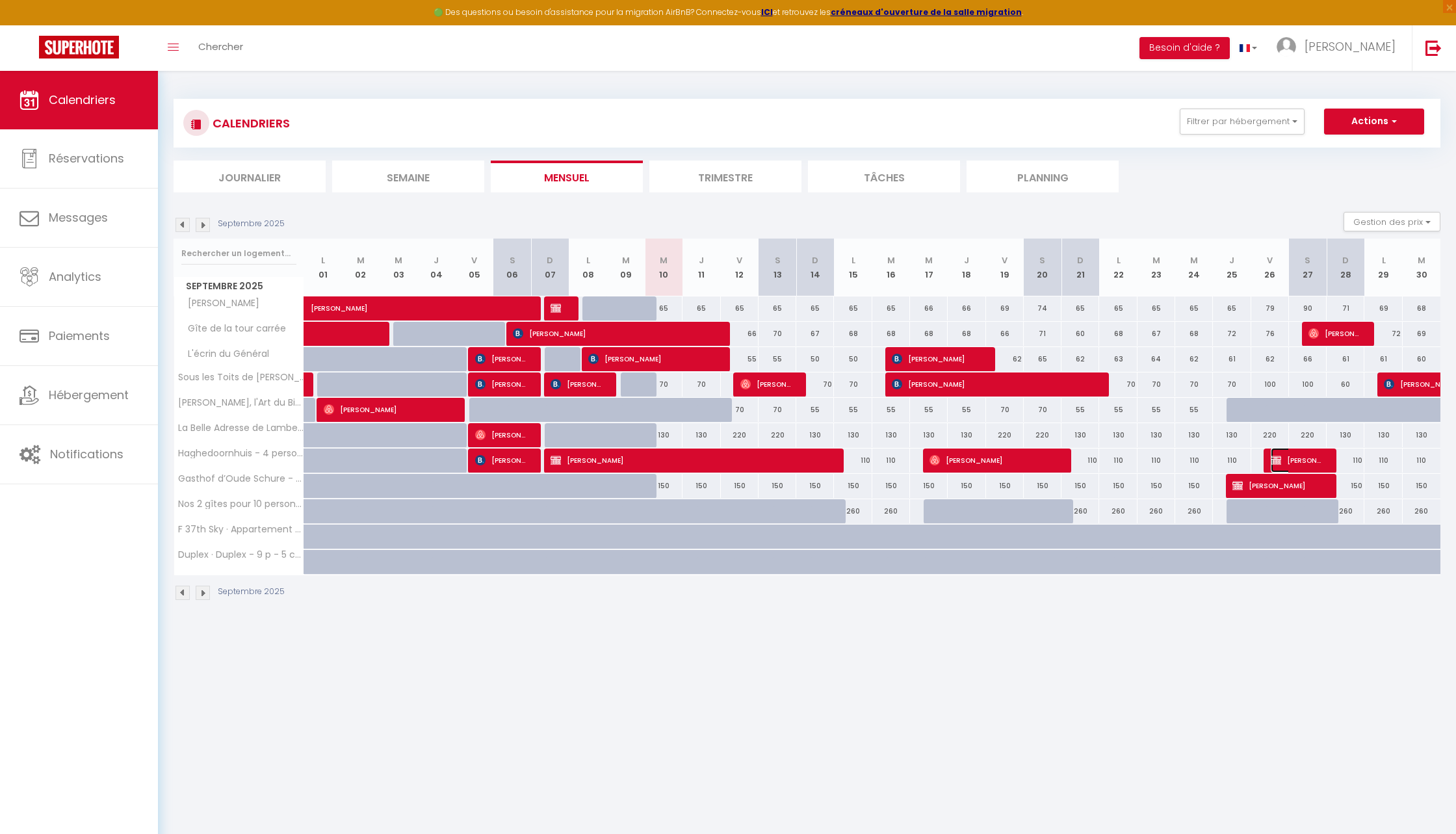
select select "1"
select select
select select "10070"
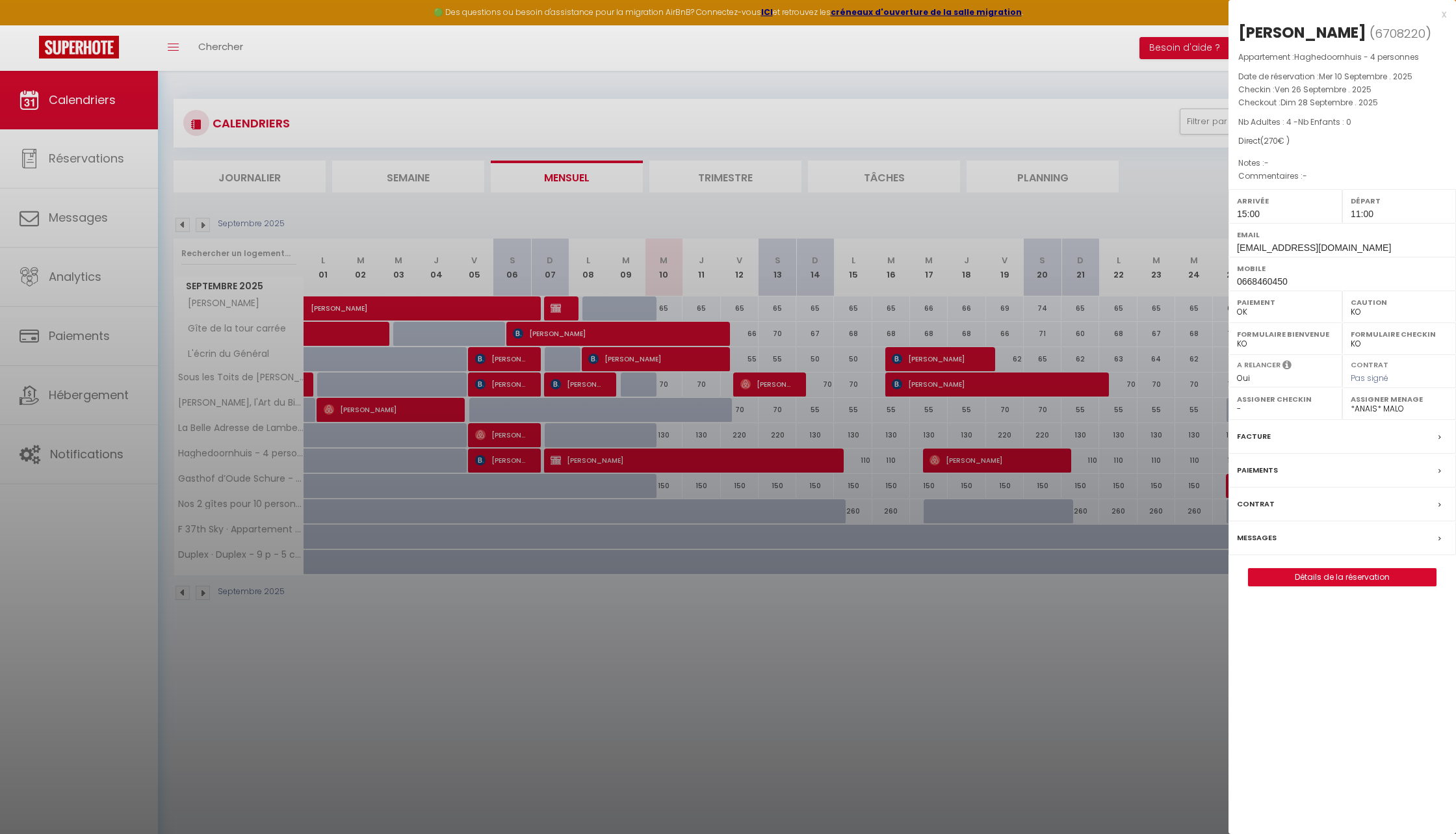
click at [1250, 534] on label "Messages" at bounding box center [1257, 538] width 39 height 14
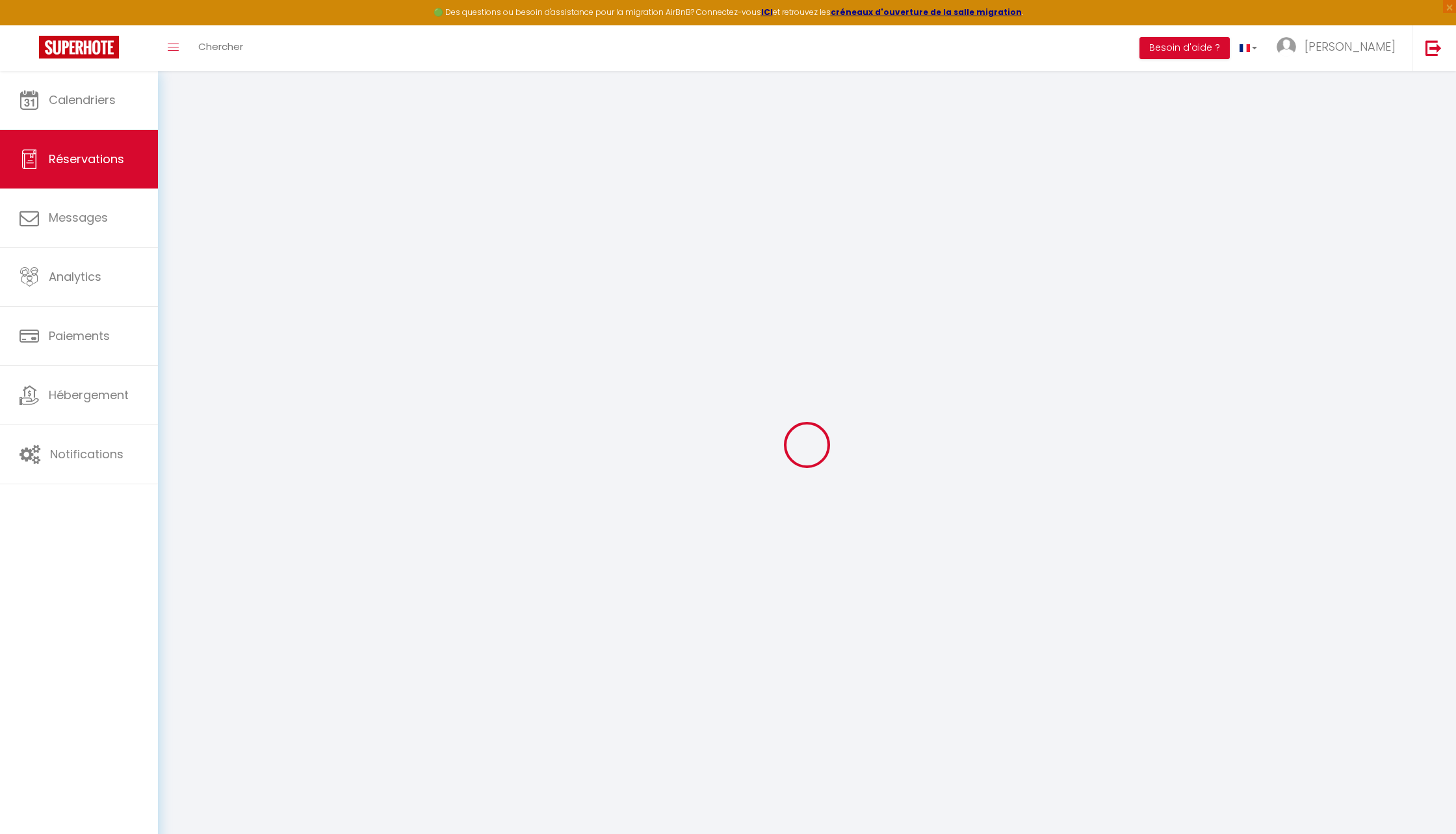
select select
checkbox input "false"
select select
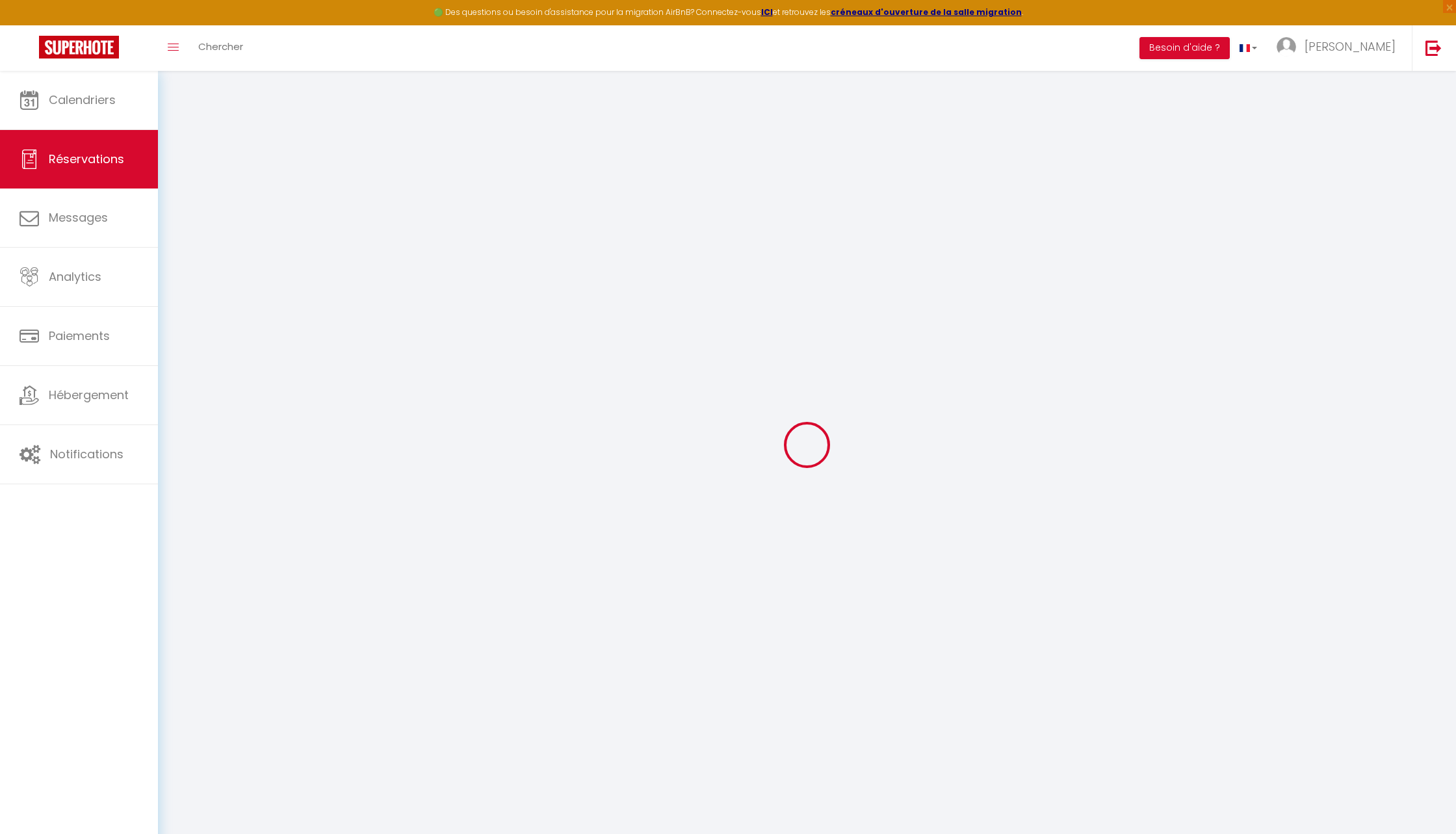
checkbox input "false"
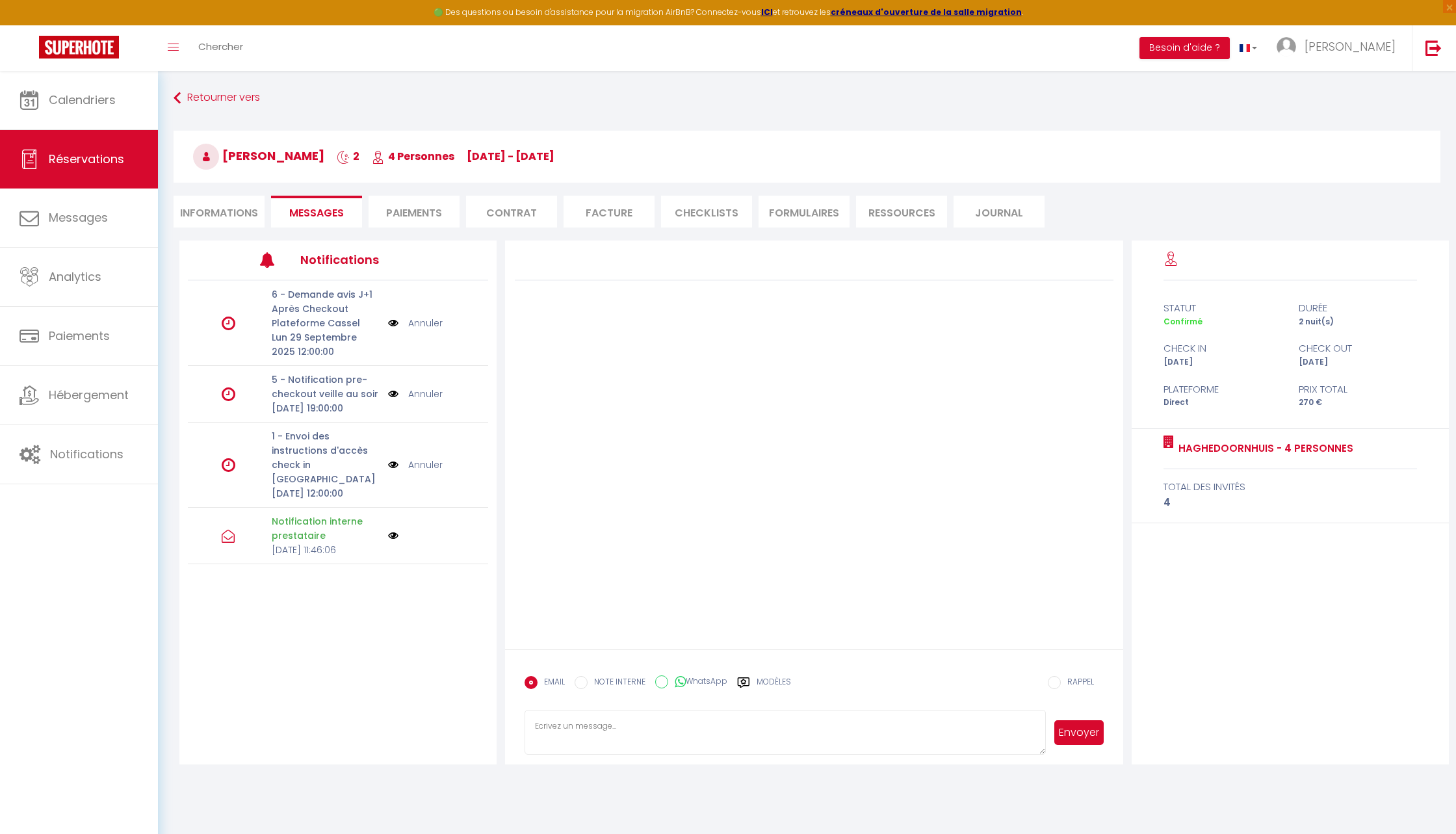
click at [422, 472] on link "Annuler" at bounding box center [425, 465] width 35 height 14
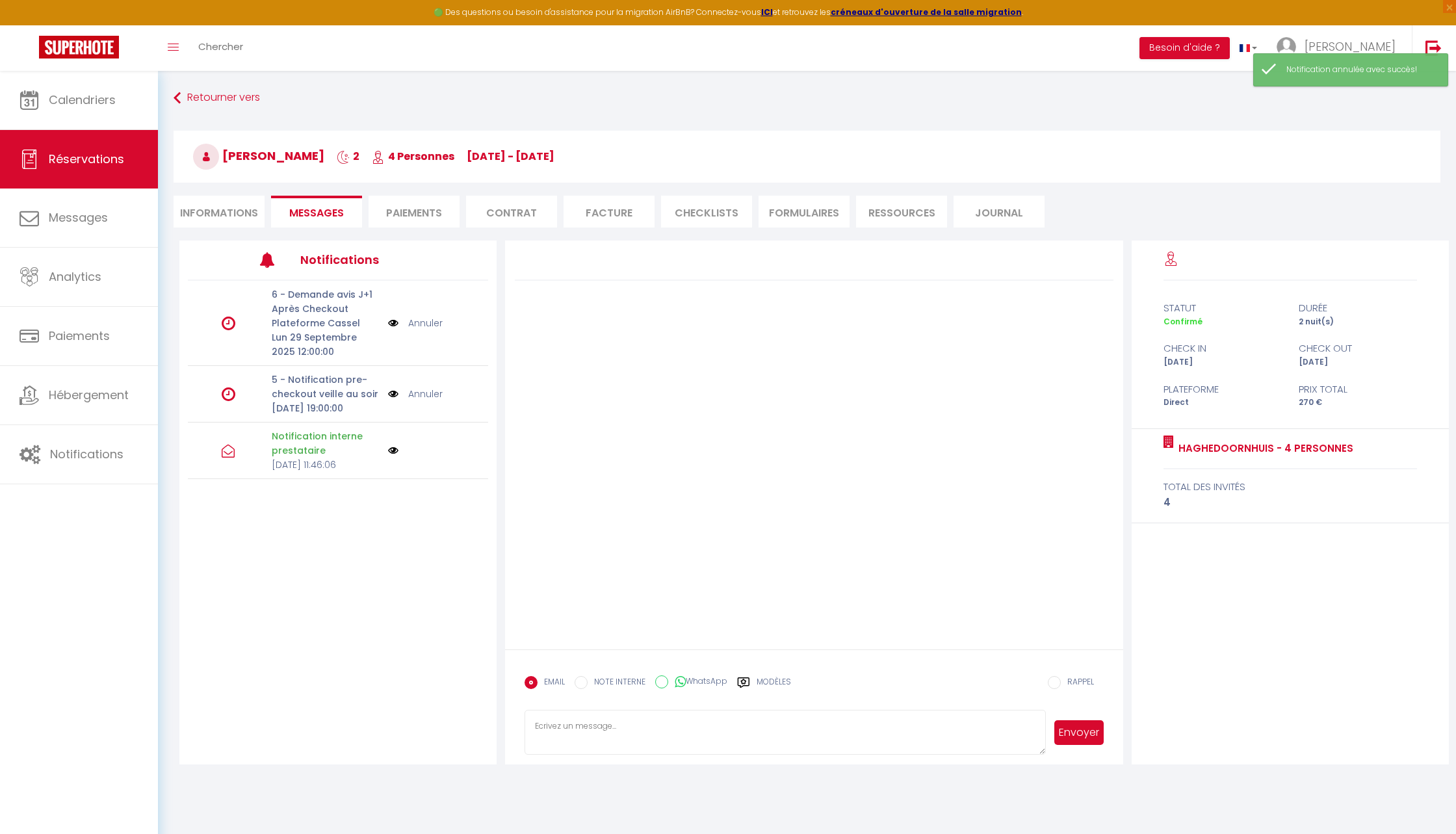
click at [424, 401] on link "Annuler" at bounding box center [425, 394] width 35 height 14
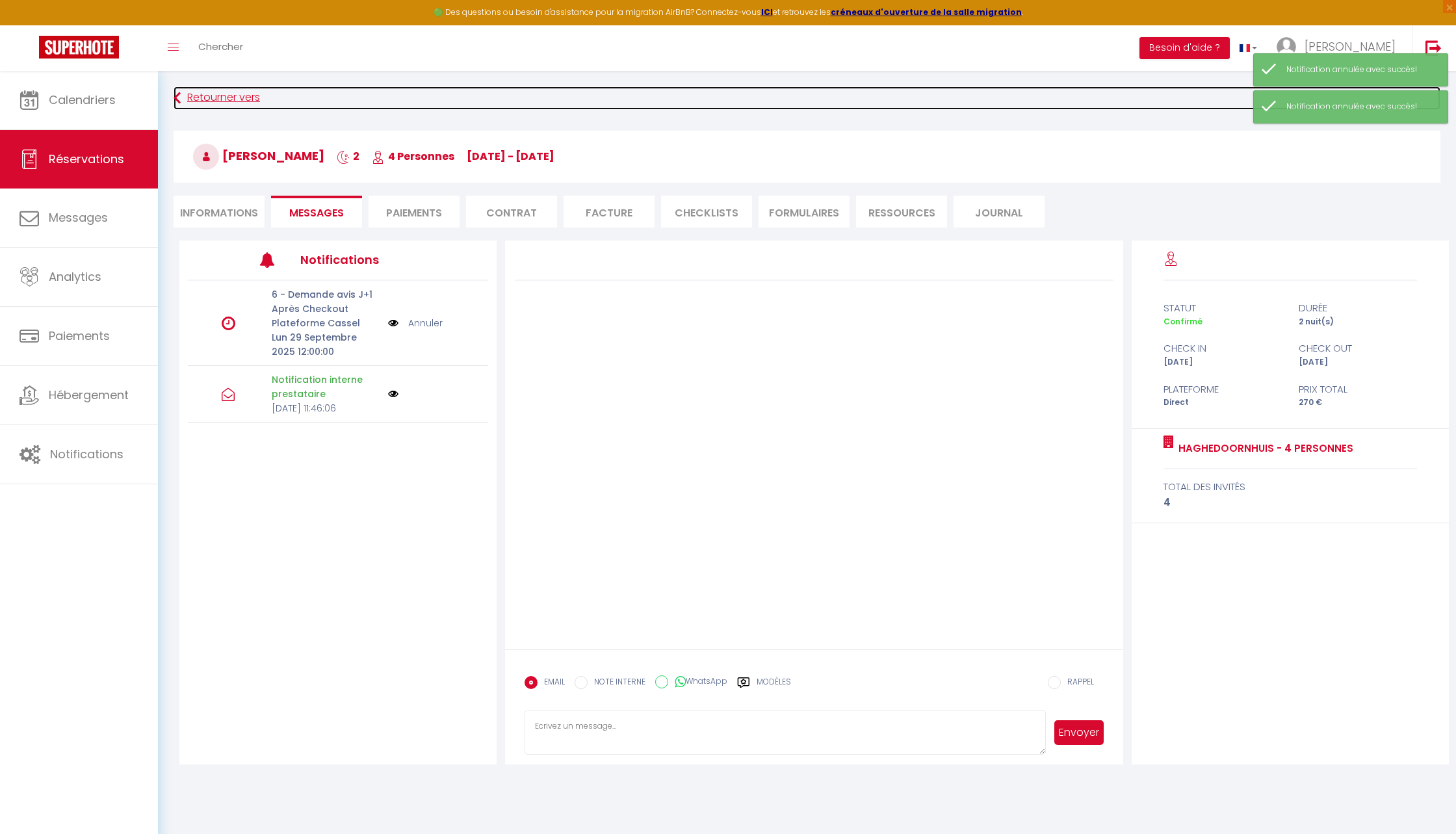
click at [220, 99] on link "Retourner vers" at bounding box center [807, 98] width 1267 height 23
